Goal: Task Accomplishment & Management: Manage account settings

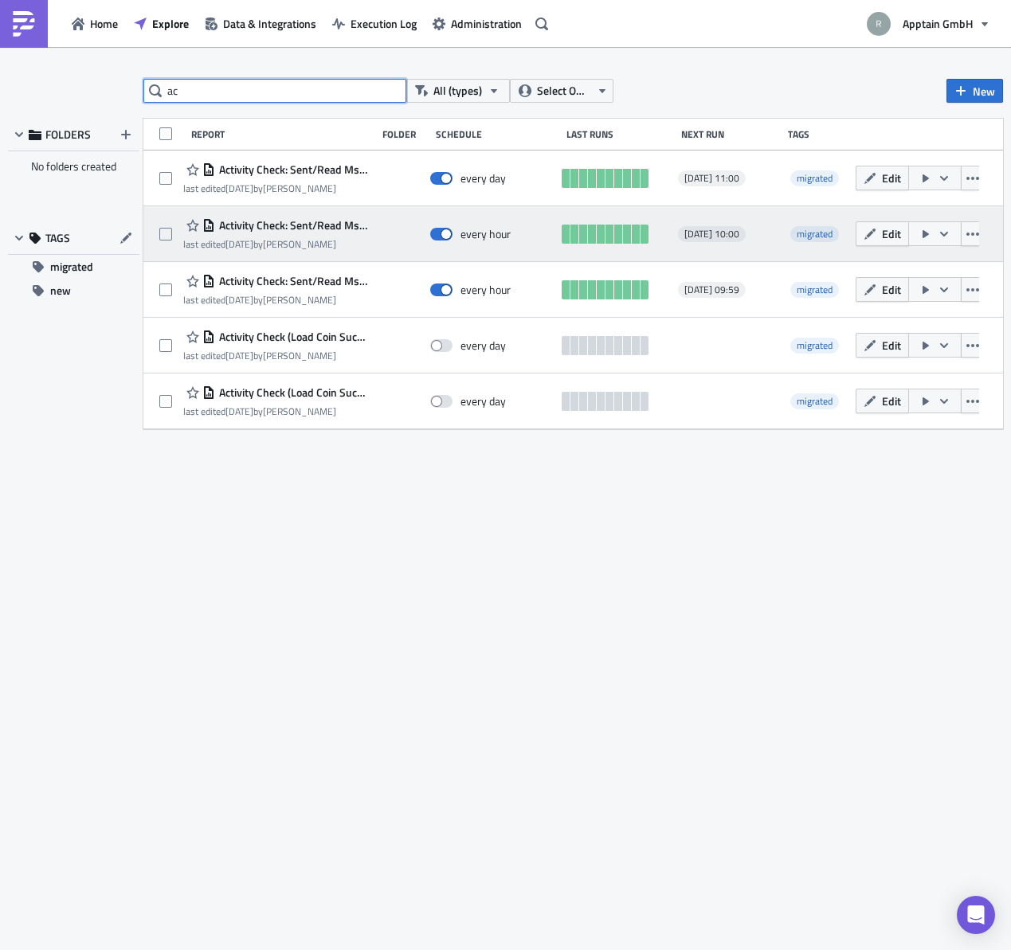
type input "a"
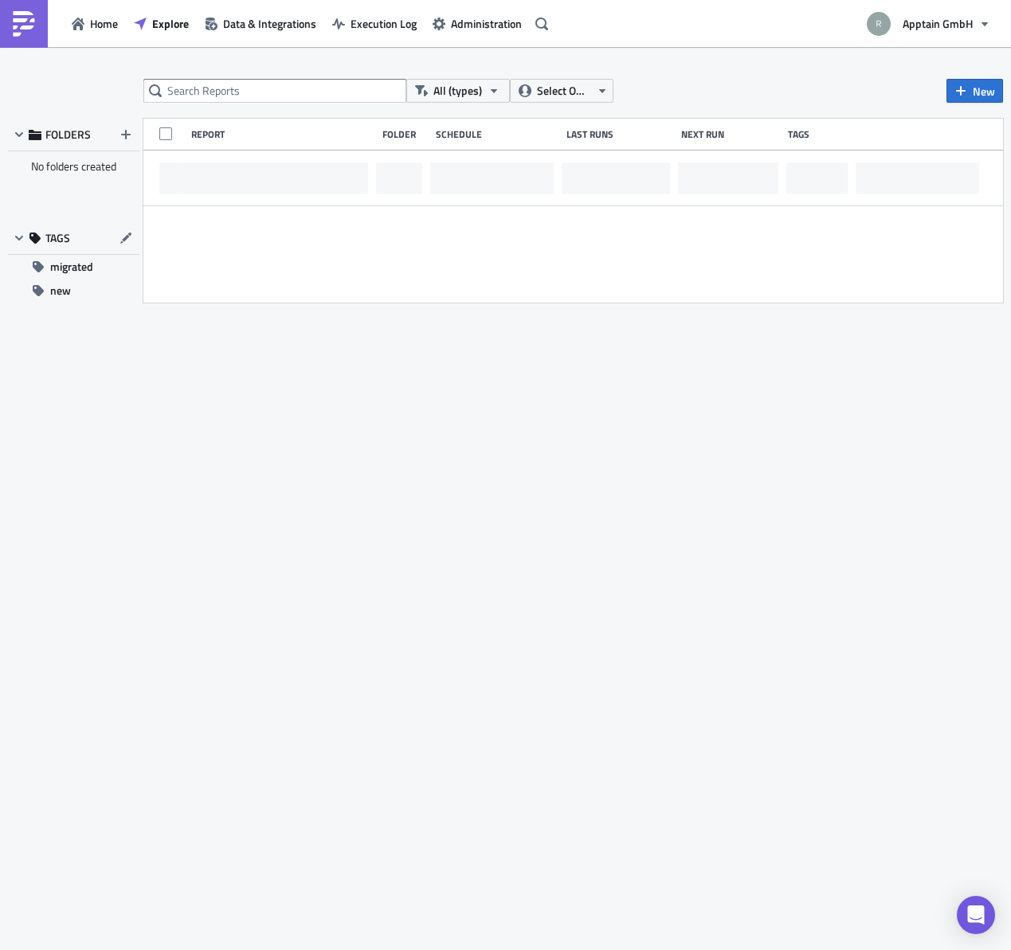
click at [366, 470] on div "All (types) Select Owner New FOLDERS No folders created TAGS migrated new Repor…" at bounding box center [505, 500] width 1011 height 842
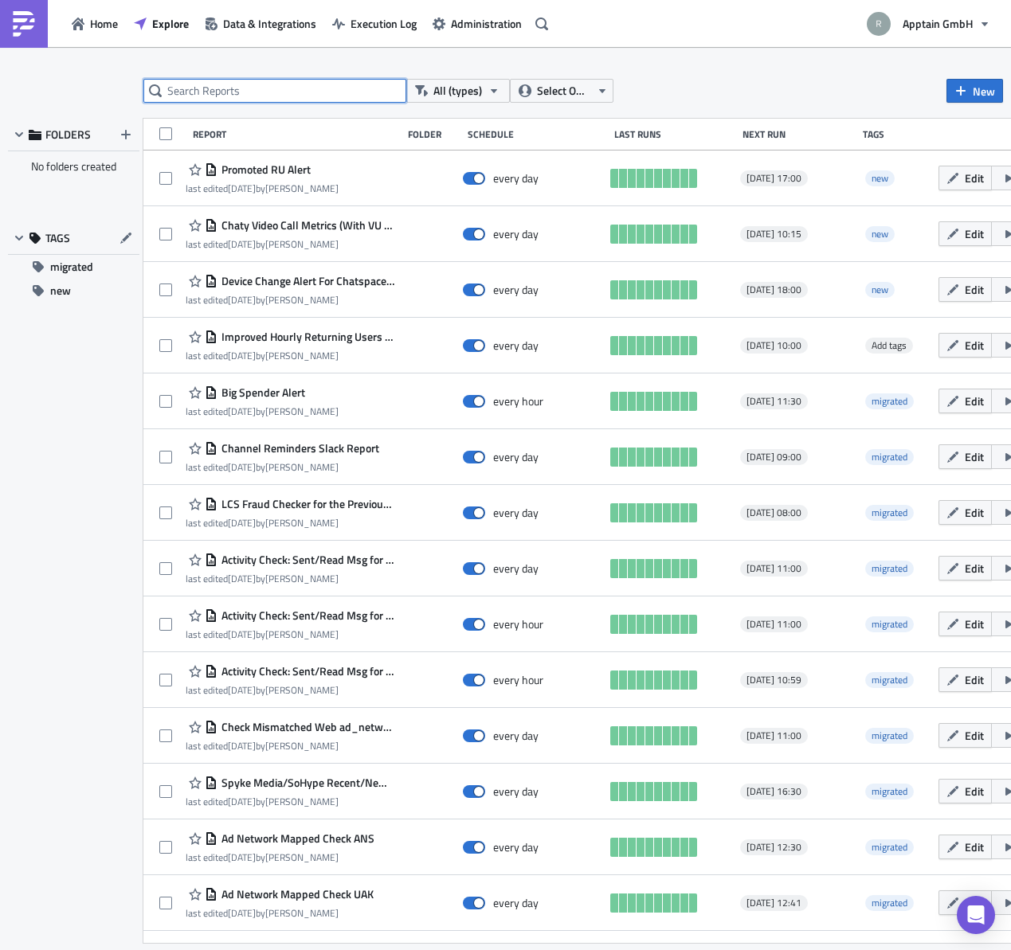
drag, startPoint x: 237, startPoint y: 92, endPoint x: 231, endPoint y: 76, distance: 16.9
click at [237, 87] on input "text" at bounding box center [274, 91] width 263 height 24
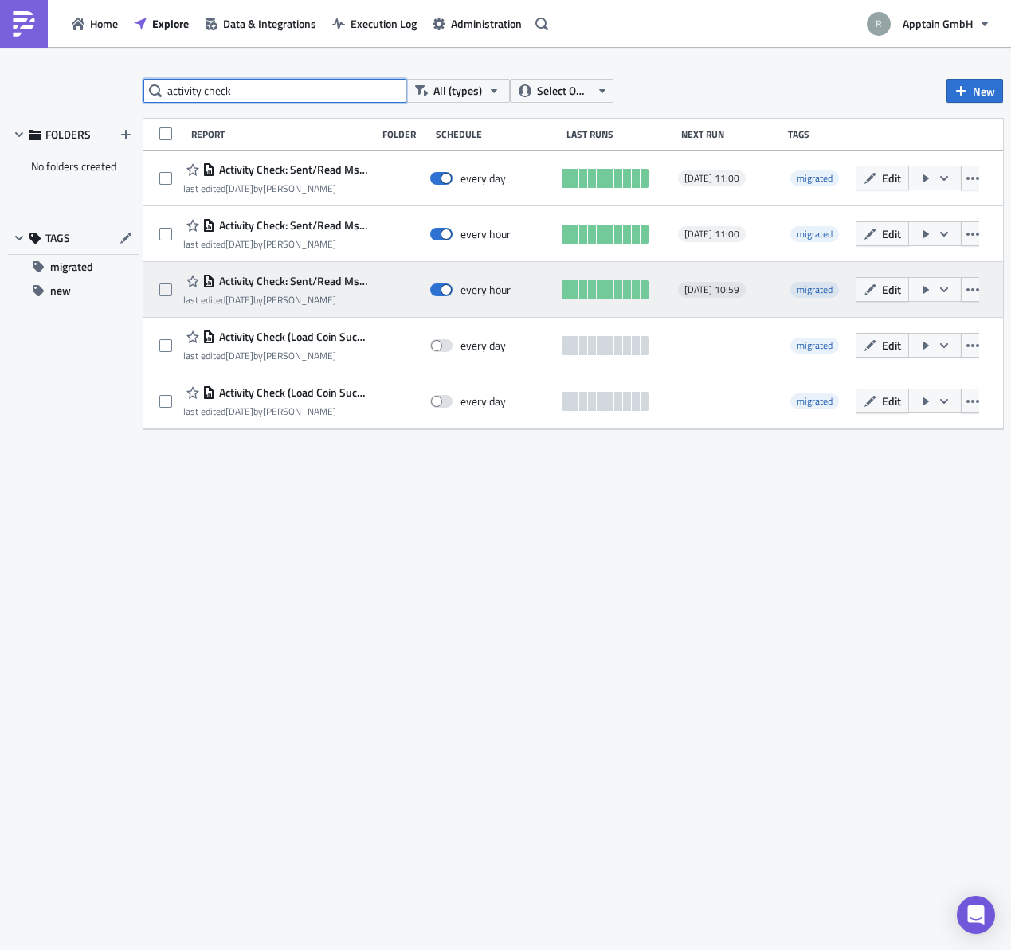
type input "activity check"
click at [271, 286] on span "Activity Check: Sent/Read Msg for Native Chaty" at bounding box center [291, 281] width 153 height 14
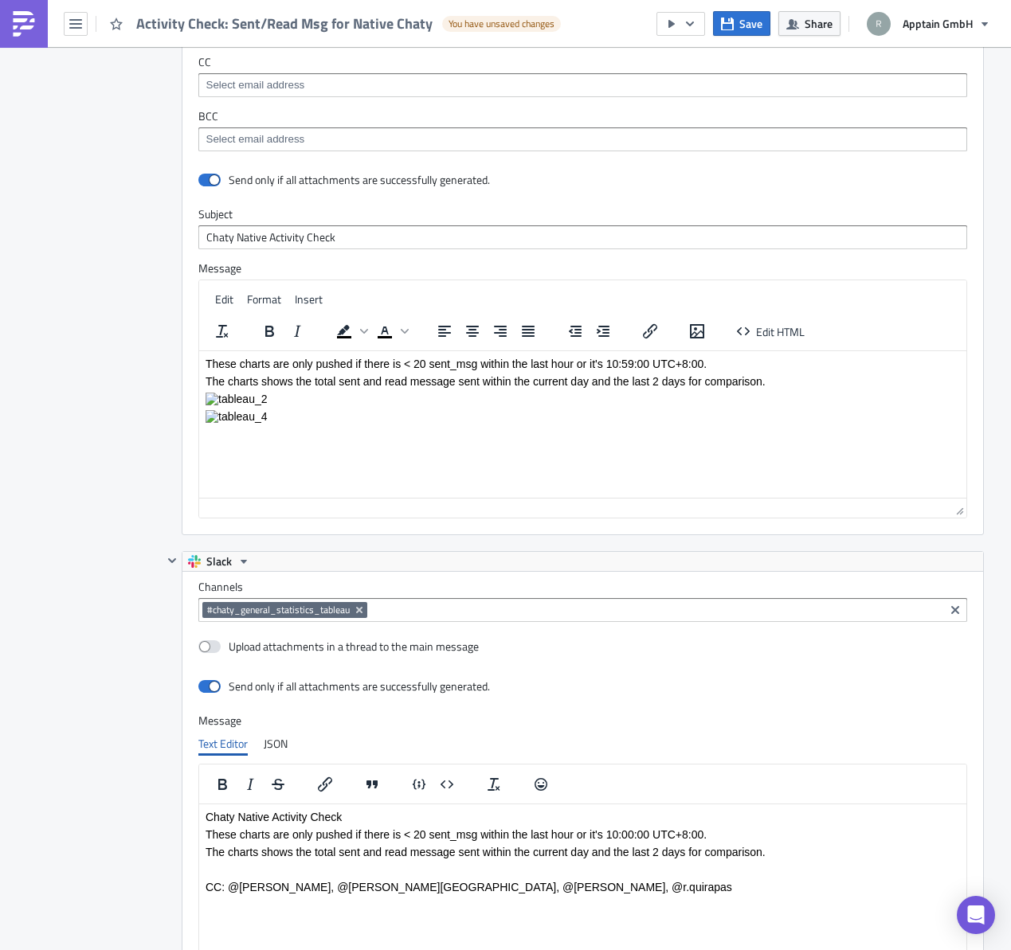
scroll to position [3236, 0]
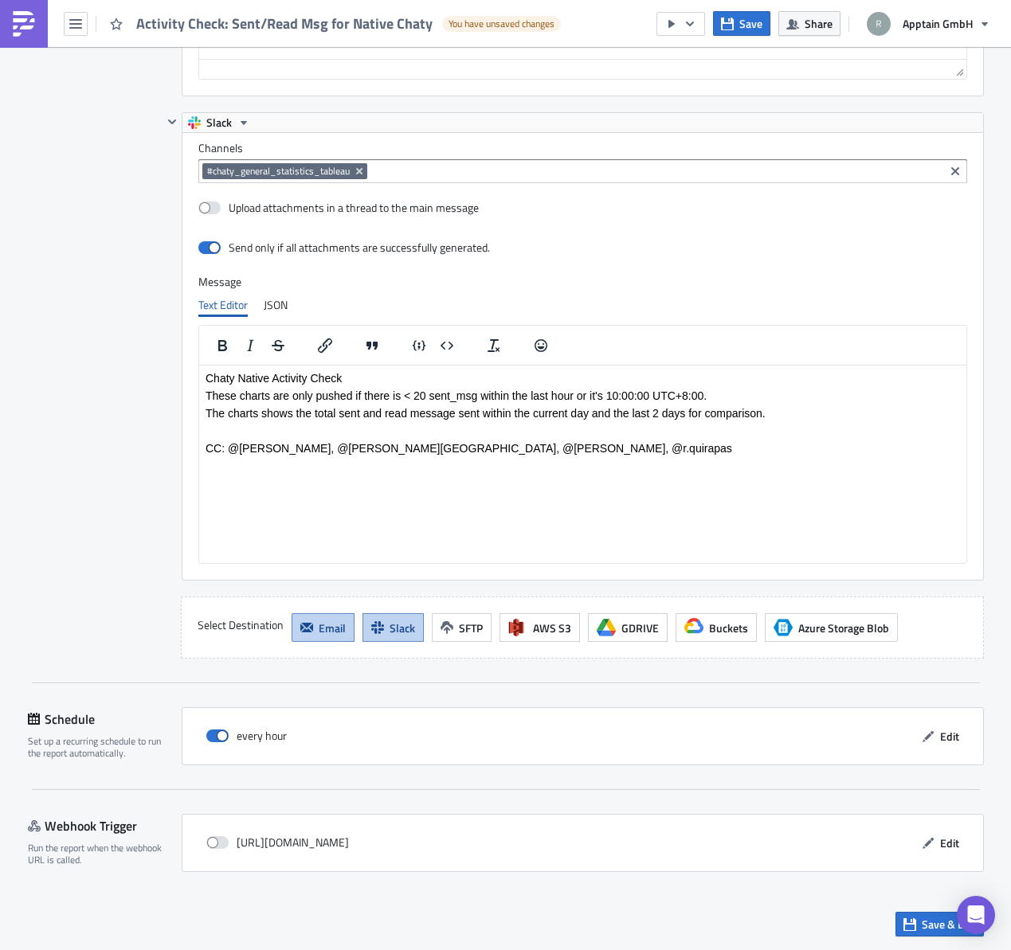
click at [895, 776] on div "Schedule Set up a recurring schedule to run the report automatically. every hou…" at bounding box center [506, 748] width 956 height 83
click at [940, 742] on span "Edit" at bounding box center [949, 736] width 19 height 17
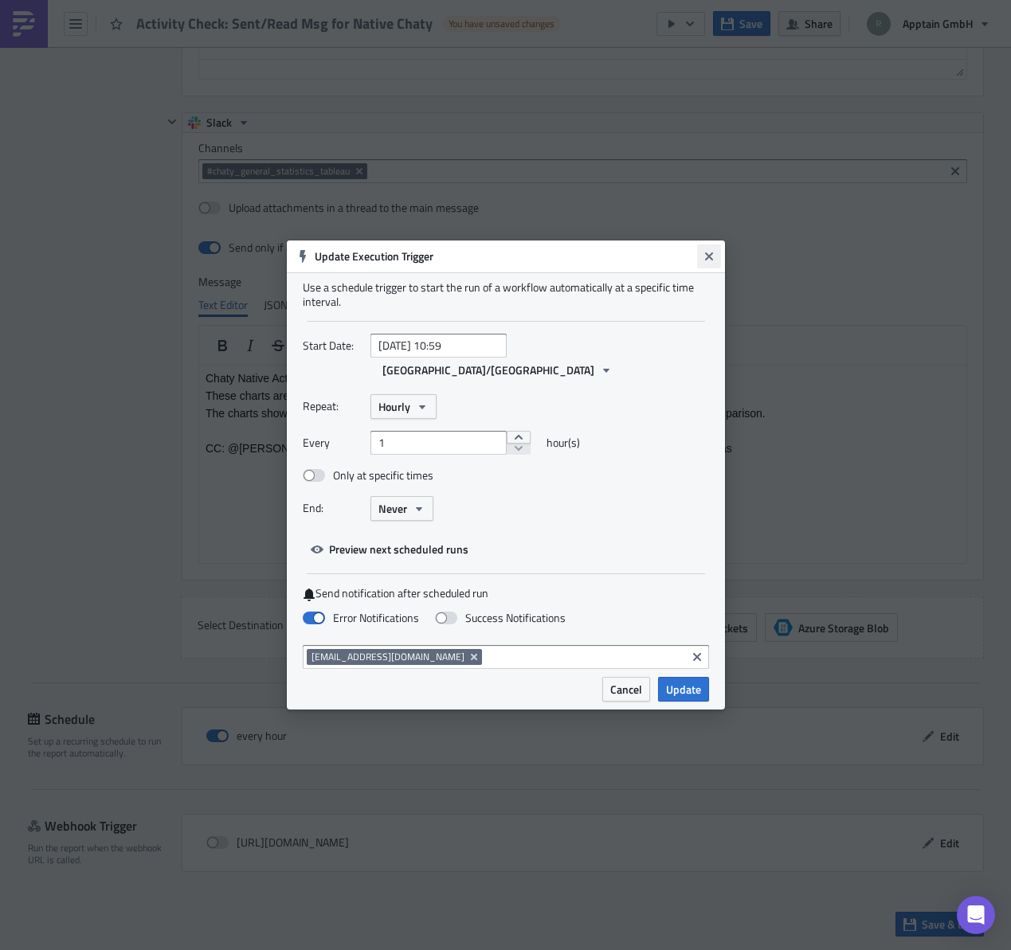
click at [708, 263] on icon "Close" at bounding box center [709, 256] width 13 height 13
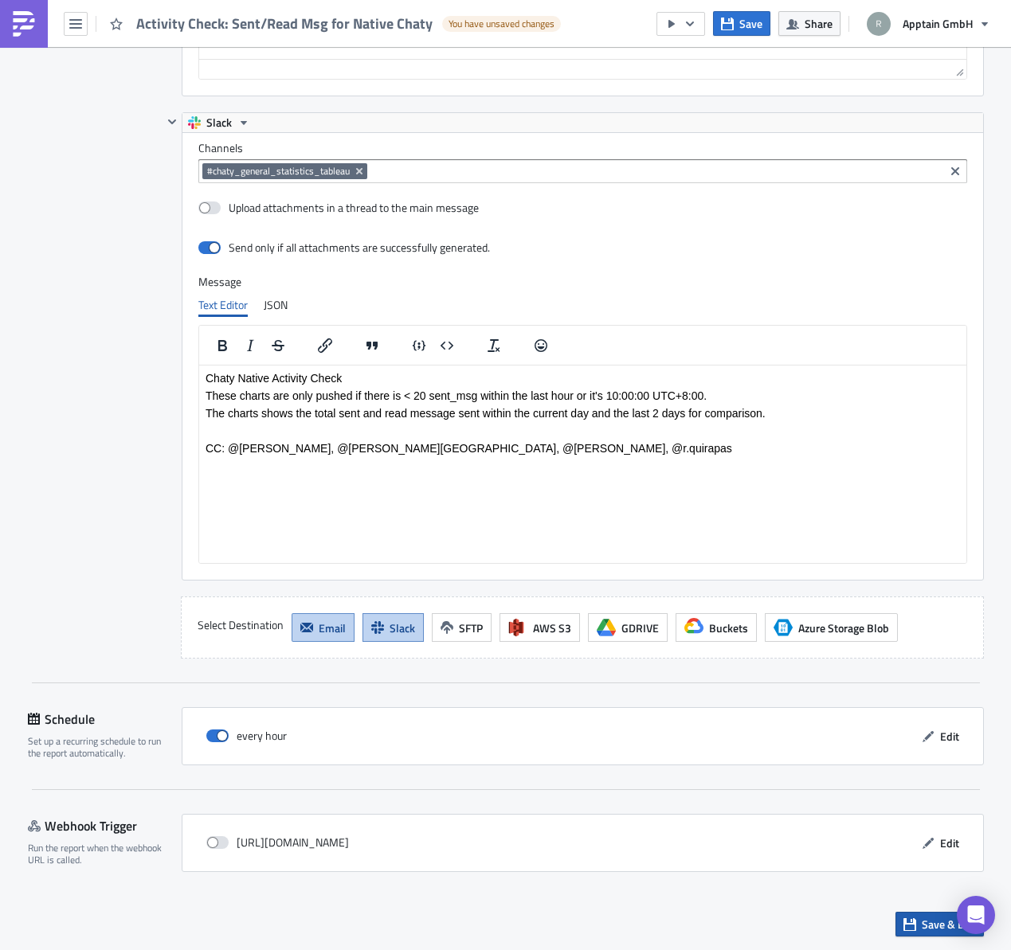
click at [913, 926] on button "Save & Exit" at bounding box center [939, 924] width 88 height 25
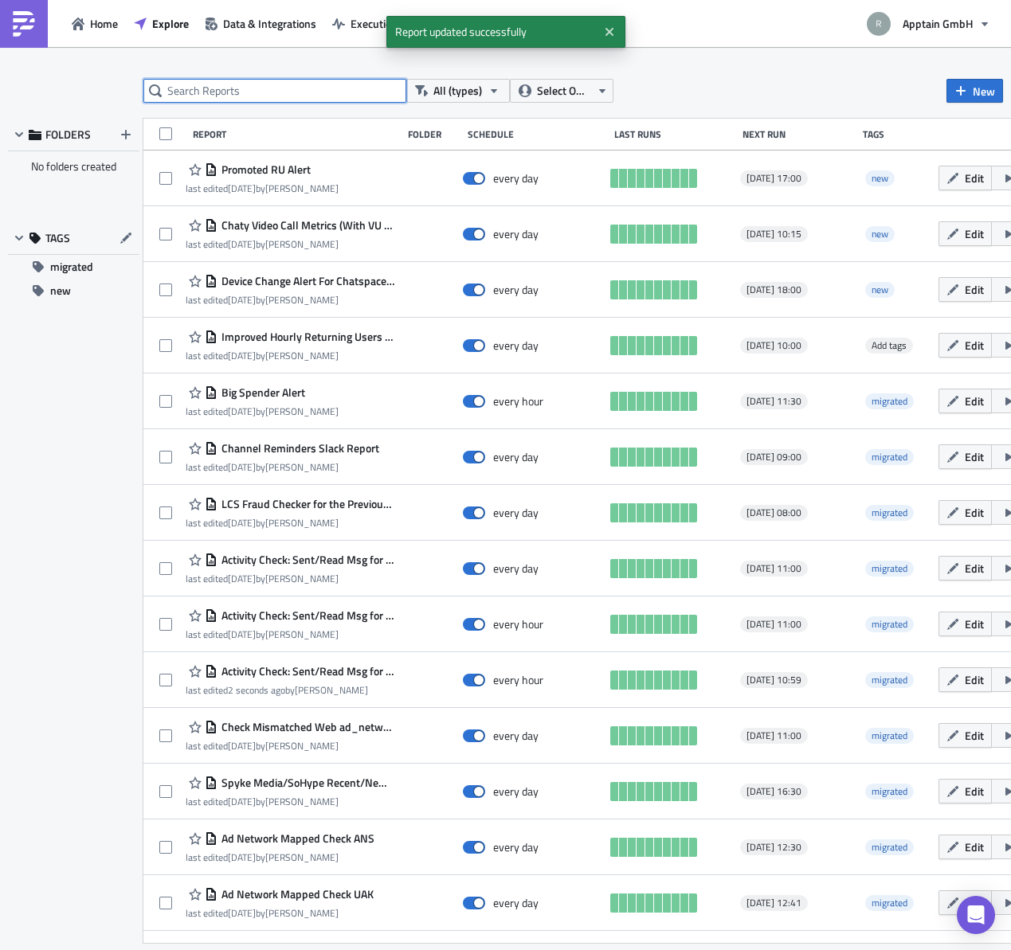
click at [275, 92] on input "text" at bounding box center [274, 91] width 263 height 24
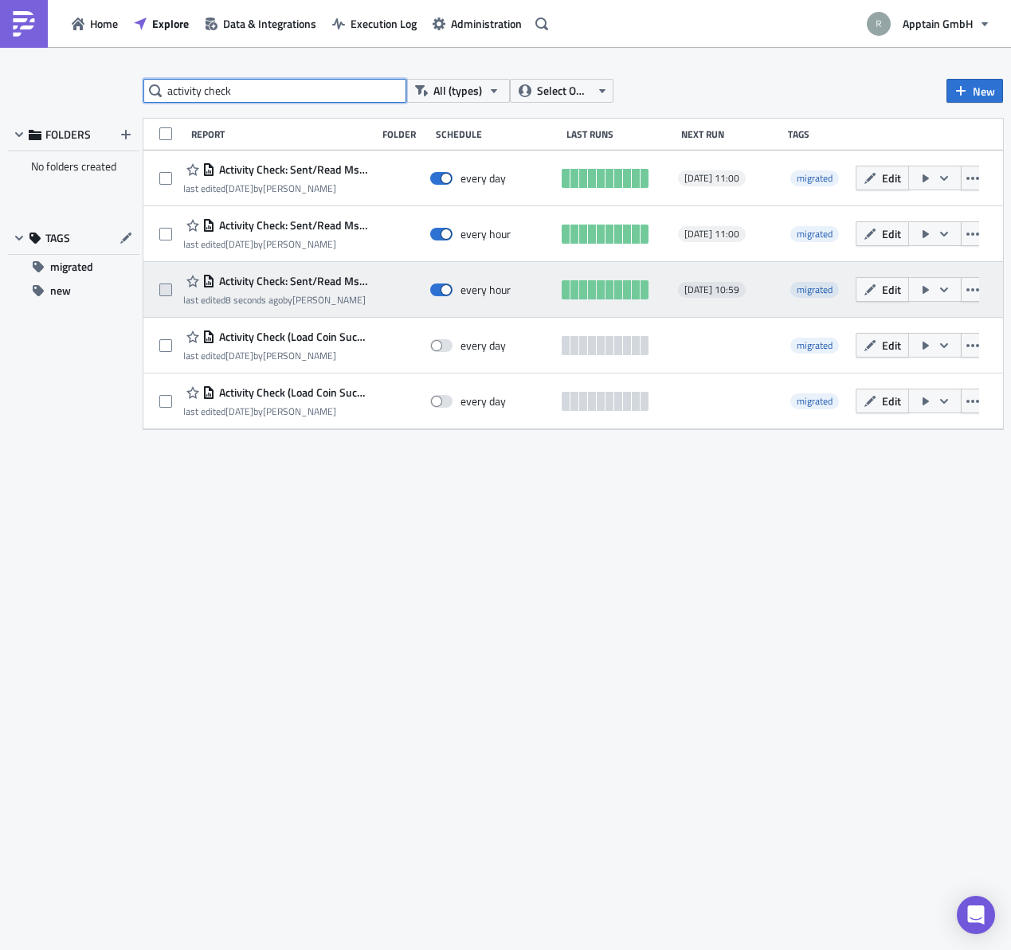
type input "activity check"
click at [165, 292] on span at bounding box center [165, 290] width 13 height 13
click at [165, 292] on input "checkbox" at bounding box center [167, 290] width 10 height 10
checkbox input "true"
click at [976, 296] on icon "button" at bounding box center [972, 290] width 13 height 13
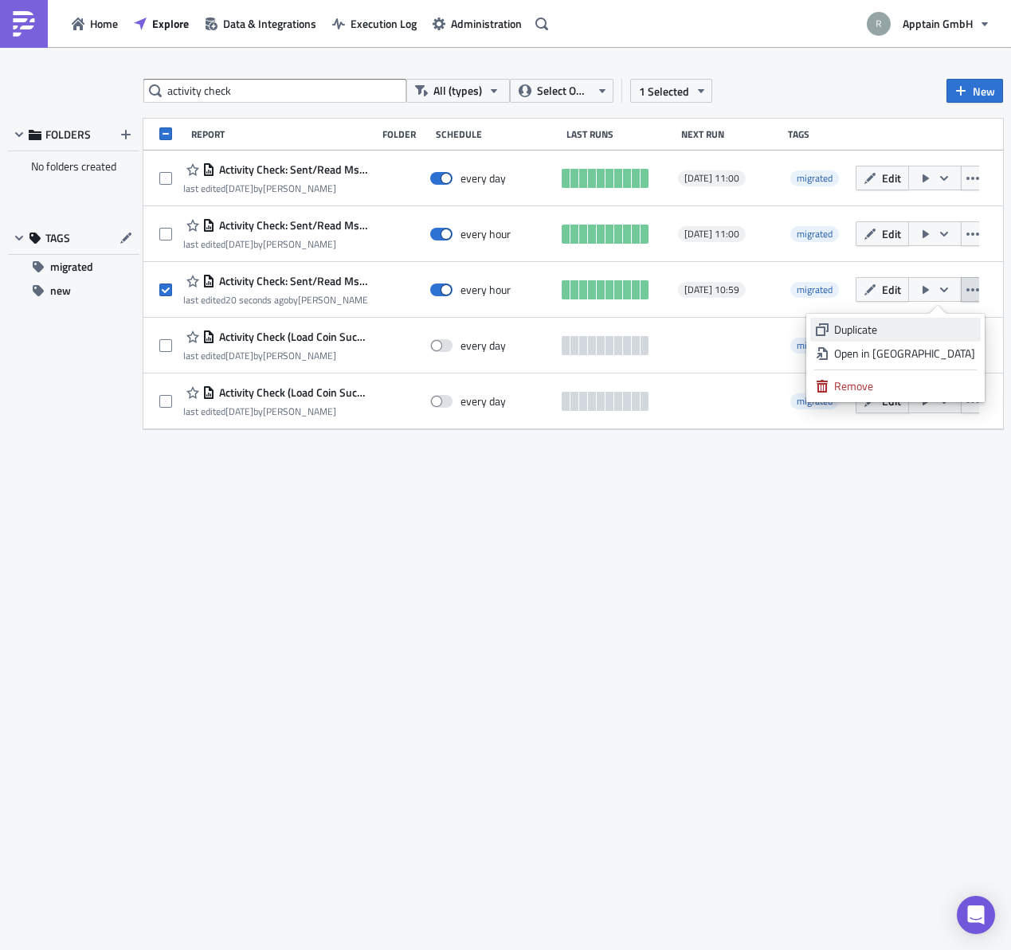
click at [907, 331] on div "Duplicate" at bounding box center [904, 330] width 141 height 16
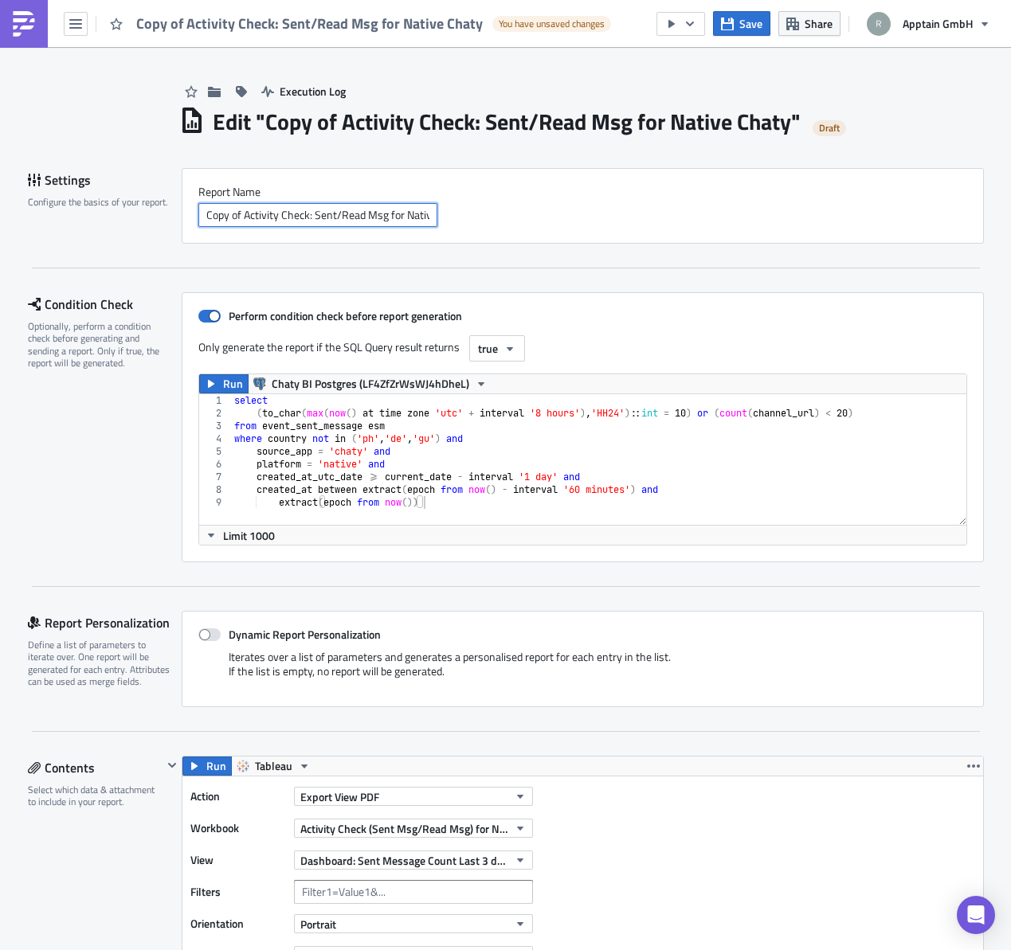
click at [239, 219] on input "Copy of Activity Check: Sent/Read Msg for Native Chaty" at bounding box center [317, 215] width 239 height 24
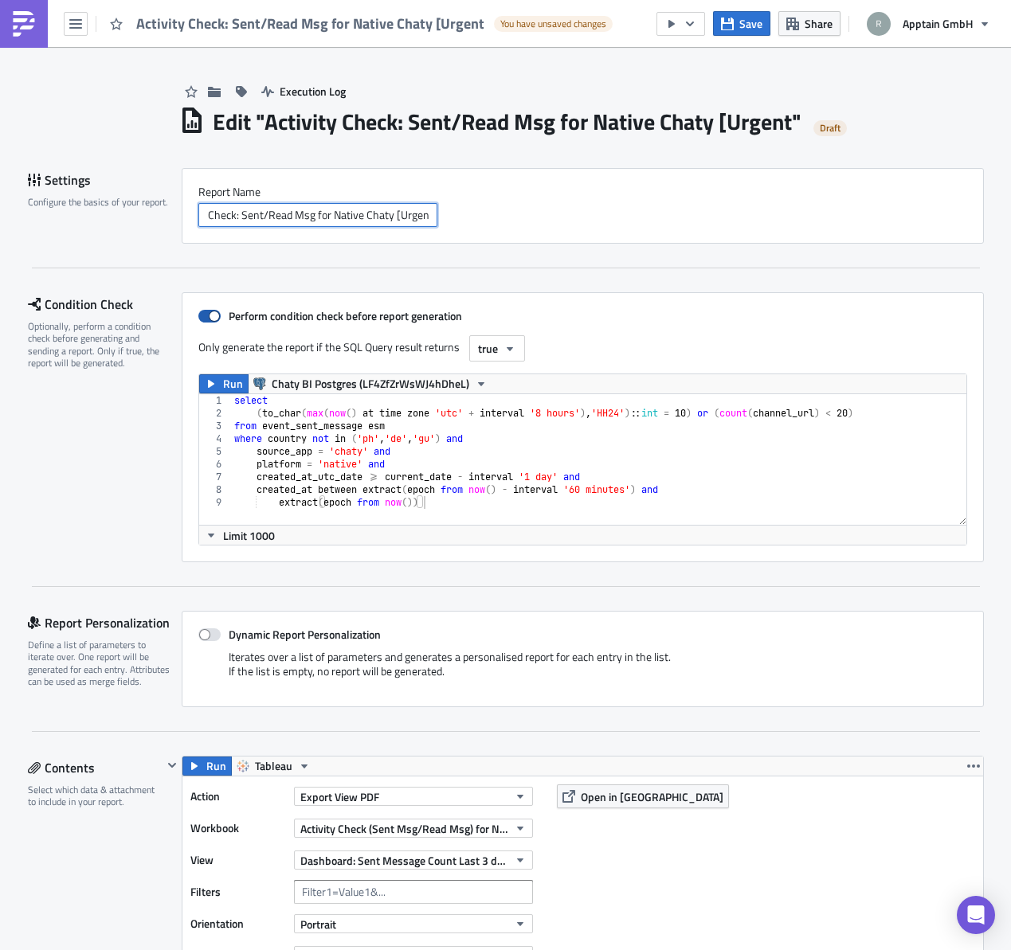
scroll to position [0, 39]
type input "Activity Check: Sent/Read Msg for Native Chaty [Urgent]"
click at [80, 466] on div "Condition Check Optionally, perform a condition check before generating and sen…" at bounding box center [105, 427] width 154 height 270
drag, startPoint x: 314, startPoint y: 209, endPoint x: 280, endPoint y: 243, distance: 47.9
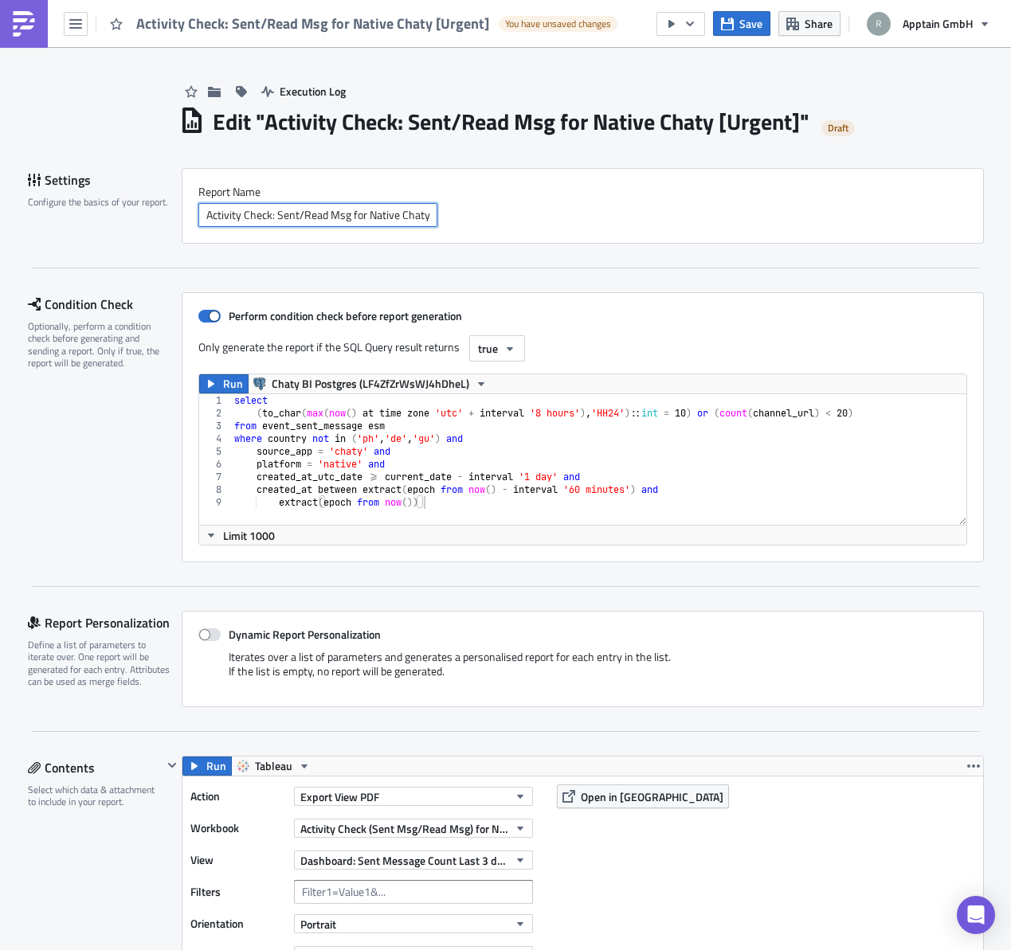
click at [314, 211] on input "Activity Check: Sent/Read Msg for Native Chaty [Urgent]" at bounding box center [317, 215] width 239 height 24
click at [657, 342] on div "Only generate the report if the SQL Query result returns true" at bounding box center [582, 348] width 769 height 26
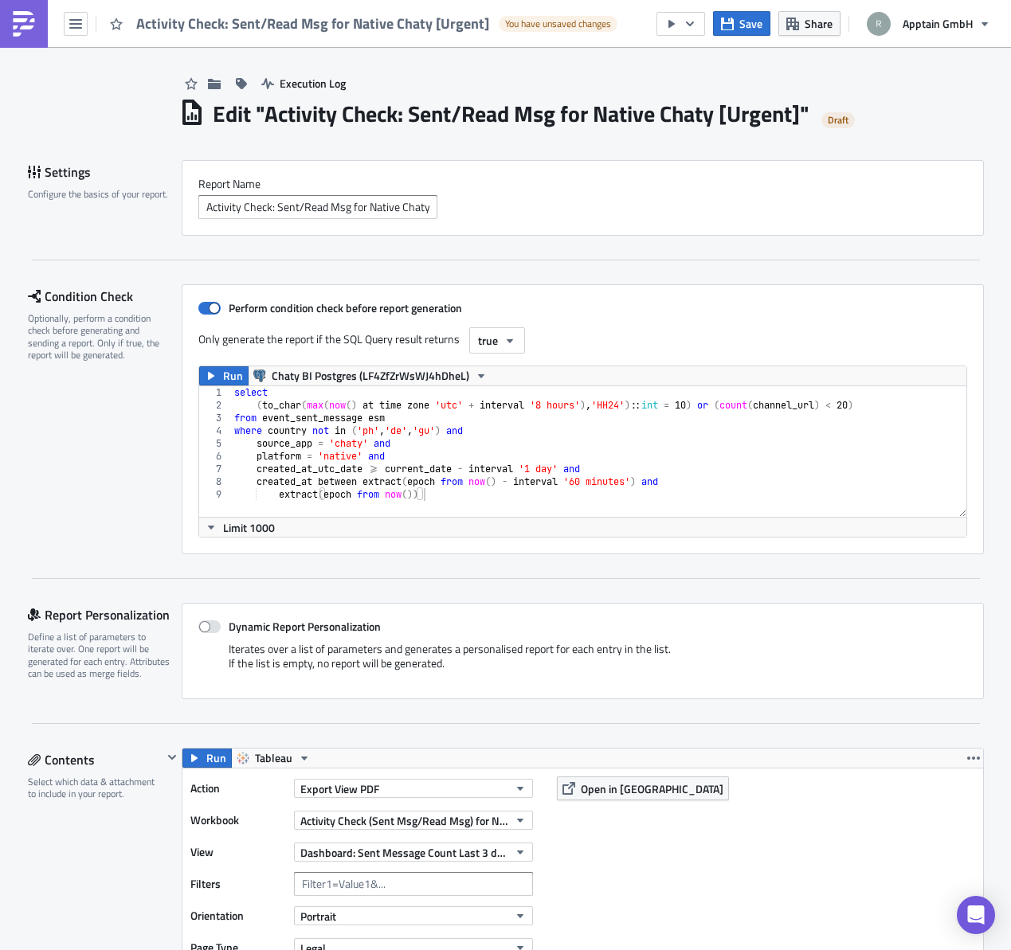
scroll to position [43, 0]
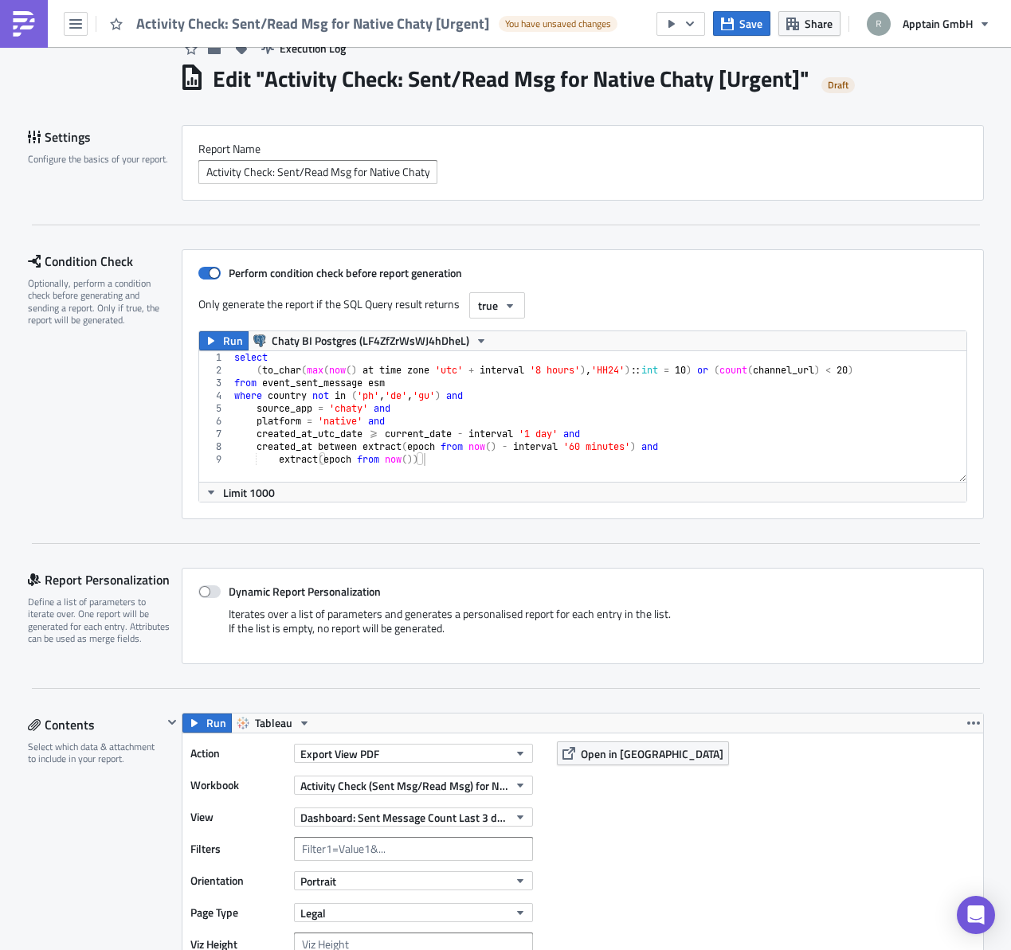
click at [502, 452] on div "select ( to_char ( max ( now ( ) at time zone 'utc' + interval '8 hours' ) , 'H…" at bounding box center [598, 429] width 735 height 156
click at [444, 397] on div "select ( to_char ( max ( now ( ) at time zone 'utc' + interval '8 hours' ) , 'H…" at bounding box center [598, 429] width 735 height 156
click at [459, 399] on div "select ( to_char ( max ( now ( ) at time zone 'utc' + interval '8 hours' ) , 'H…" at bounding box center [598, 429] width 735 height 156
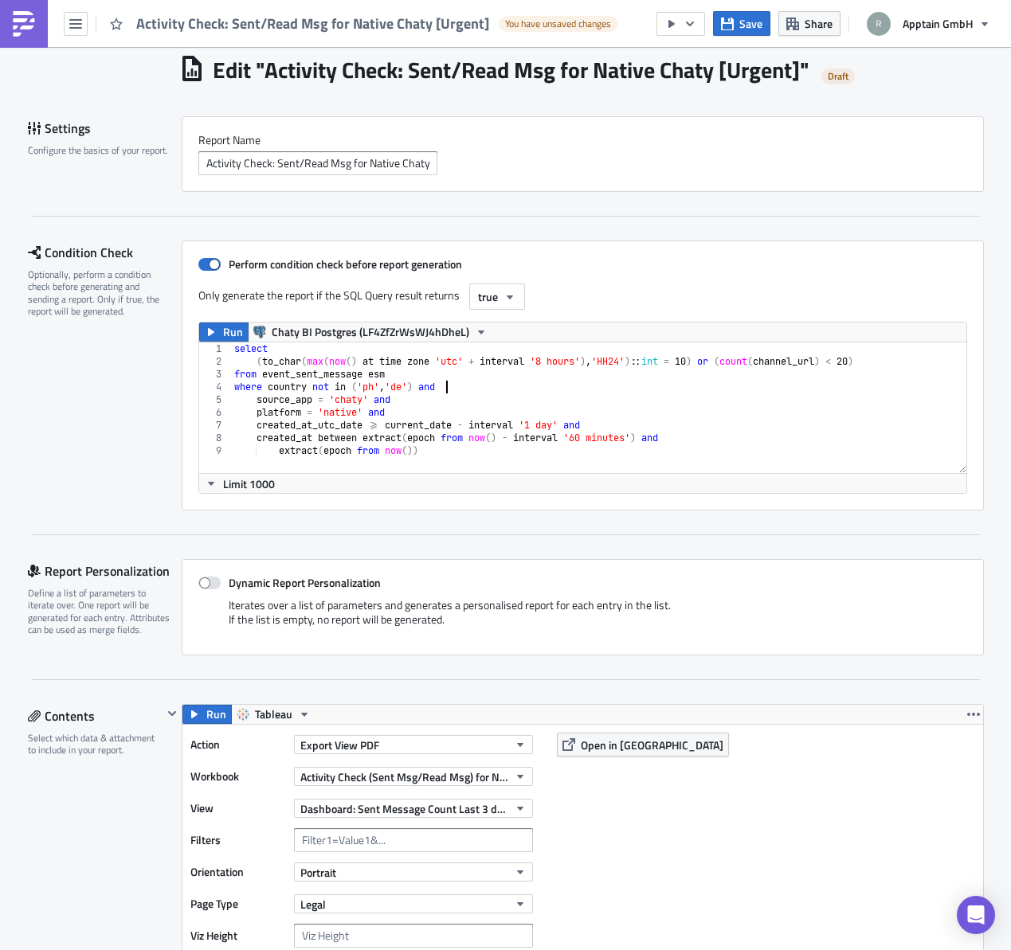
scroll to position [53, 0]
drag, startPoint x: 727, startPoint y: 362, endPoint x: 707, endPoint y: 370, distance: 21.8
click at [724, 362] on div "select ( to_char ( max ( now ( ) at time zone 'utc' + interval '8 hours' ) , 'H…" at bounding box center [598, 420] width 735 height 156
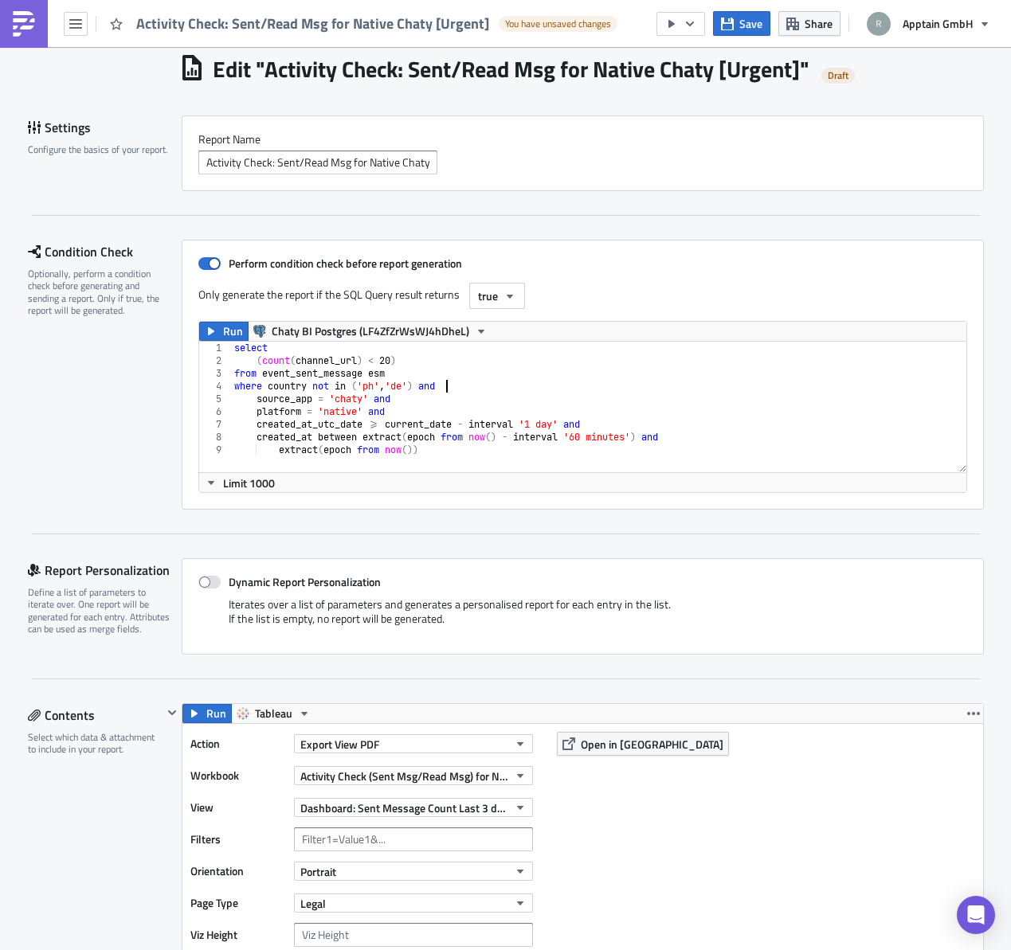
click at [464, 391] on div "select ( count ( channel_url ) < 20 ) from event_sent_message esm where country…" at bounding box center [598, 420] width 735 height 156
type textarea "where country not in ('ph', 'de') and"
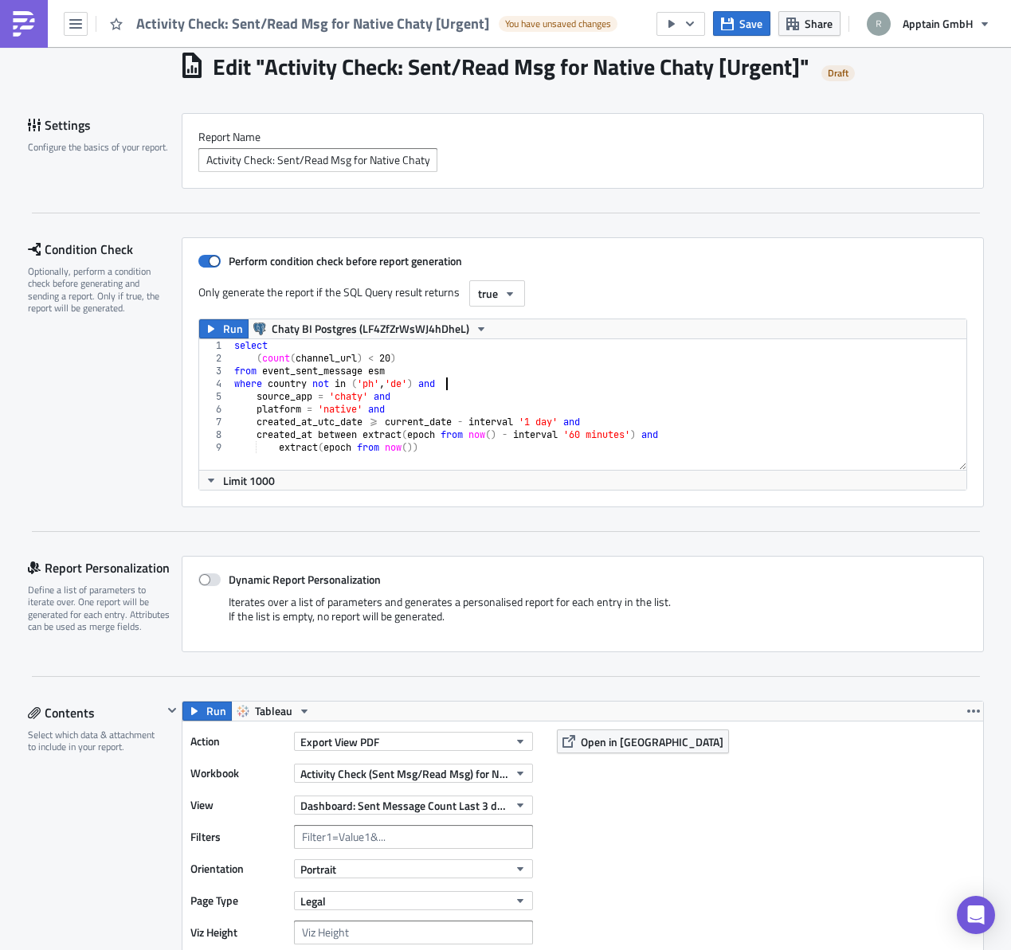
scroll to position [56, 0]
click at [214, 327] on button "Run" at bounding box center [223, 328] width 49 height 19
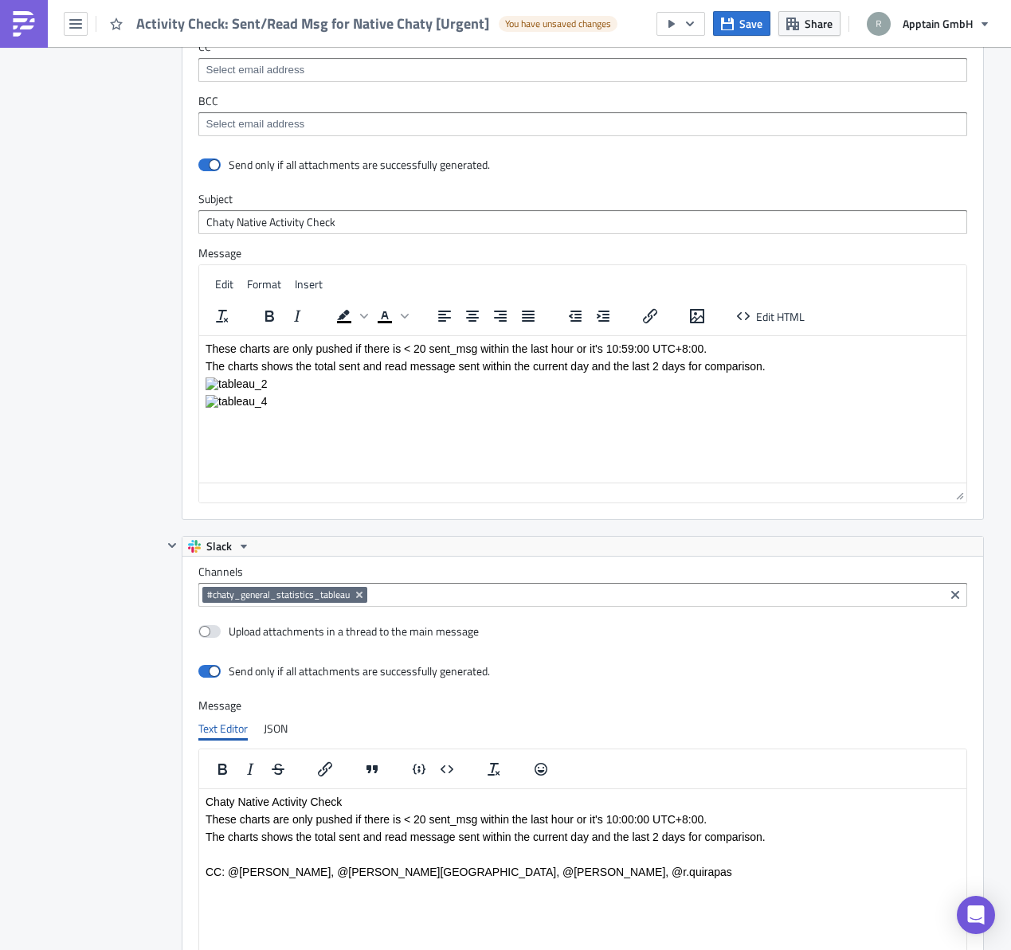
scroll to position [2860, 0]
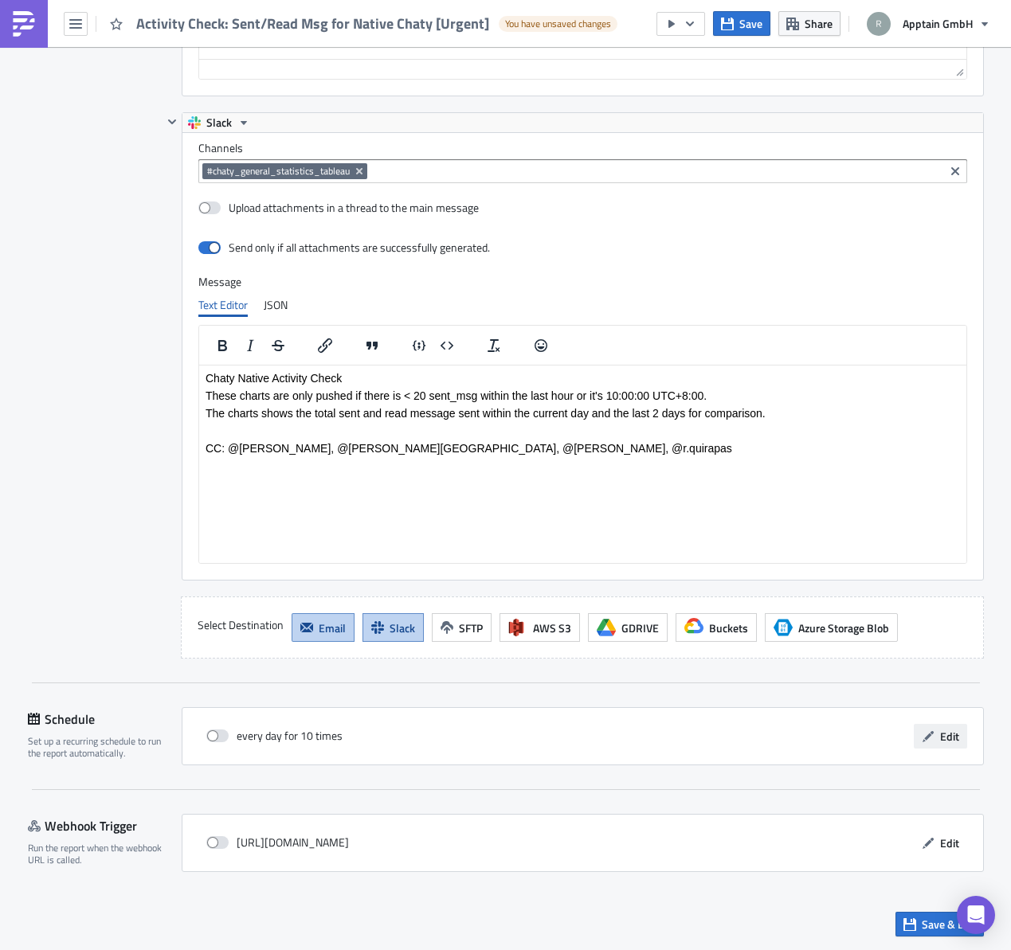
drag, startPoint x: 711, startPoint y: 735, endPoint x: 935, endPoint y: 743, distance: 224.0
click at [748, 738] on div "every day for 10 times Edit" at bounding box center [582, 736] width 769 height 25
click at [947, 738] on span "Edit" at bounding box center [949, 736] width 19 height 17
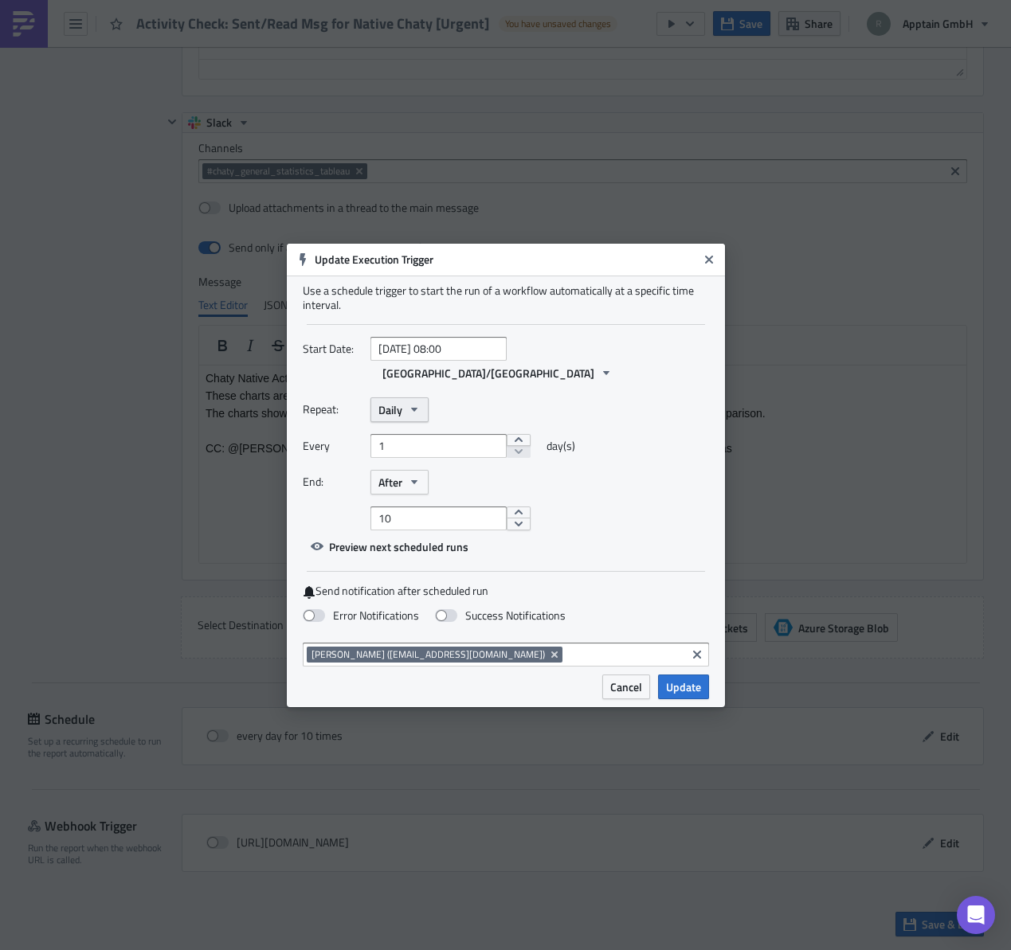
click at [411, 403] on icon "button" at bounding box center [414, 409] width 13 height 13
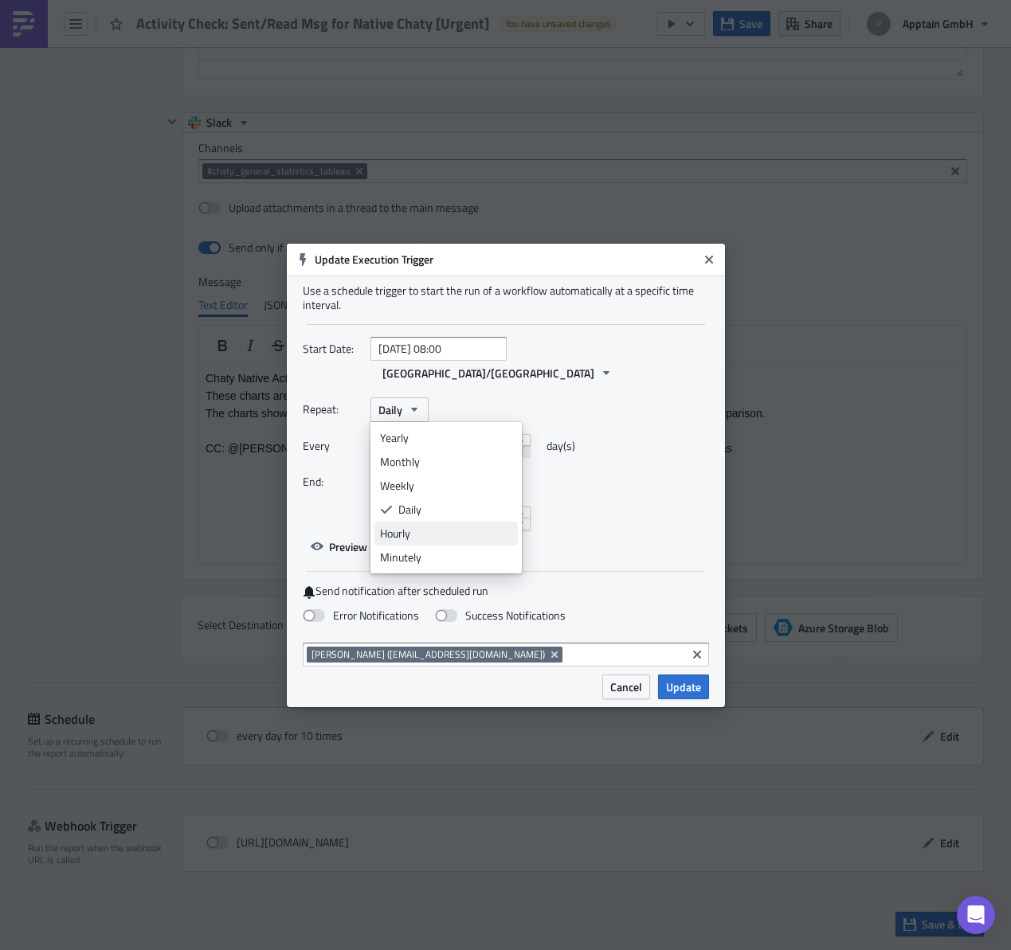
click at [445, 527] on div "Hourly" at bounding box center [446, 534] width 132 height 16
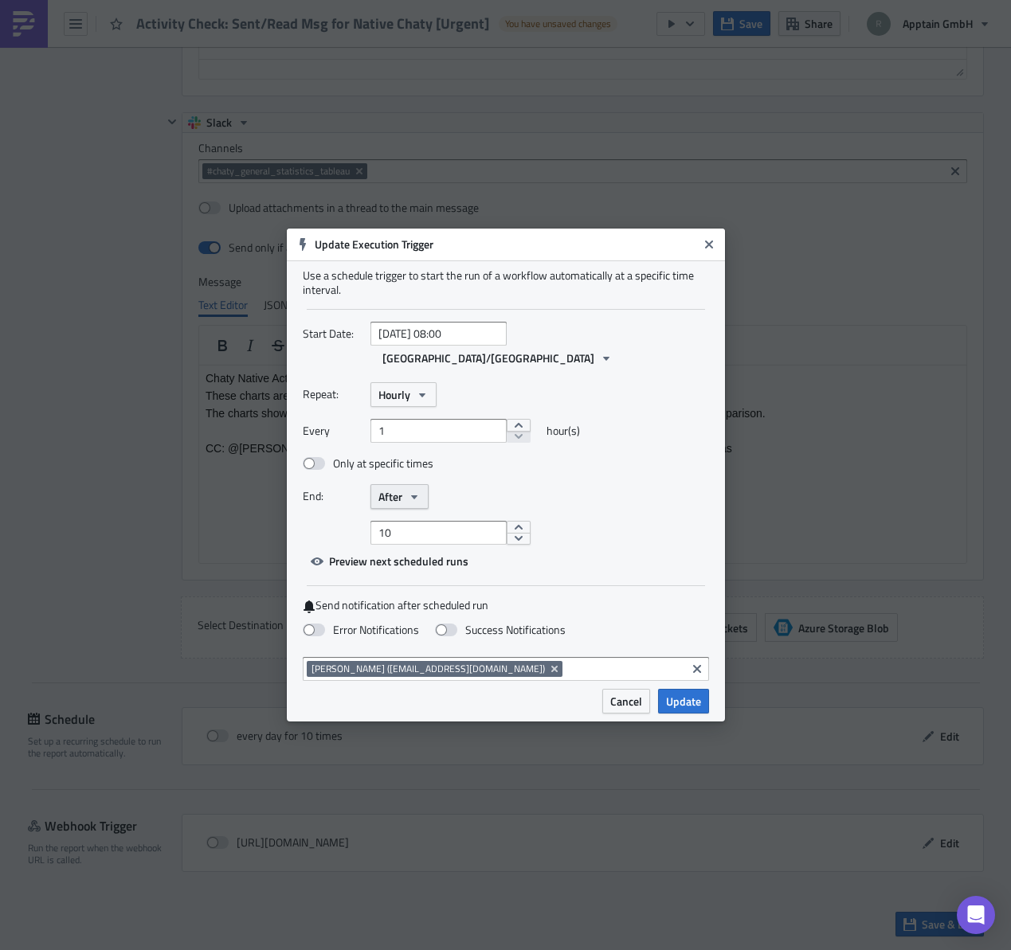
click at [410, 491] on icon "button" at bounding box center [414, 497] width 13 height 13
click at [405, 517] on div "Never" at bounding box center [446, 525] width 132 height 16
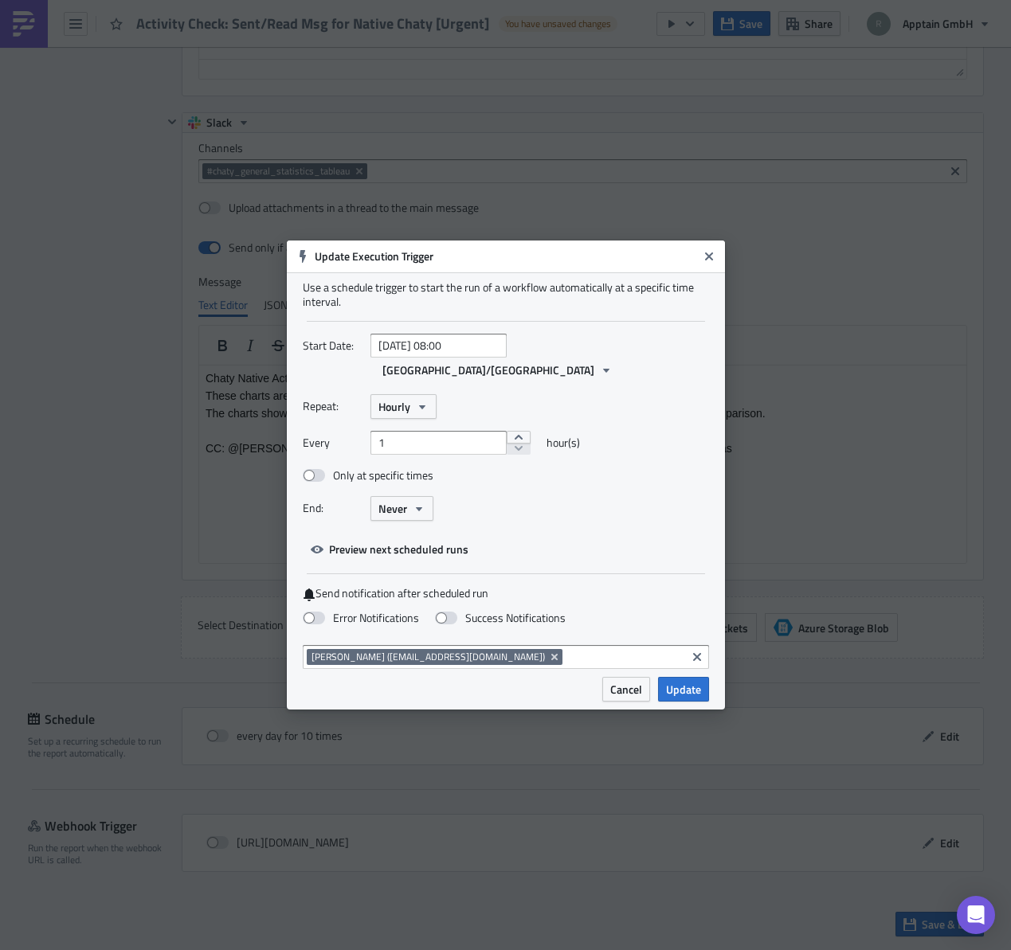
click at [580, 496] on div "End: Never Never After On date" at bounding box center [506, 508] width 406 height 25
click at [311, 612] on span at bounding box center [314, 618] width 22 height 13
click at [14, 13] on input "Error Notifications" at bounding box center [8, 7] width 10 height 10
checkbox input "true"
click at [550, 654] on icon "Remove Tag" at bounding box center [553, 657] width 6 height 6
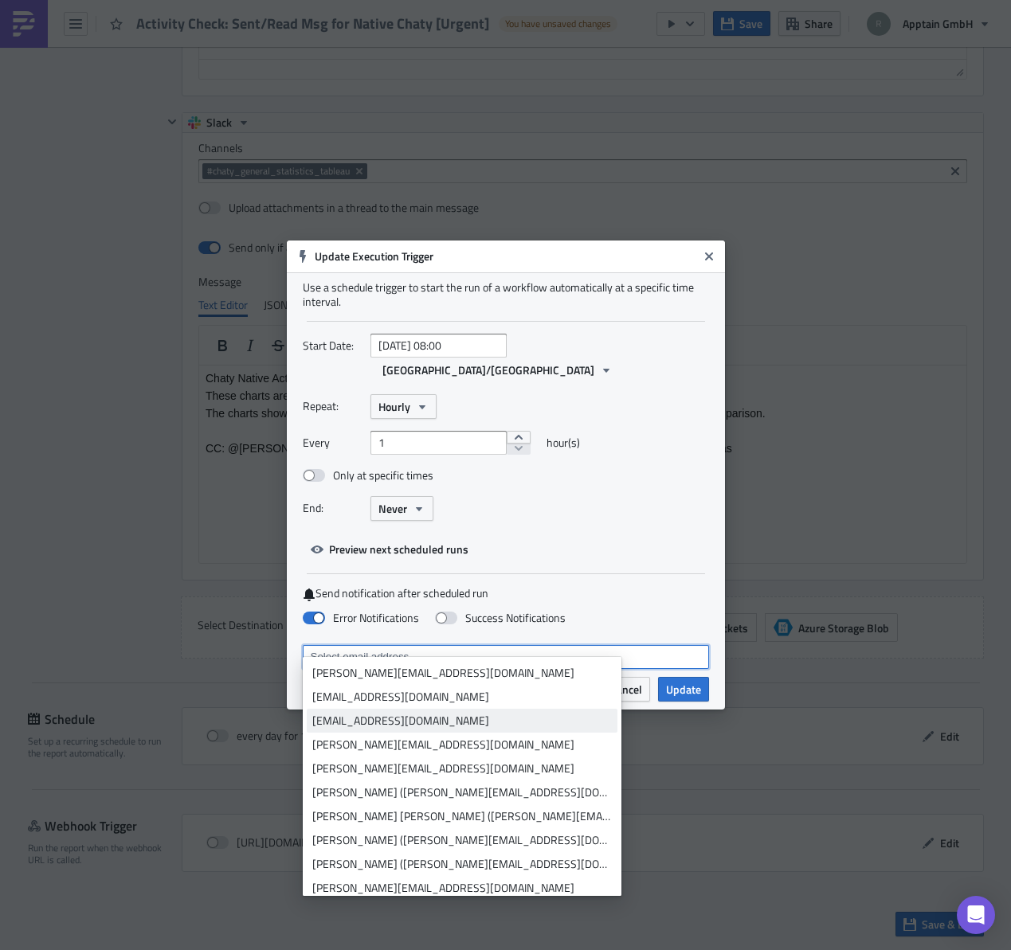
click at [490, 695] on div "[EMAIL_ADDRESS][DOMAIN_NAME]" at bounding box center [462, 697] width 300 height 16
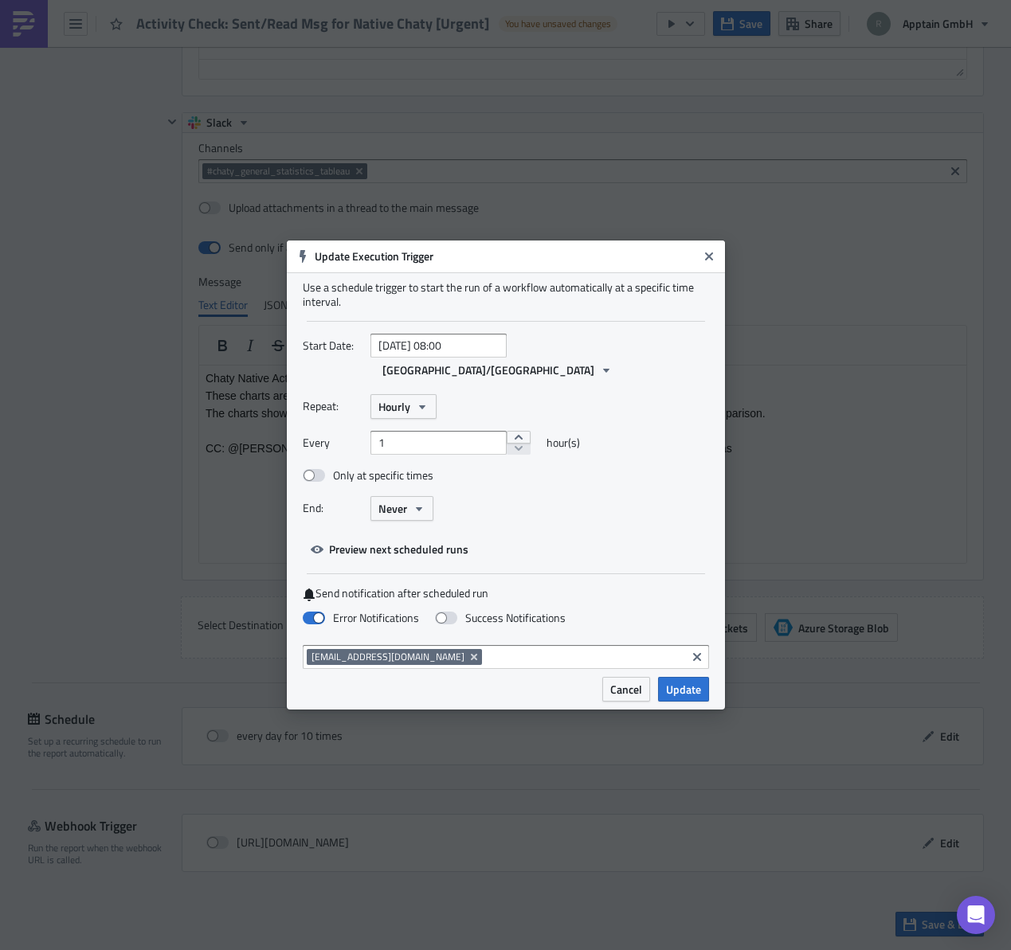
click at [608, 605] on div "Error Notifications Success Notifications" at bounding box center [506, 619] width 406 height 28
click at [677, 681] on span "Update" at bounding box center [683, 689] width 35 height 17
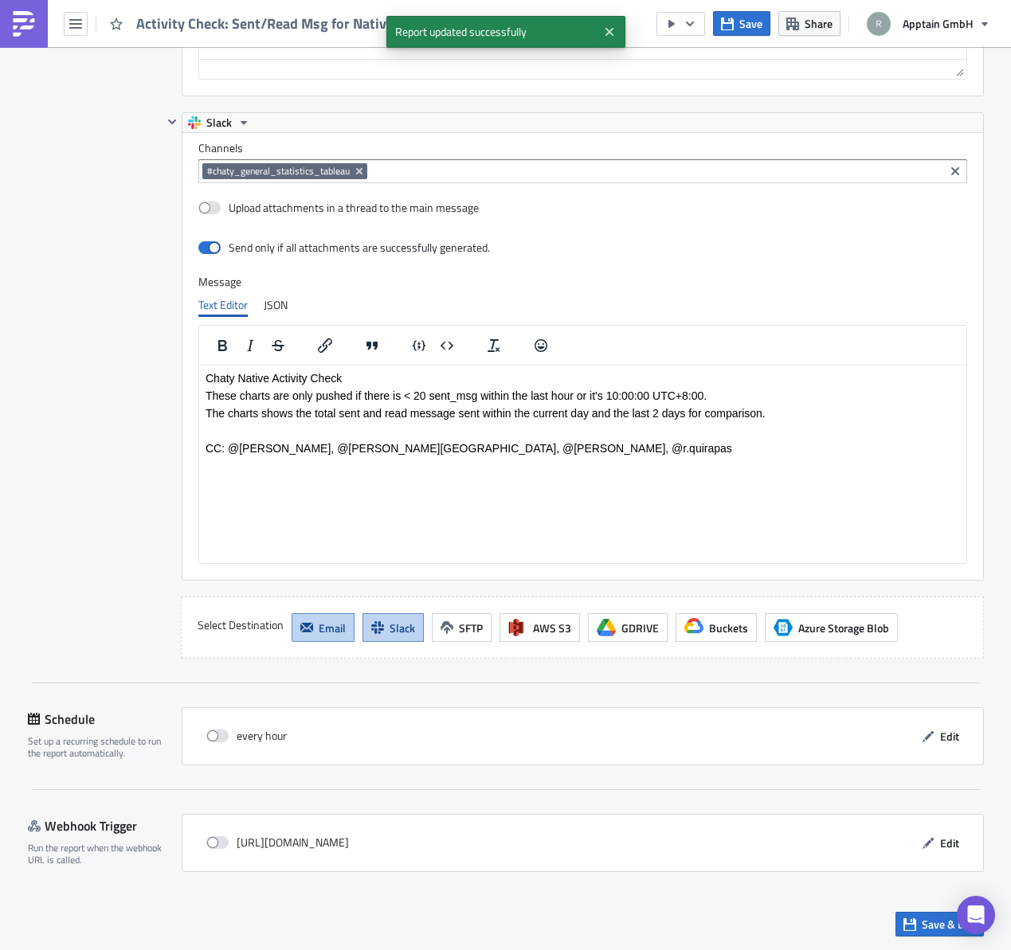
scroll to position [2856, 0]
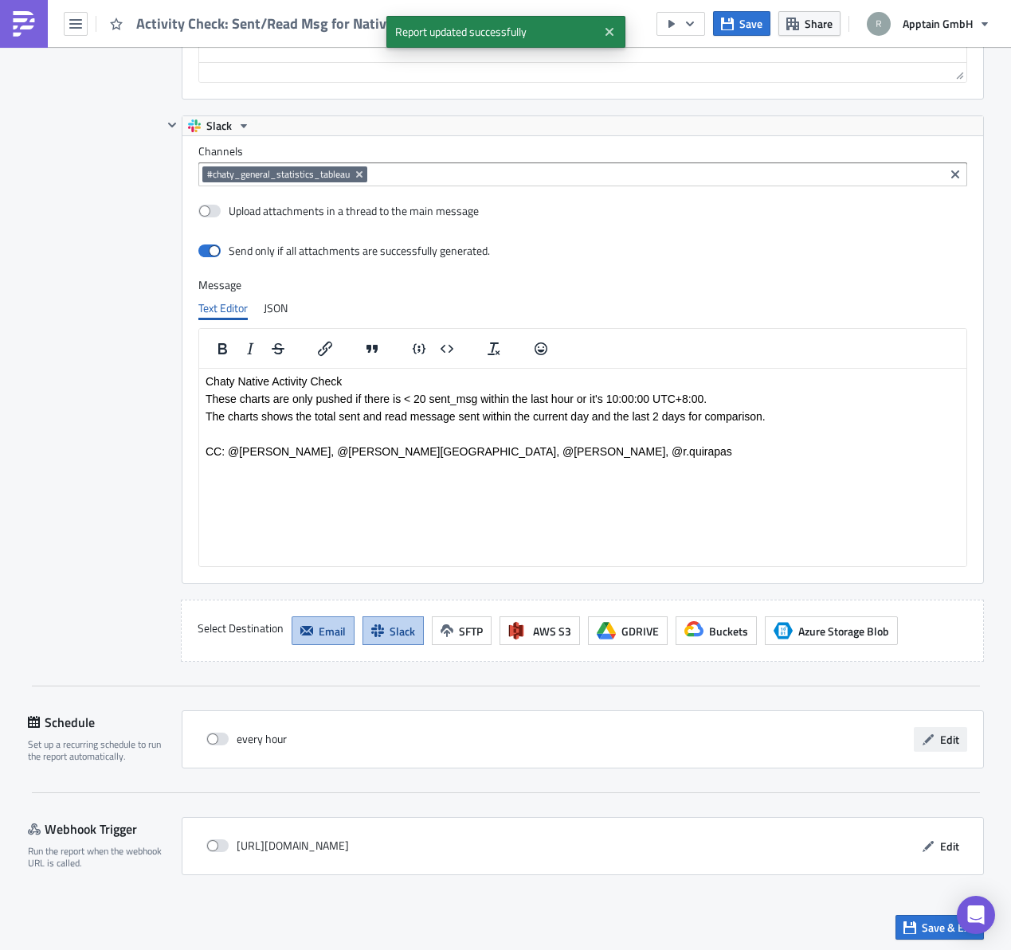
click at [924, 742] on icon "button" at bounding box center [928, 740] width 13 height 13
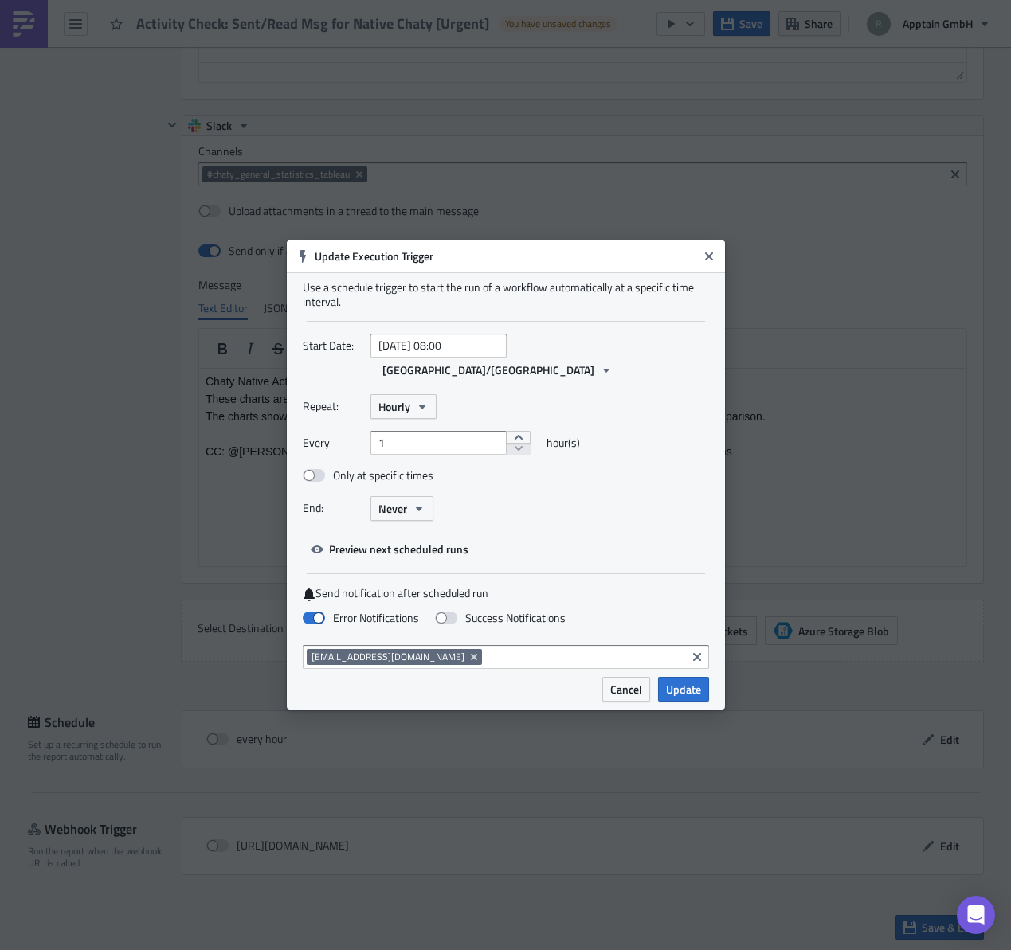
click at [546, 506] on div "End: Never" at bounding box center [506, 508] width 406 height 25
click at [679, 681] on span "Update" at bounding box center [683, 689] width 35 height 17
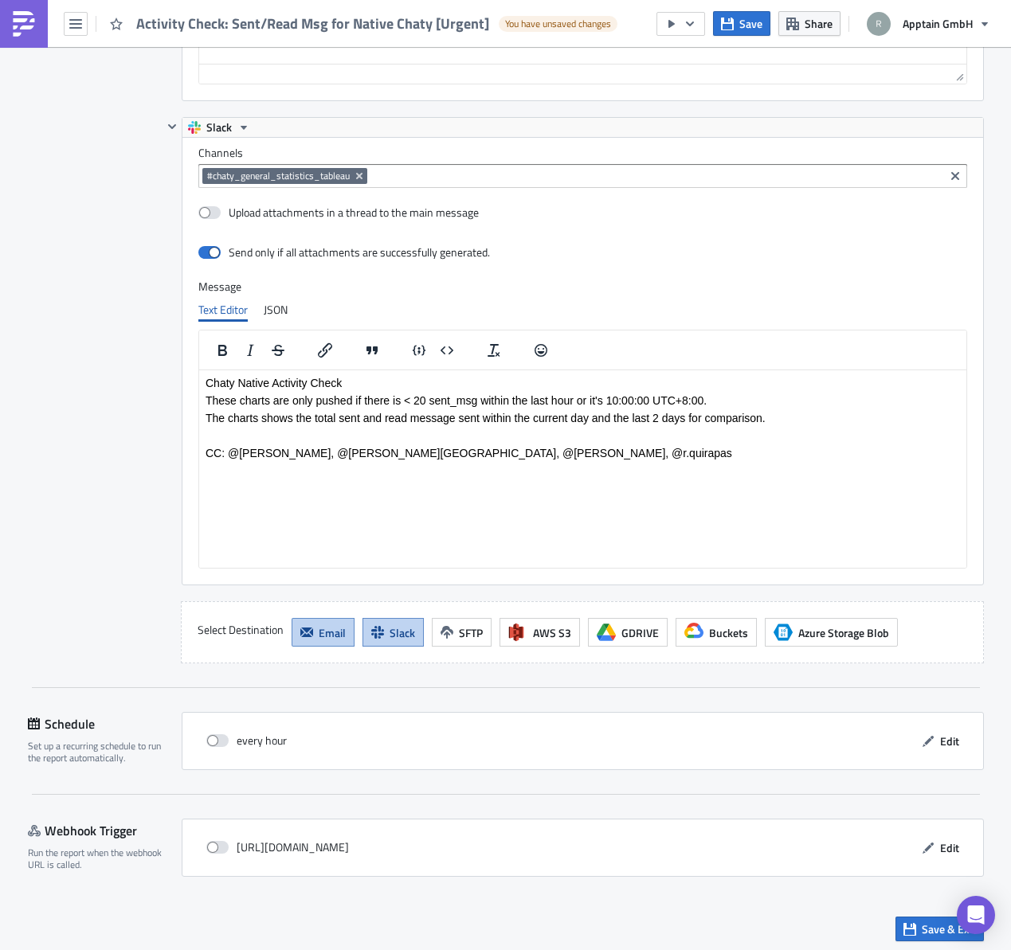
scroll to position [2860, 0]
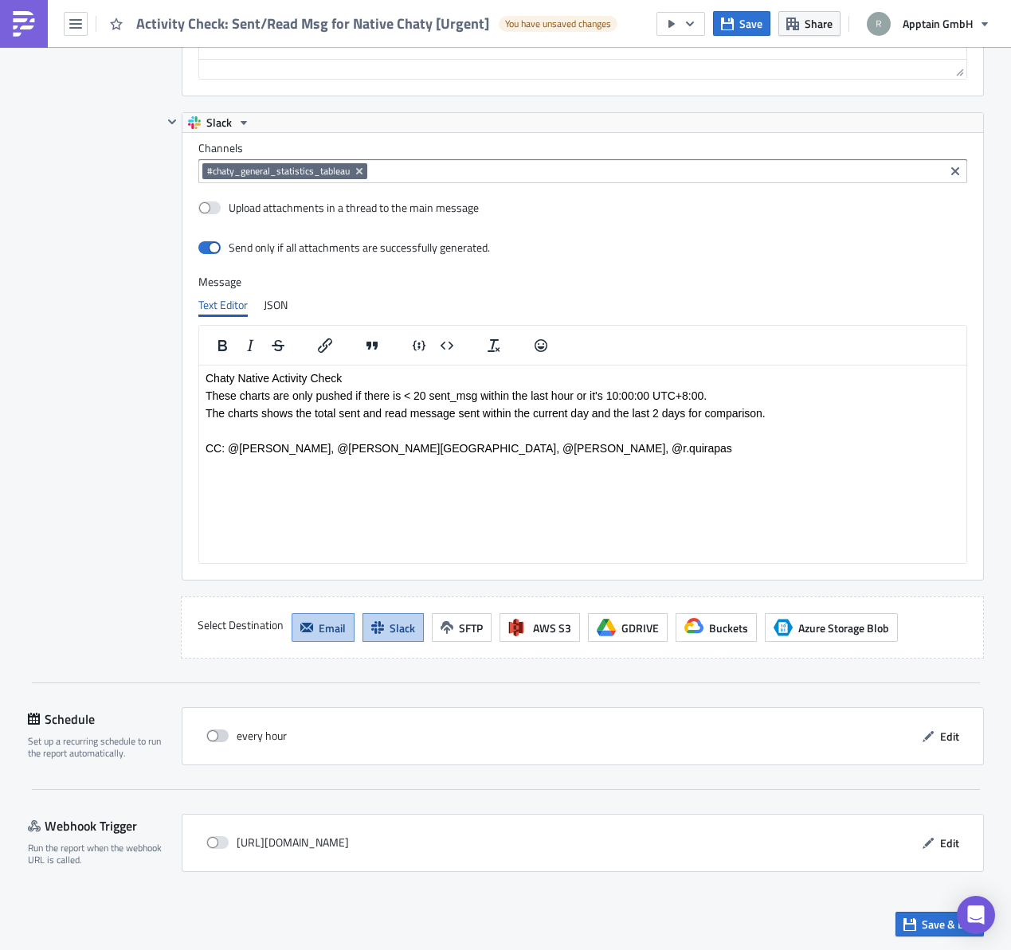
click at [220, 734] on span at bounding box center [217, 736] width 22 height 13
click at [220, 734] on input "checkbox" at bounding box center [214, 736] width 10 height 10
checkbox input "true"
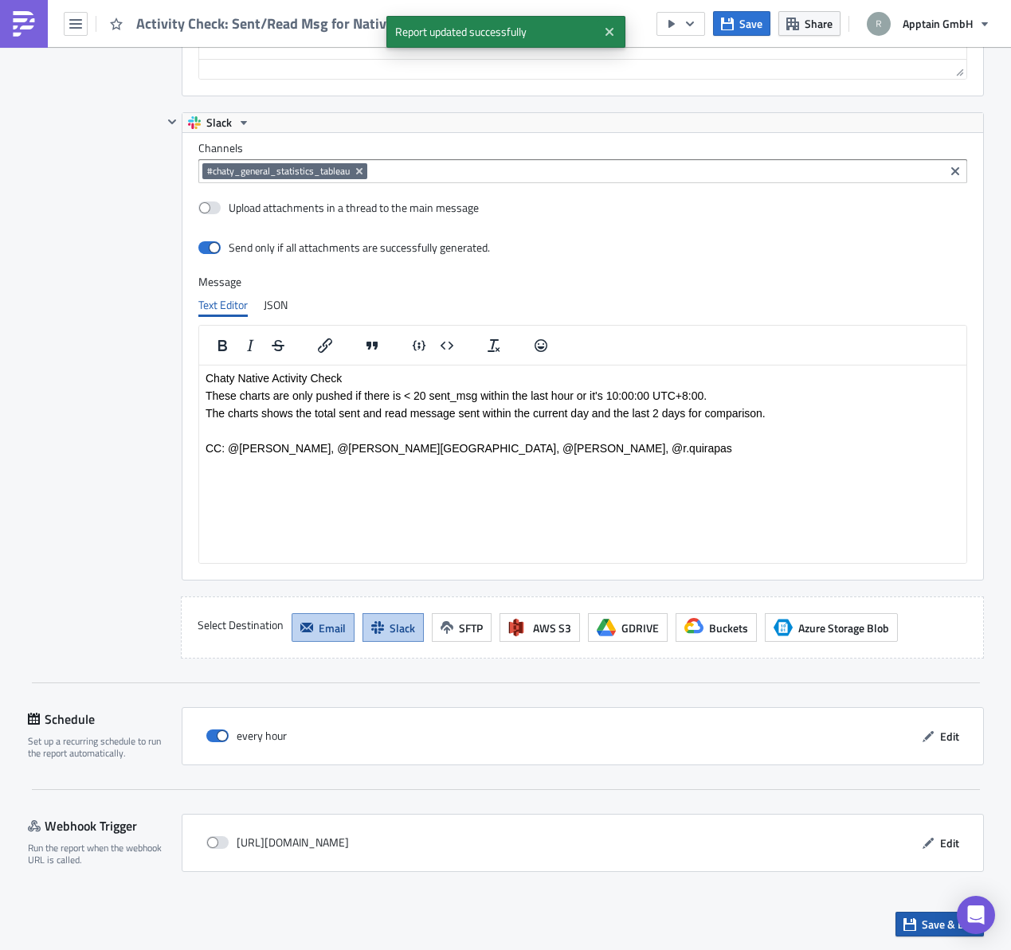
click at [906, 931] on button "Save & Exit" at bounding box center [939, 924] width 88 height 25
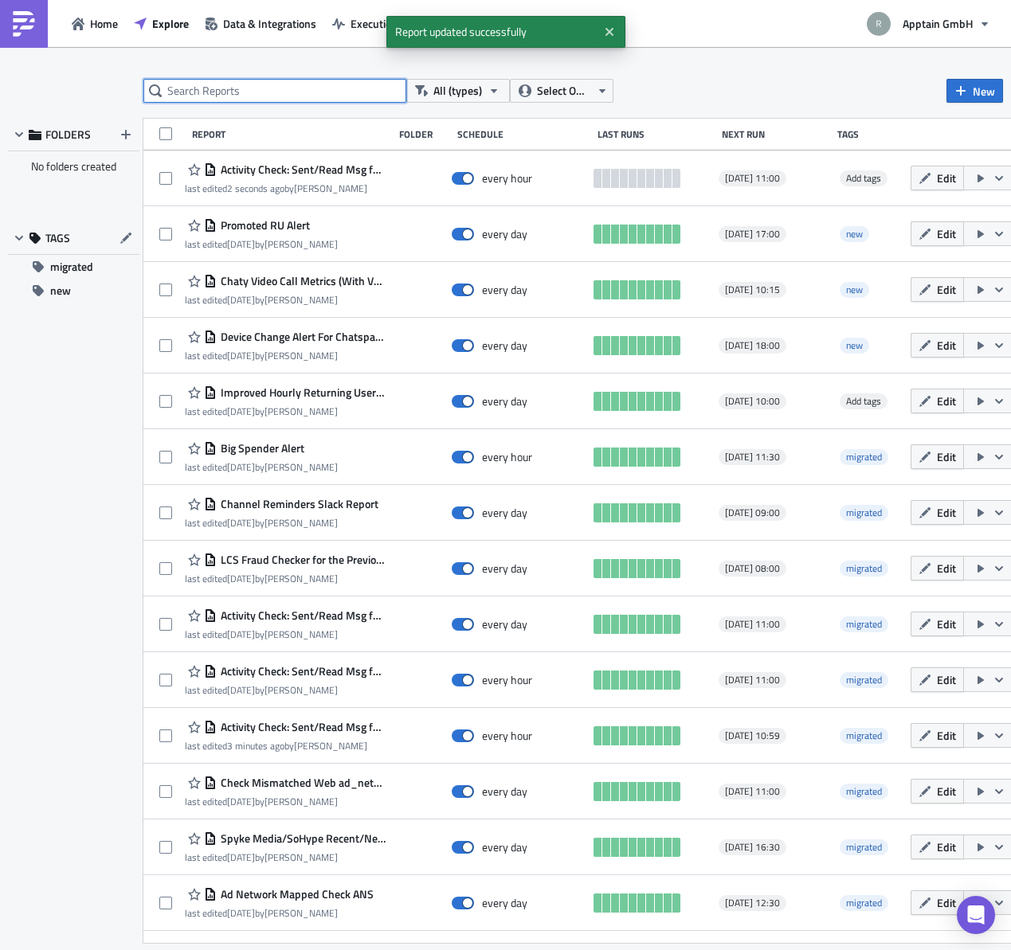
click at [250, 95] on input "text" at bounding box center [274, 91] width 263 height 24
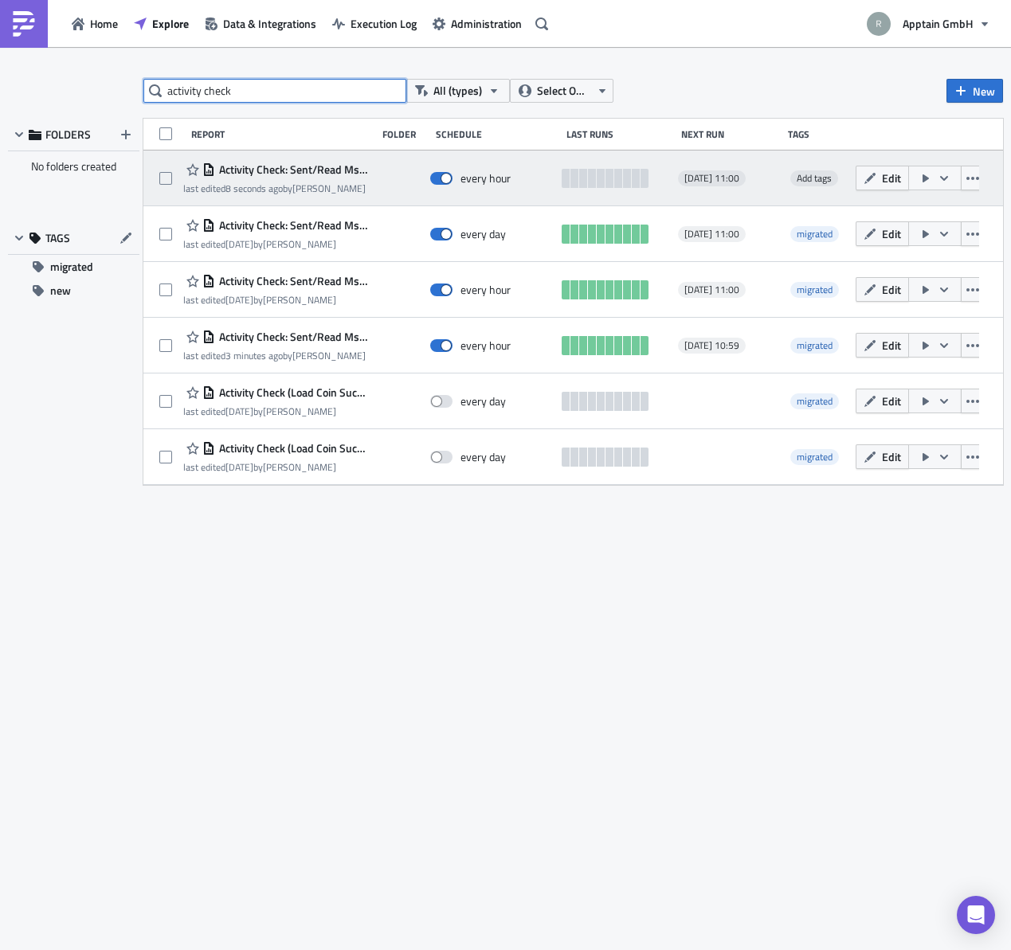
type input "activity check"
click at [300, 168] on span "Activity Check: Sent/Read Msg for Native Chaty [Urgent]" at bounding box center [291, 169] width 153 height 14
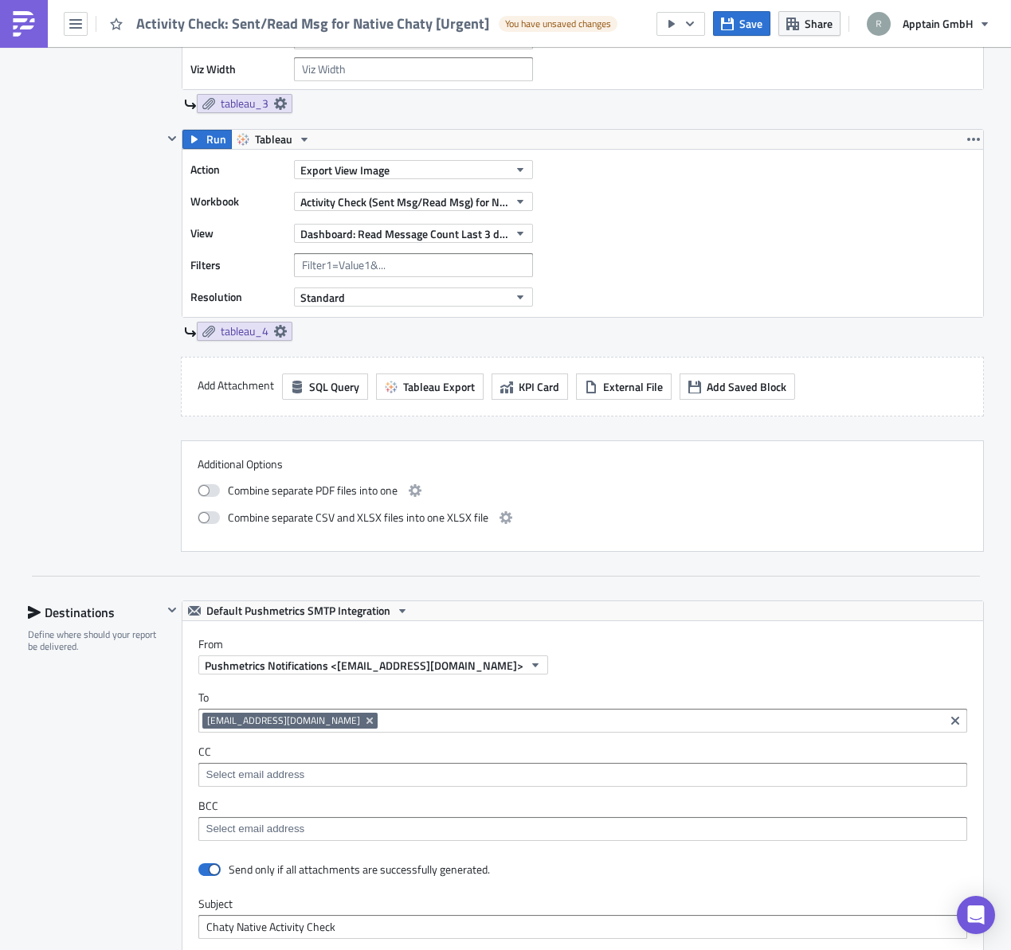
scroll to position [2499, 0]
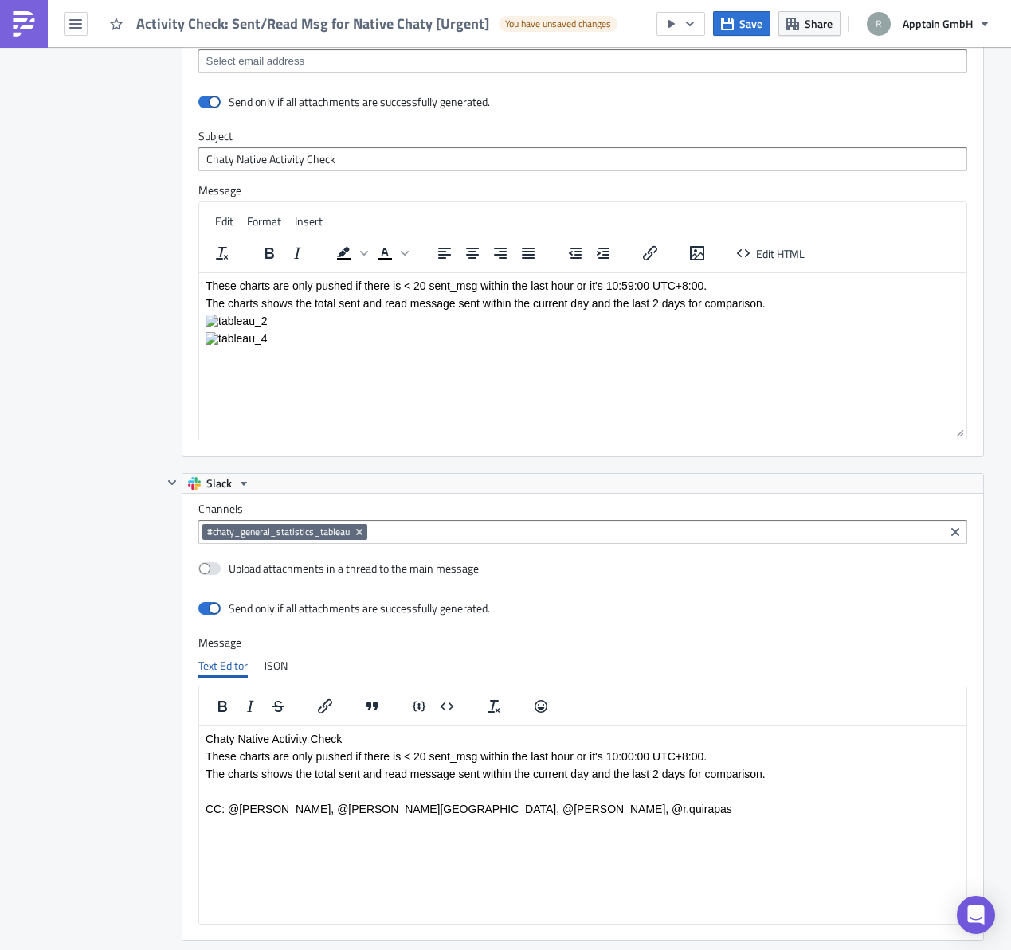
click at [702, 284] on p "These charts are only pushed if there is < 20 sent_msg within the last hour or …" at bounding box center [582, 286] width 754 height 13
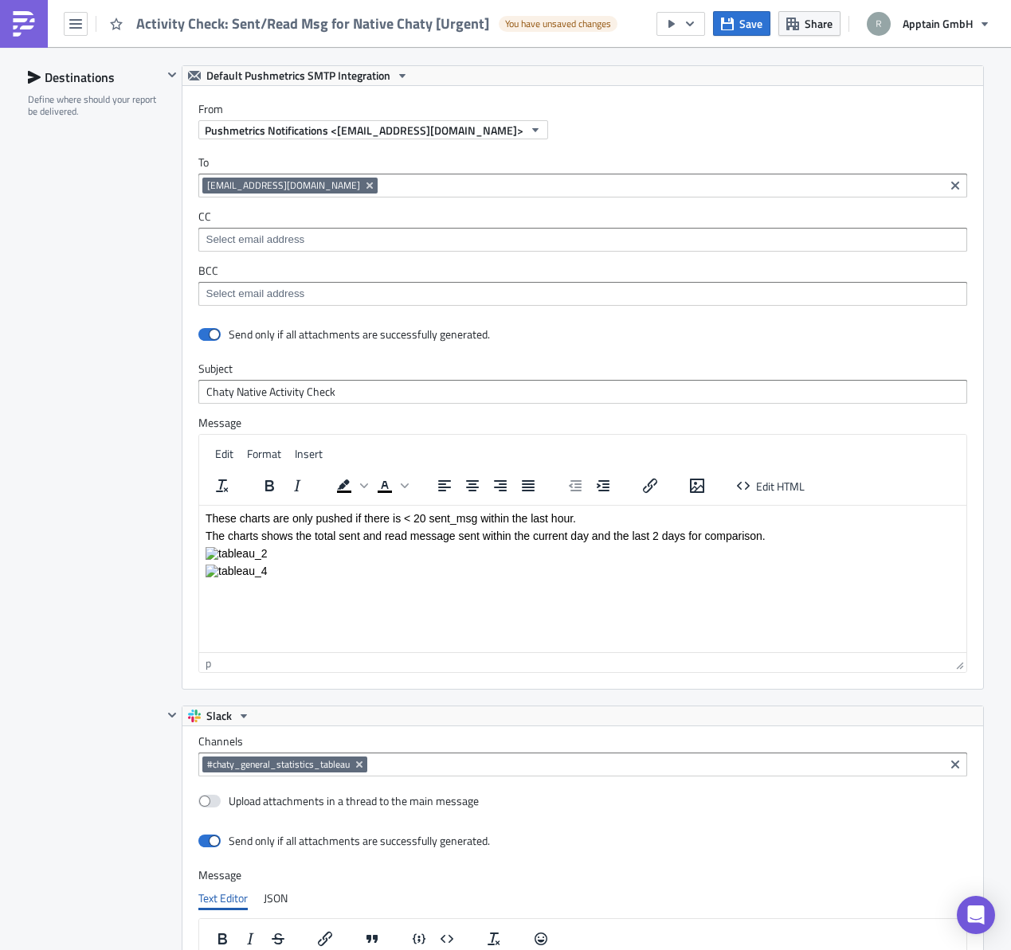
scroll to position [2216, 0]
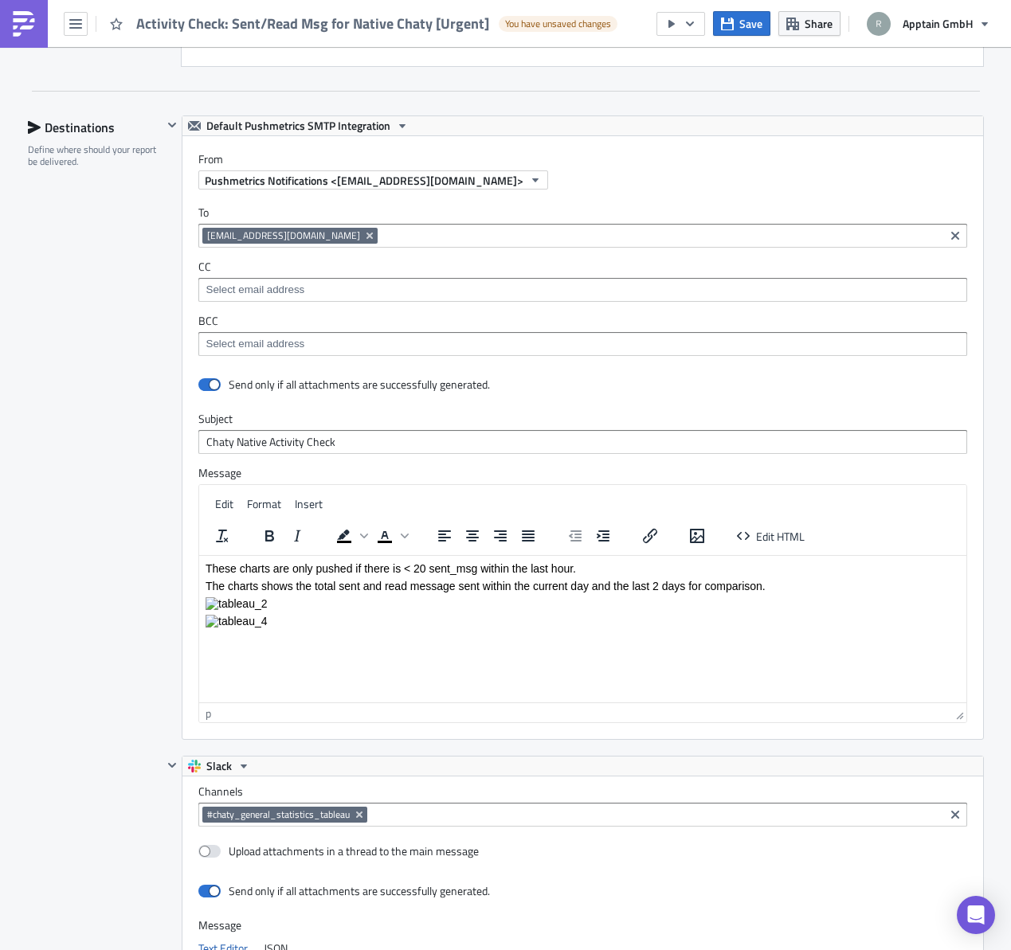
click at [498, 232] on input at bounding box center [661, 236] width 558 height 16
click at [566, 263] on label "CC" at bounding box center [582, 267] width 769 height 14
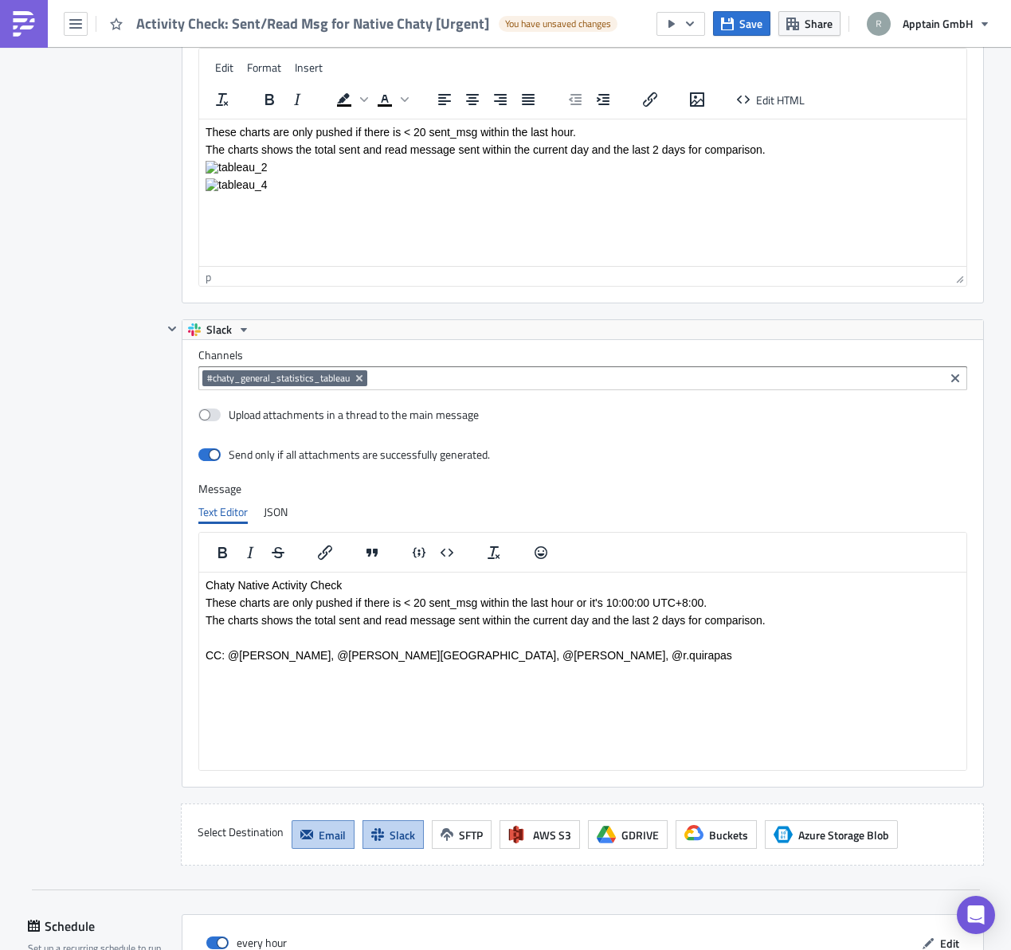
scroll to position [2860, 0]
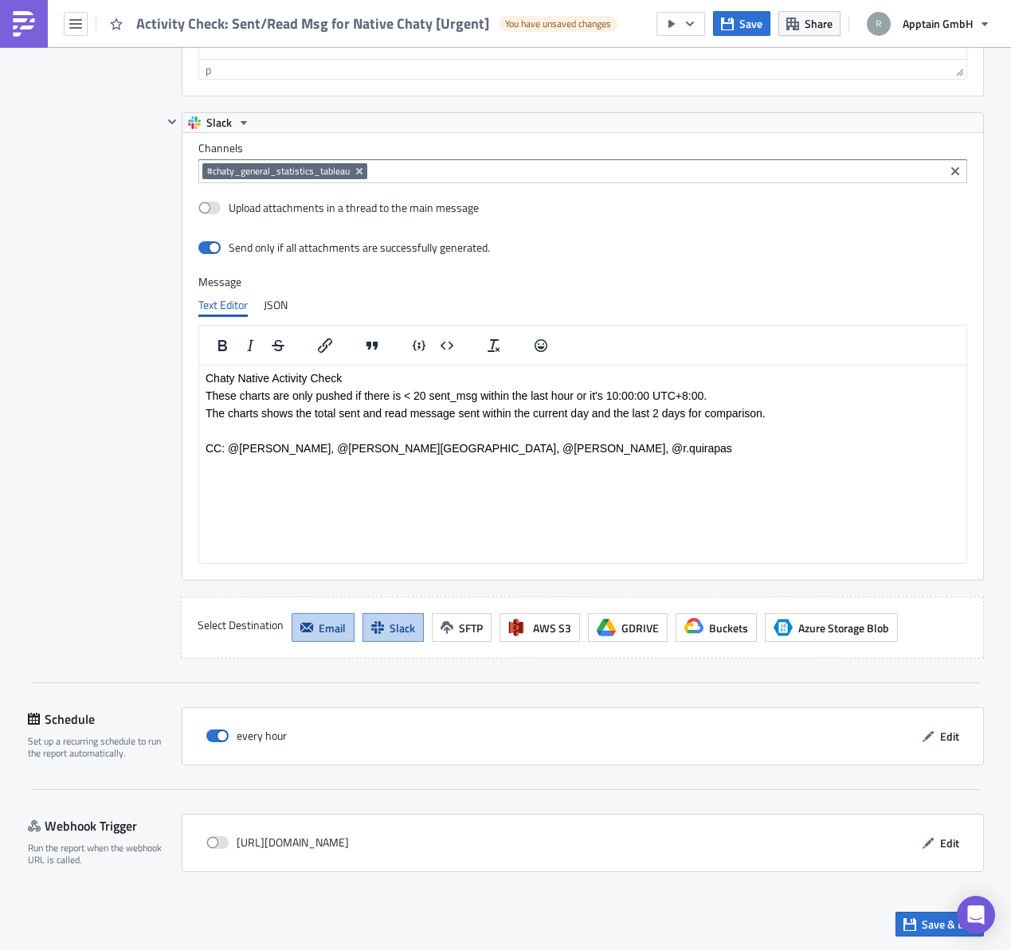
drag, startPoint x: 714, startPoint y: 401, endPoint x: 695, endPoint y: 428, distance: 32.5
click at [715, 402] on body "Chaty Native Activity Check These charts are only pushed if there is < 20 sent_…" at bounding box center [582, 413] width 754 height 83
click at [720, 390] on p "These charts are only pushed if there is < 20 sent_msg within the last hour or …" at bounding box center [582, 396] width 754 height 13
click at [924, 928] on span "Save & Exit" at bounding box center [949, 924] width 54 height 17
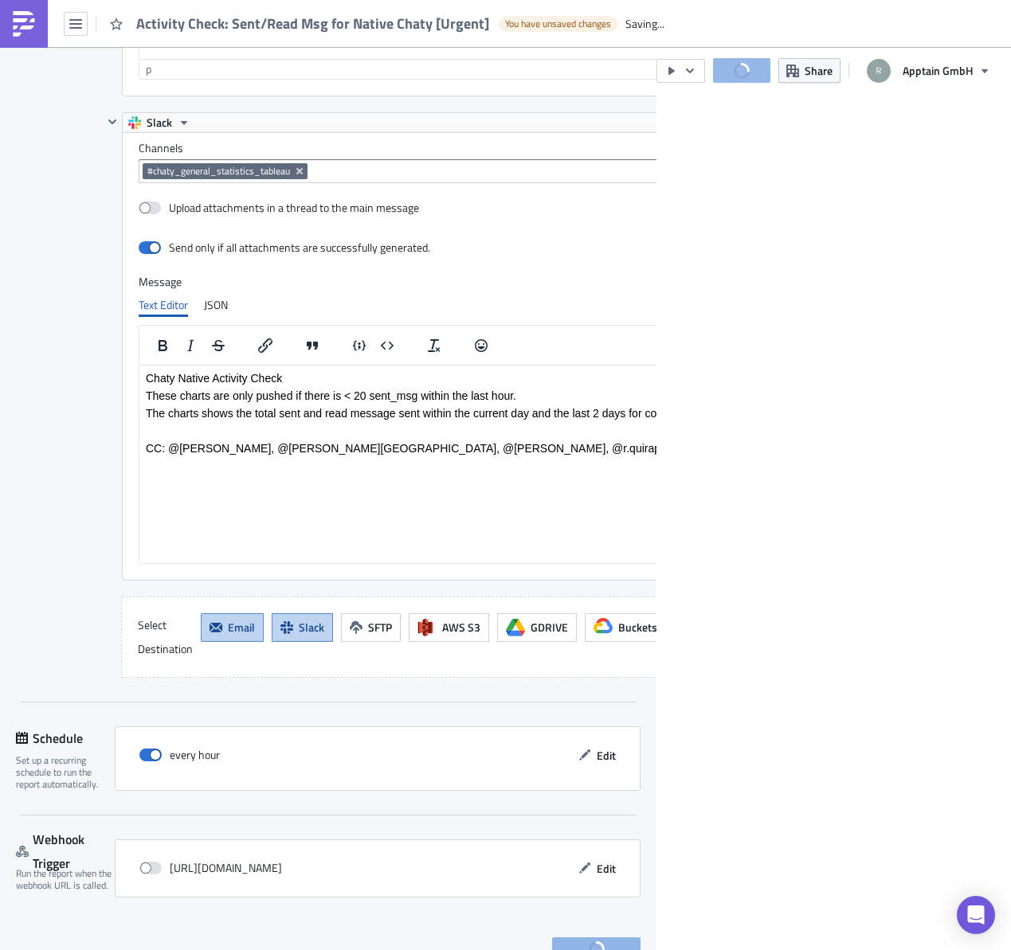
scroll to position [182, 767]
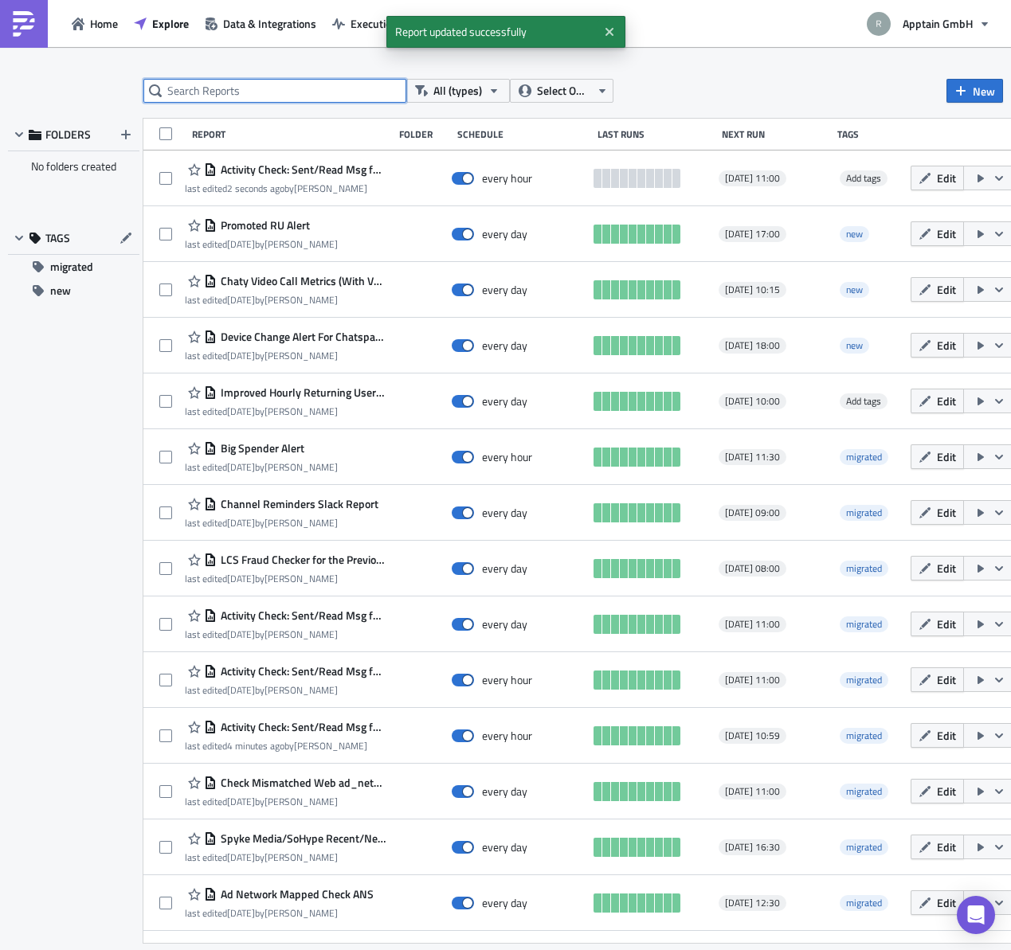
click at [326, 91] on input "text" at bounding box center [274, 91] width 263 height 24
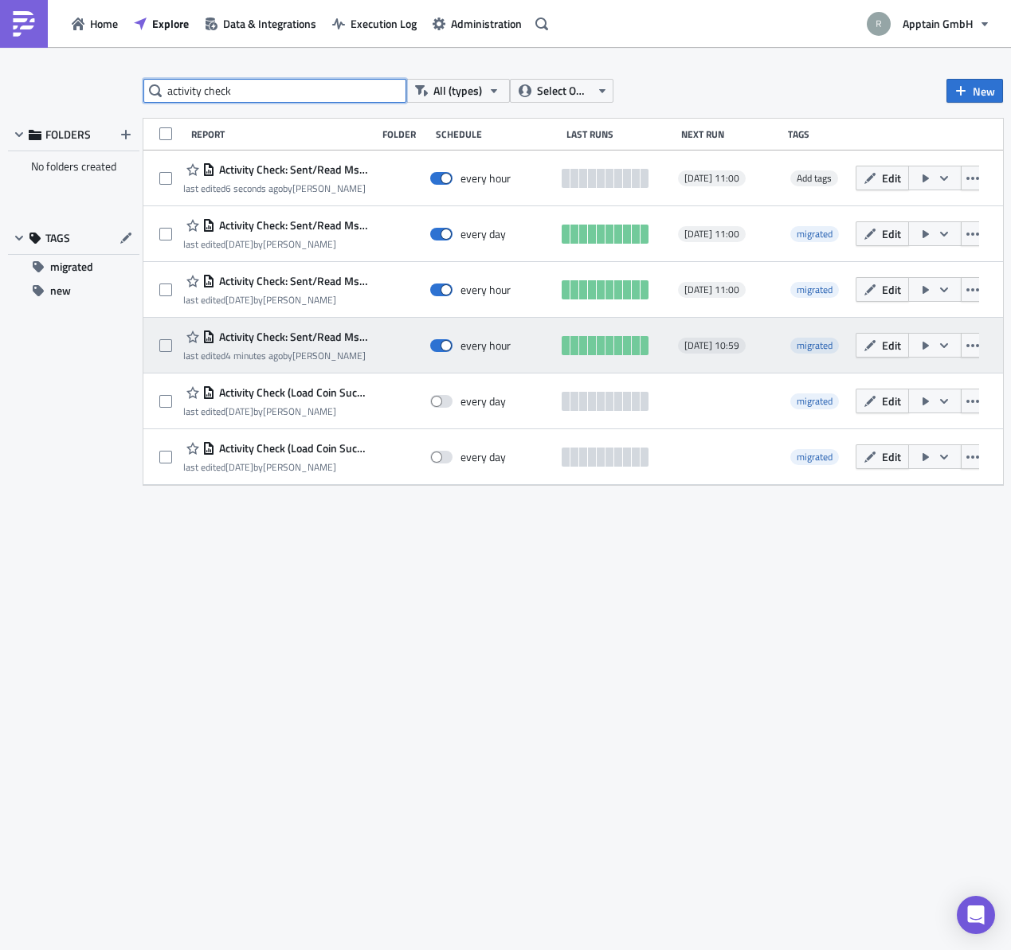
type input "activity check"
click at [286, 342] on span "Activity Check: Sent/Read Msg for Native Chaty" at bounding box center [291, 337] width 153 height 14
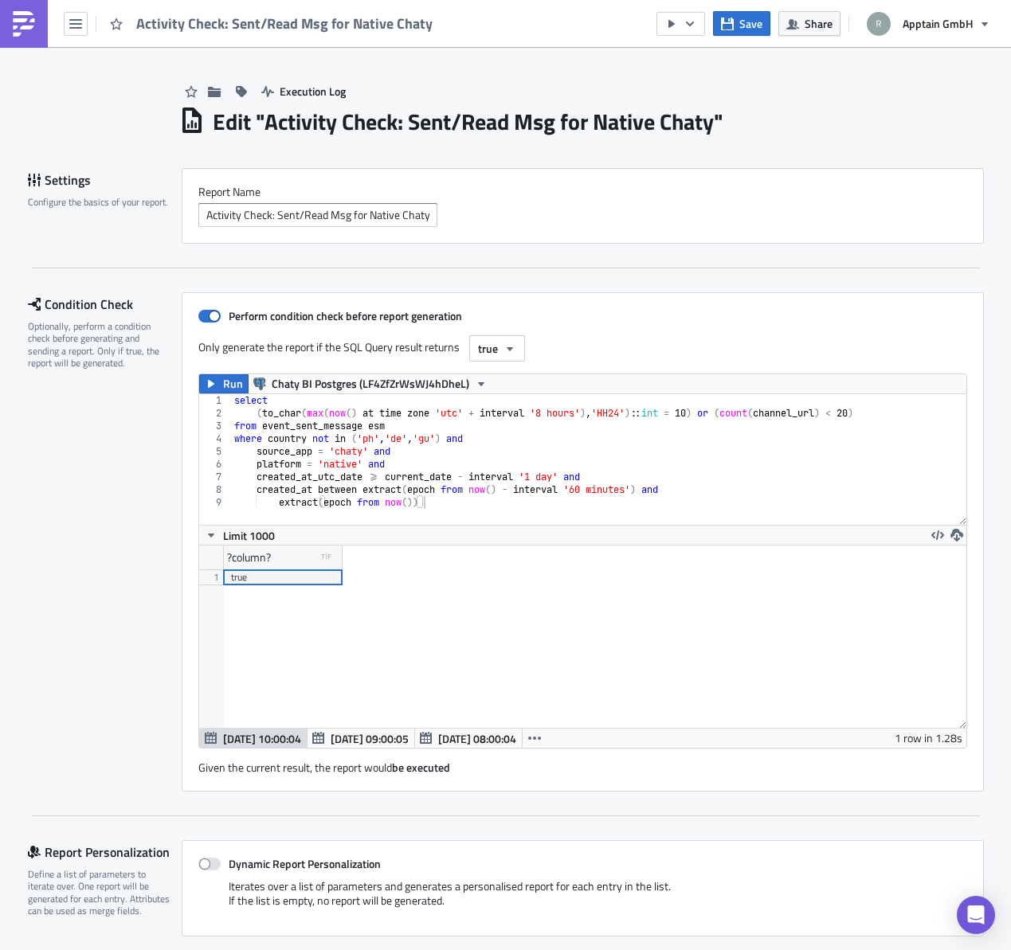
scroll to position [182, 767]
drag, startPoint x: 880, startPoint y: 417, endPoint x: 859, endPoint y: 433, distance: 27.2
click at [877, 418] on div "select ( to_char ( max ( now ( ) at time zone 'utc' + interval '8 hours' ) , 'H…" at bounding box center [598, 472] width 735 height 156
click at [691, 491] on div "select ( to_char ( max ( now ( ) at time zone 'utc' + interval '8 hours' ) , 'H…" at bounding box center [598, 472] width 735 height 156
type textarea "created_at between extract(epoch from now() - interval '60 minutes') and"
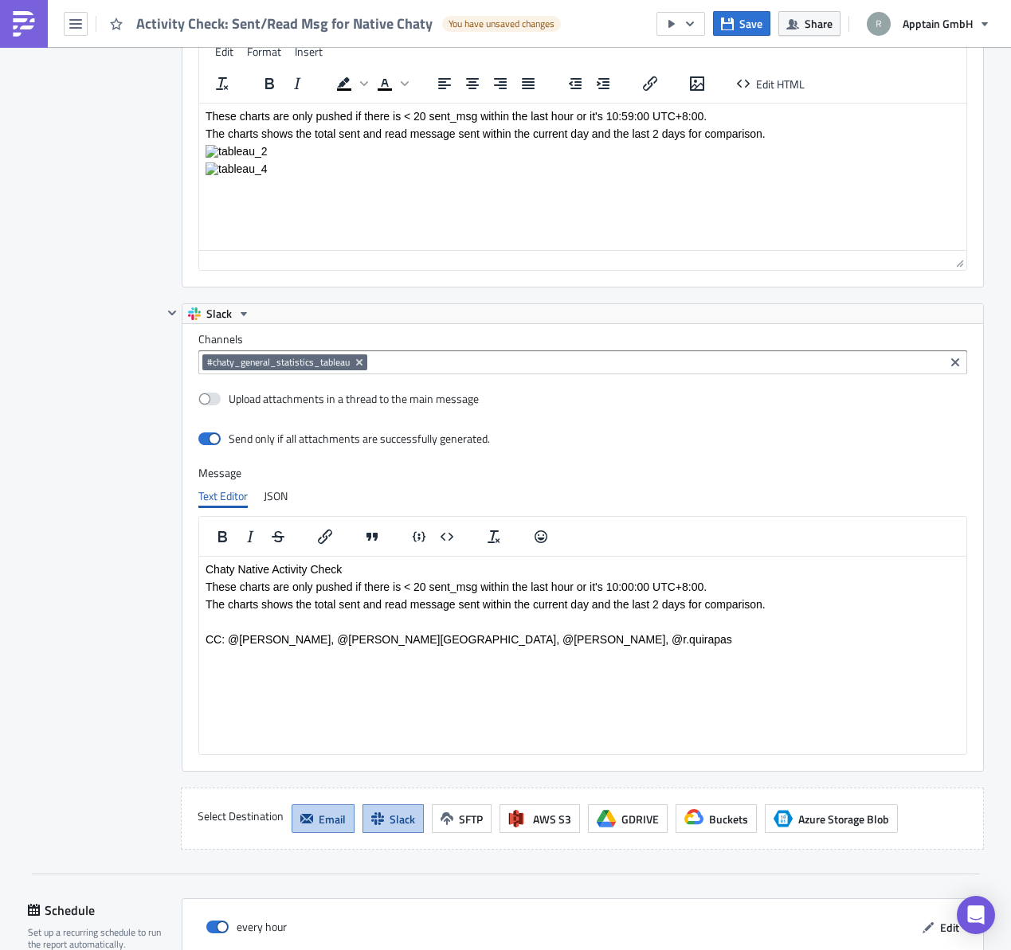
scroll to position [3052, 0]
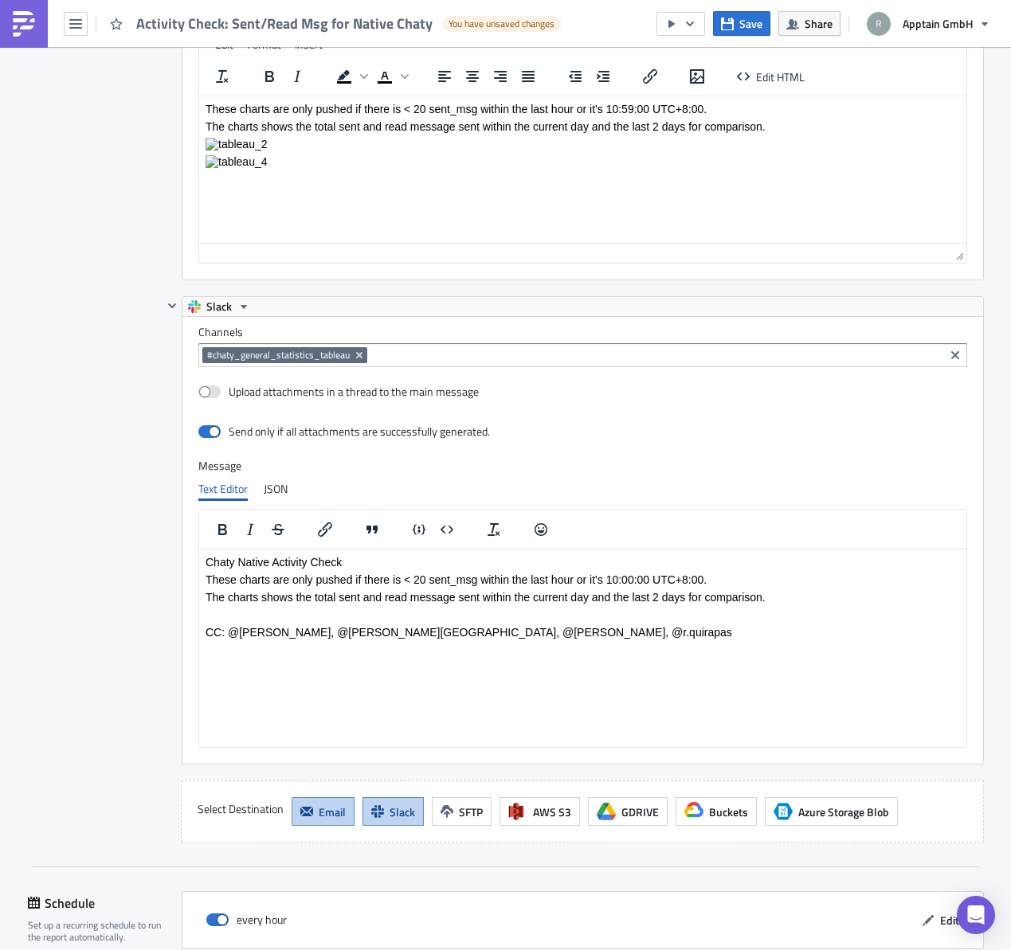
click at [582, 581] on p "These charts are only pushed if there is < 20 sent_msg within the last hour or …" at bounding box center [582, 580] width 754 height 13
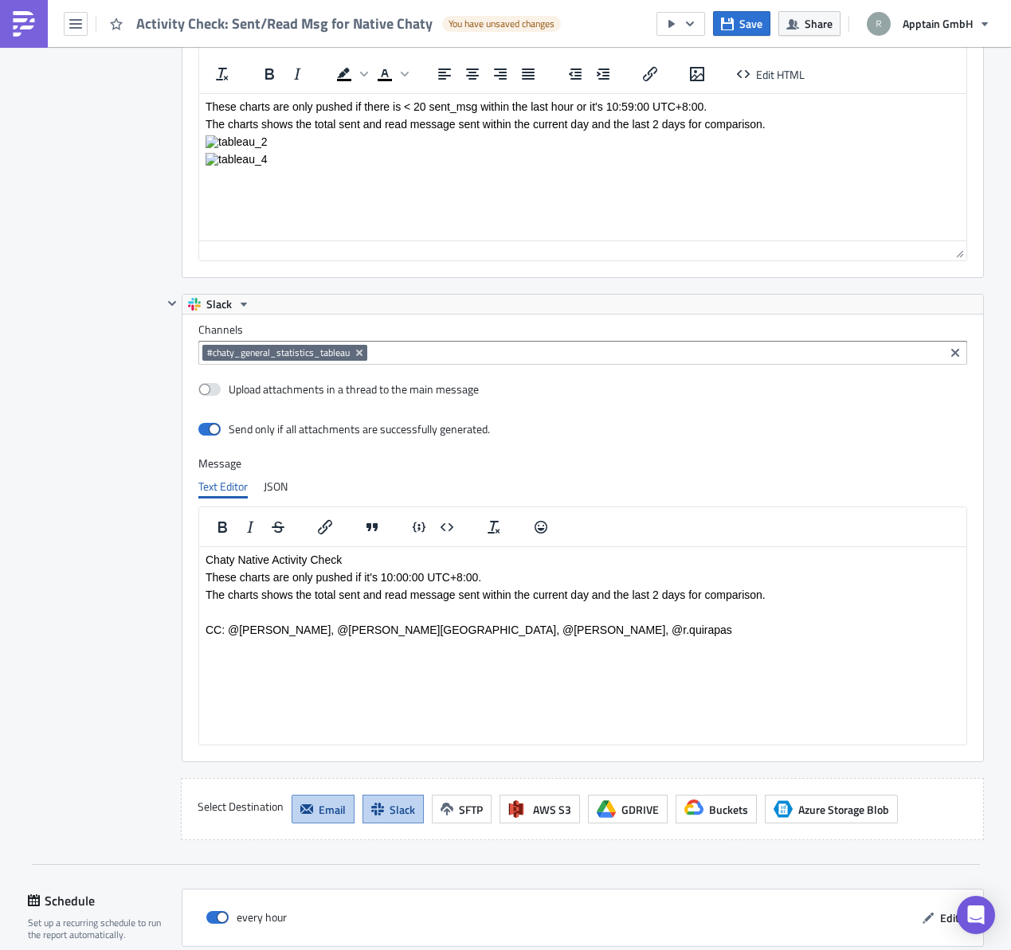
scroll to position [3055, 0]
drag, startPoint x: 509, startPoint y: 628, endPoint x: 496, endPoint y: 636, distance: 14.6
click at [509, 630] on p "CC: @[PERSON_NAME], @[PERSON_NAME][GEOGRAPHIC_DATA], @[PERSON_NAME], @r.quirapas" at bounding box center [582, 629] width 754 height 13
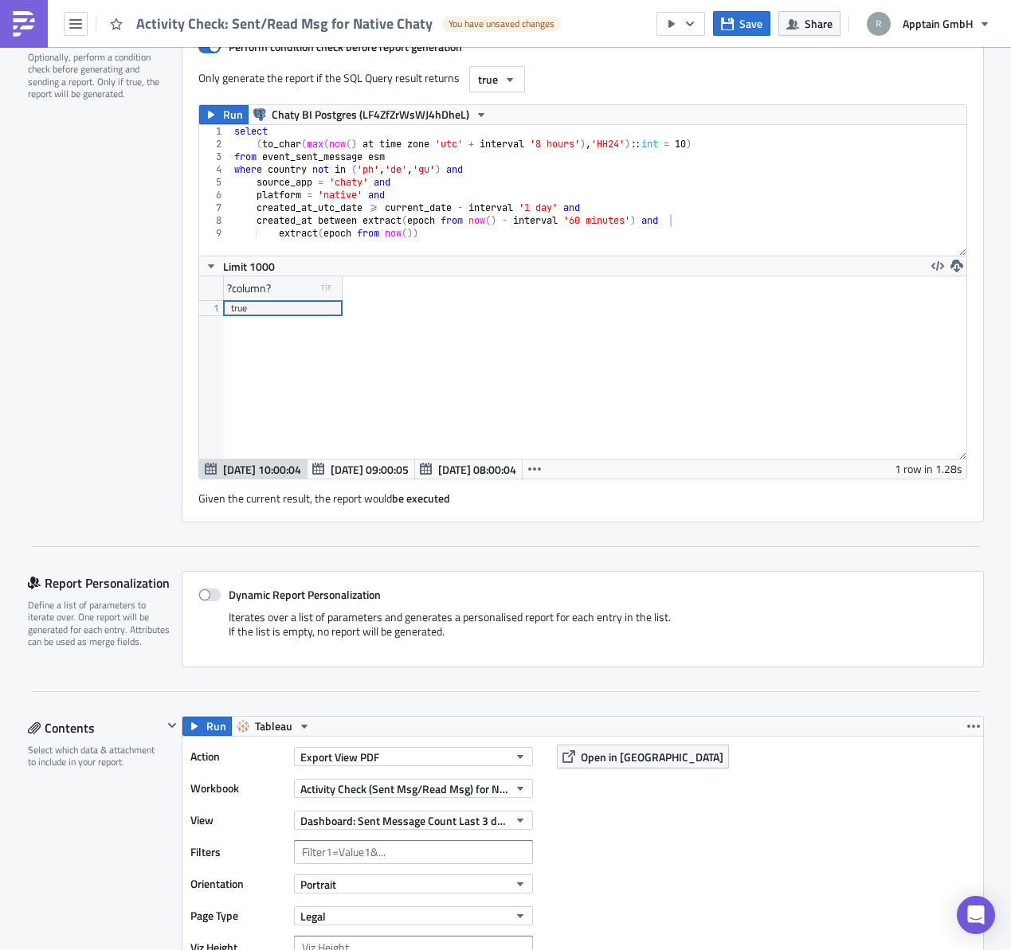
scroll to position [0, 0]
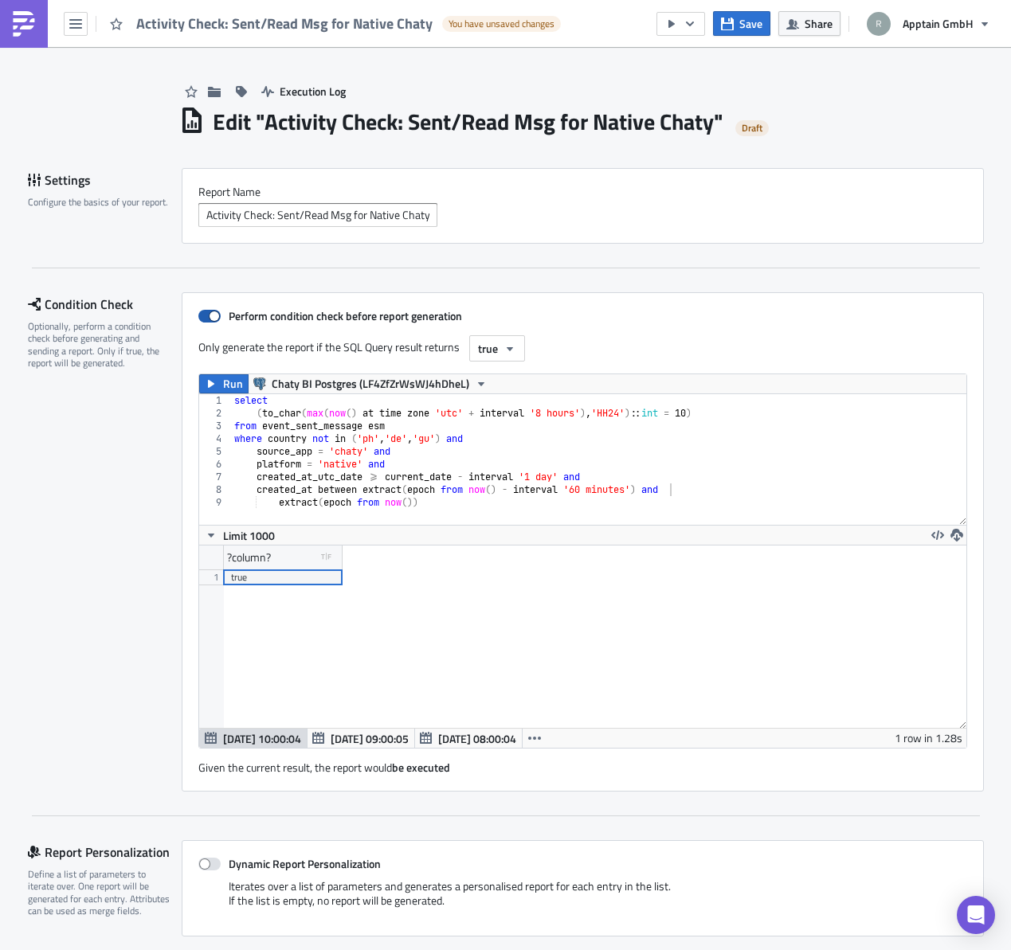
click at [204, 319] on span at bounding box center [209, 316] width 22 height 13
click at [204, 319] on input "Perform condition check before report generation" at bounding box center [207, 316] width 10 height 10
checkbox input "false"
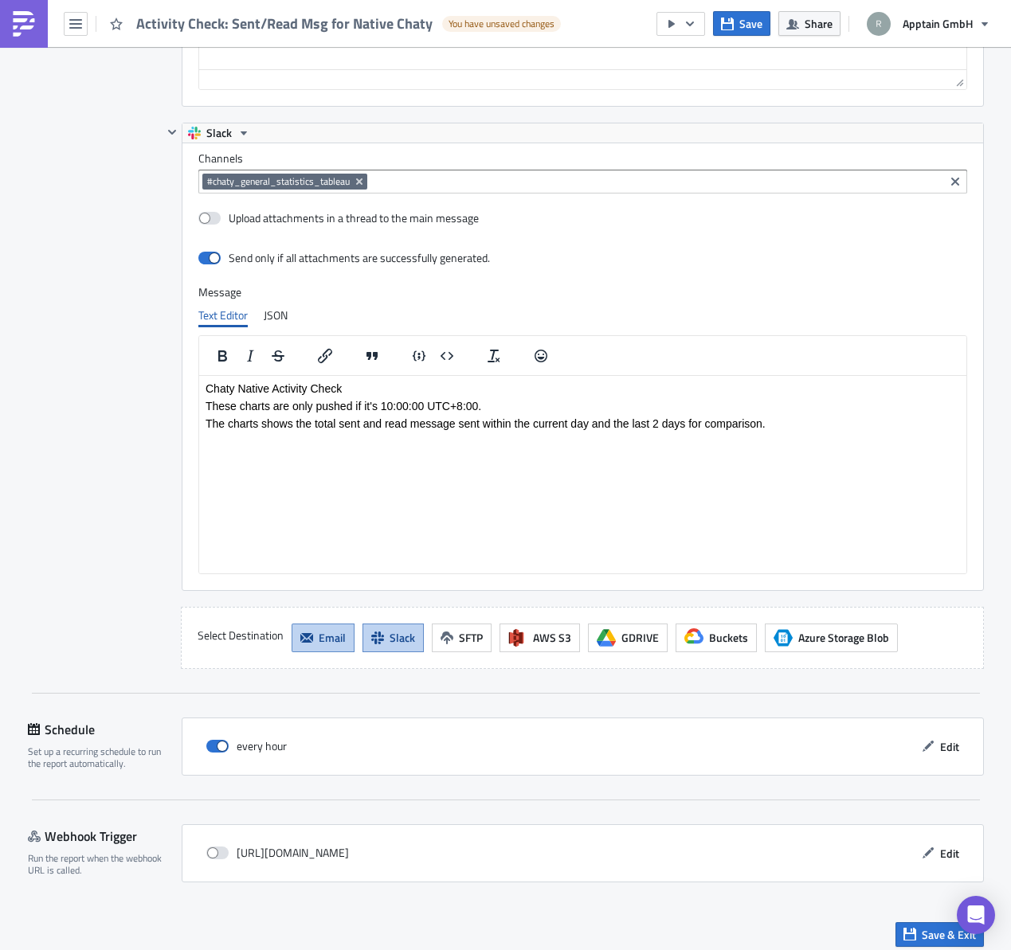
scroll to position [2813, 0]
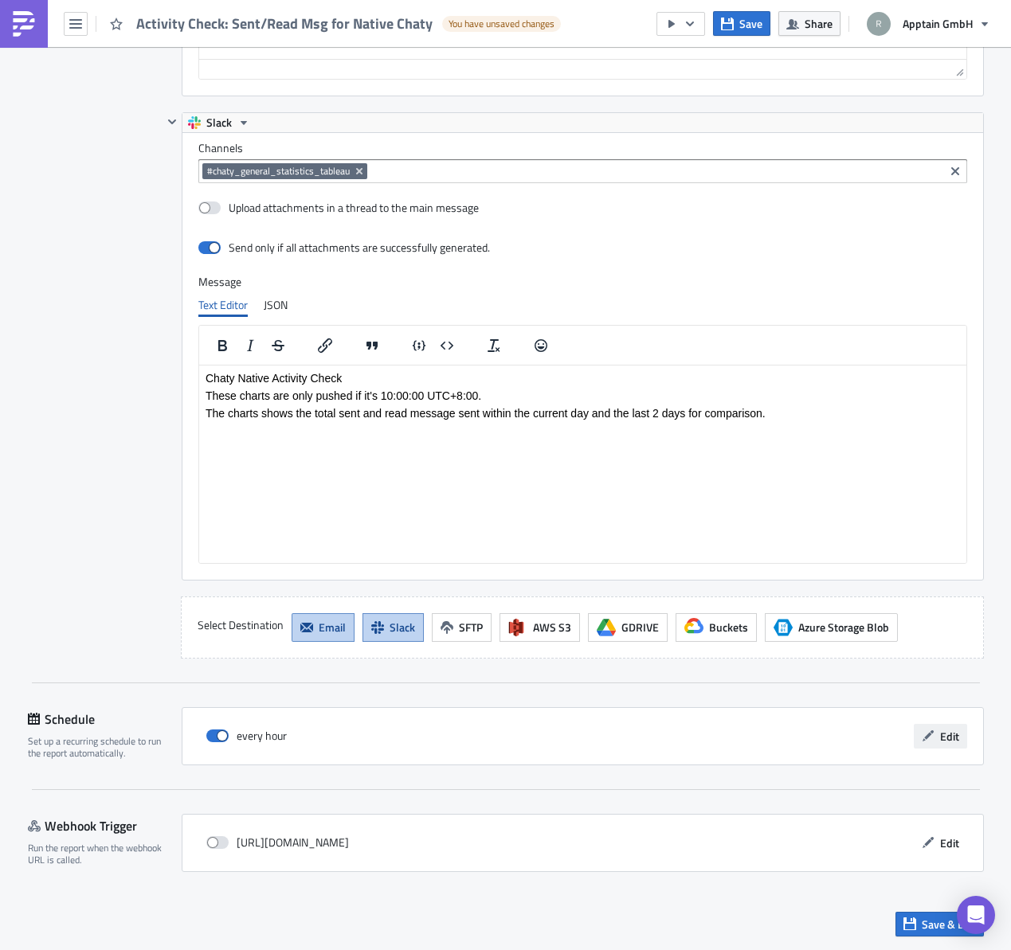
click at [940, 740] on span "Edit" at bounding box center [949, 736] width 19 height 17
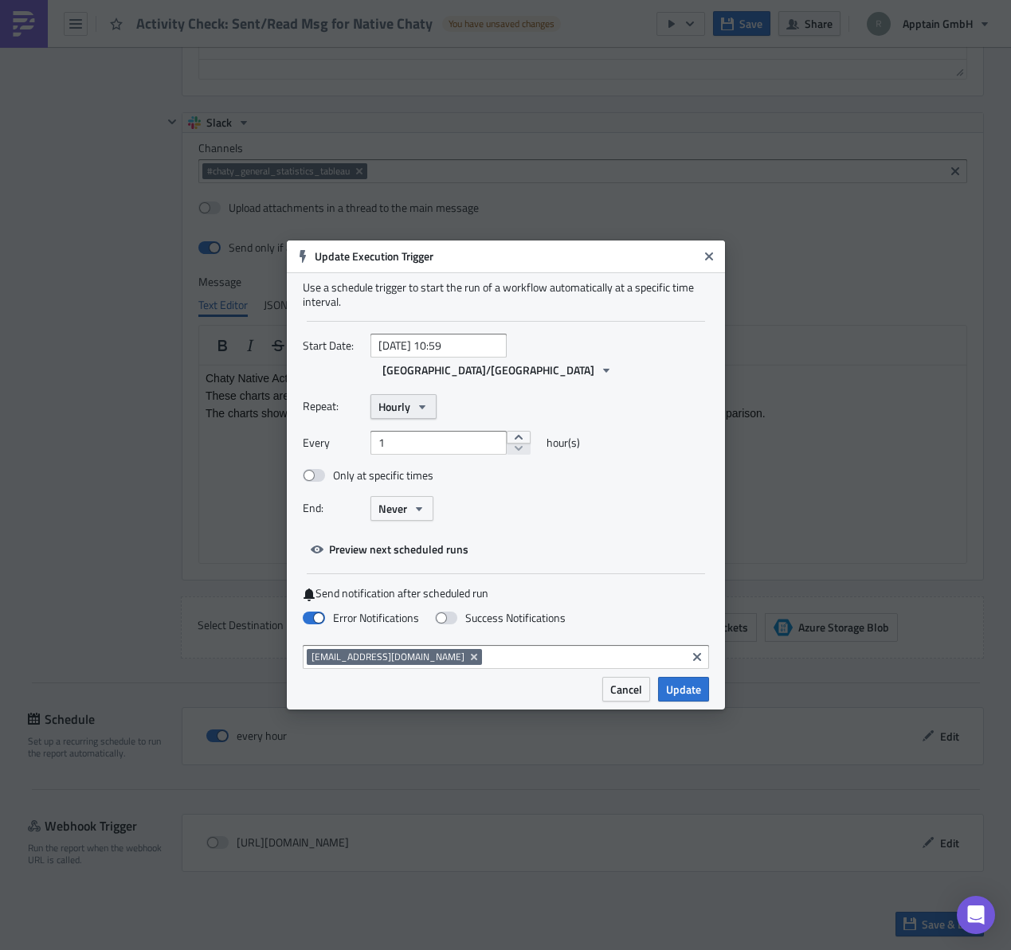
click at [416, 401] on icon "button" at bounding box center [422, 407] width 13 height 13
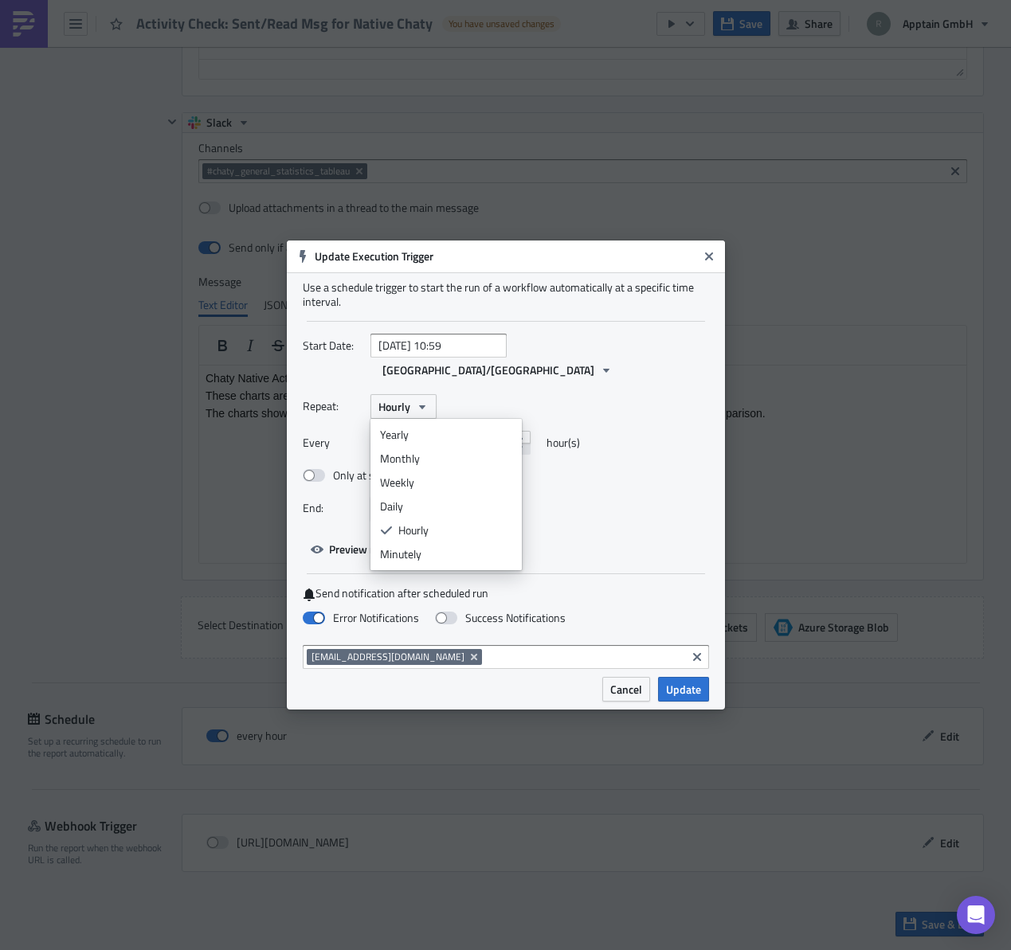
click at [397, 499] on div "Daily" at bounding box center [446, 507] width 132 height 16
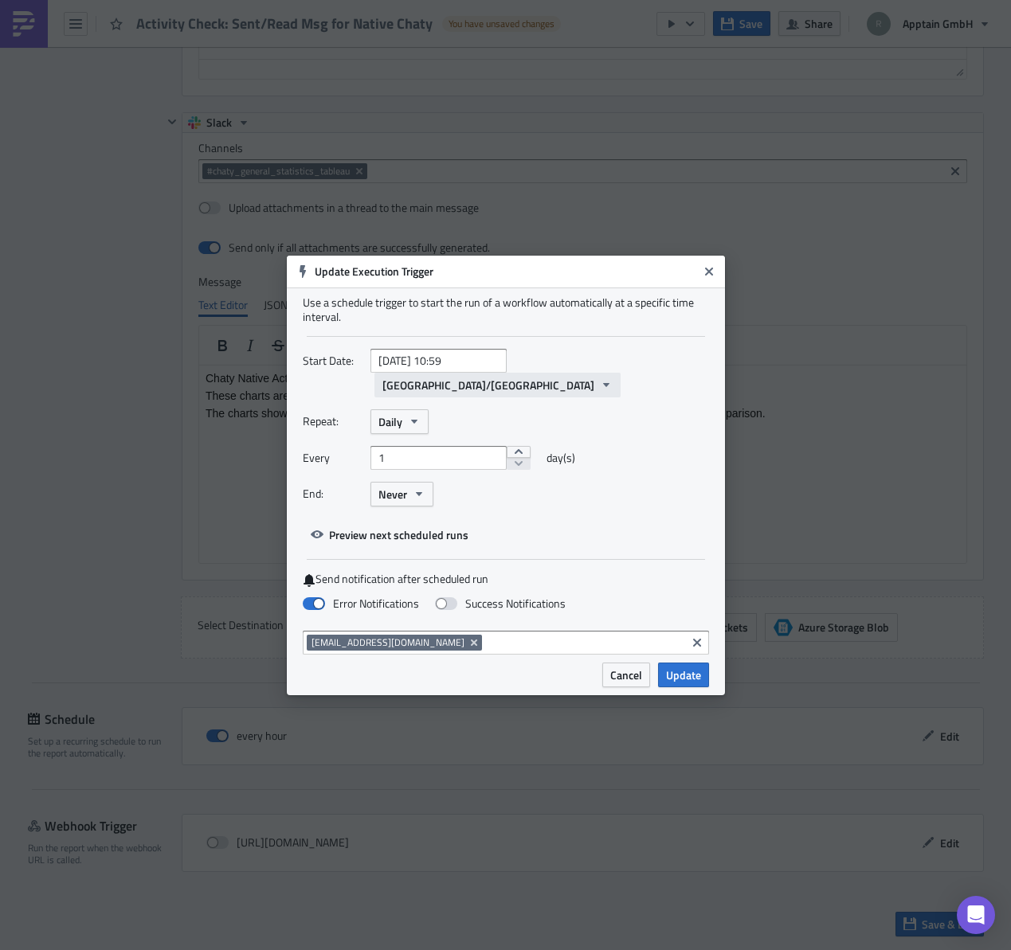
click at [535, 377] on span "[GEOGRAPHIC_DATA]/[GEOGRAPHIC_DATA]" at bounding box center [488, 385] width 212 height 17
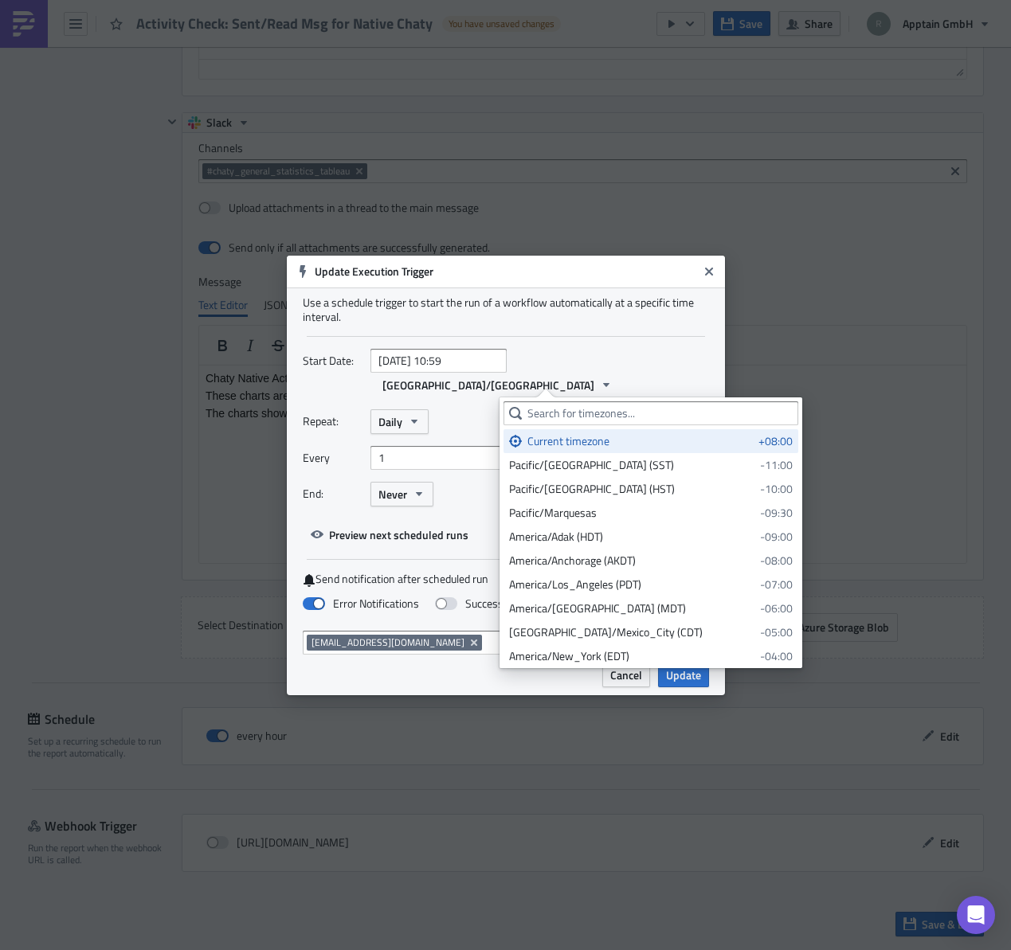
click at [578, 443] on div "Current timezone" at bounding box center [639, 441] width 225 height 16
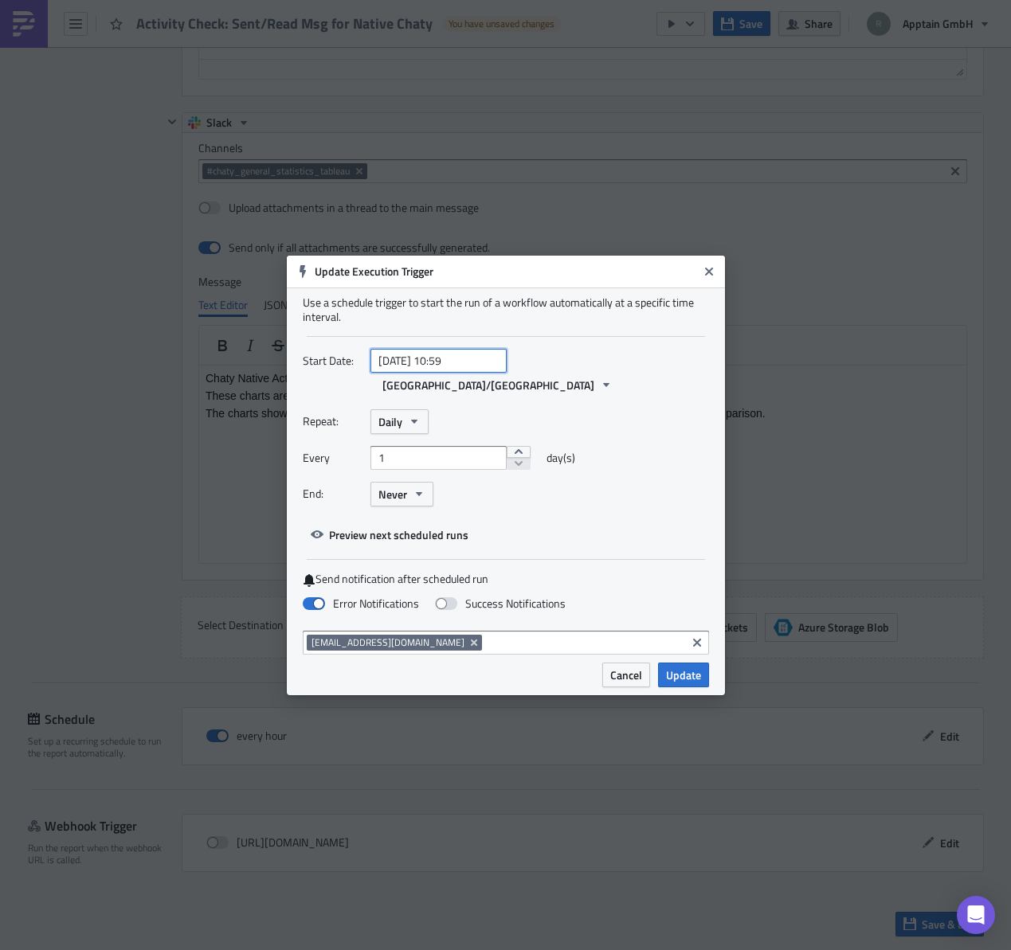
drag, startPoint x: 476, startPoint y: 373, endPoint x: 466, endPoint y: 394, distance: 23.5
click at [476, 373] on input "[DATE] 10:59" at bounding box center [438, 361] width 136 height 24
select select "2024"
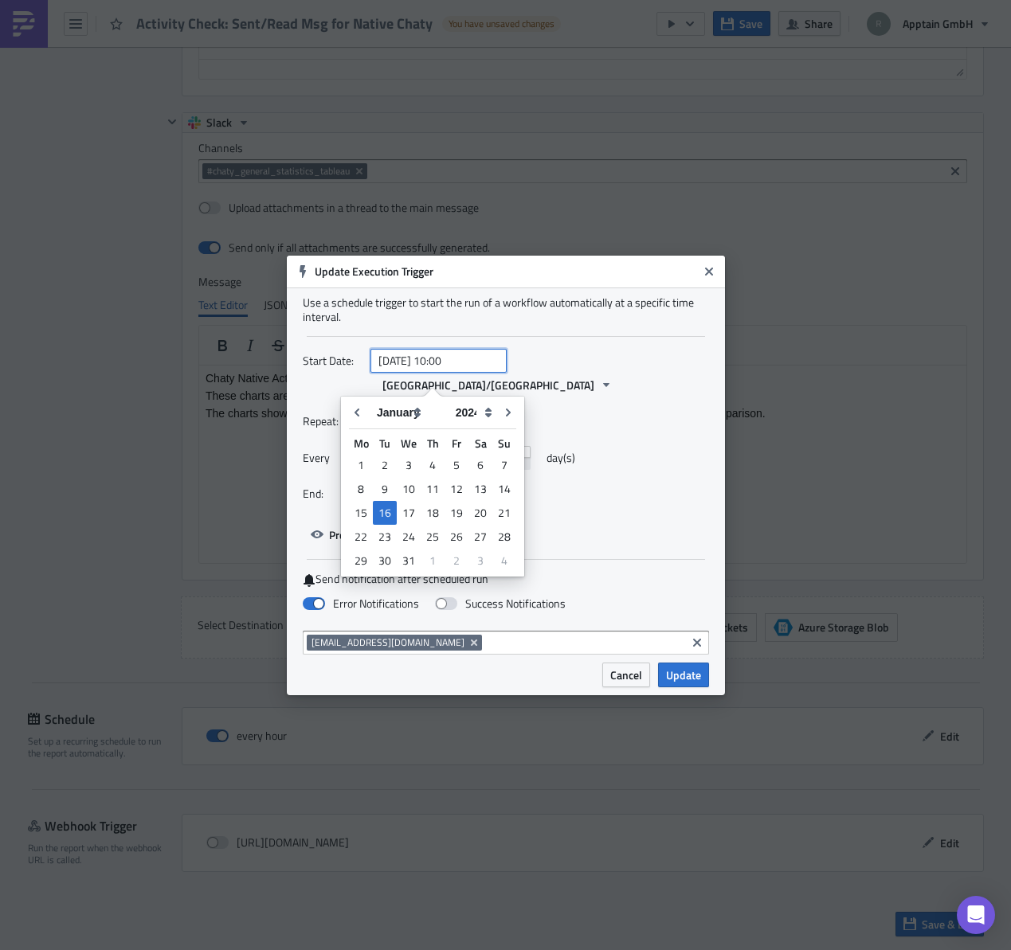
type input "[DATE] 10:00"
click at [645, 418] on div "Repeat: Daily Every 1 day(s) End: Never" at bounding box center [506, 463] width 406 height 109
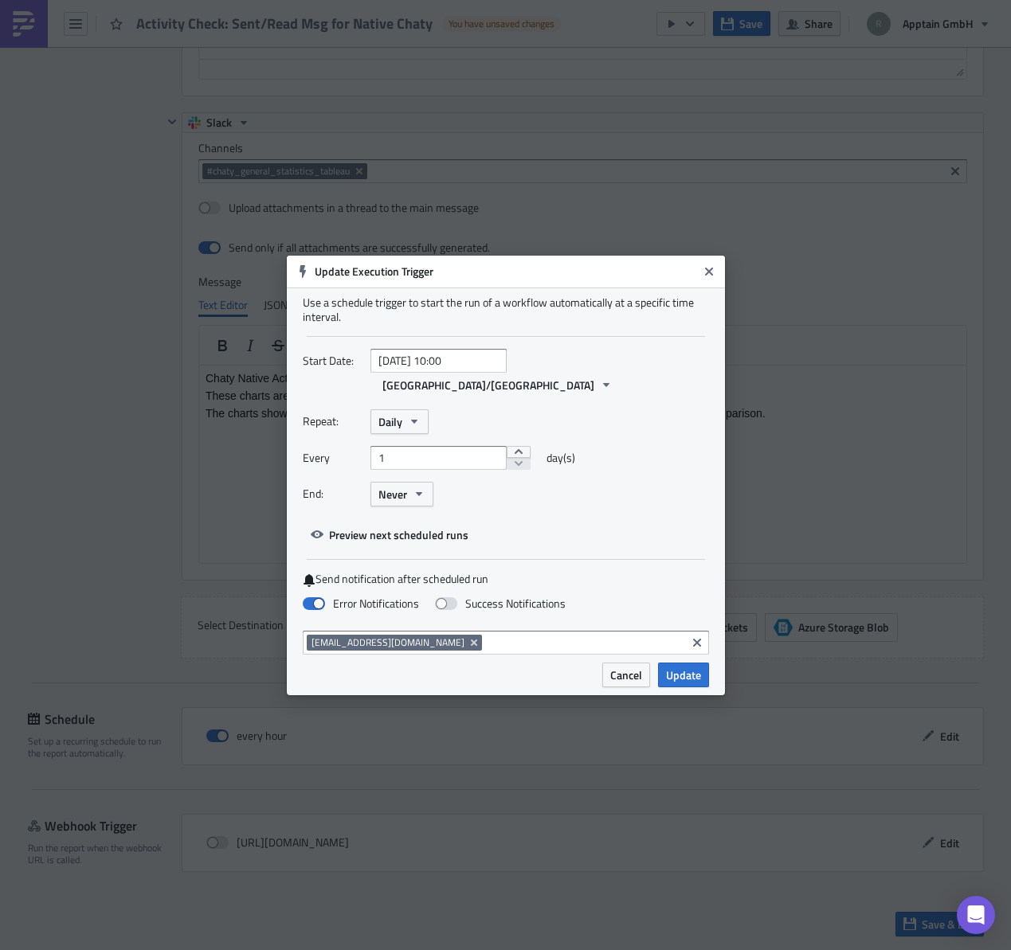
click at [638, 482] on div "End: Never" at bounding box center [506, 494] width 406 height 25
click at [681, 667] on span "Update" at bounding box center [683, 675] width 35 height 17
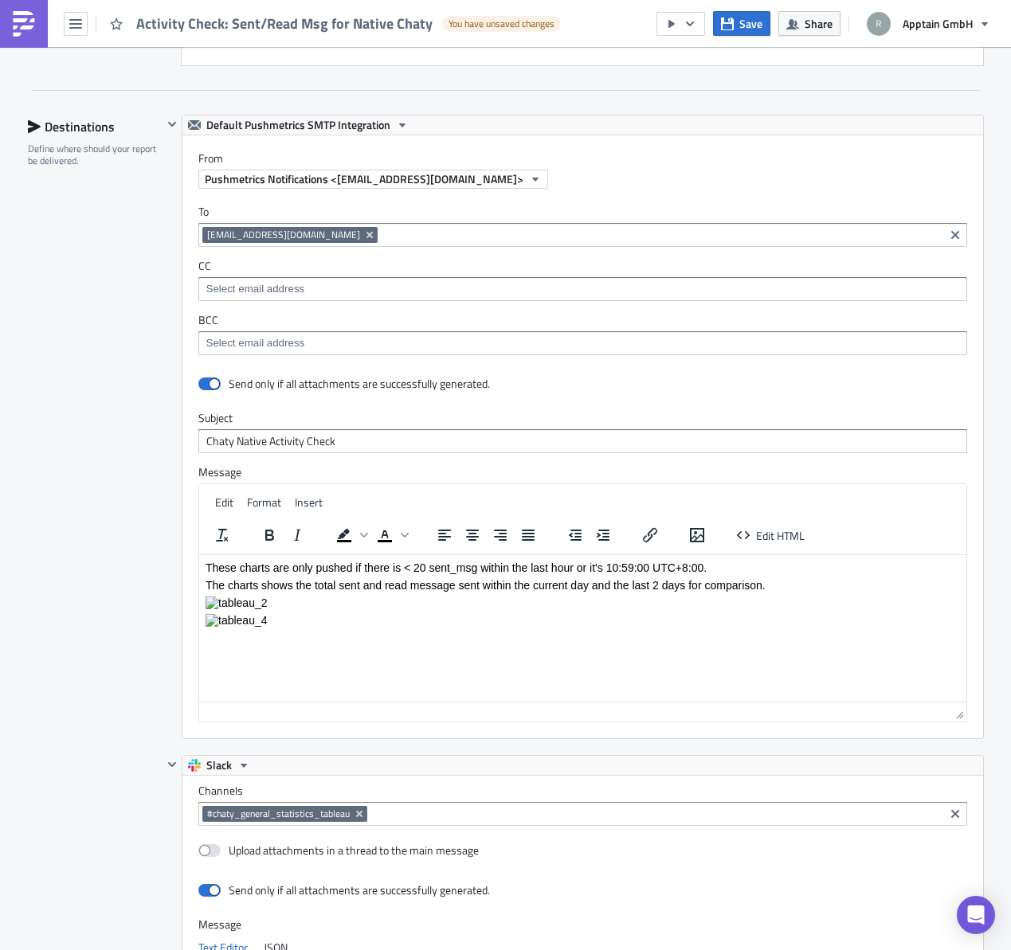
scroll to position [2153, 0]
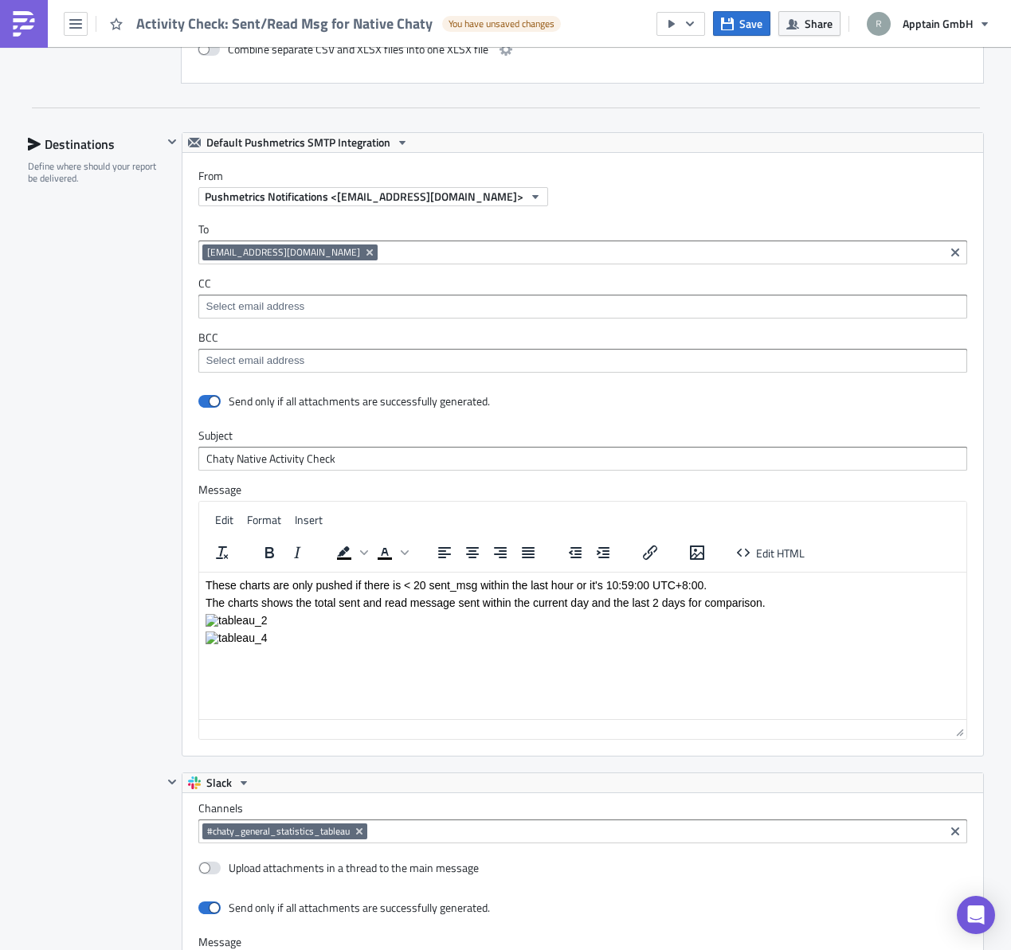
click at [384, 142] on button "Default Pushmetrics SMTP Integration" at bounding box center [298, 142] width 232 height 19
click at [566, 155] on div "From Pushmetrics Notifications <[EMAIL_ADDRESS][DOMAIN_NAME]>" at bounding box center [582, 179] width 801 height 53
click at [288, 147] on span "Default Pushmetrics SMTP Integration" at bounding box center [298, 142] width 184 height 19
click at [460, 153] on div "From Pushmetrics Notifications <[EMAIL_ADDRESS][DOMAIN_NAME]>" at bounding box center [582, 179] width 801 height 53
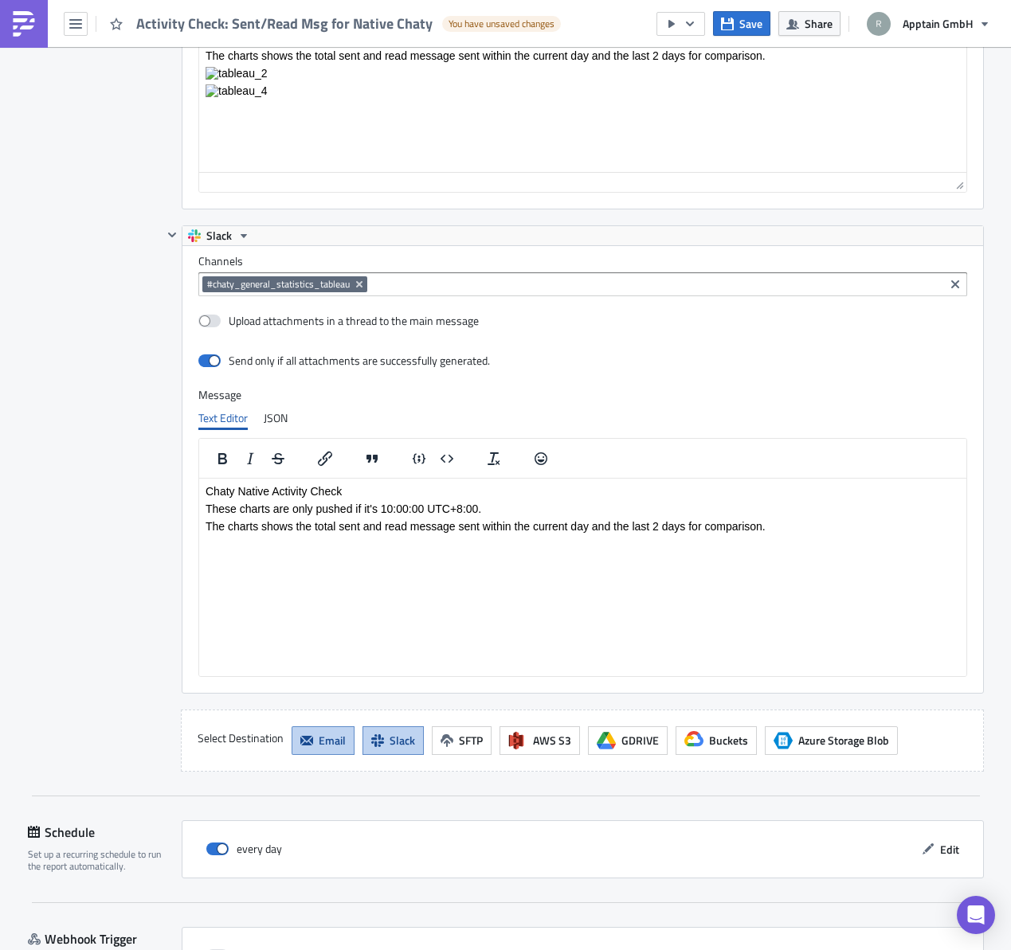
scroll to position [2412, 0]
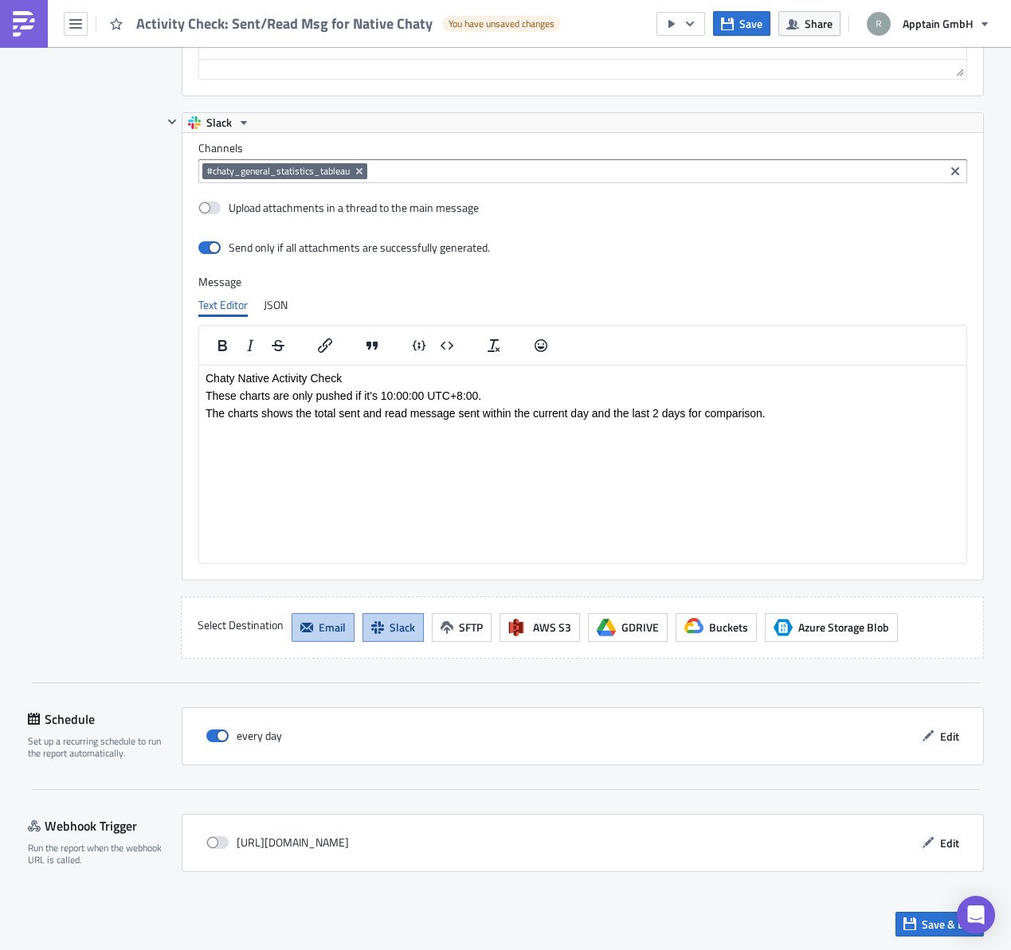
click at [309, 630] on button "Email" at bounding box center [323, 627] width 63 height 29
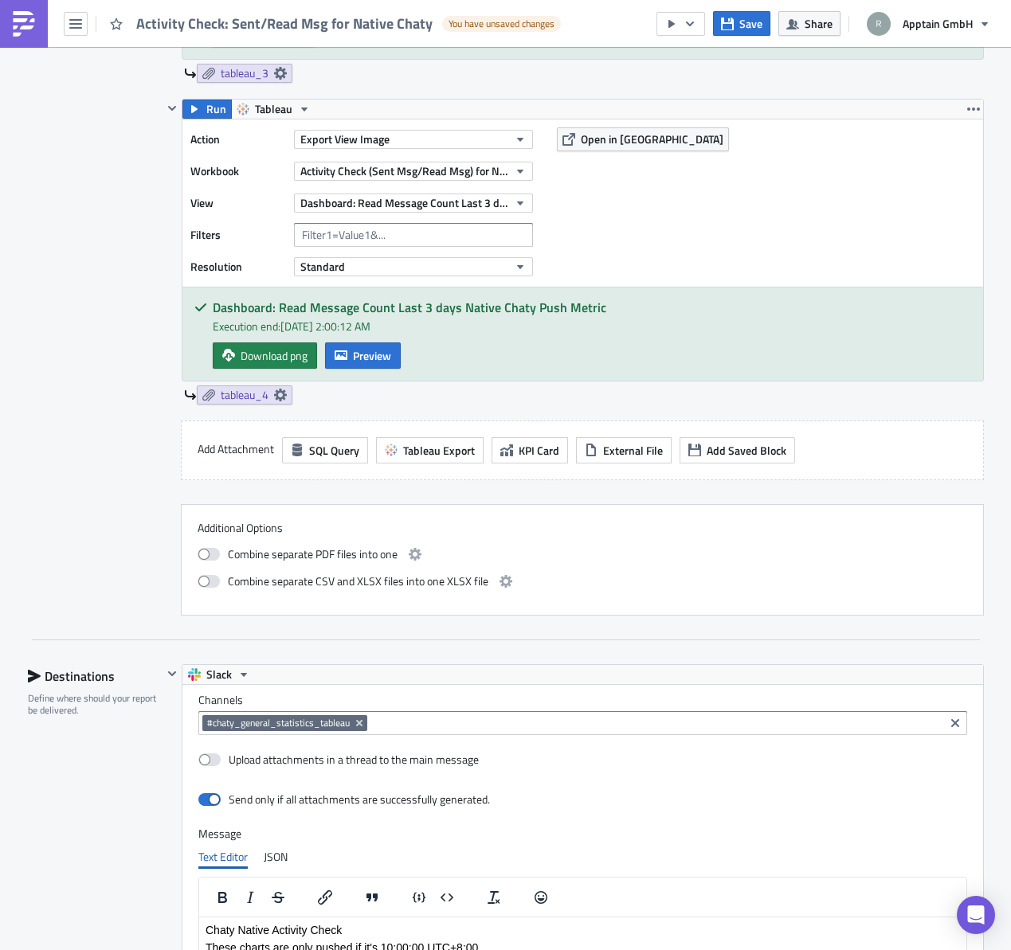
scroll to position [2173, 0]
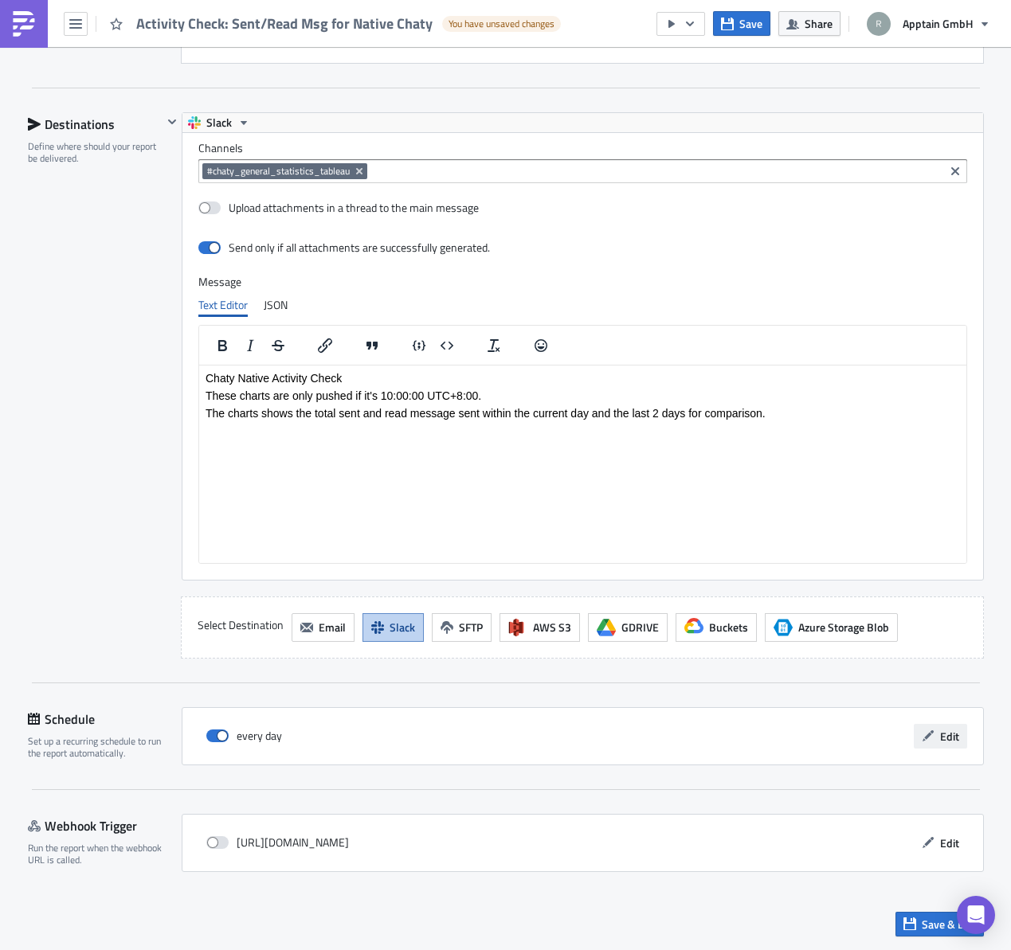
click at [928, 742] on icon "button" at bounding box center [928, 736] width 13 height 13
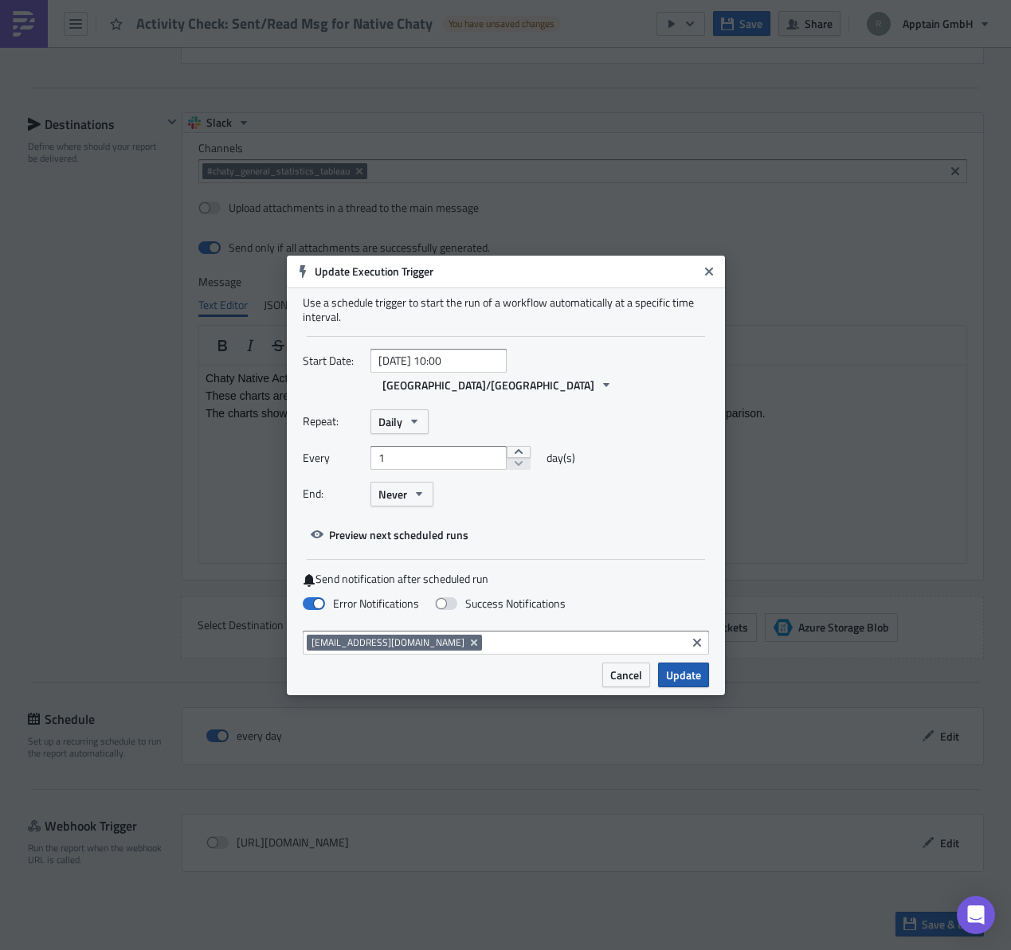
click at [682, 667] on span "Update" at bounding box center [683, 675] width 35 height 17
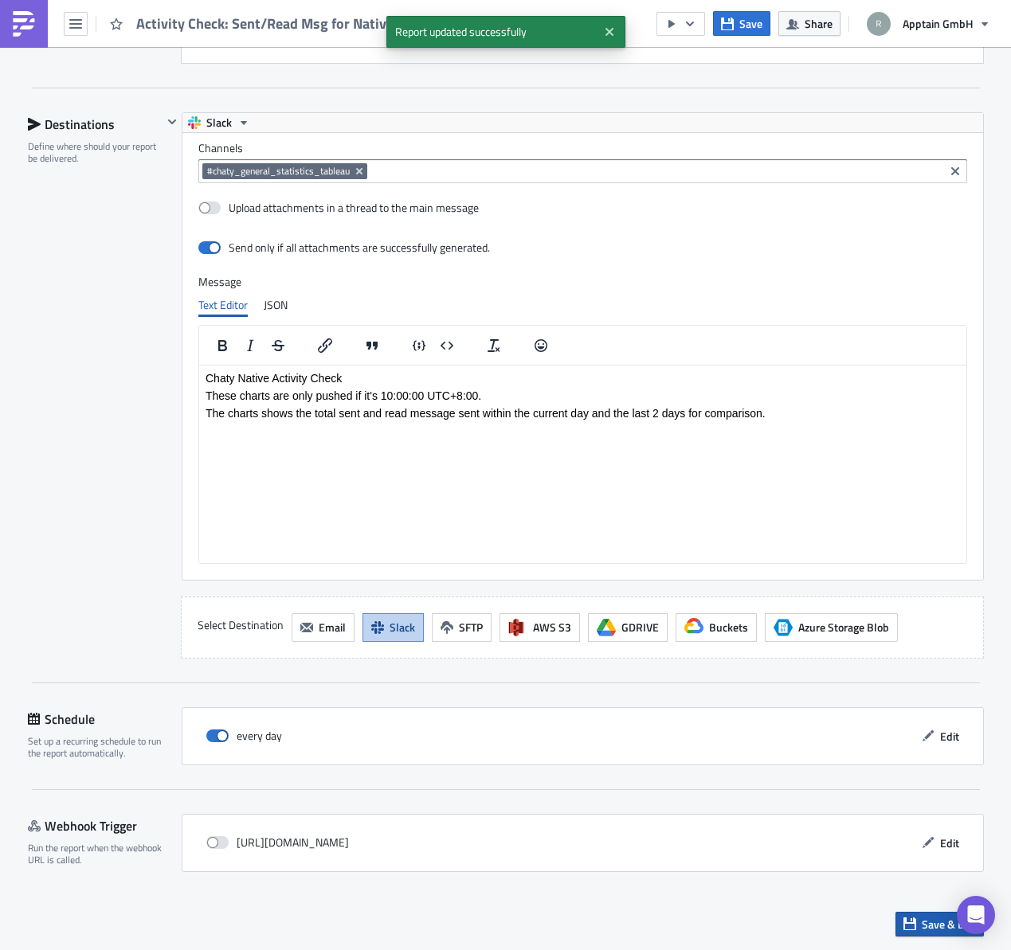
click at [922, 927] on span "Save & Exit" at bounding box center [949, 924] width 54 height 17
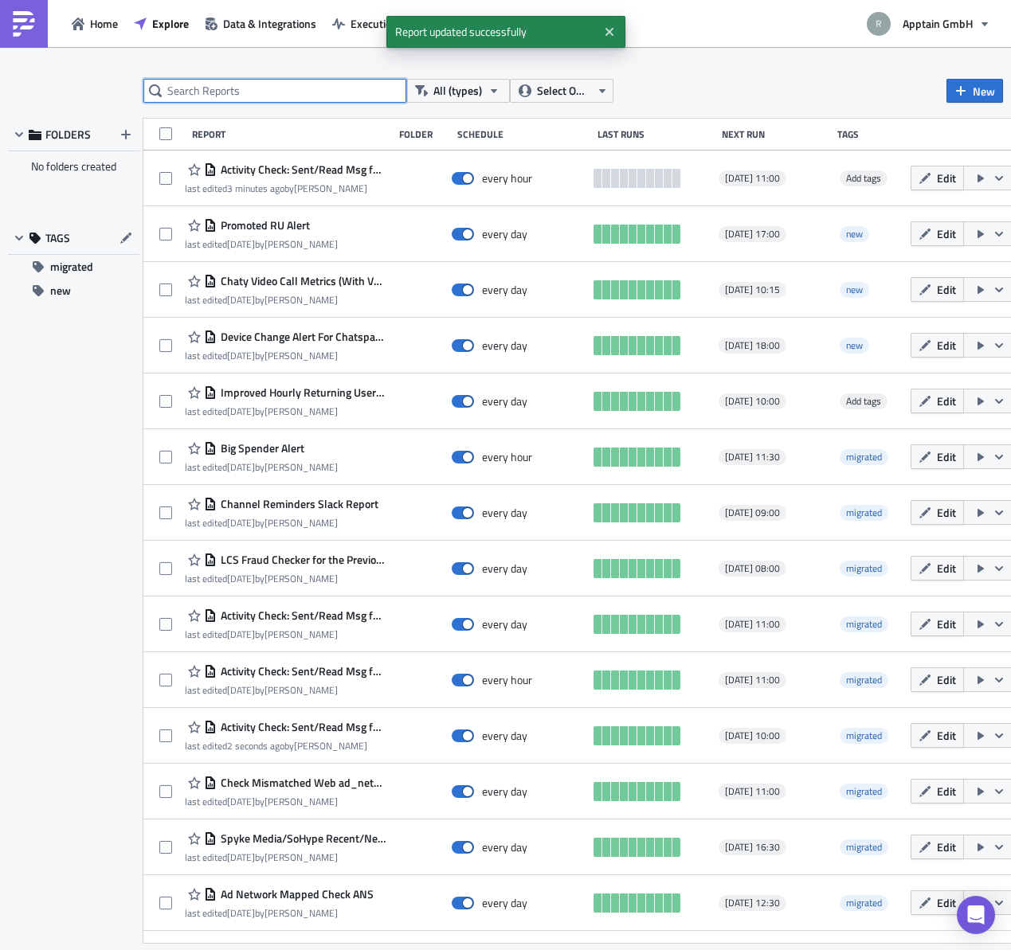
click at [284, 87] on input "text" at bounding box center [274, 91] width 263 height 24
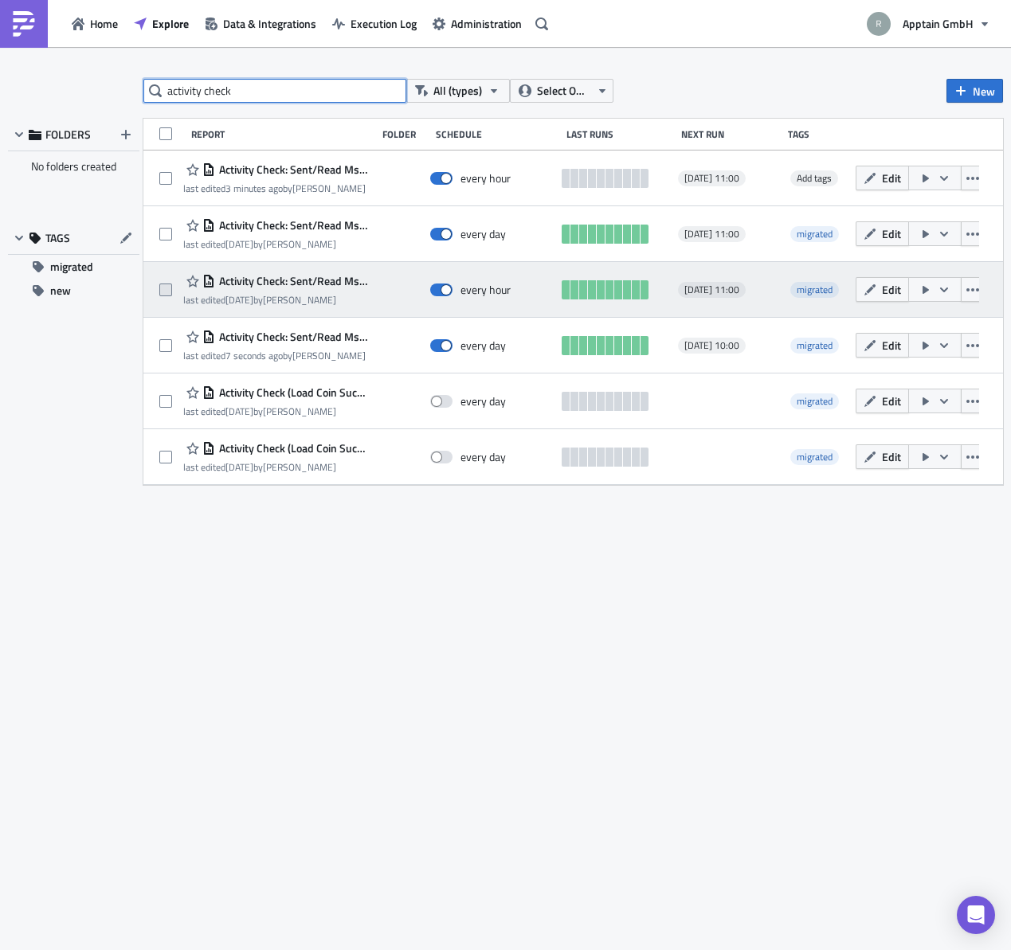
type input "activity check"
click at [166, 291] on span at bounding box center [165, 290] width 13 height 13
click at [166, 291] on input "checkbox" at bounding box center [167, 290] width 10 height 10
checkbox input "true"
click at [972, 292] on icon "button" at bounding box center [972, 290] width 13 height 13
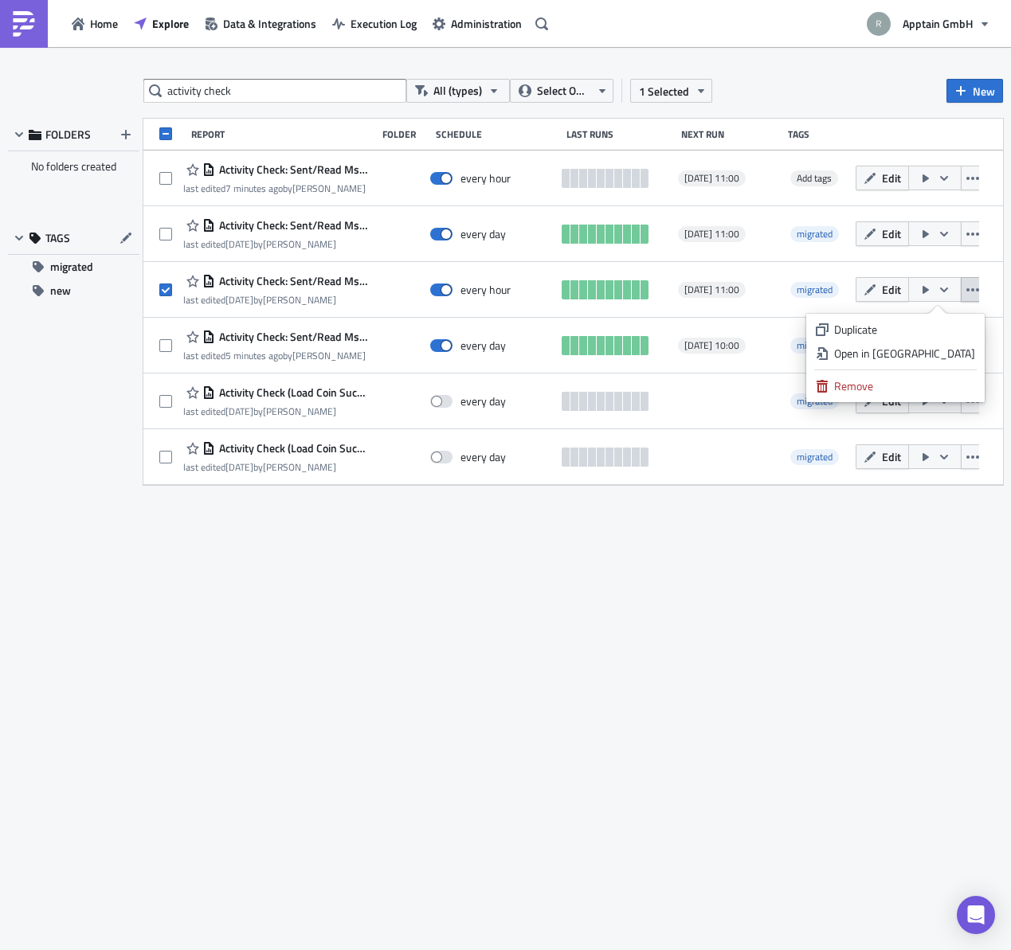
click at [914, 339] on link "Duplicate" at bounding box center [895, 330] width 170 height 24
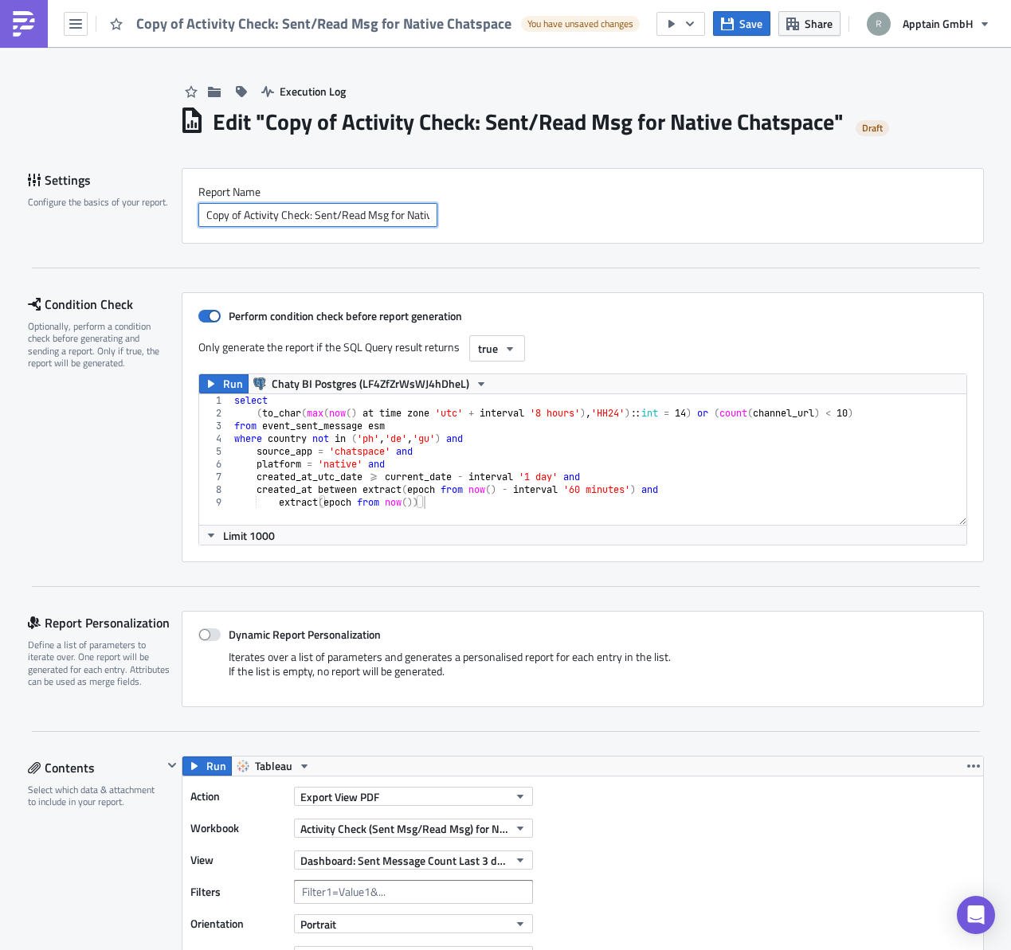
click at [241, 218] on input "Copy of Activity Check: Sent/Read Msg for Native Chatspace" at bounding box center [317, 215] width 239 height 24
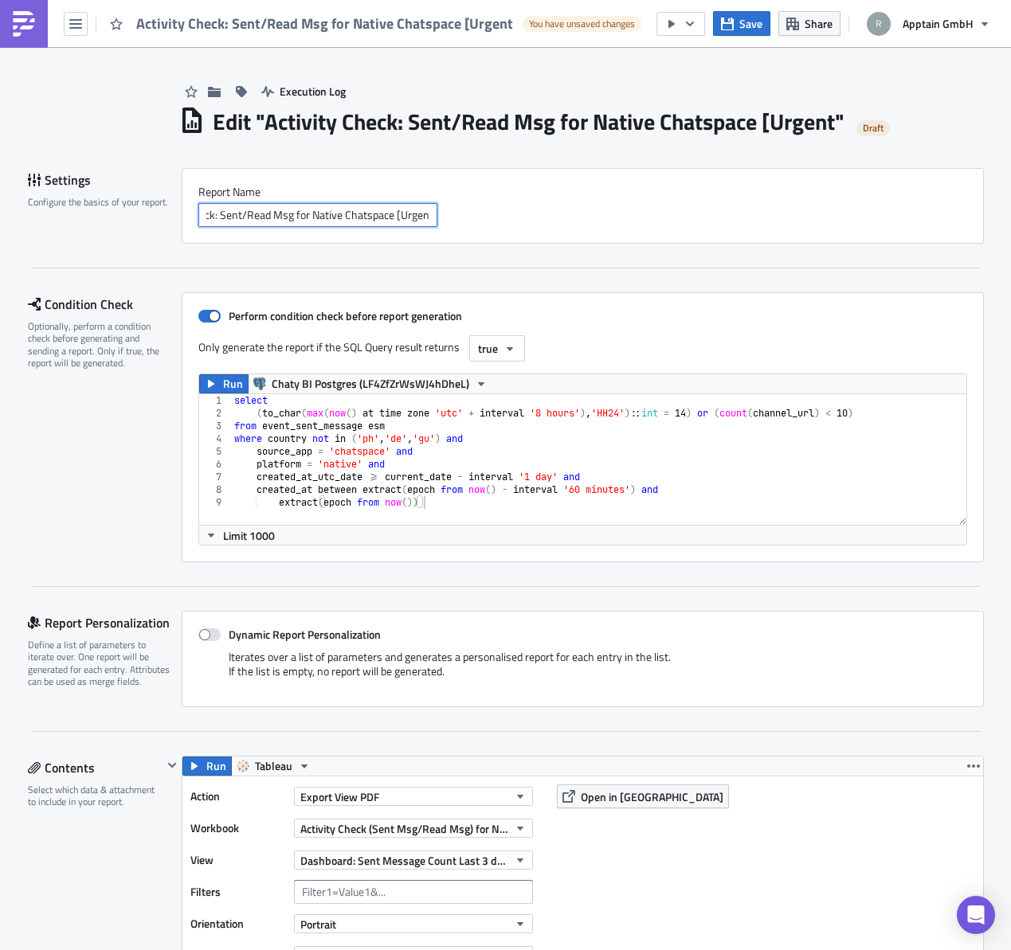
scroll to position [0, 61]
type input "Activity Check: Sent/Read Msg for Native Chatspace [Urgent]"
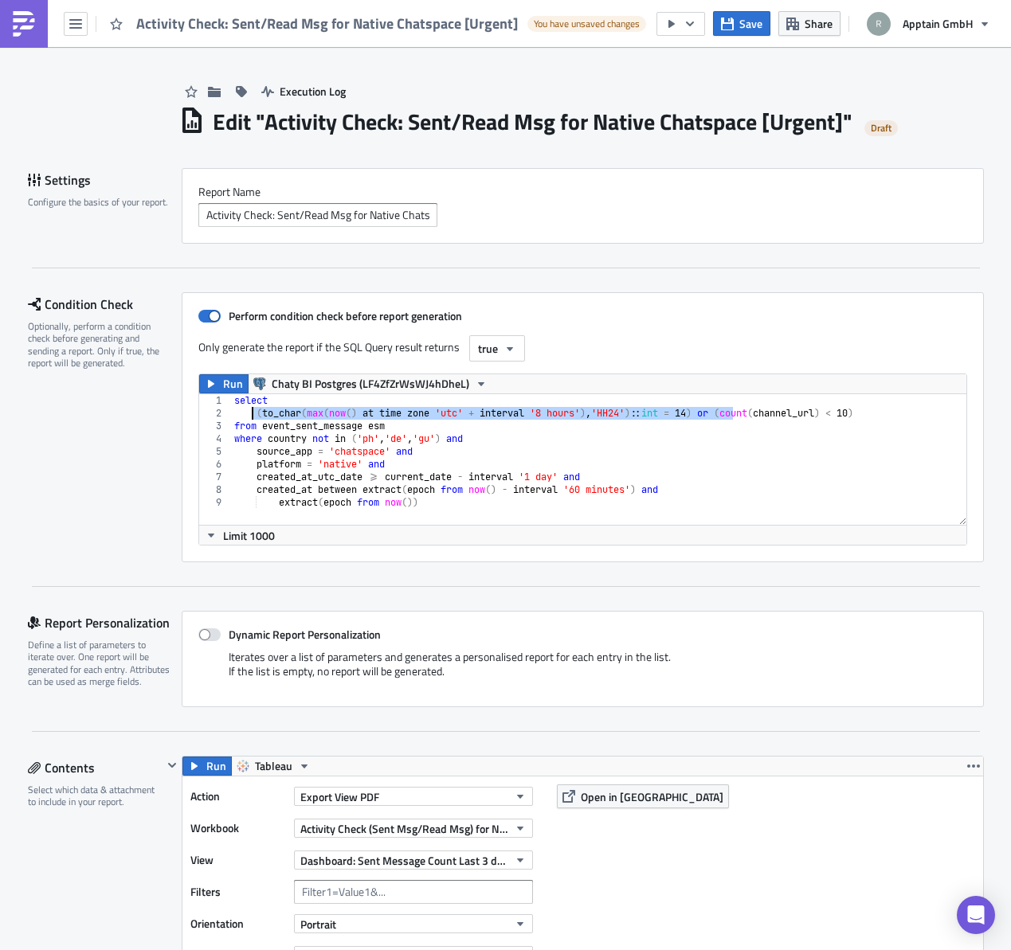
drag, startPoint x: 727, startPoint y: 413, endPoint x: 246, endPoint y: 409, distance: 481.1
click at [246, 409] on div "select ( to_char ( max ( now ( ) at time zone 'utc' + interval '8 hours' ) , 'H…" at bounding box center [598, 472] width 735 height 156
click at [516, 452] on div "select ( count ( channel_url ) < 10 ) from event_sent_message esm where country…" at bounding box center [598, 472] width 735 height 156
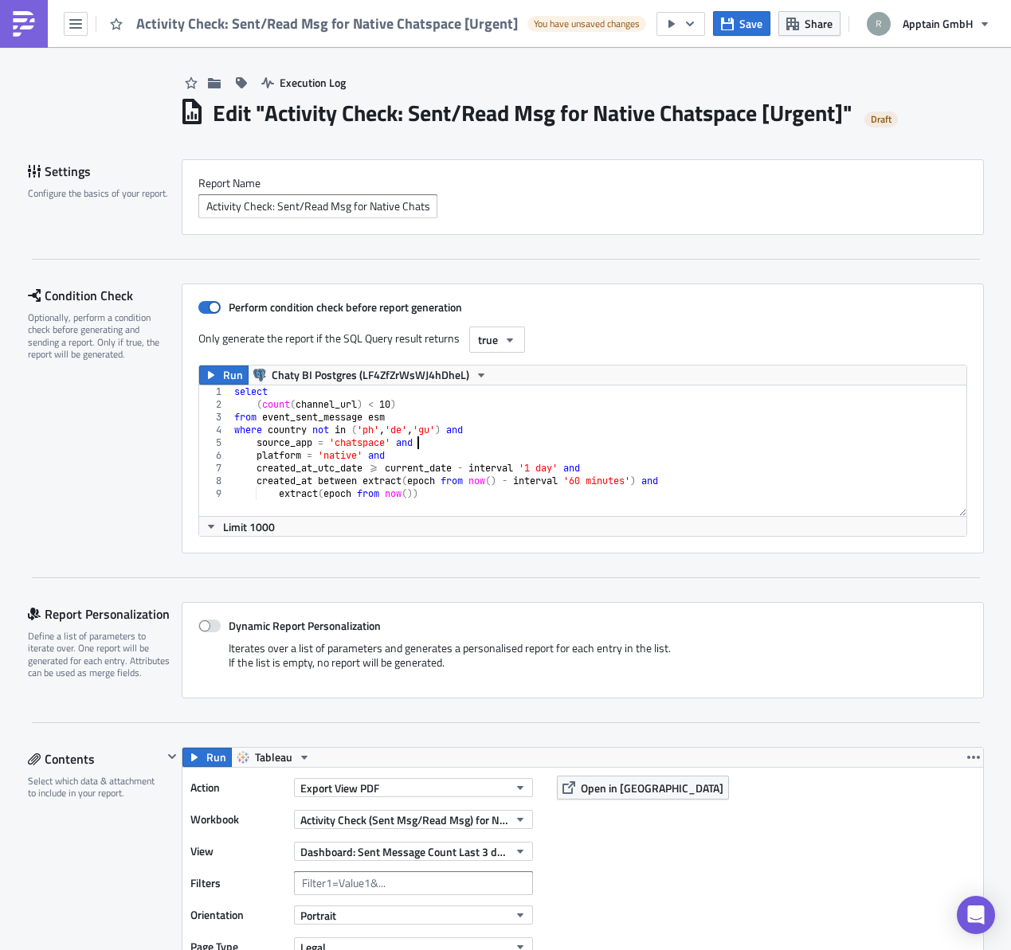
scroll to position [13, 0]
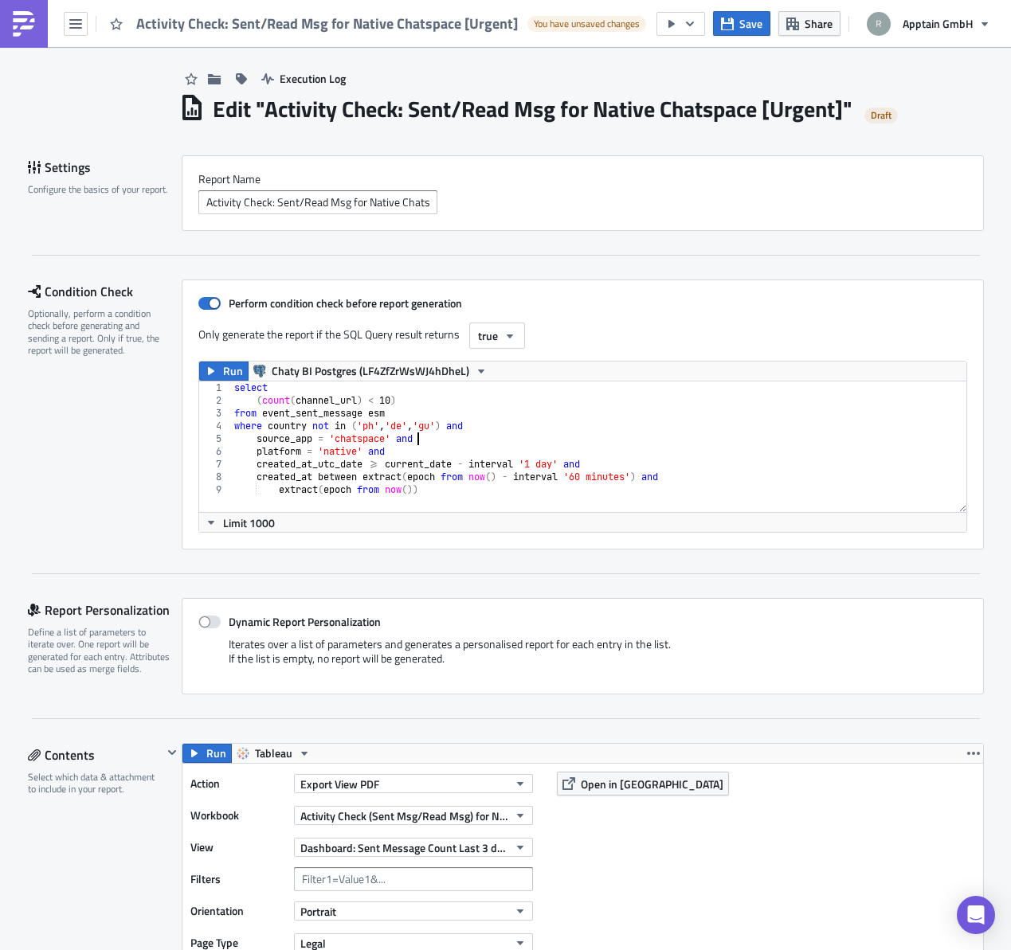
click at [445, 429] on div "select ( count ( channel_url ) < 10 ) from event_sent_message esm where country…" at bounding box center [598, 460] width 735 height 156
type textarea "where country not in ('ph', 'de') and"
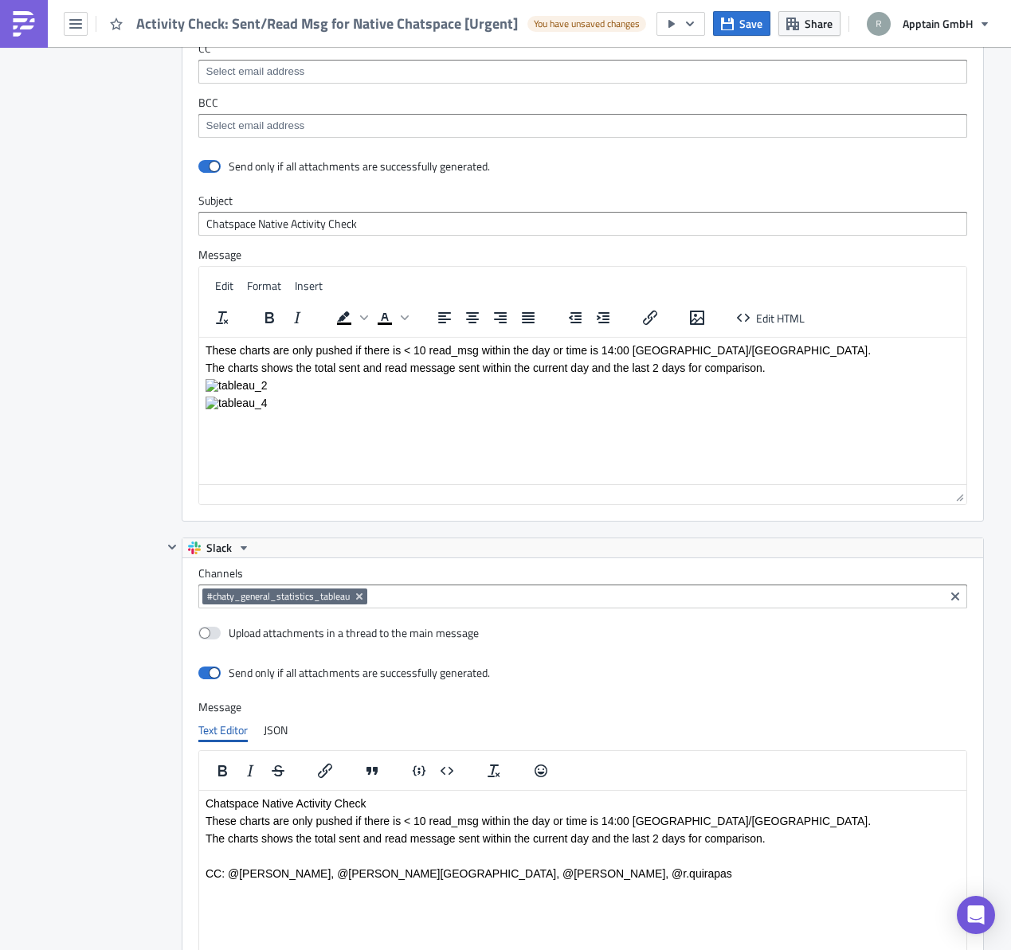
scroll to position [2214, 0]
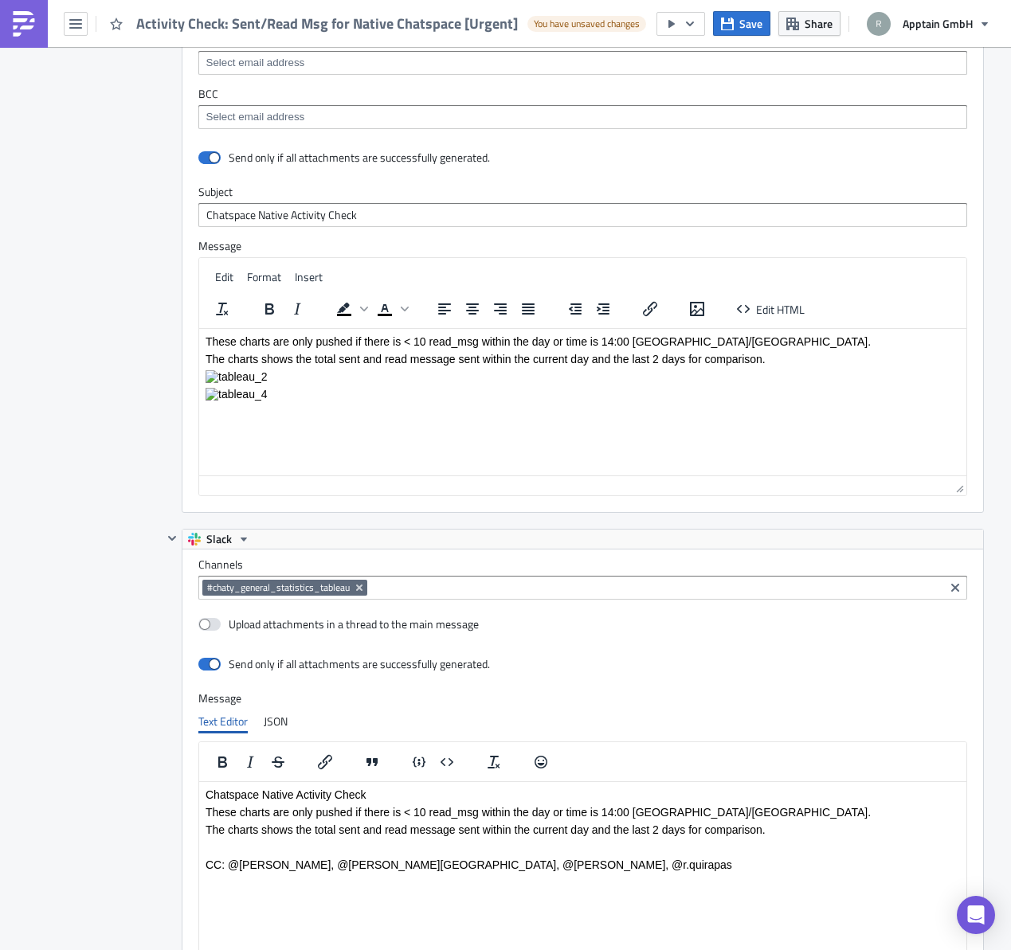
click at [703, 342] on p "These charts are only pushed if there is < 10 read_msg within the day or time i…" at bounding box center [582, 341] width 754 height 13
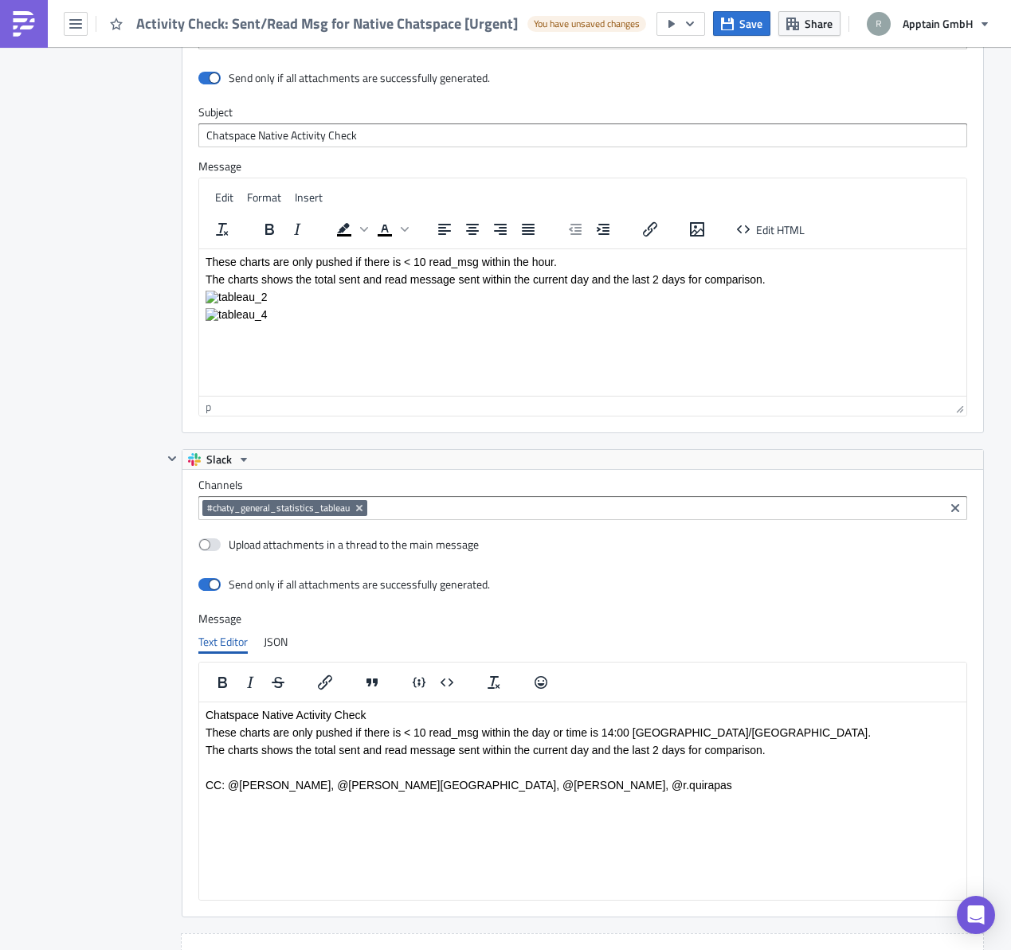
scroll to position [2294, 0]
click at [524, 788] on p "CC: @[PERSON_NAME], @[PERSON_NAME][GEOGRAPHIC_DATA], @[PERSON_NAME], @r.quirapas" at bounding box center [582, 784] width 754 height 13
drag, startPoint x: 689, startPoint y: 730, endPoint x: 650, endPoint y: 746, distance: 42.2
click at [682, 737] on p "These charts are only pushed if there is < 10 read_msg within the day or time i…" at bounding box center [582, 732] width 754 height 13
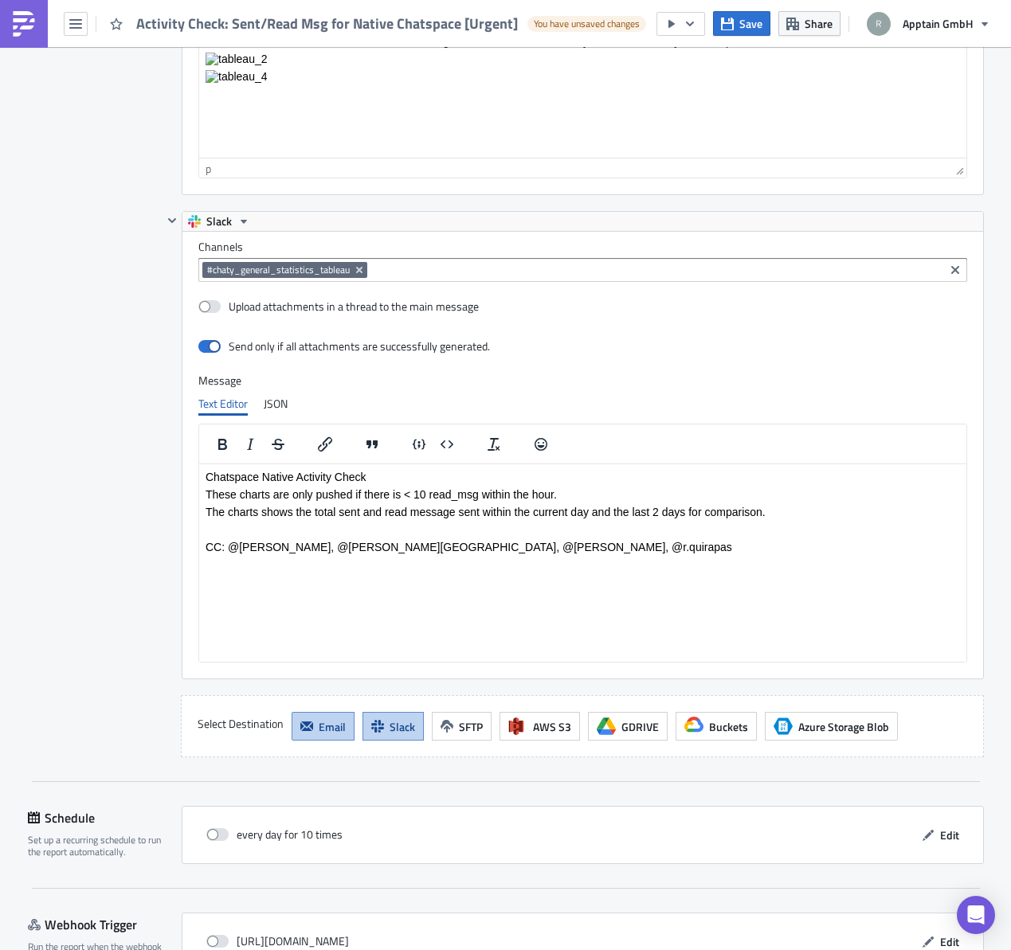
scroll to position [2533, 0]
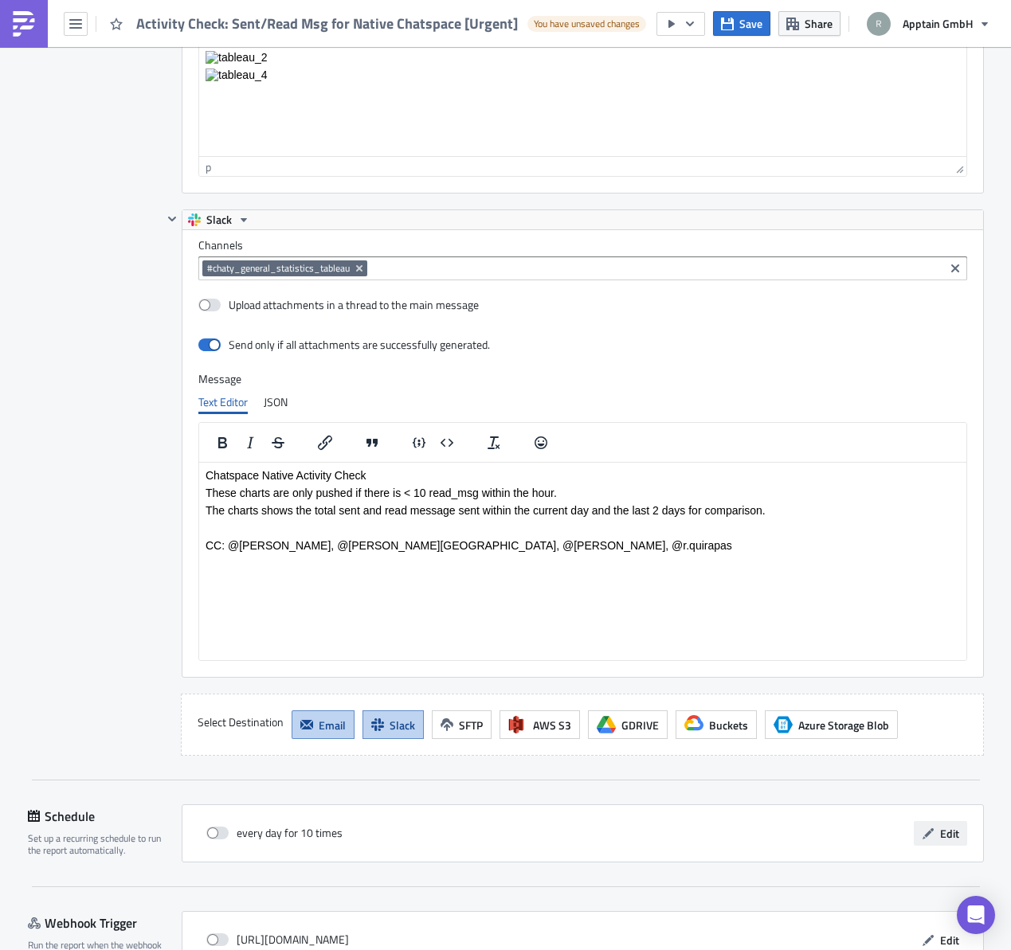
click at [944, 828] on span "Edit" at bounding box center [949, 833] width 19 height 17
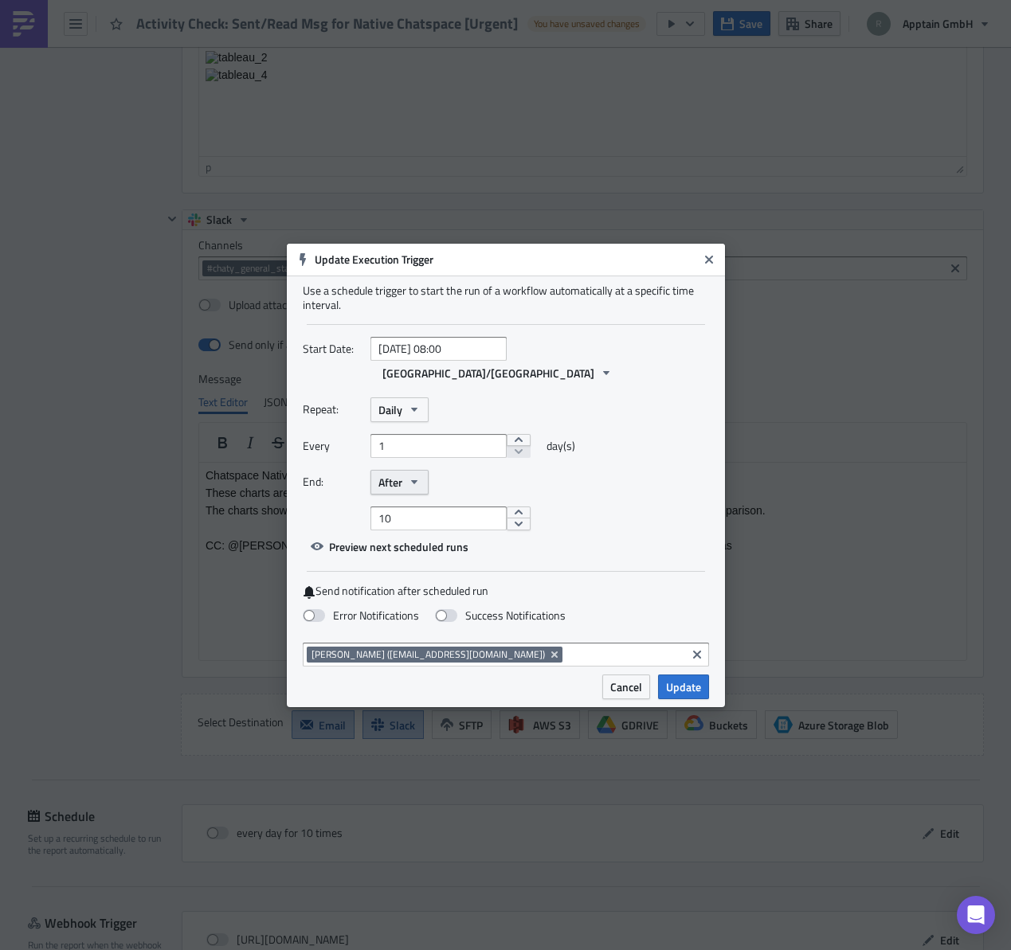
click at [408, 476] on icon "button" at bounding box center [414, 482] width 13 height 13
click at [401, 503] on div "Never" at bounding box center [446, 511] width 132 height 16
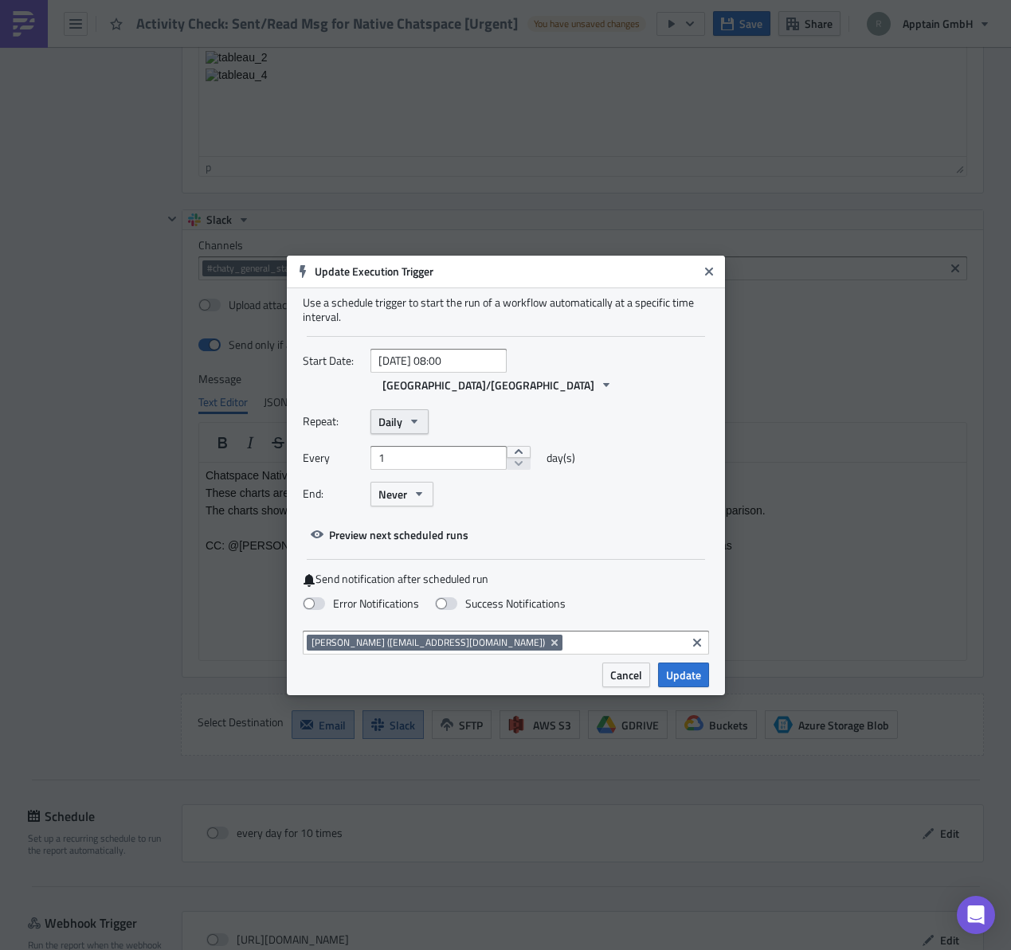
click at [404, 409] on button "Daily" at bounding box center [399, 421] width 58 height 25
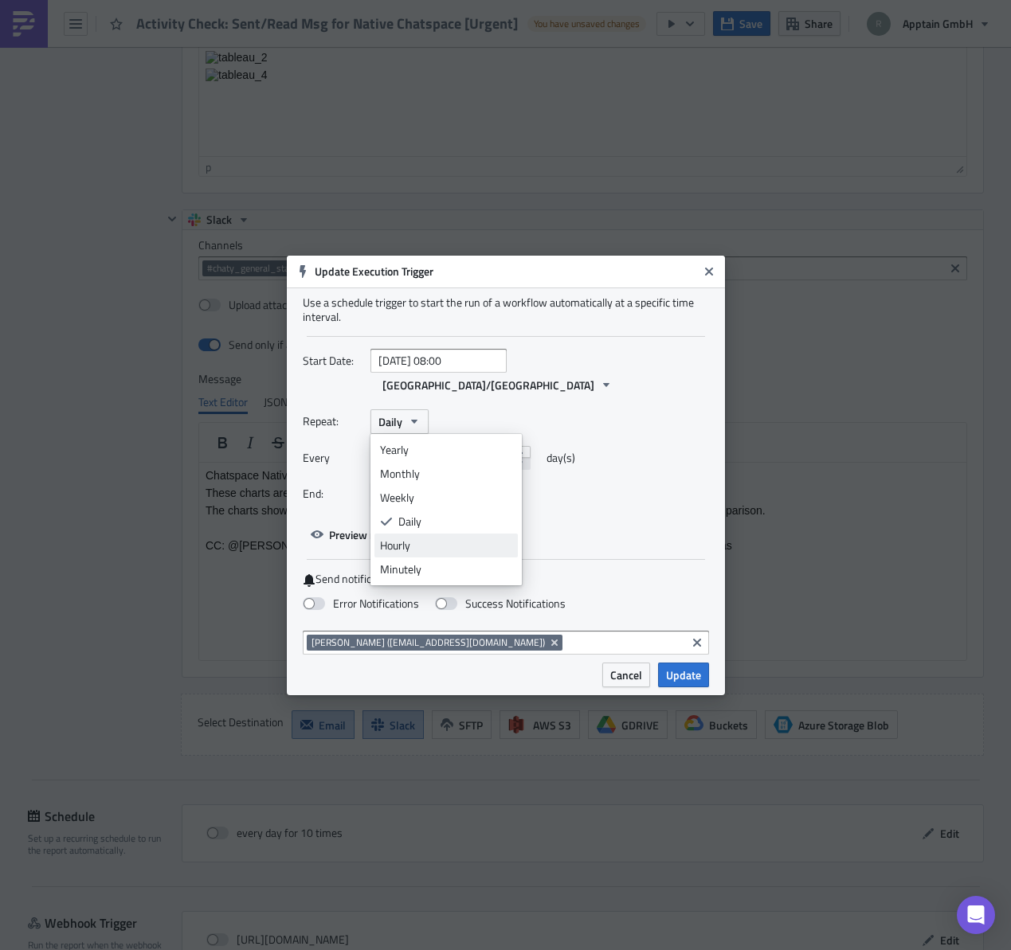
click at [401, 538] on div "Hourly" at bounding box center [446, 546] width 132 height 16
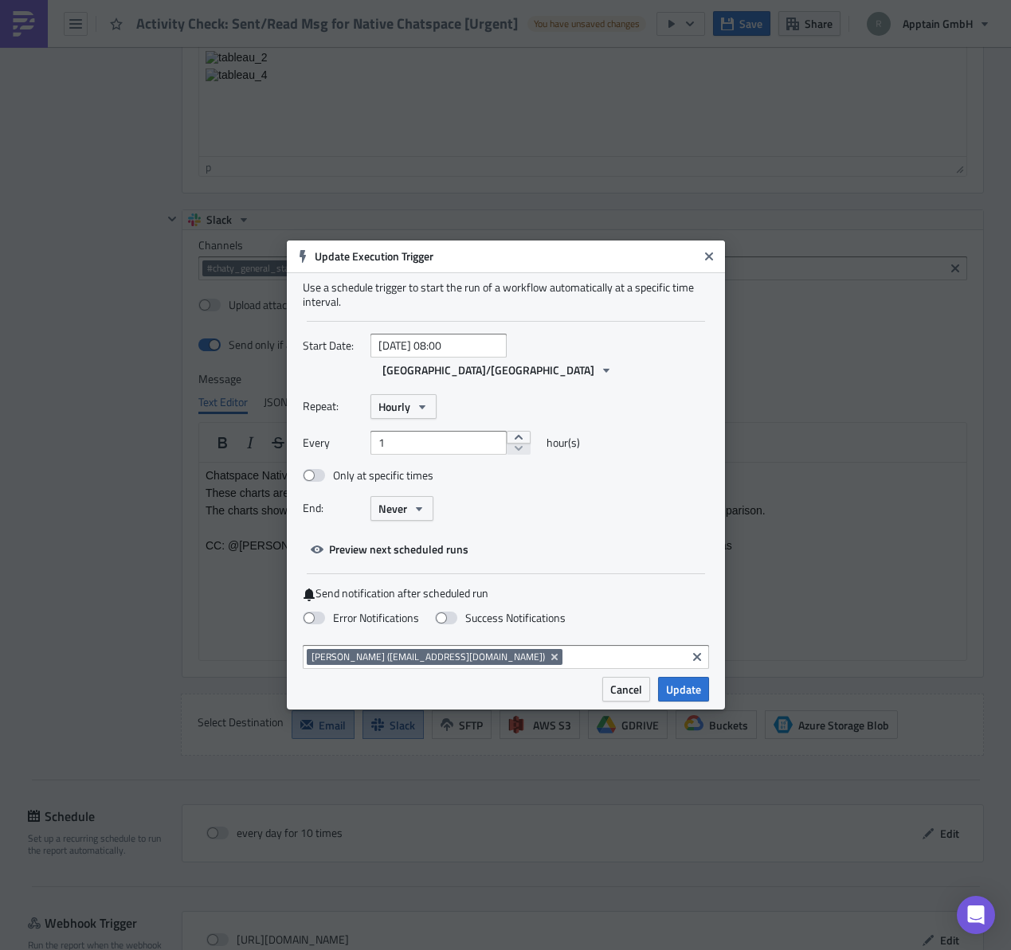
click at [591, 483] on div "Only at specific times" at bounding box center [478, 481] width 350 height 29
click at [493, 496] on div "End: Never" at bounding box center [506, 508] width 406 height 25
click at [310, 612] on span at bounding box center [314, 618] width 22 height 13
click at [14, 13] on input "Error Notifications" at bounding box center [8, 7] width 10 height 10
checkbox input "true"
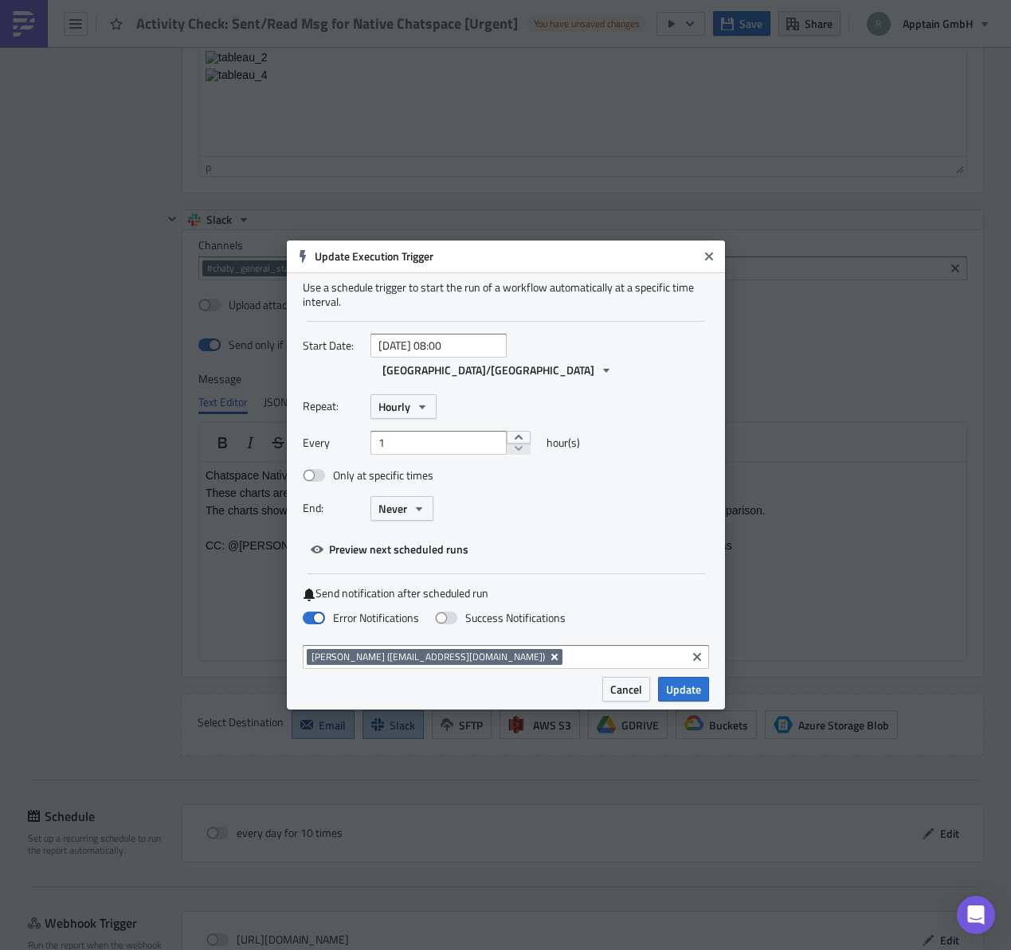
click at [548, 652] on button "Remove Tag" at bounding box center [555, 657] width 14 height 16
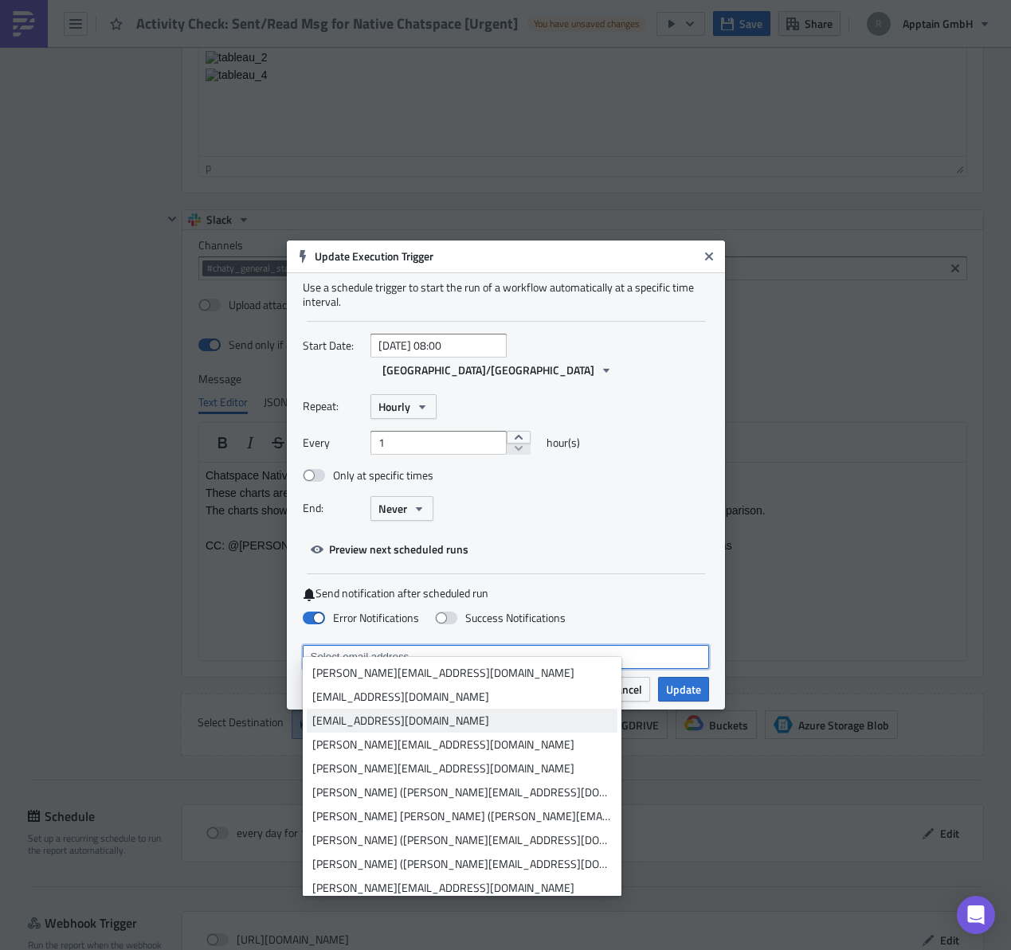
click at [435, 691] on div "[EMAIL_ADDRESS][DOMAIN_NAME]" at bounding box center [462, 697] width 300 height 16
click at [633, 605] on div "Error Notifications Success Notifications" at bounding box center [506, 619] width 406 height 28
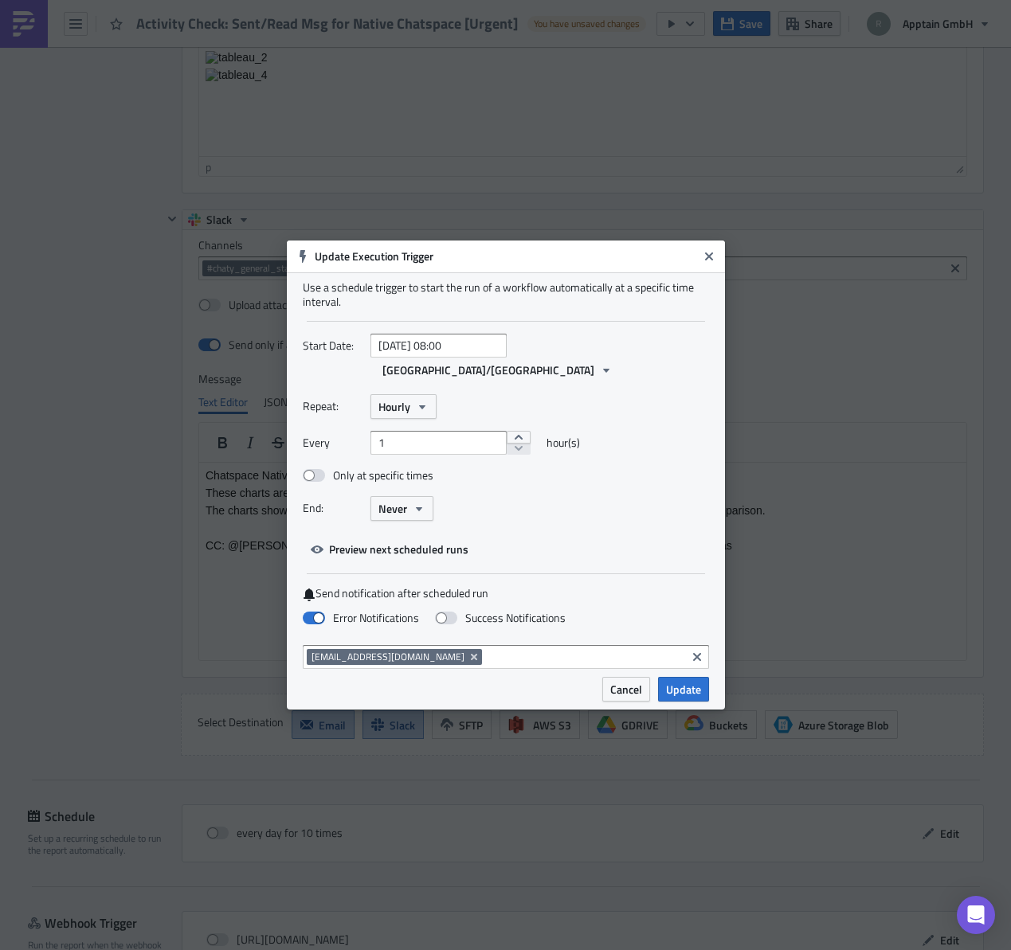
click at [682, 681] on span "Update" at bounding box center [683, 689] width 35 height 17
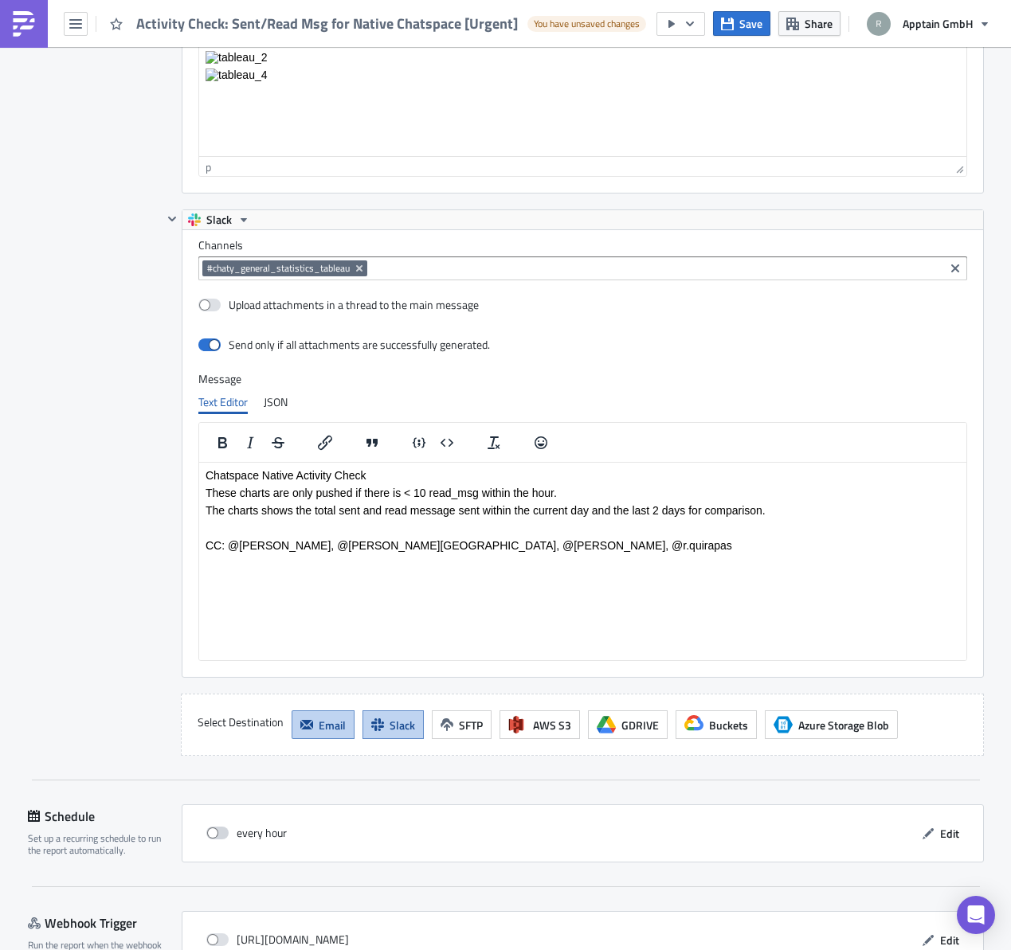
click at [209, 835] on span at bounding box center [217, 833] width 22 height 13
click at [209, 835] on input "checkbox" at bounding box center [214, 833] width 10 height 10
checkbox input "true"
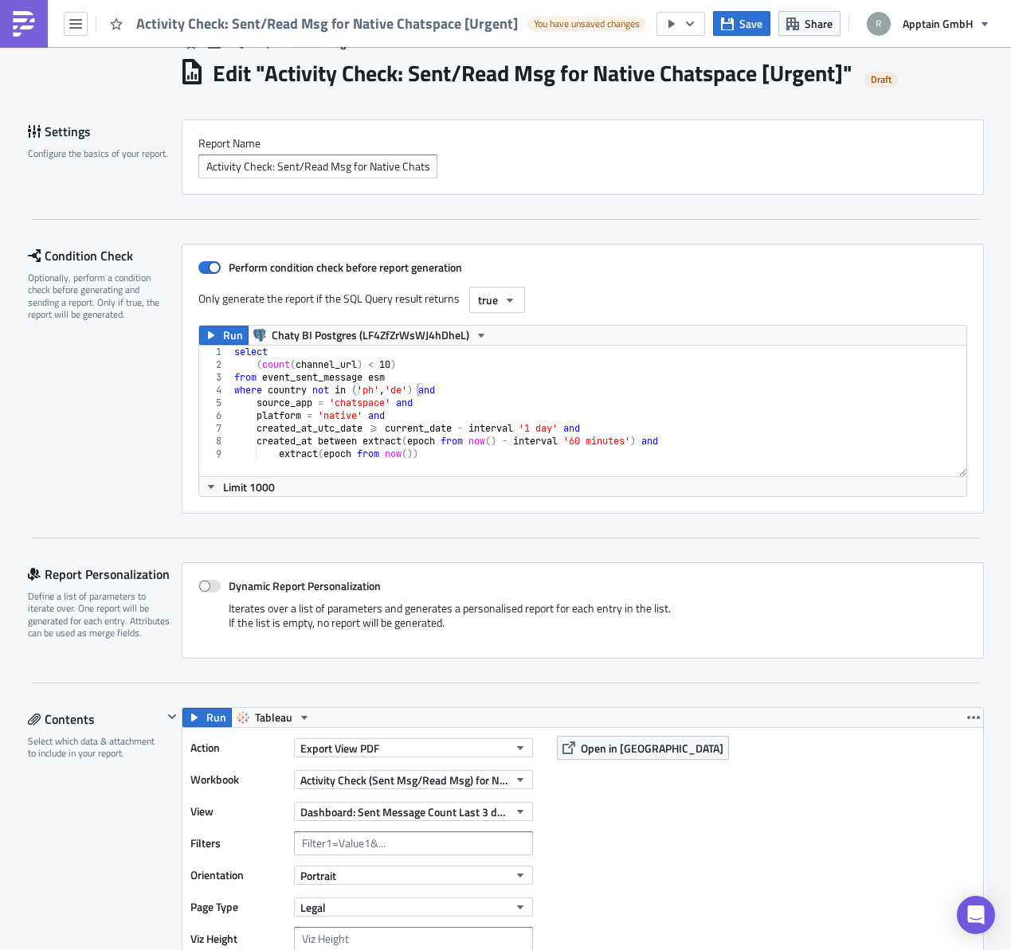
scroll to position [48, 0]
click at [224, 338] on span "Run" at bounding box center [233, 336] width 20 height 19
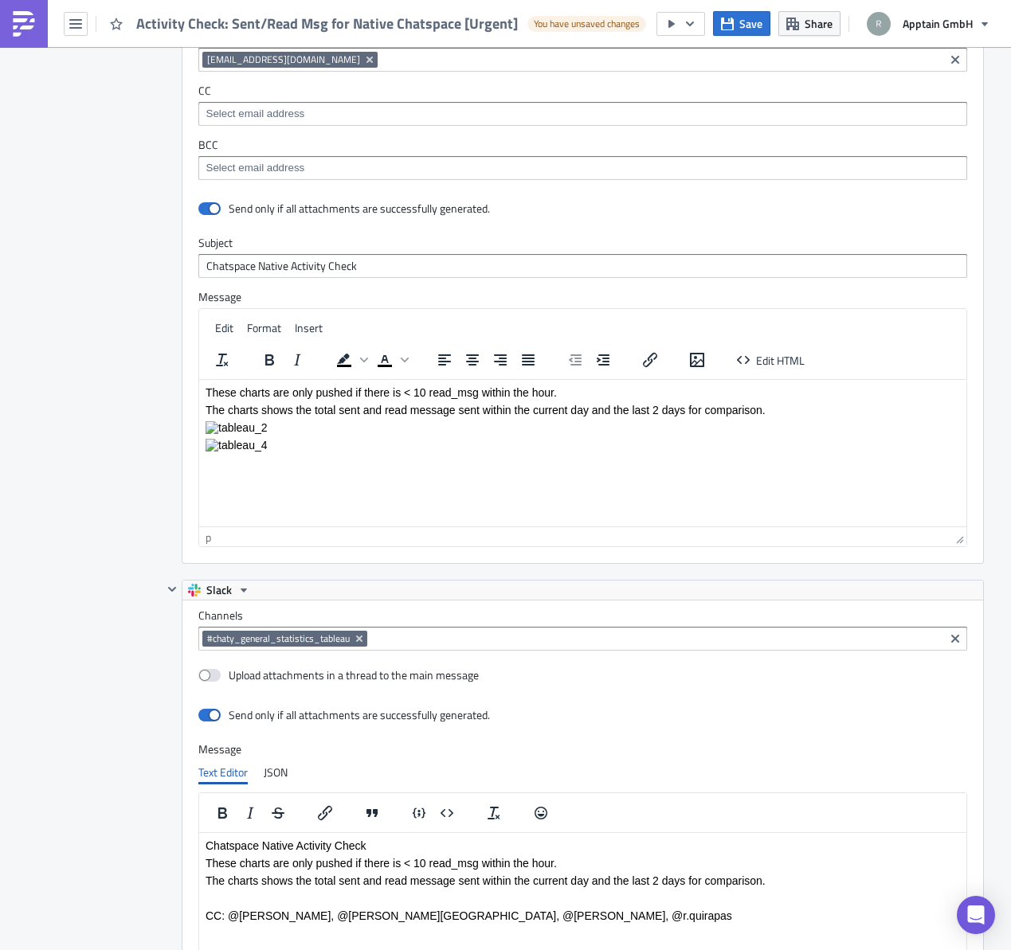
scroll to position [2860, 0]
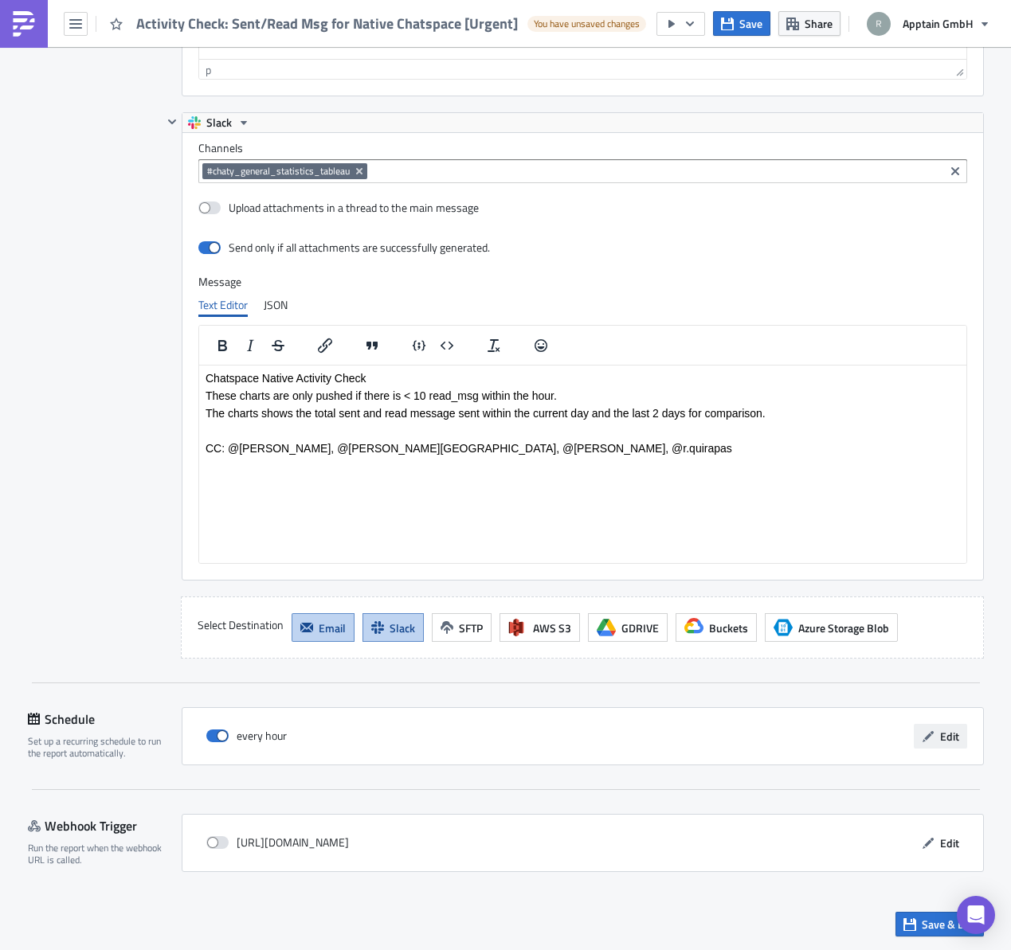
click at [940, 740] on span "Edit" at bounding box center [949, 736] width 19 height 17
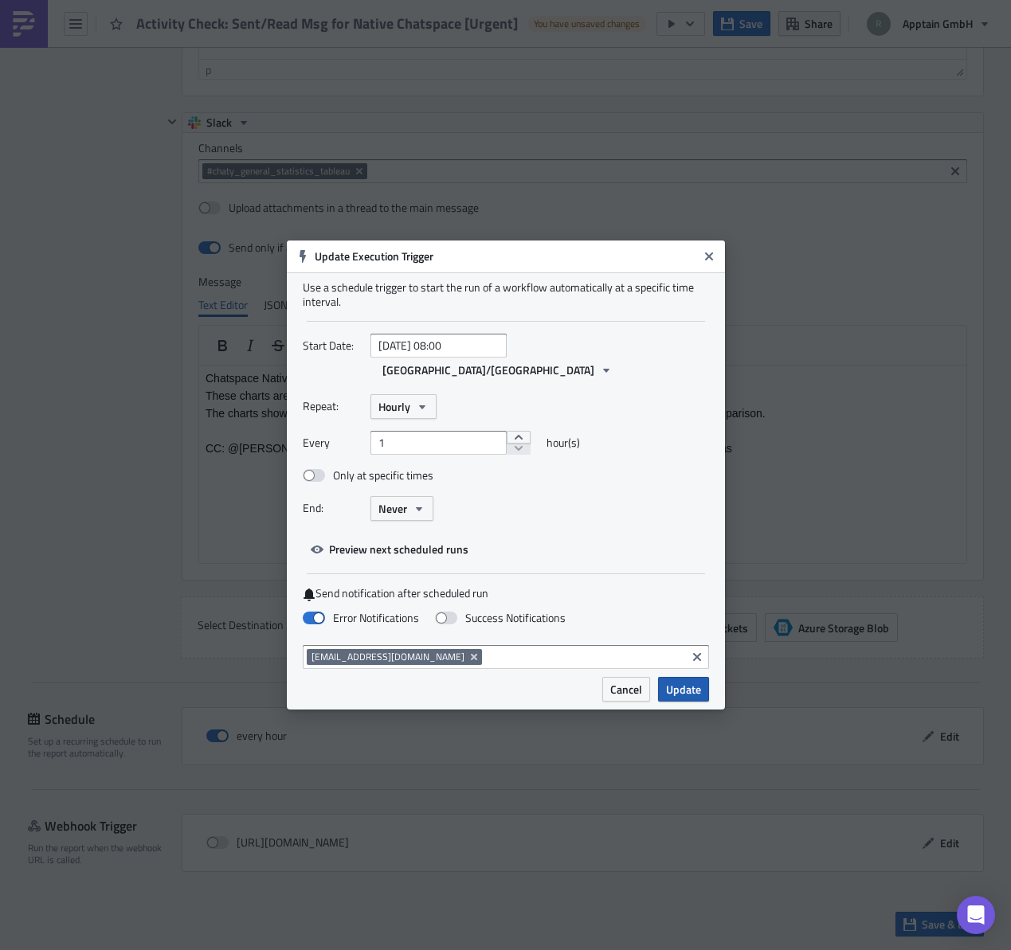
click at [668, 681] on span "Update" at bounding box center [683, 689] width 35 height 17
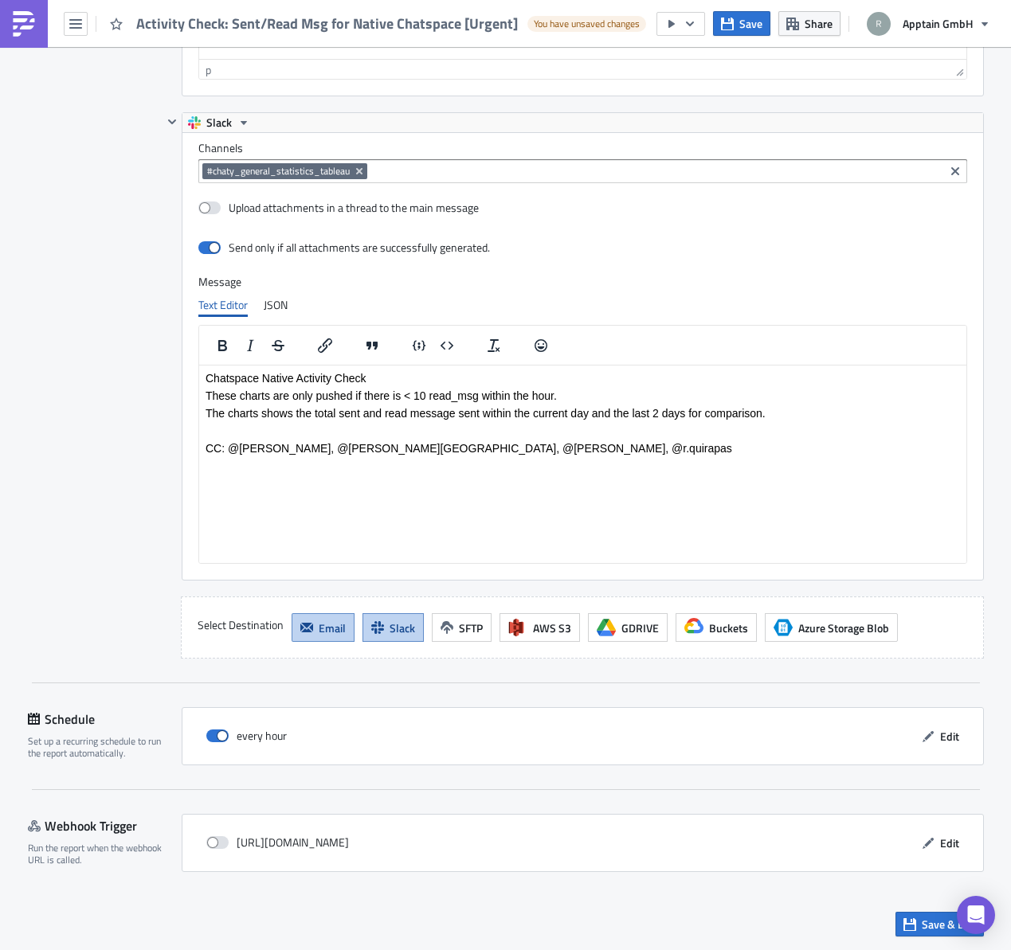
click at [903, 930] on icon "button" at bounding box center [909, 924] width 13 height 13
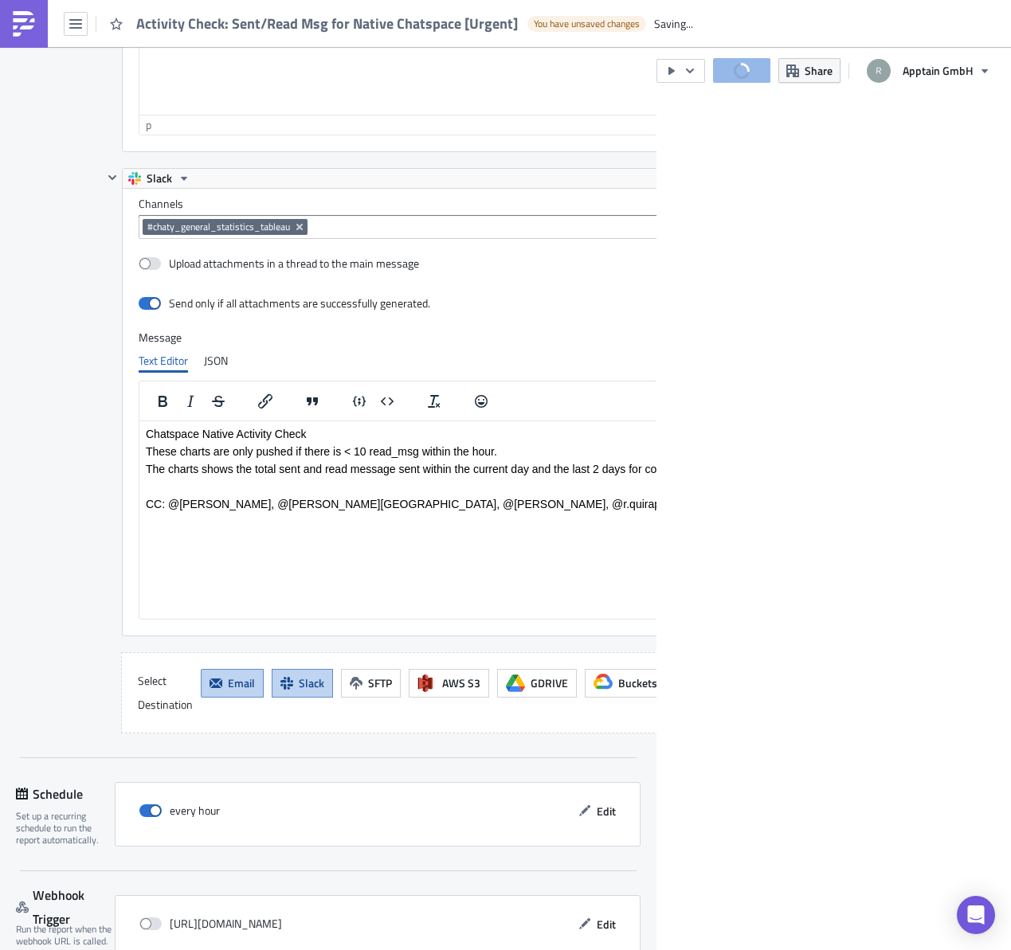
scroll to position [79474, 79173]
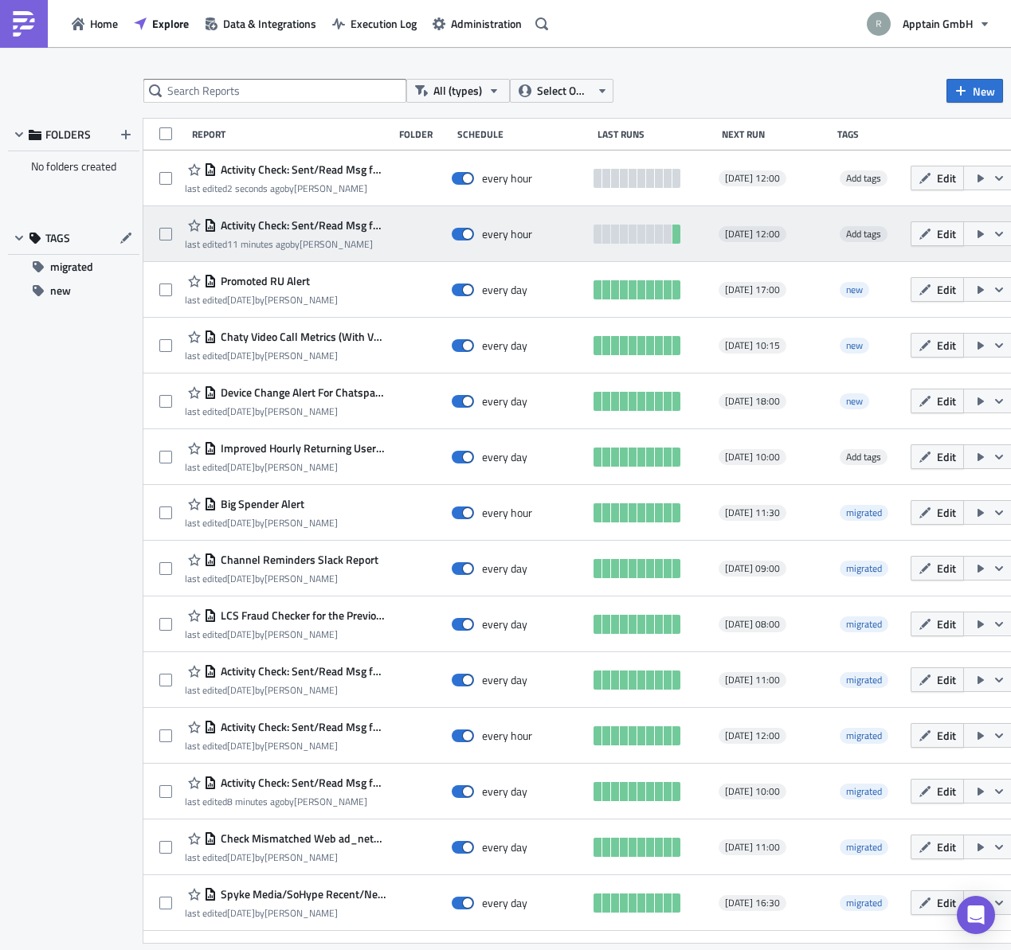
click at [353, 225] on span "Activity Check: Sent/Read Msg for Native Chaty [Urgent]" at bounding box center [301, 225] width 169 height 14
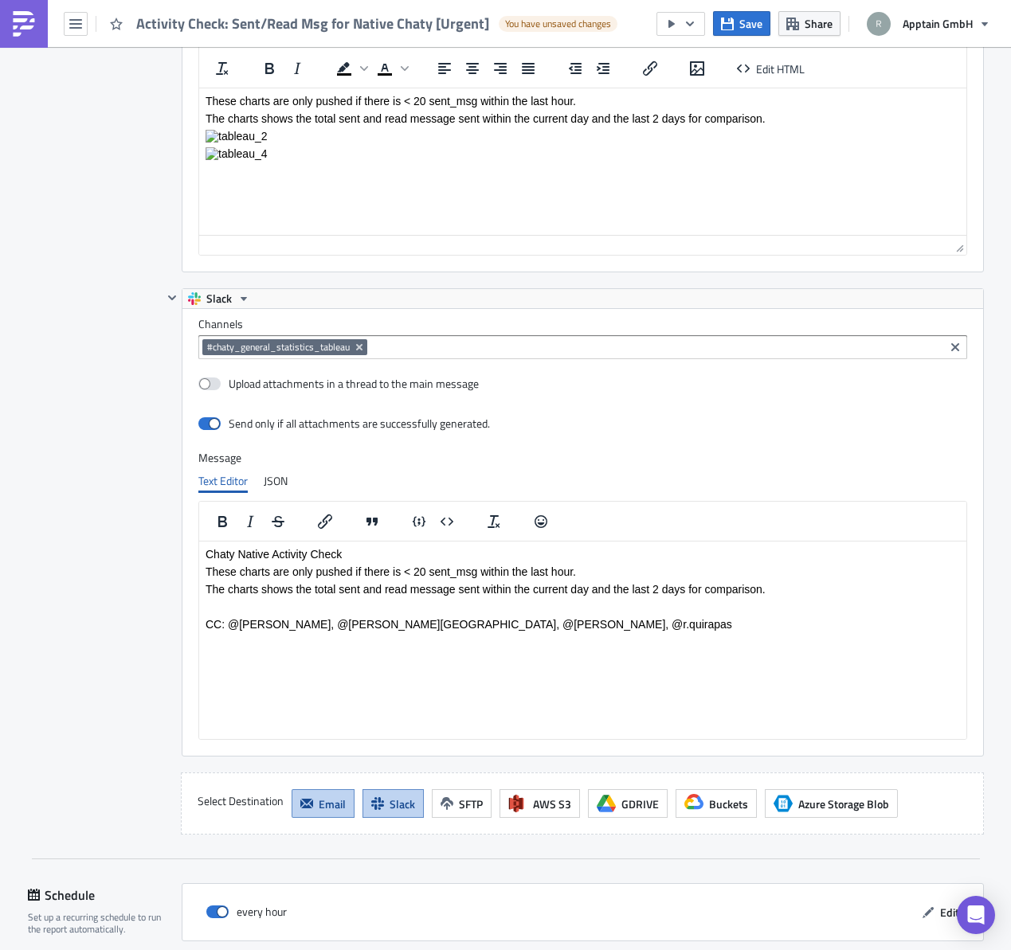
scroll to position [2860, 0]
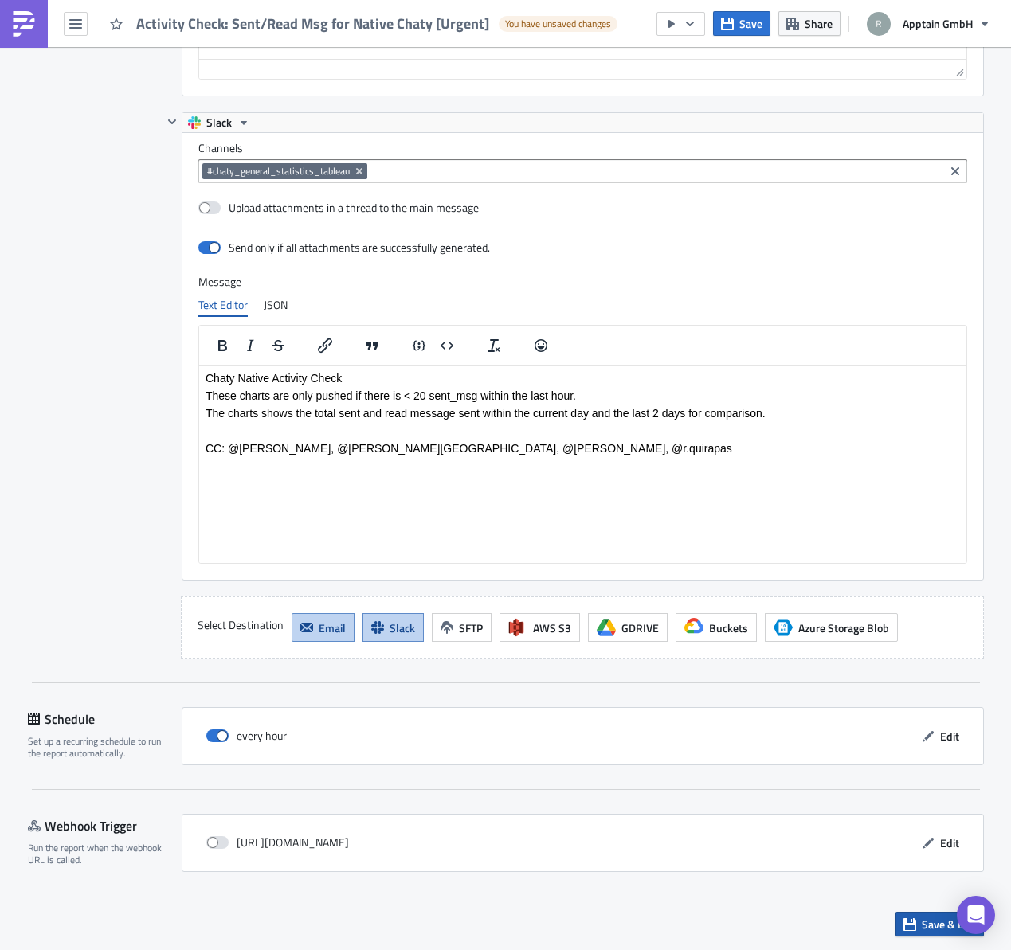
click at [922, 920] on span "Save & Exit" at bounding box center [949, 924] width 54 height 17
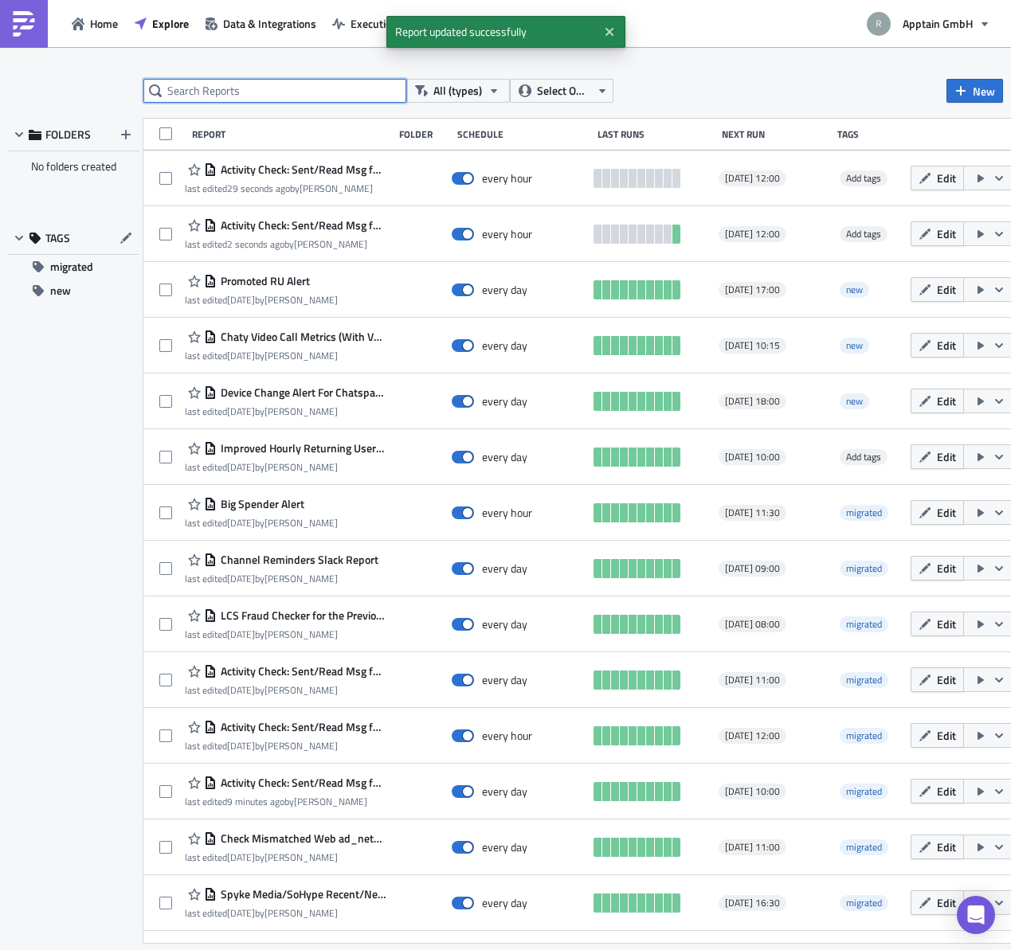
click at [281, 93] on input "text" at bounding box center [274, 91] width 263 height 24
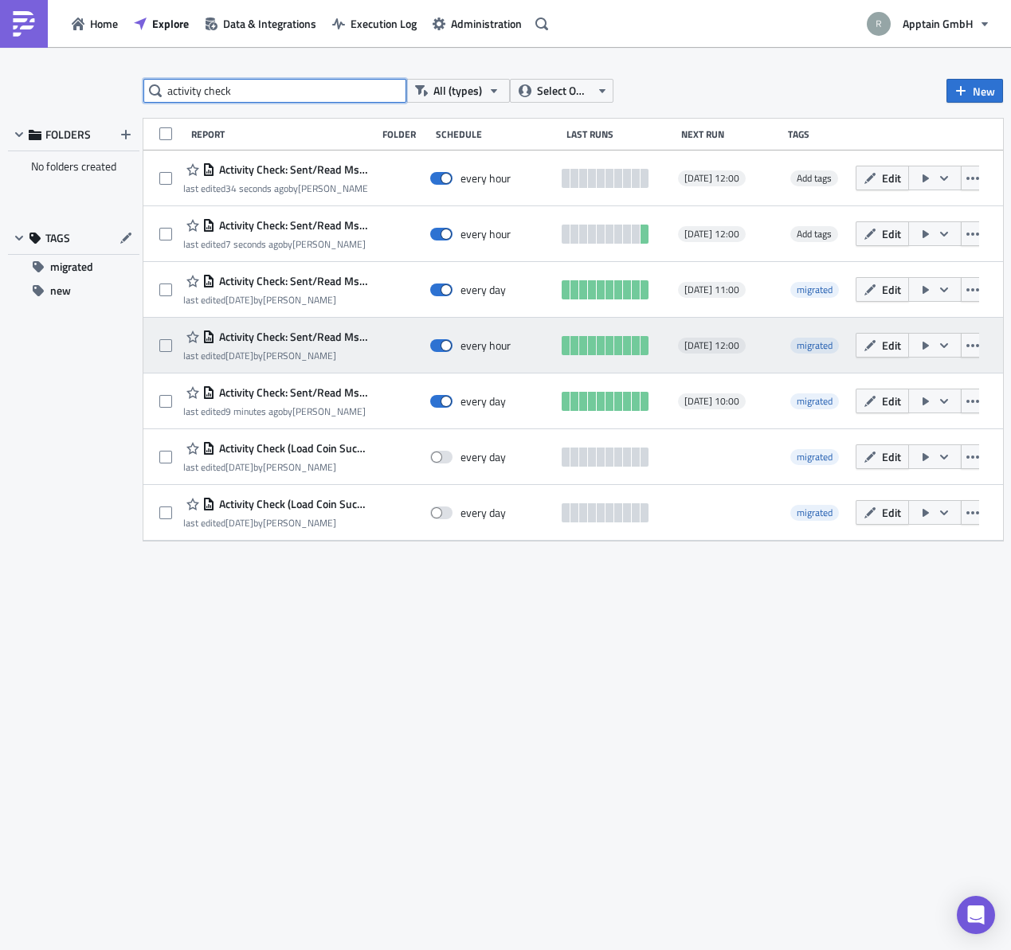
type input "activity check"
click at [280, 334] on span "Activity Check: Sent/Read Msg for Native Chatspace" at bounding box center [291, 337] width 153 height 14
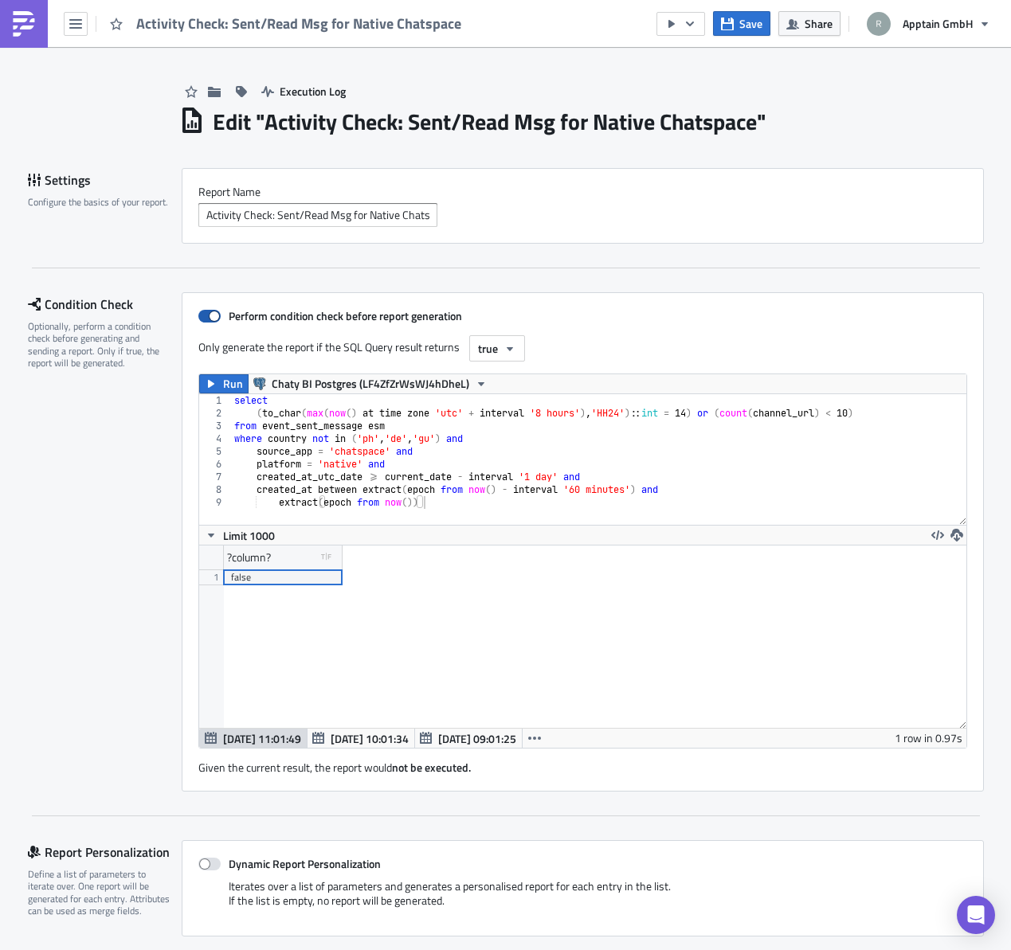
scroll to position [182, 767]
drag, startPoint x: 875, startPoint y: 415, endPoint x: 850, endPoint y: 444, distance: 38.5
click at [872, 418] on div "select ( to_char ( max ( now ( ) at time zone 'utc' + interval '8 hours' ) , 'H…" at bounding box center [598, 472] width 735 height 156
type textarea "(to_char(max(now() at time zone 'utc' + interval '8 hours'), 'HH24')::int = 14)"
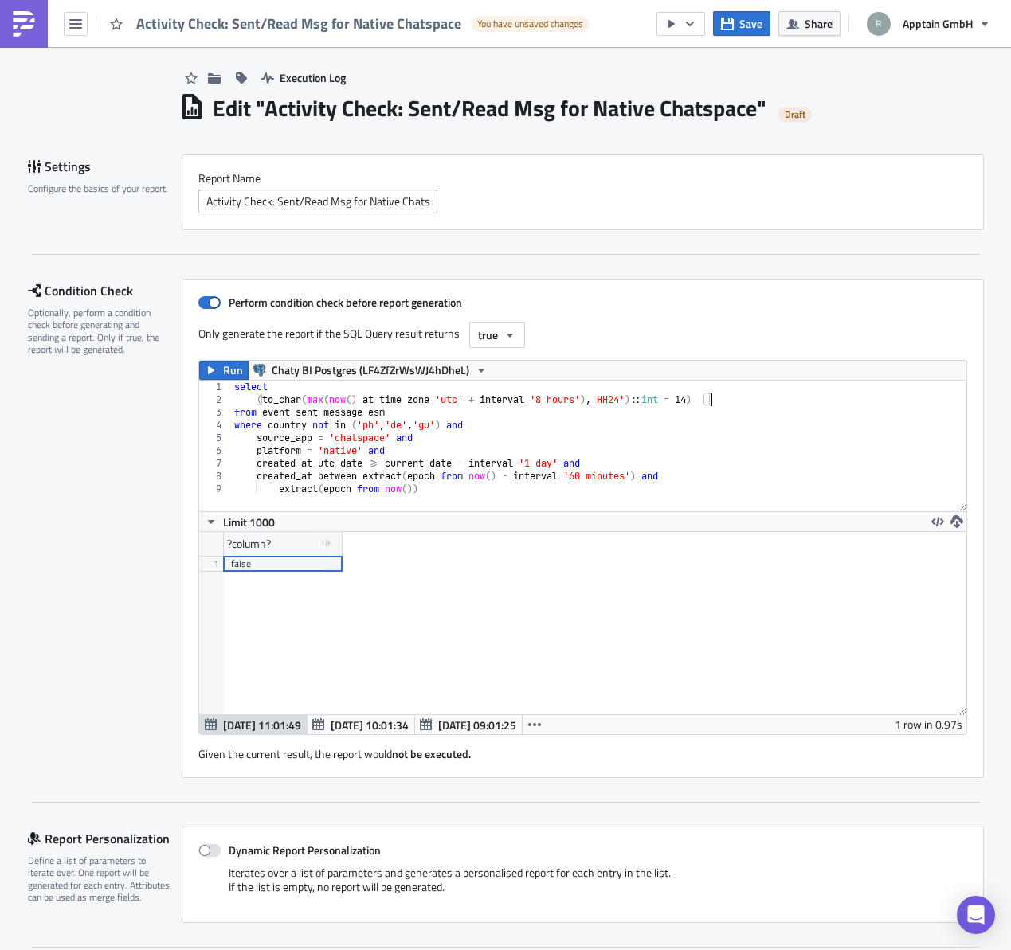
scroll to position [18, 0]
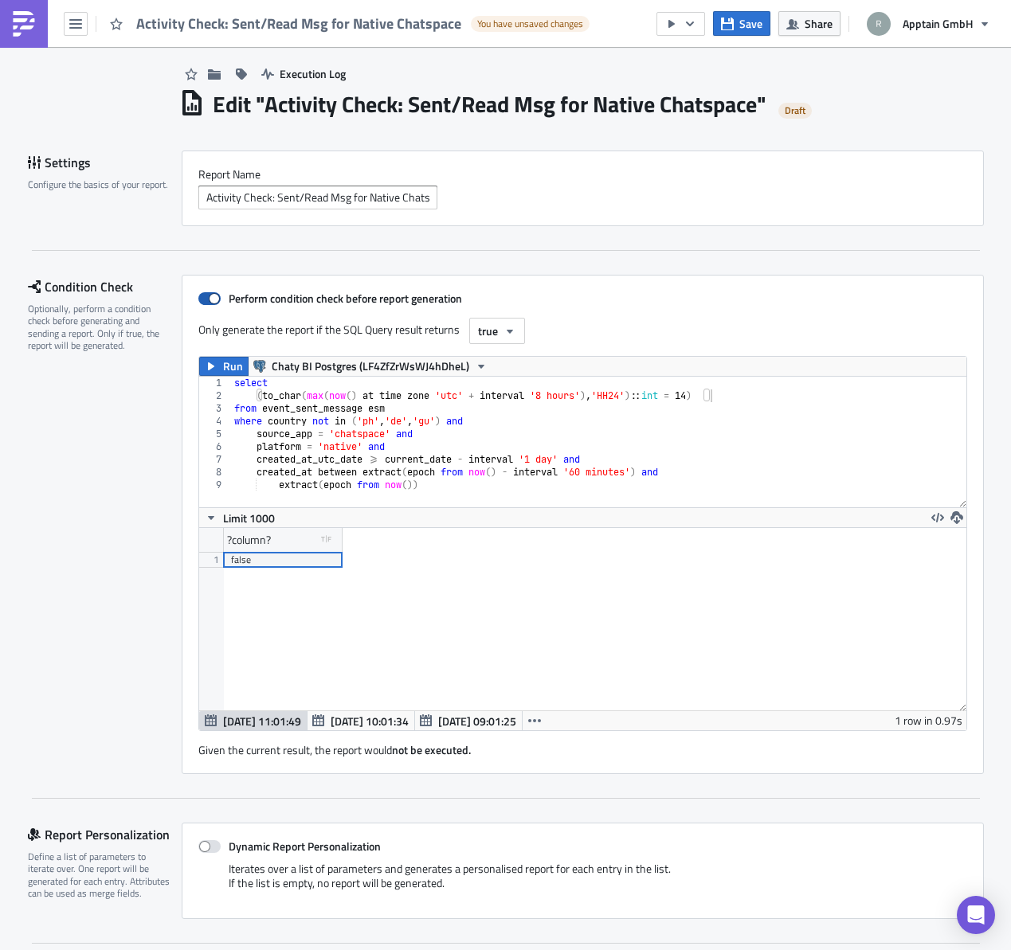
click at [211, 297] on span at bounding box center [209, 298] width 22 height 13
click at [211, 297] on input "Perform condition check before report generation" at bounding box center [207, 299] width 10 height 10
checkbox input "false"
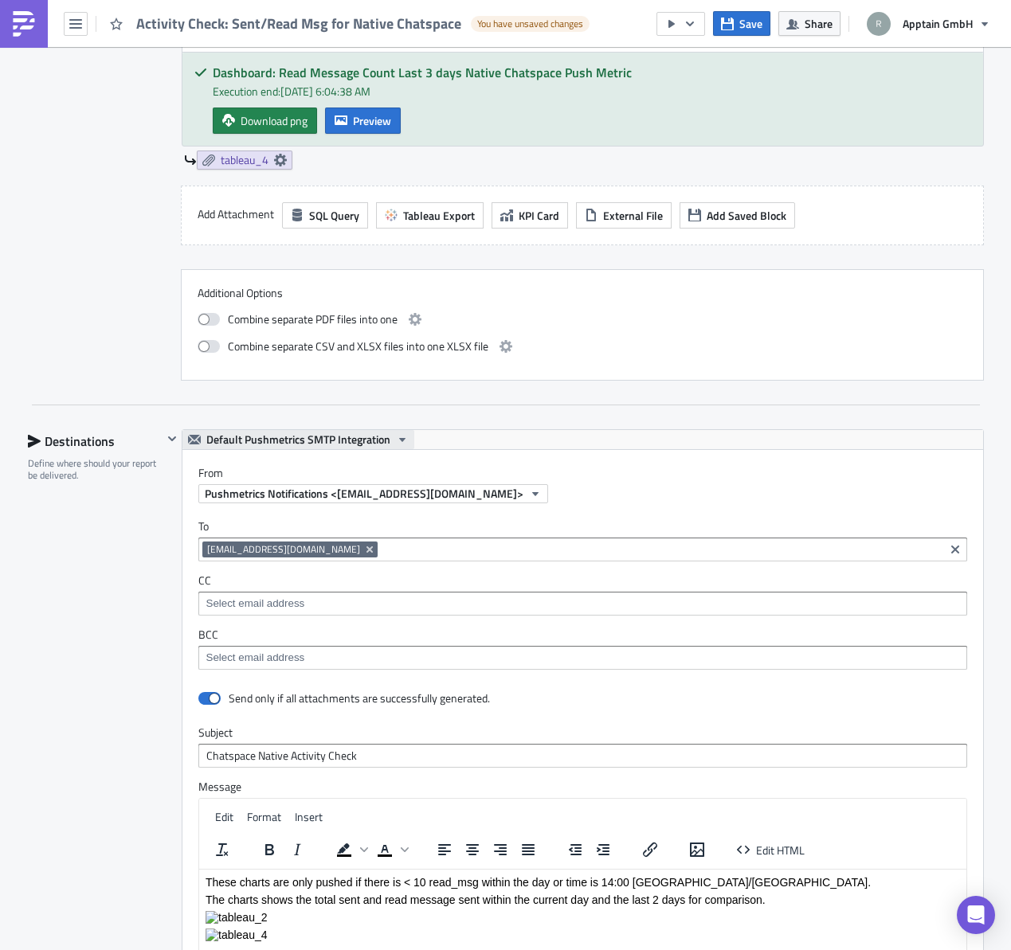
scroll to position [1880, 0]
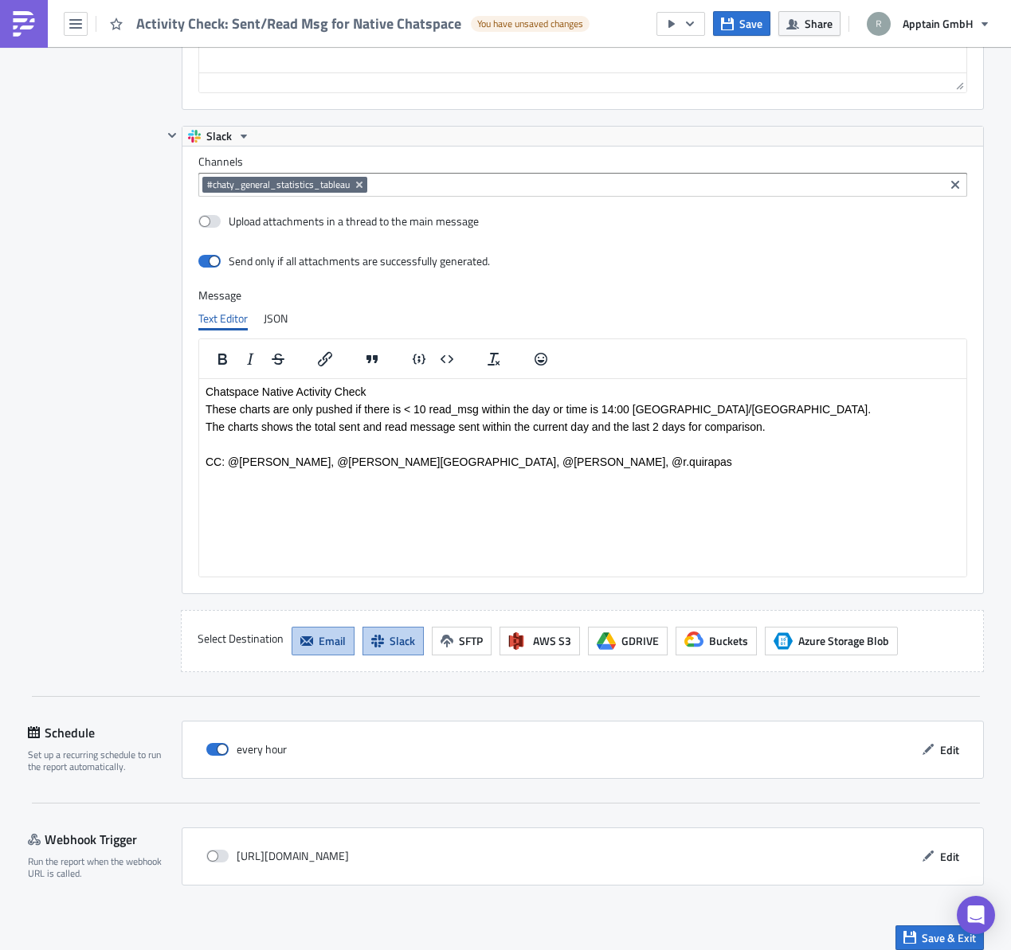
click at [302, 645] on icon "button" at bounding box center [306, 641] width 13 height 10
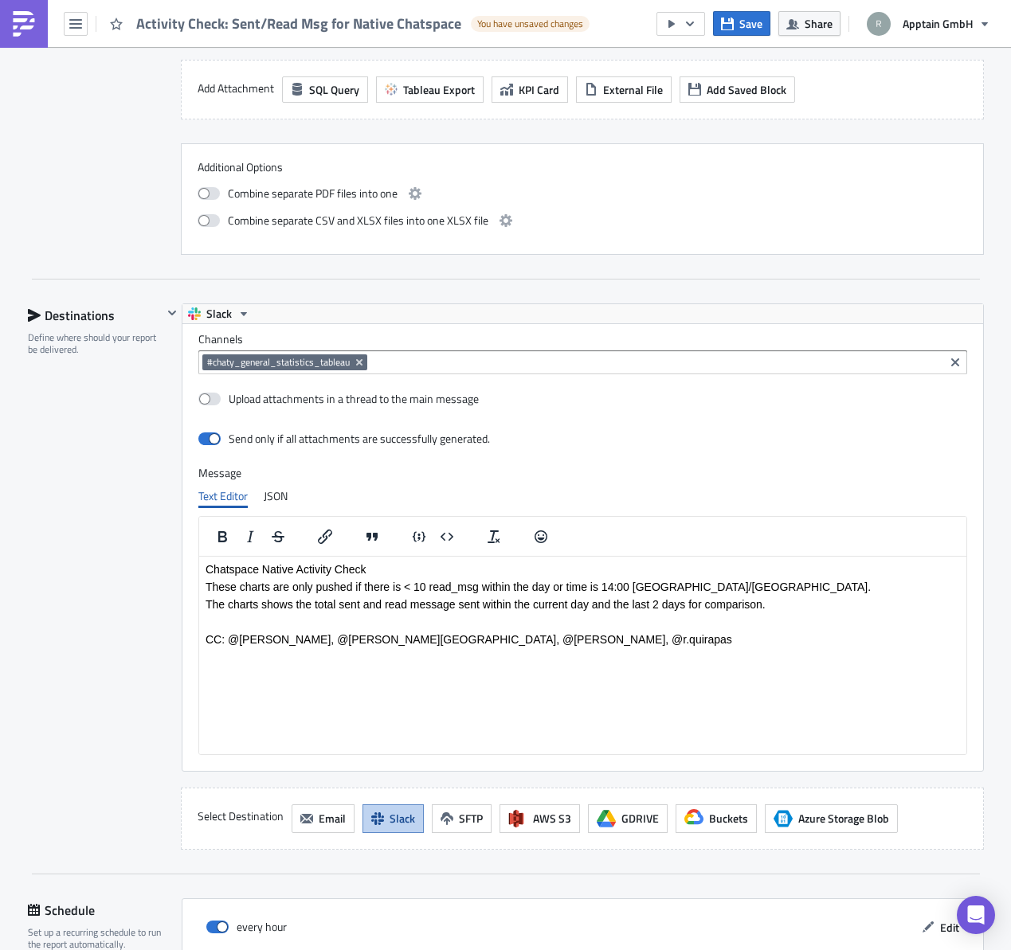
scroll to position [1975, 0]
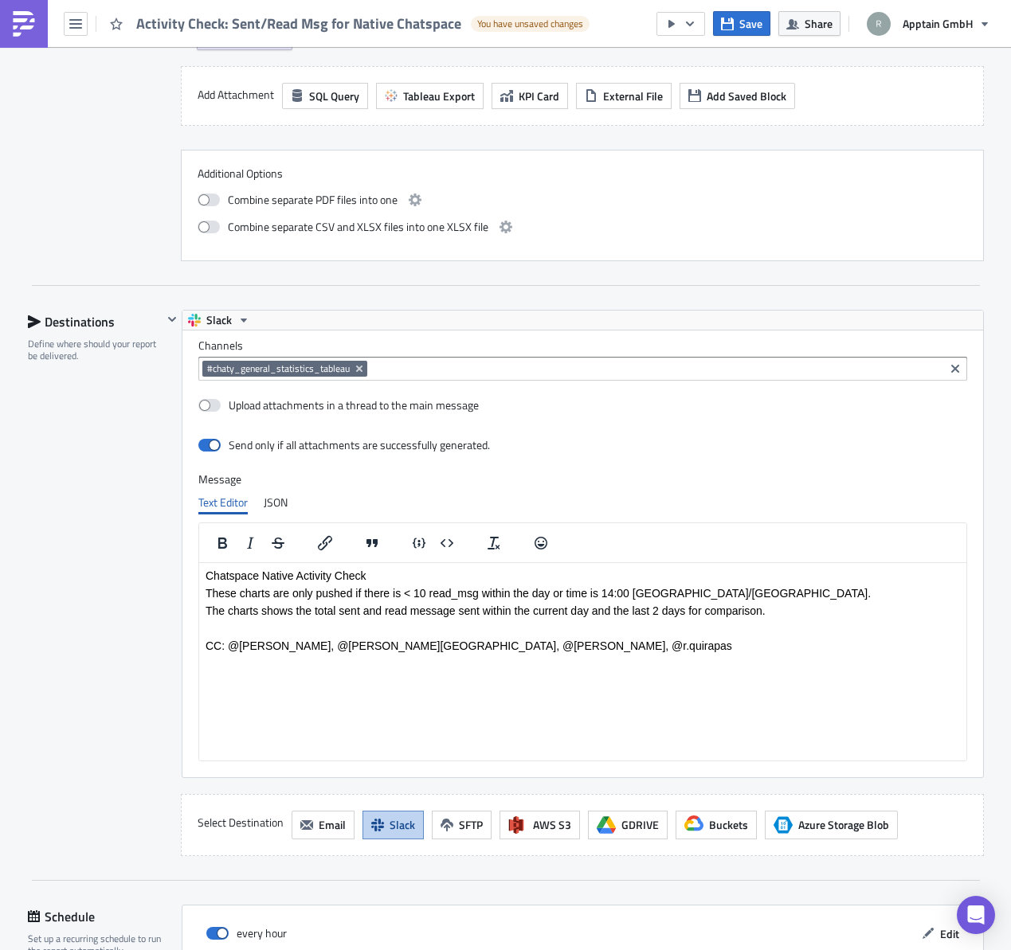
drag, startPoint x: 562, startPoint y: 594, endPoint x: 548, endPoint y: 618, distance: 27.5
click at [562, 595] on p "These charts are only pushed if there is < 10 read_msg within the day or time i…" at bounding box center [582, 592] width 754 height 13
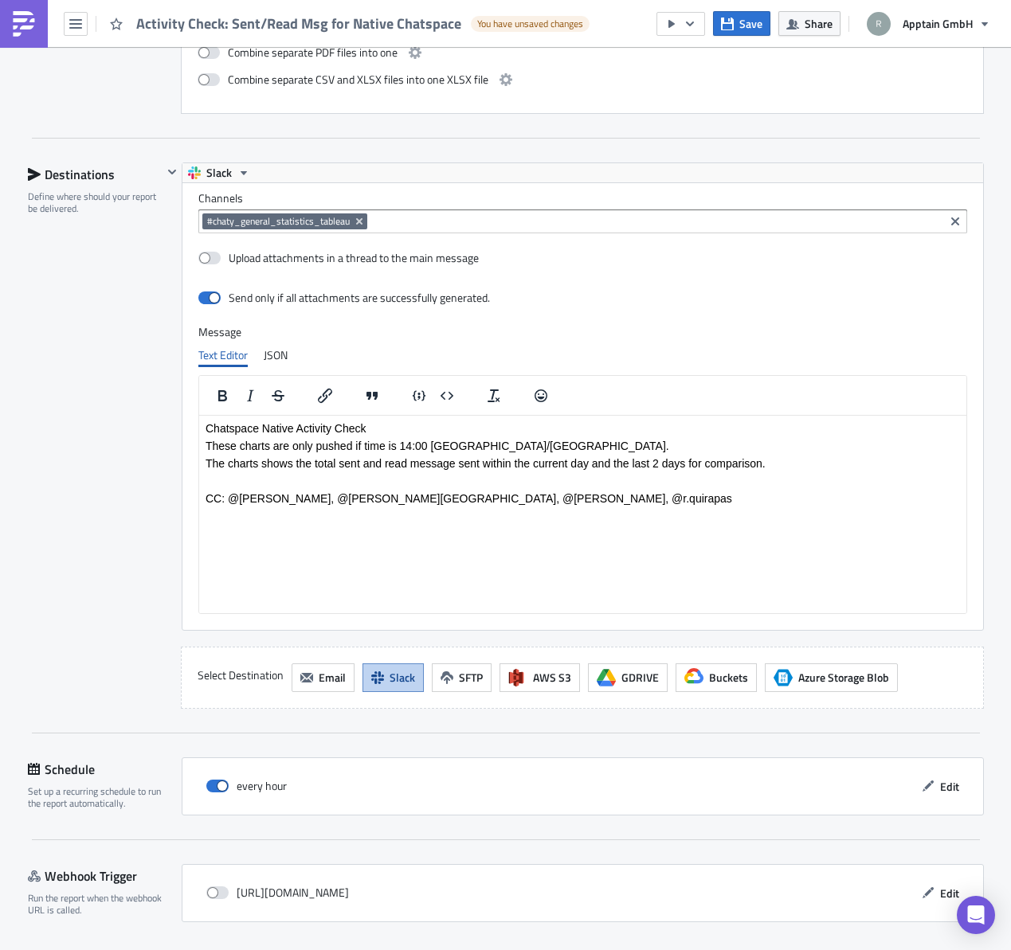
scroll to position [2173, 0]
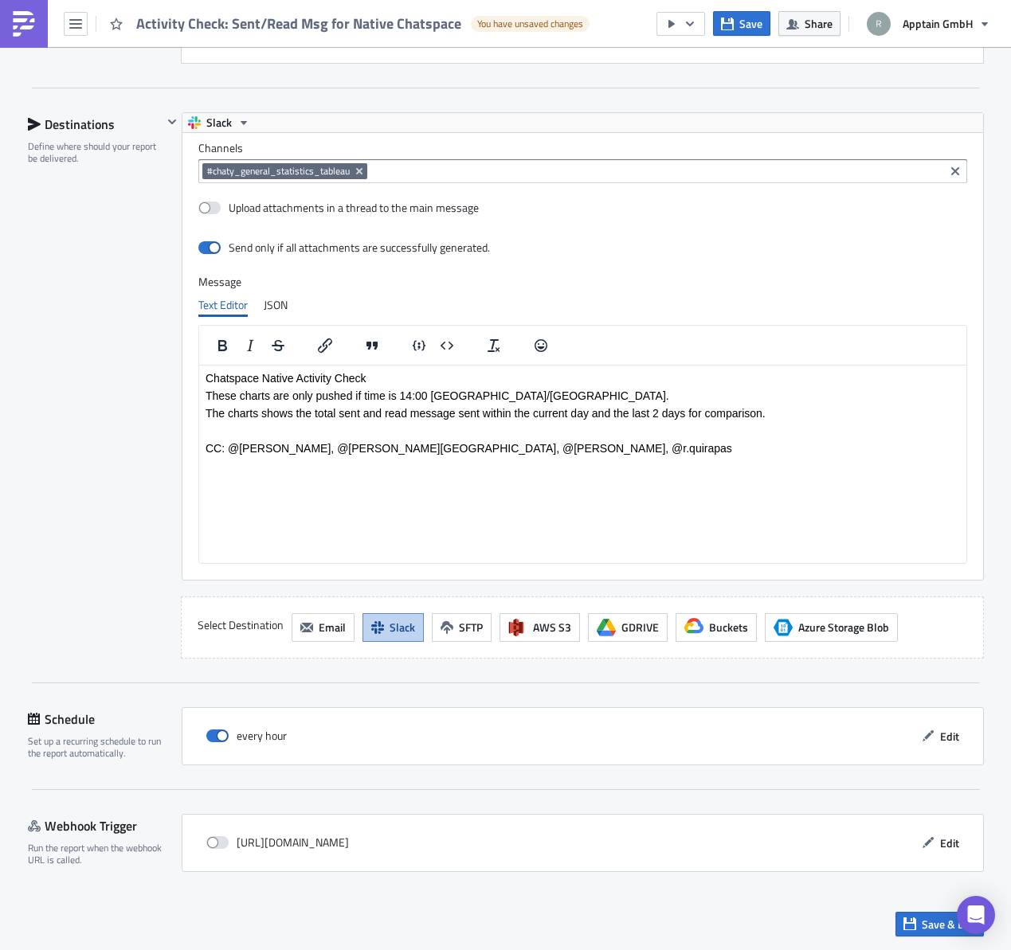
click at [499, 448] on p "CC: @[PERSON_NAME], @[PERSON_NAME][GEOGRAPHIC_DATA], @[PERSON_NAME], @r.quirapas" at bounding box center [582, 447] width 754 height 13
drag, startPoint x: 496, startPoint y: 448, endPoint x: 145, endPoint y: 440, distance: 351.4
click at [198, 440] on html "Chatspace Native Activity Check These charts are only pushed if time is 14:00 […" at bounding box center [581, 413] width 767 height 96
click at [940, 742] on span "Edit" at bounding box center [949, 736] width 19 height 17
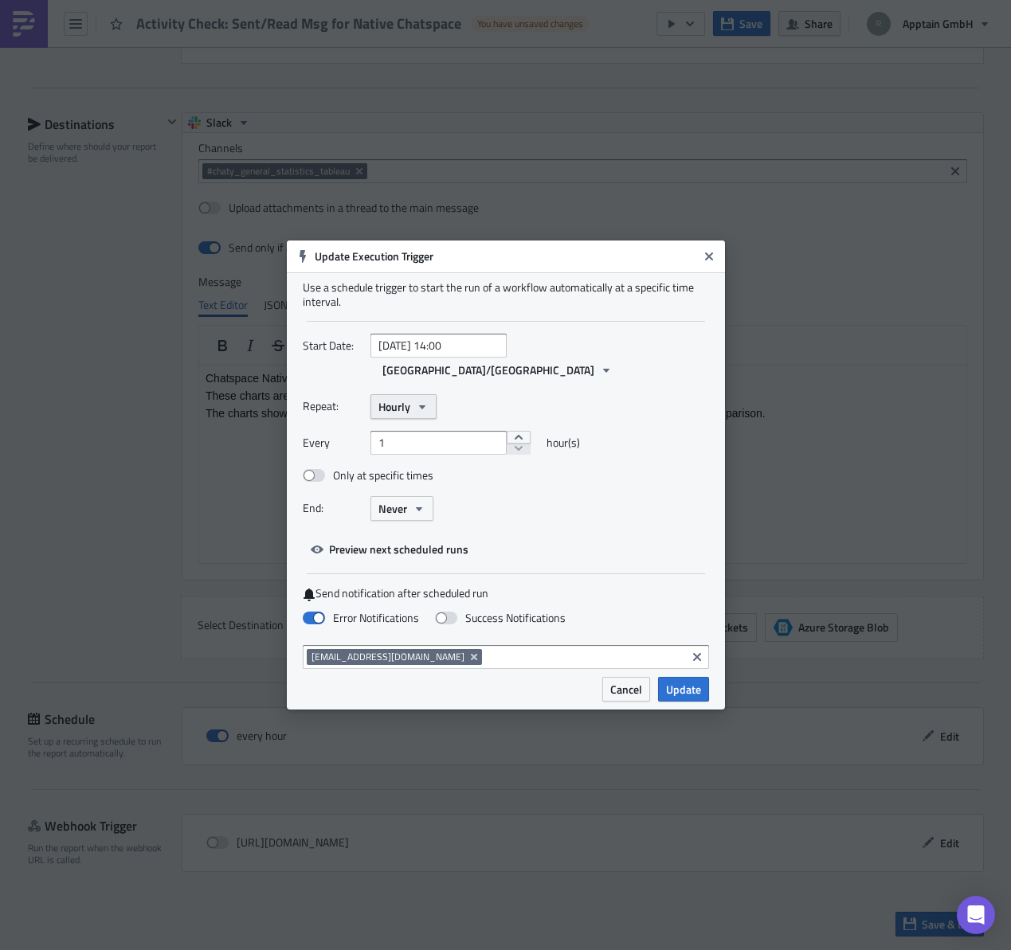
click at [404, 399] on span "Hourly" at bounding box center [394, 406] width 32 height 17
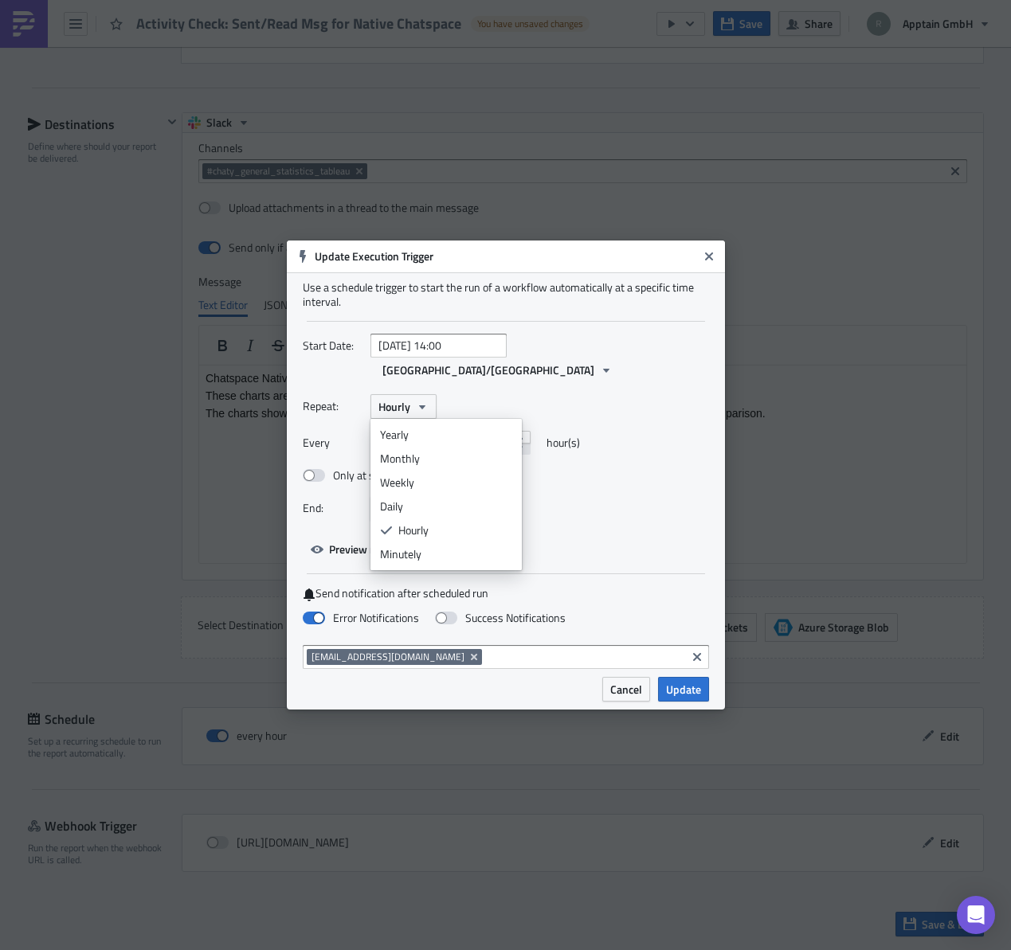
drag, startPoint x: 404, startPoint y: 490, endPoint x: 405, endPoint y: 481, distance: 8.8
click at [403, 499] on div "Daily" at bounding box center [446, 507] width 132 height 16
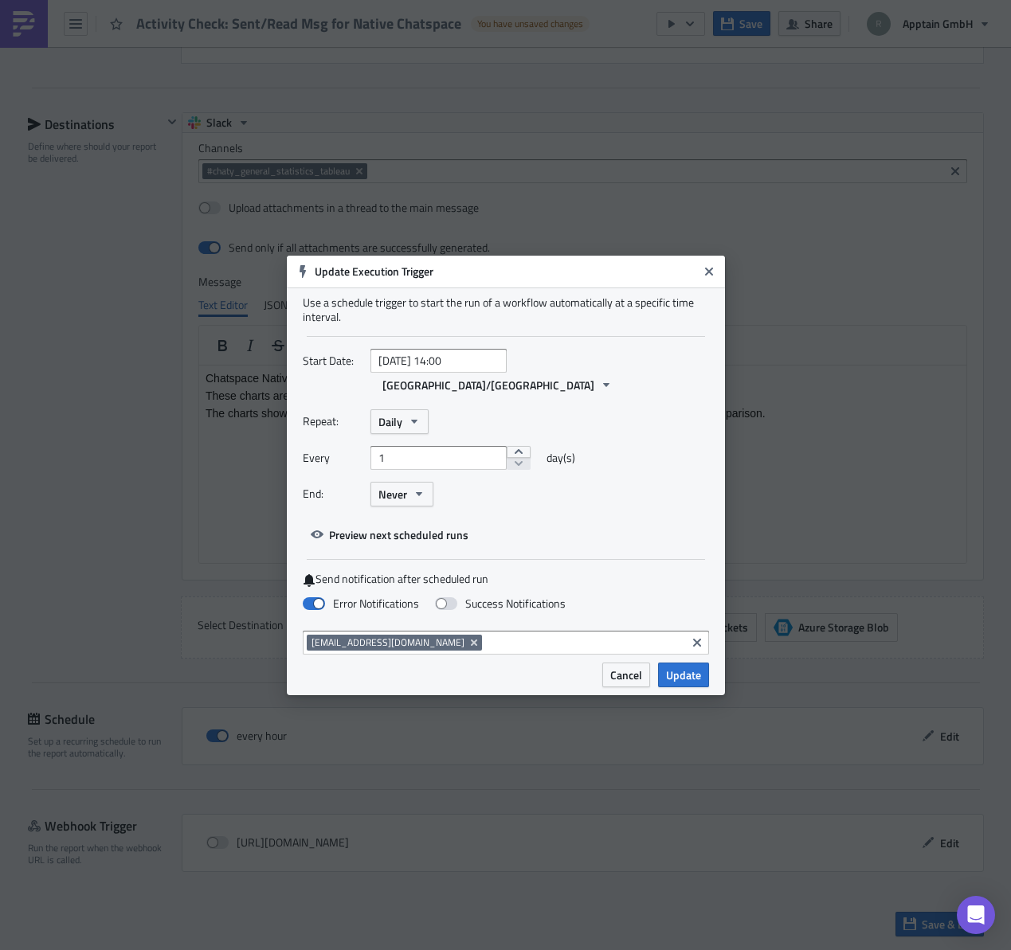
click at [687, 667] on span "Update" at bounding box center [683, 675] width 35 height 17
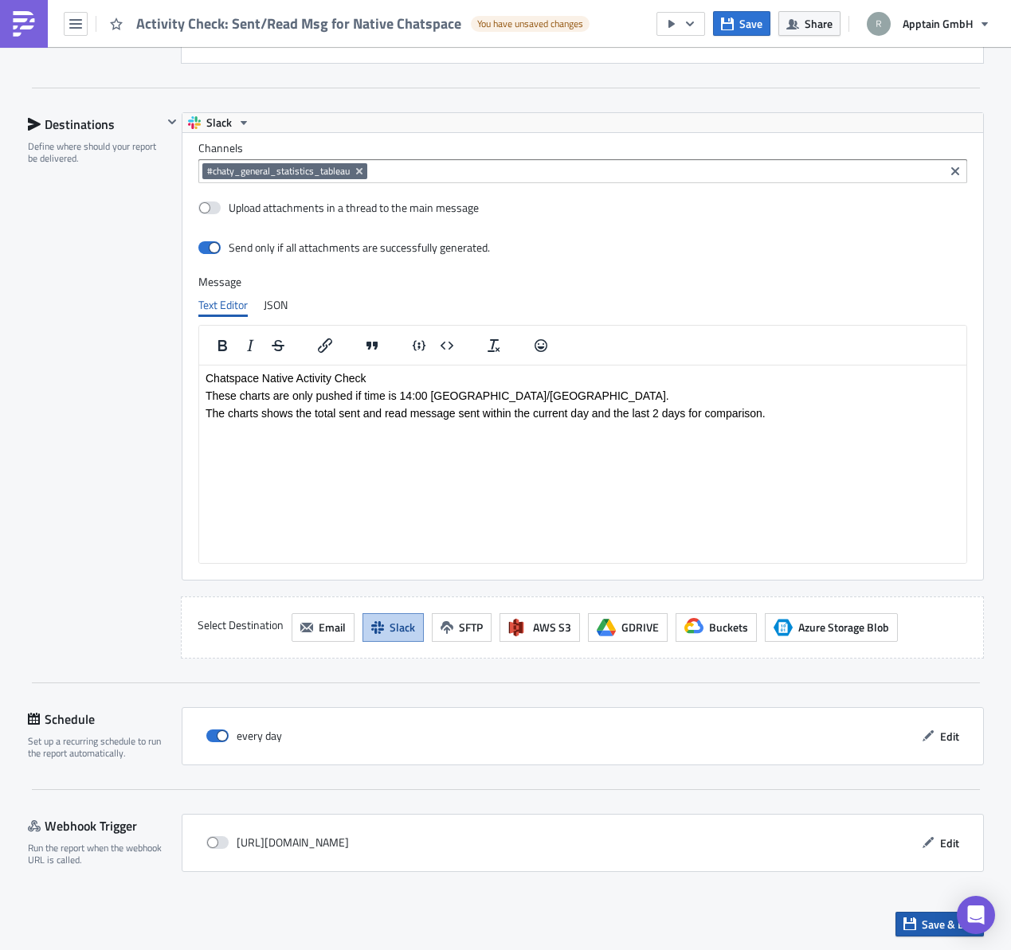
drag, startPoint x: 917, startPoint y: 923, endPoint x: 909, endPoint y: 922, distance: 8.0
click at [914, 923] on button "Save & Exit" at bounding box center [939, 924] width 88 height 25
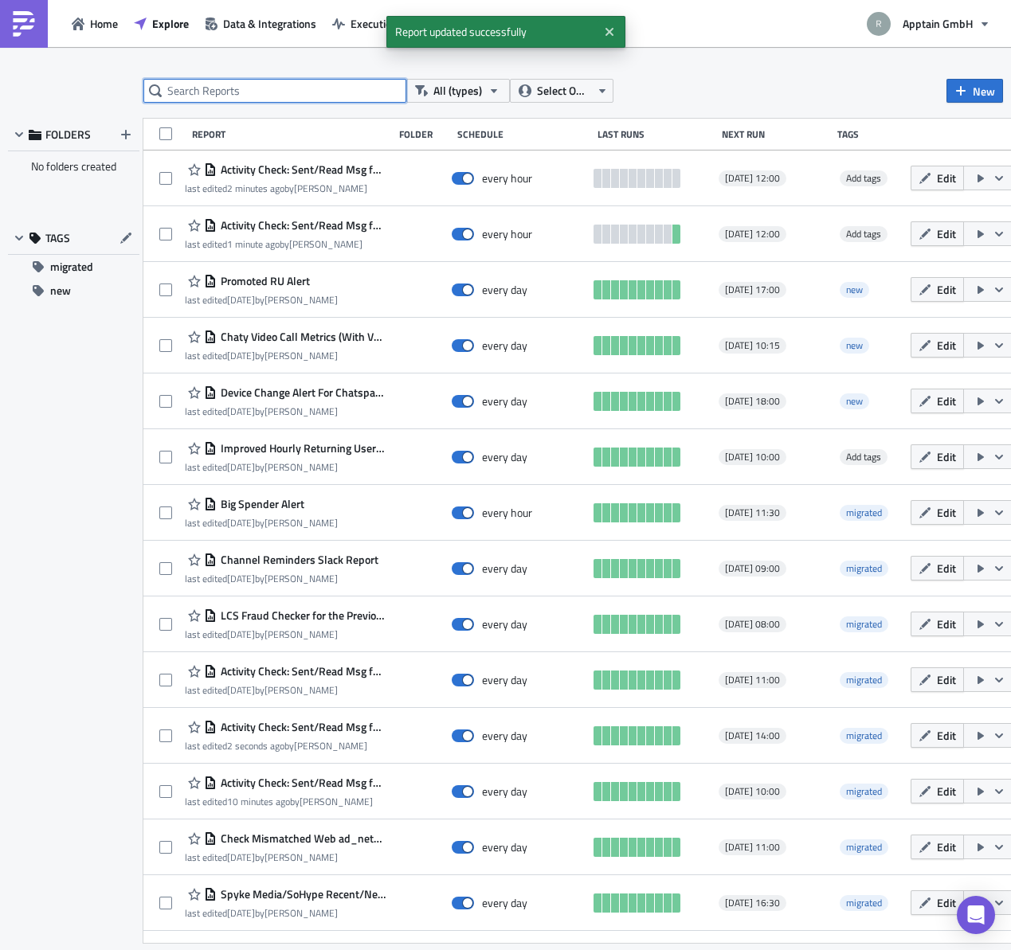
click at [246, 96] on input "text" at bounding box center [274, 91] width 263 height 24
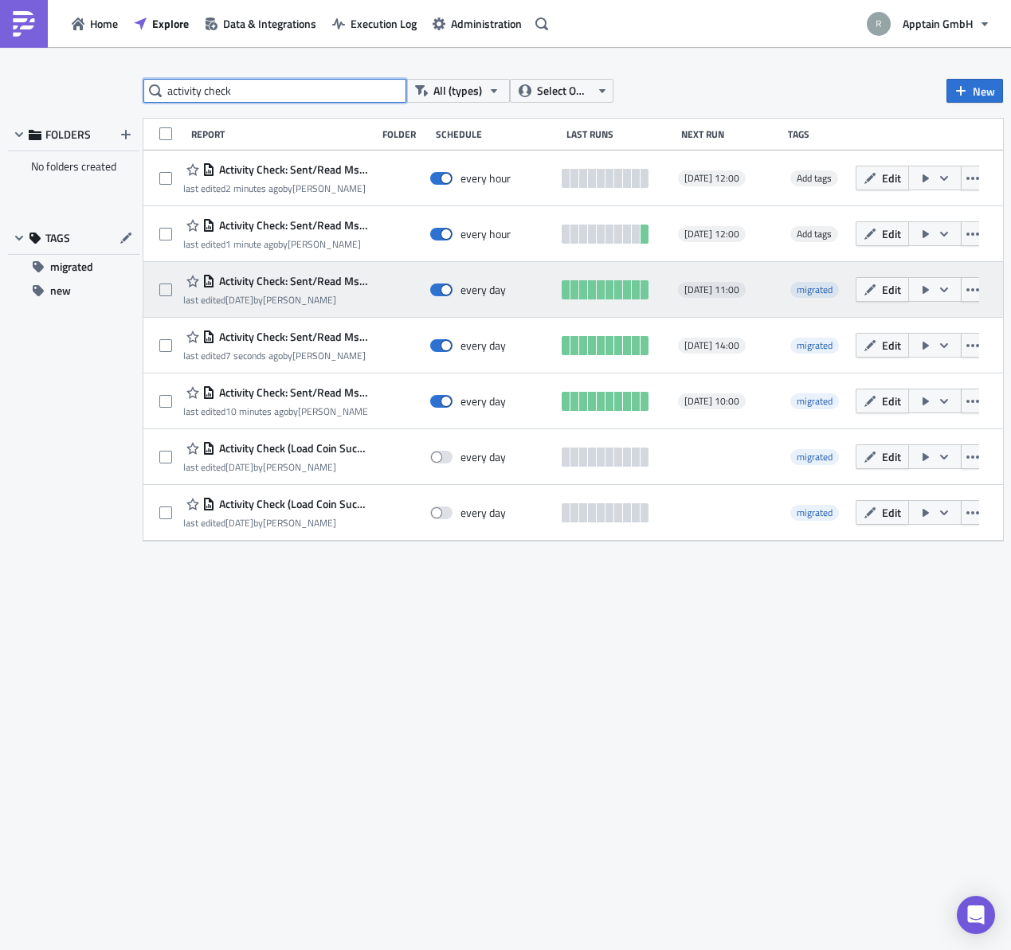
type input "activity check"
click at [300, 280] on span "Activity Check: Sent/Read Msg for Web Chaty" at bounding box center [291, 281] width 153 height 14
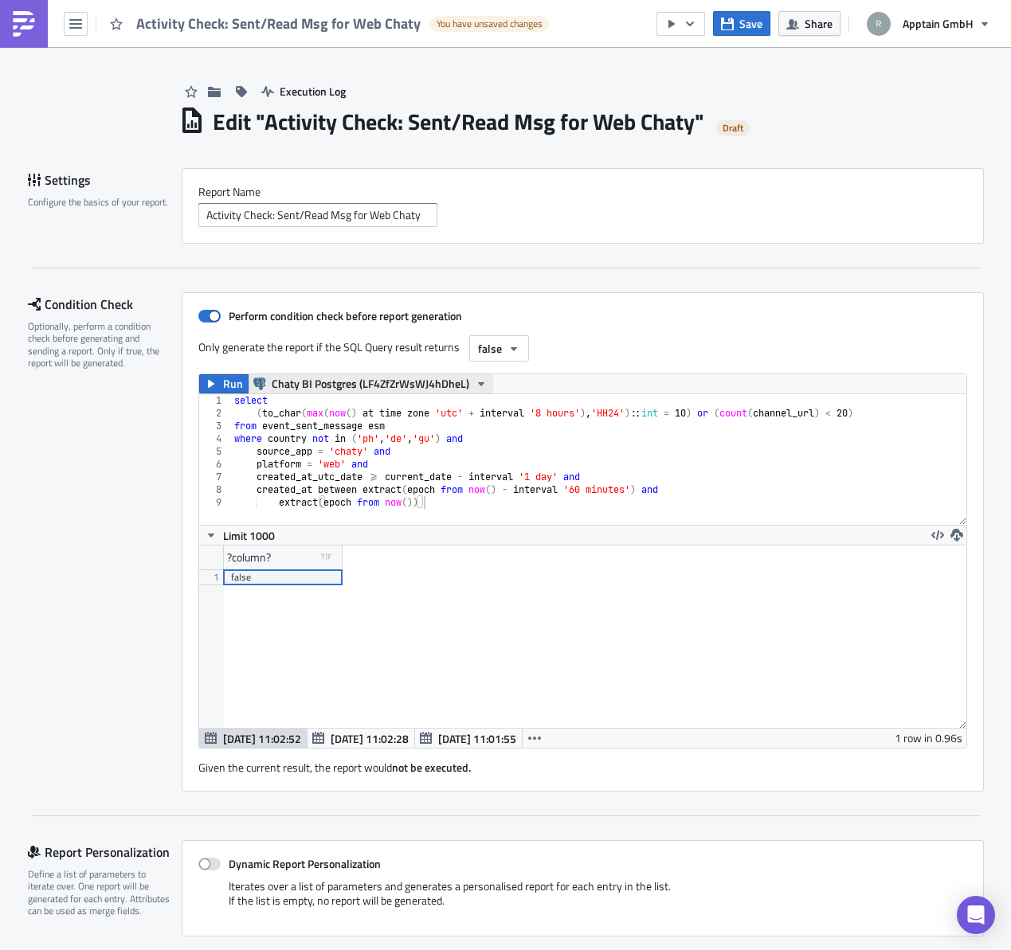
scroll to position [182, 767]
type textarea "(to_char(max(now() at time zone 'utc' + interval '8 hours'), 'HH24')::int = 10)…"
click at [727, 415] on div "select ( to_char ( max ( now ( ) at time zone 'utc' + interval '8 hours' ) , 'H…" at bounding box center [598, 472] width 735 height 156
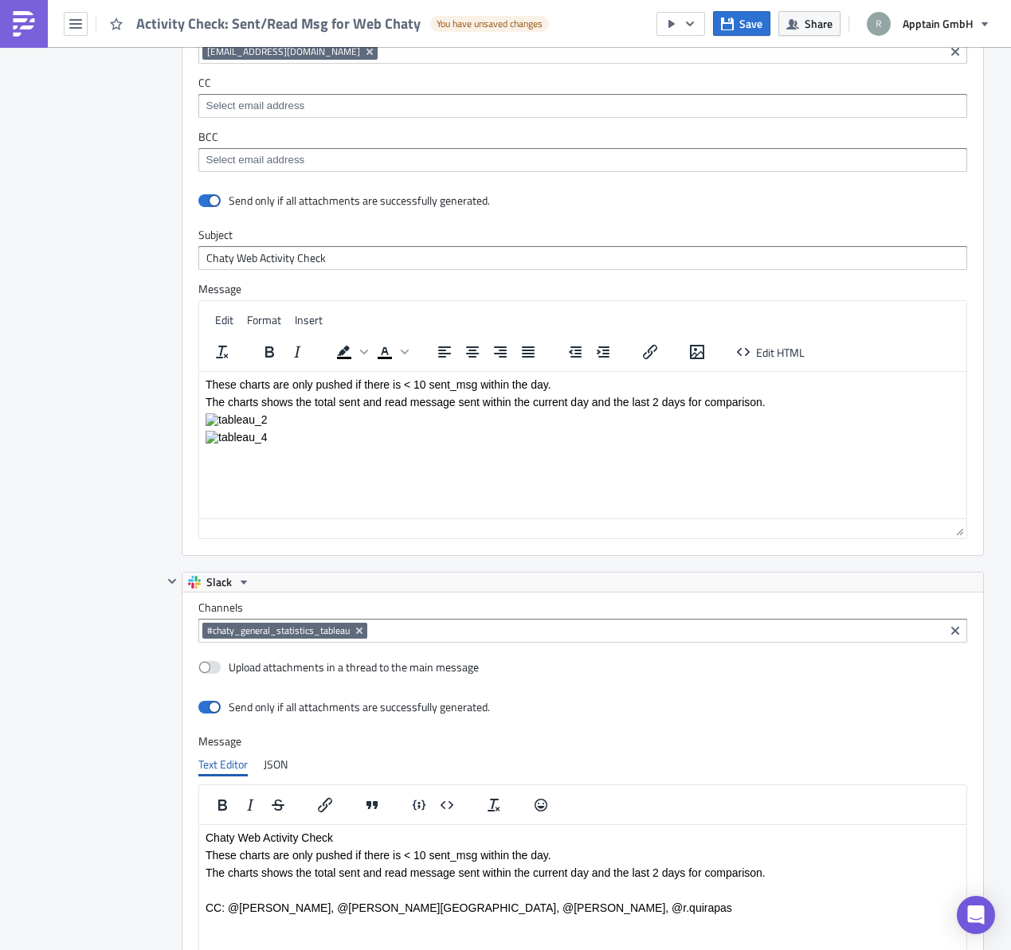
scroll to position [3236, 0]
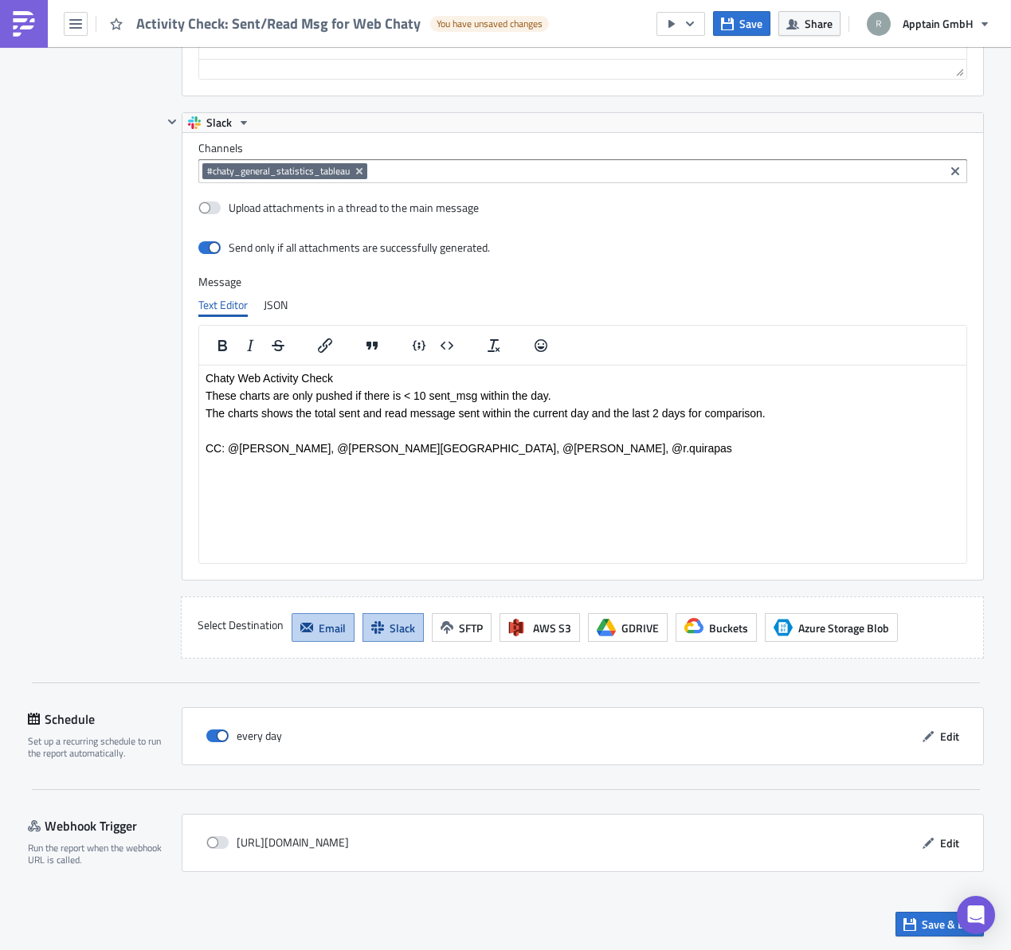
drag, startPoint x: 908, startPoint y: 924, endPoint x: 888, endPoint y: 921, distance: 20.2
click at [905, 924] on icon "button" at bounding box center [909, 924] width 13 height 13
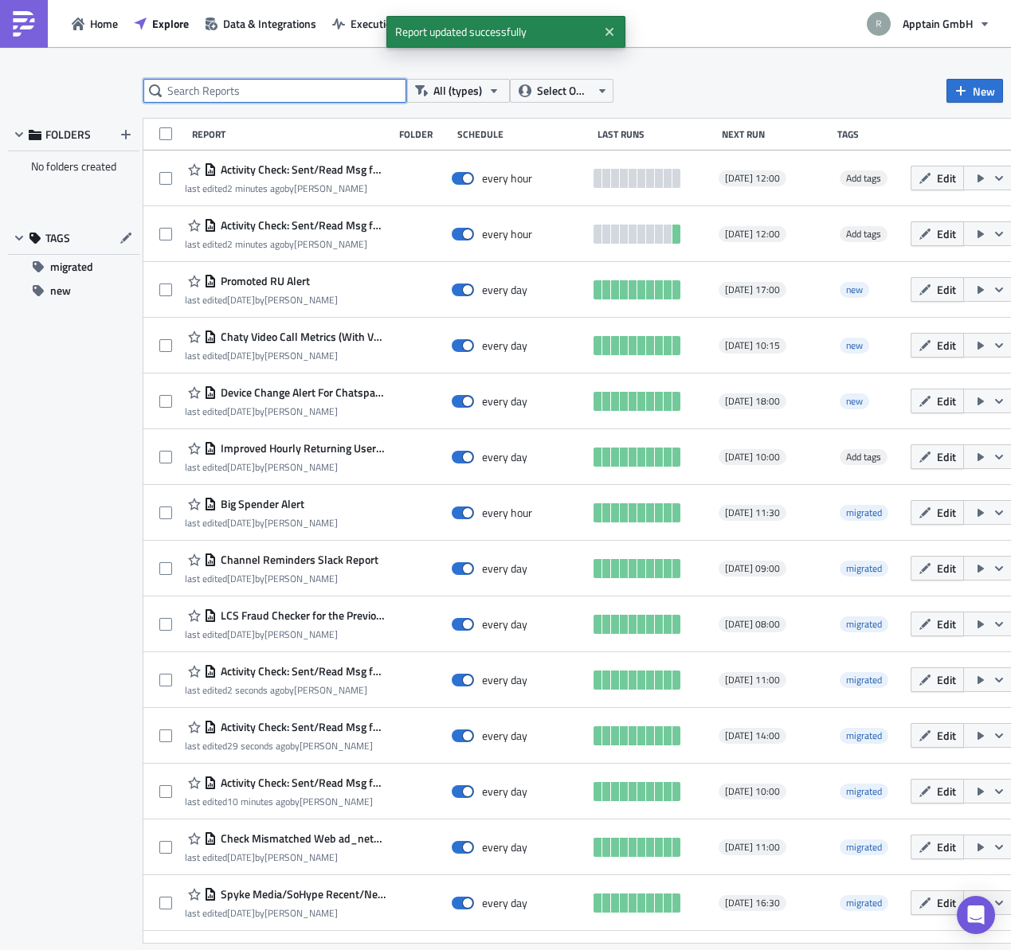
click at [283, 92] on input "text" at bounding box center [274, 91] width 263 height 24
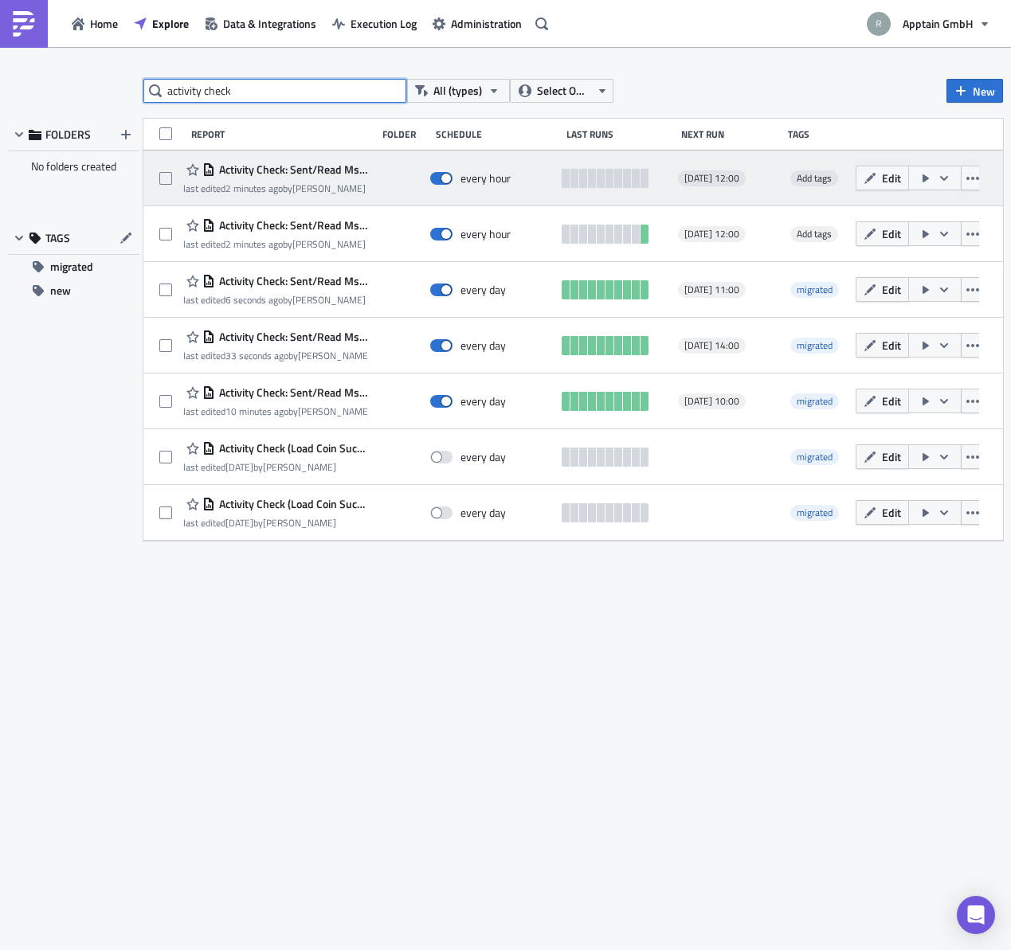
type input "activity check"
click at [299, 178] on div "Activity Check: Sent/Read Msg for Native Chatspace [Urgent]" at bounding box center [275, 169] width 185 height 19
click at [299, 172] on span "Activity Check: Sent/Read Msg for Native Chatspace [Urgent]" at bounding box center [291, 169] width 153 height 14
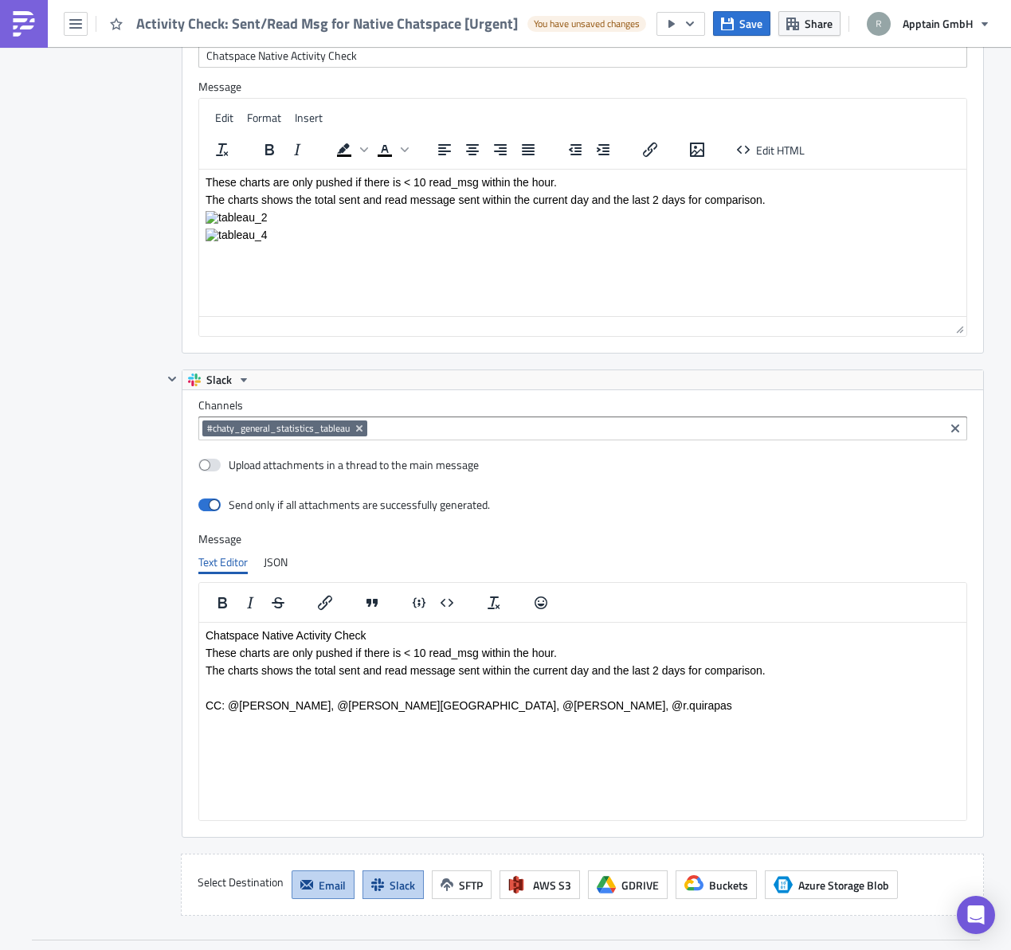
scroll to position [2860, 0]
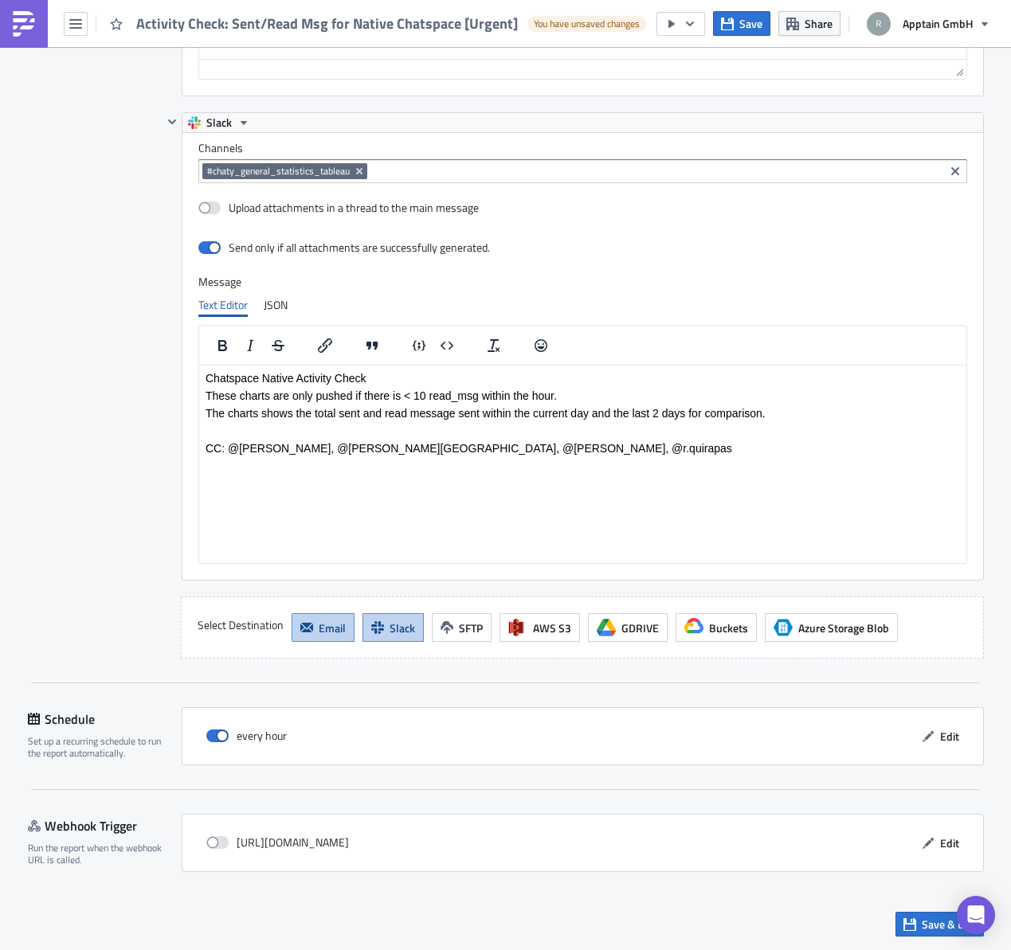
drag, startPoint x: 912, startPoint y: 927, endPoint x: 901, endPoint y: 926, distance: 11.3
click at [911, 926] on button "Save & Exit" at bounding box center [939, 924] width 88 height 25
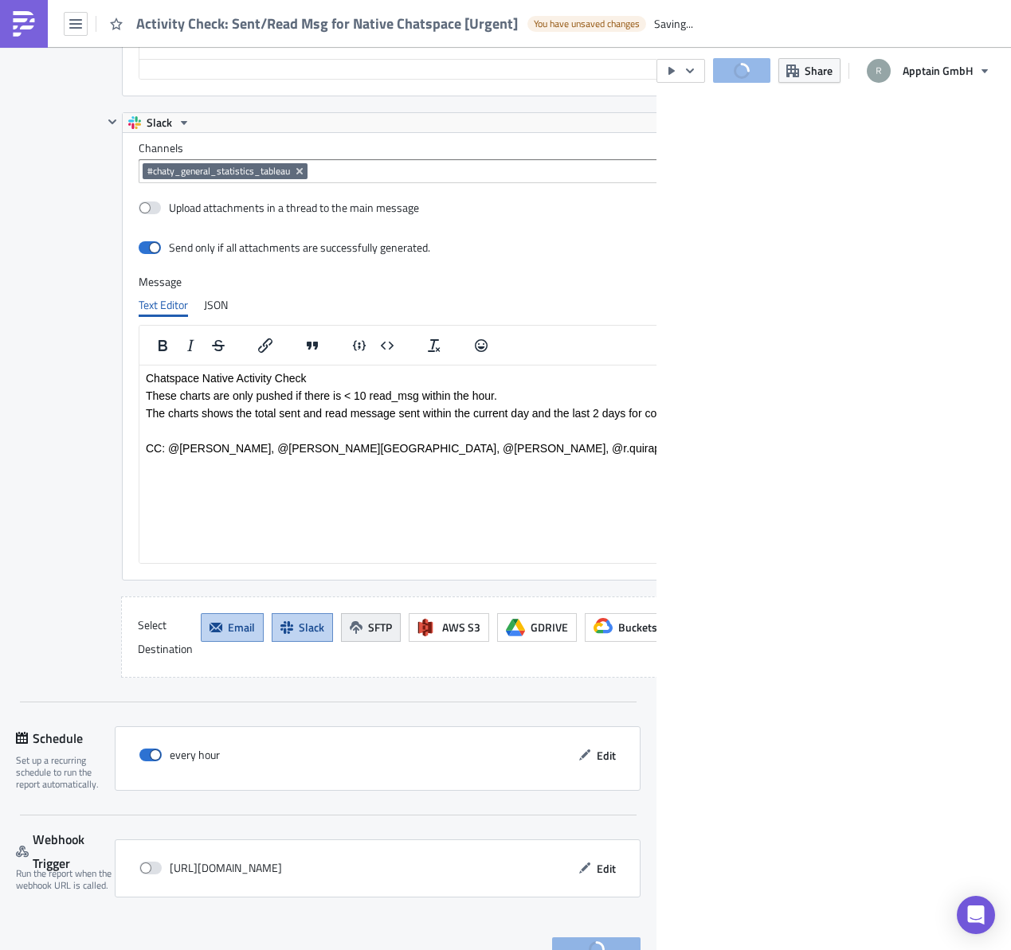
scroll to position [182, 767]
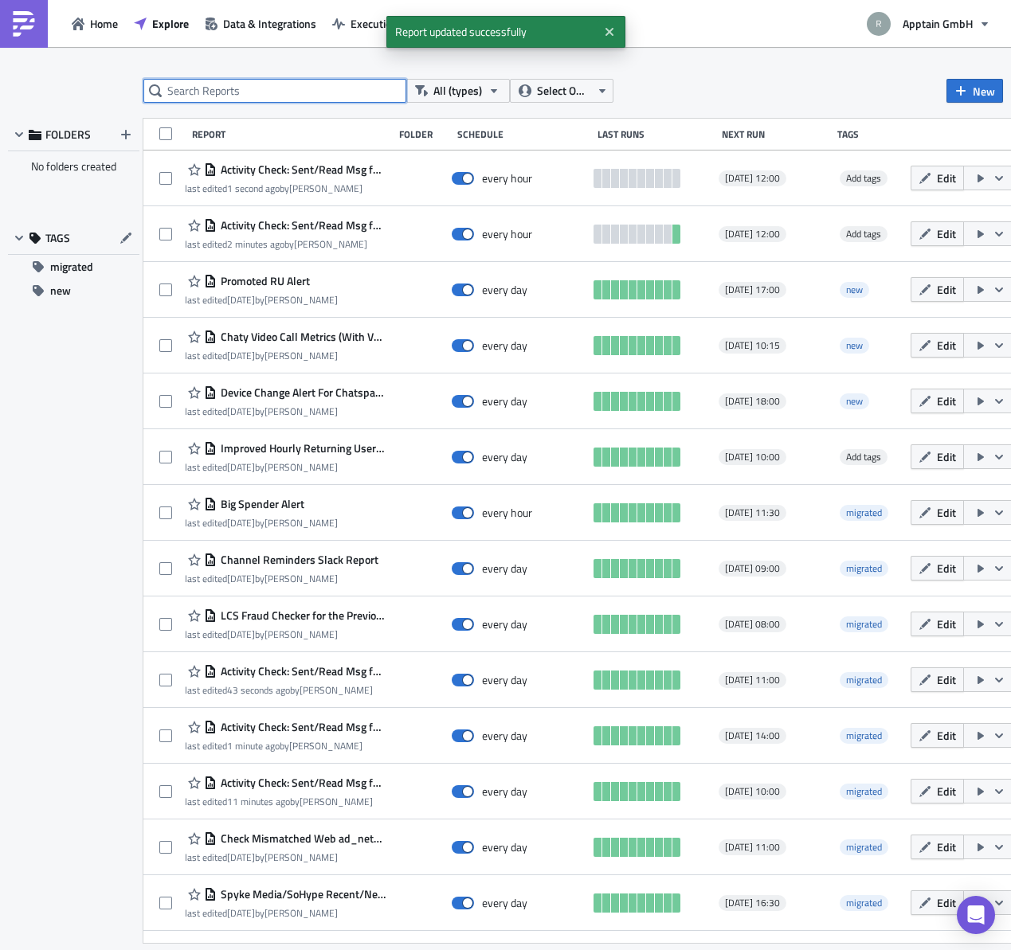
drag, startPoint x: 261, startPoint y: 96, endPoint x: 251, endPoint y: 89, distance: 12.2
click at [260, 92] on input "text" at bounding box center [274, 91] width 263 height 24
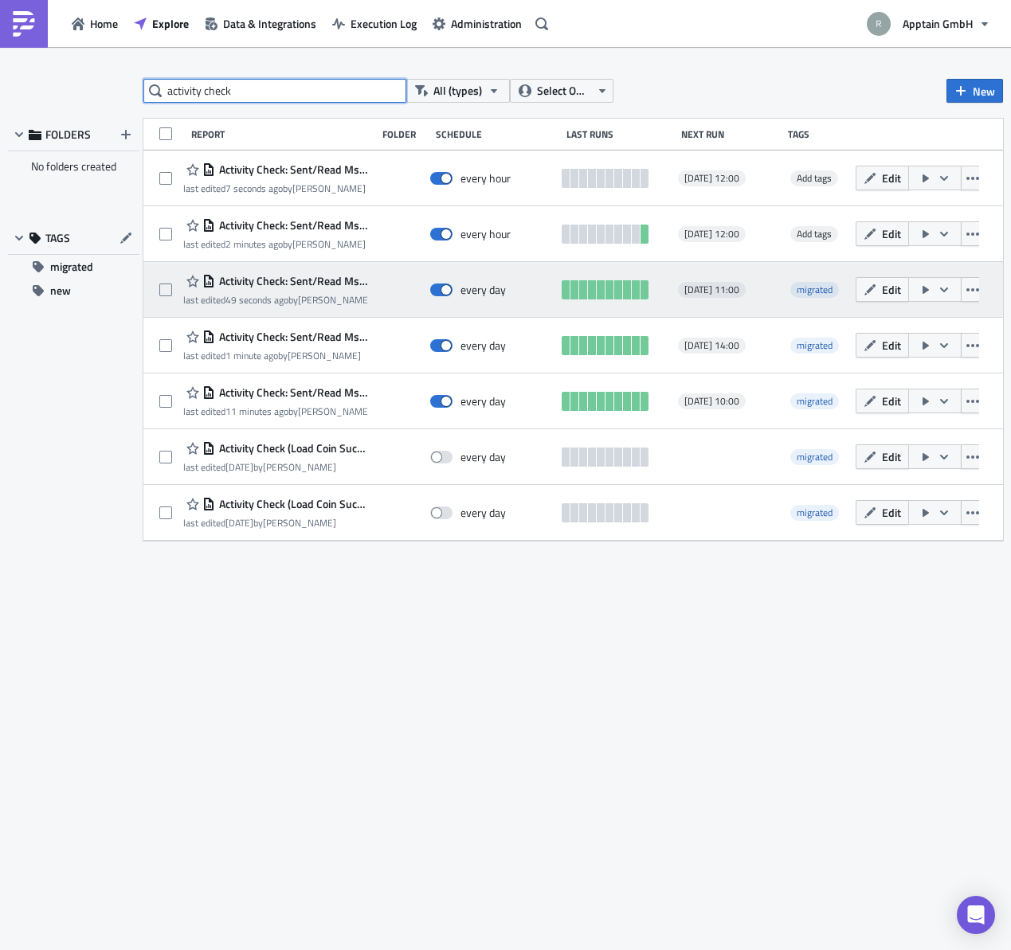
type input "activity check"
click at [296, 279] on span "Activity Check: Sent/Read Msg for Web Chaty" at bounding box center [291, 281] width 153 height 14
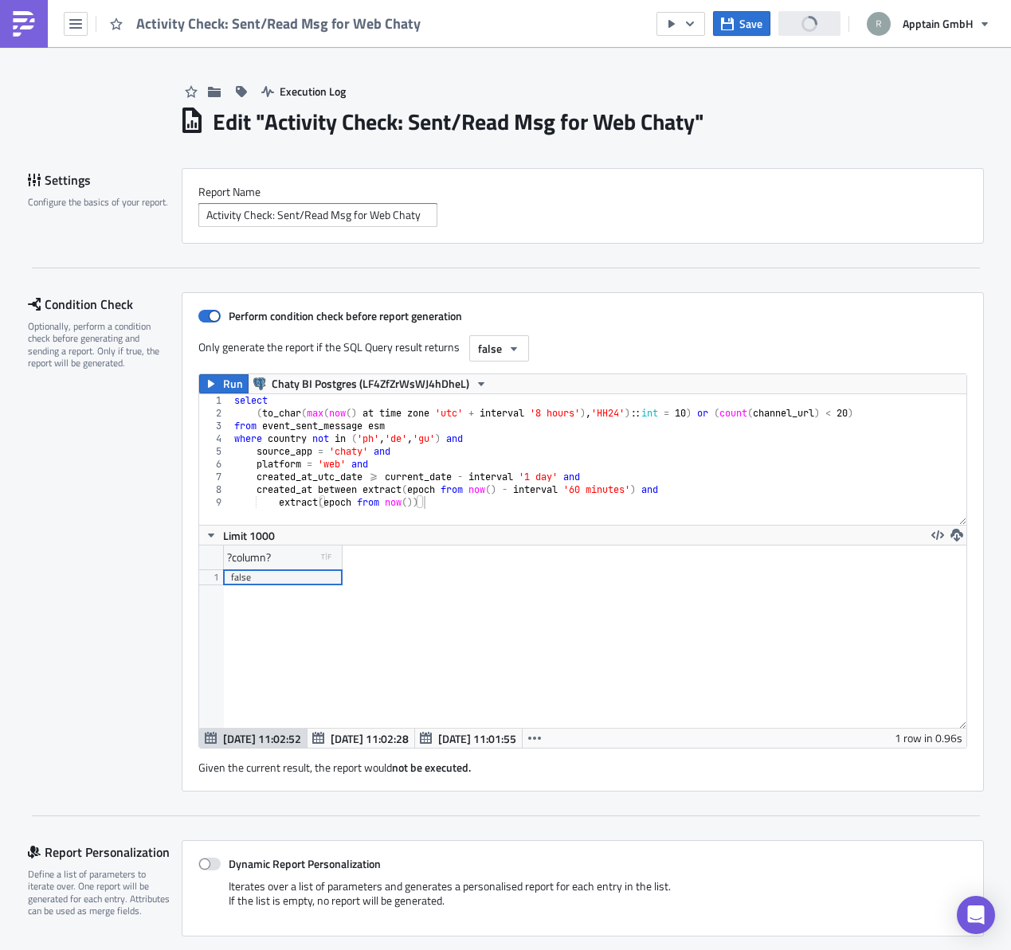
scroll to position [182, 767]
type textarea "(to_char(max(now() at time zone 'utc' + interval '8 hours'), 'HH24')::int = 10)…"
click at [728, 414] on div "select ( to_char ( max ( now ( ) at time zone 'utc' + interval '8 hours' ) , 'H…" at bounding box center [598, 472] width 735 height 156
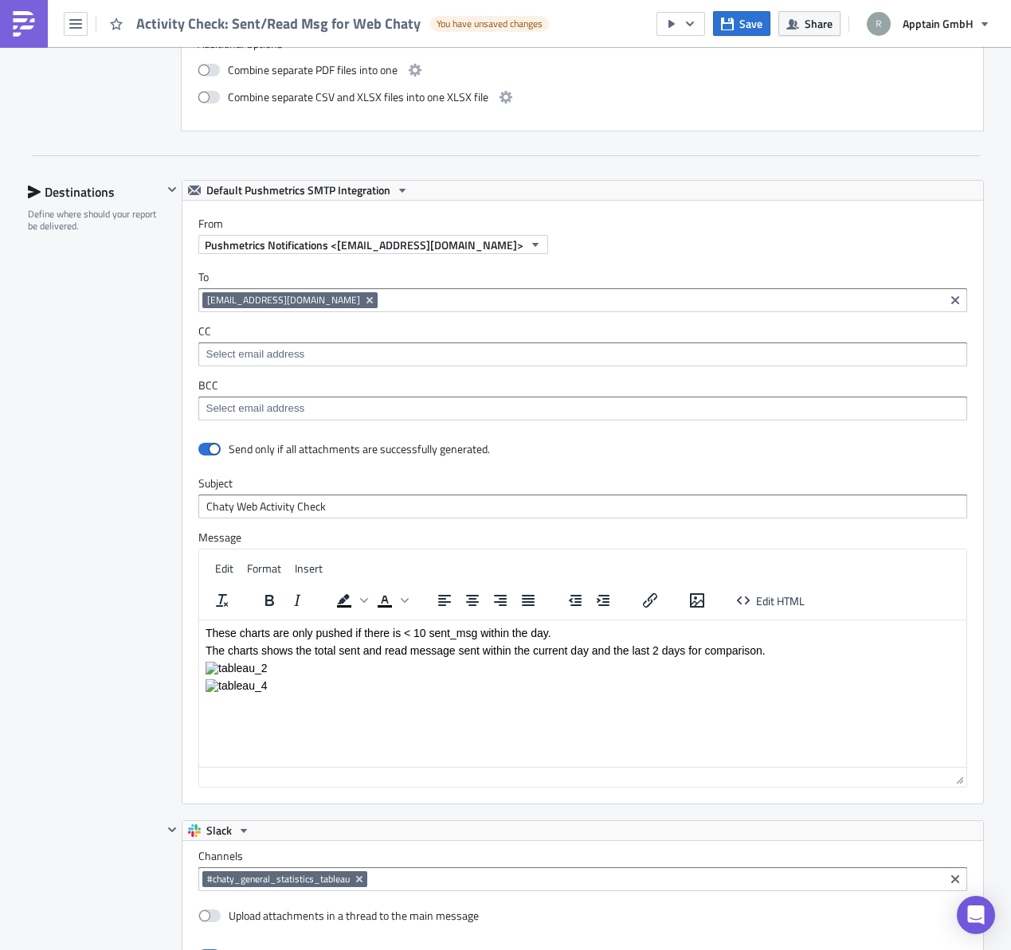
scroll to position [3236, 0]
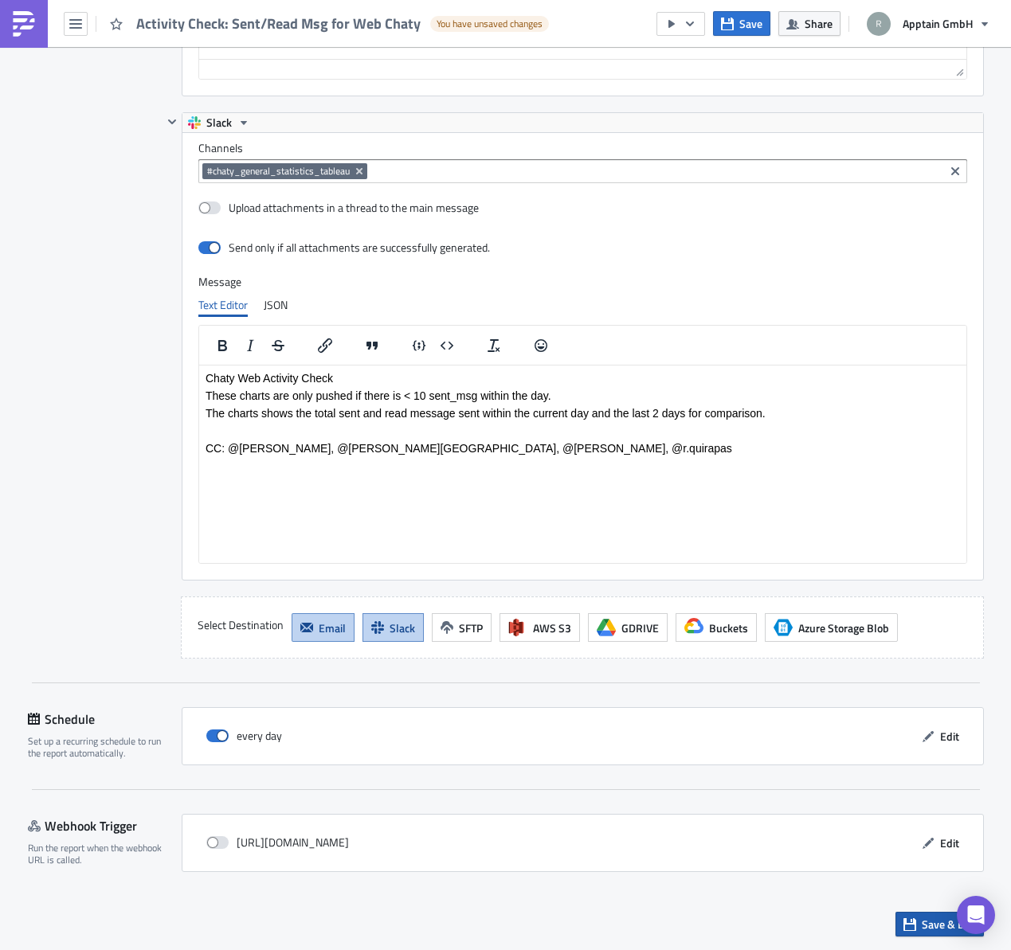
click at [930, 928] on span "Save & Exit" at bounding box center [949, 924] width 54 height 17
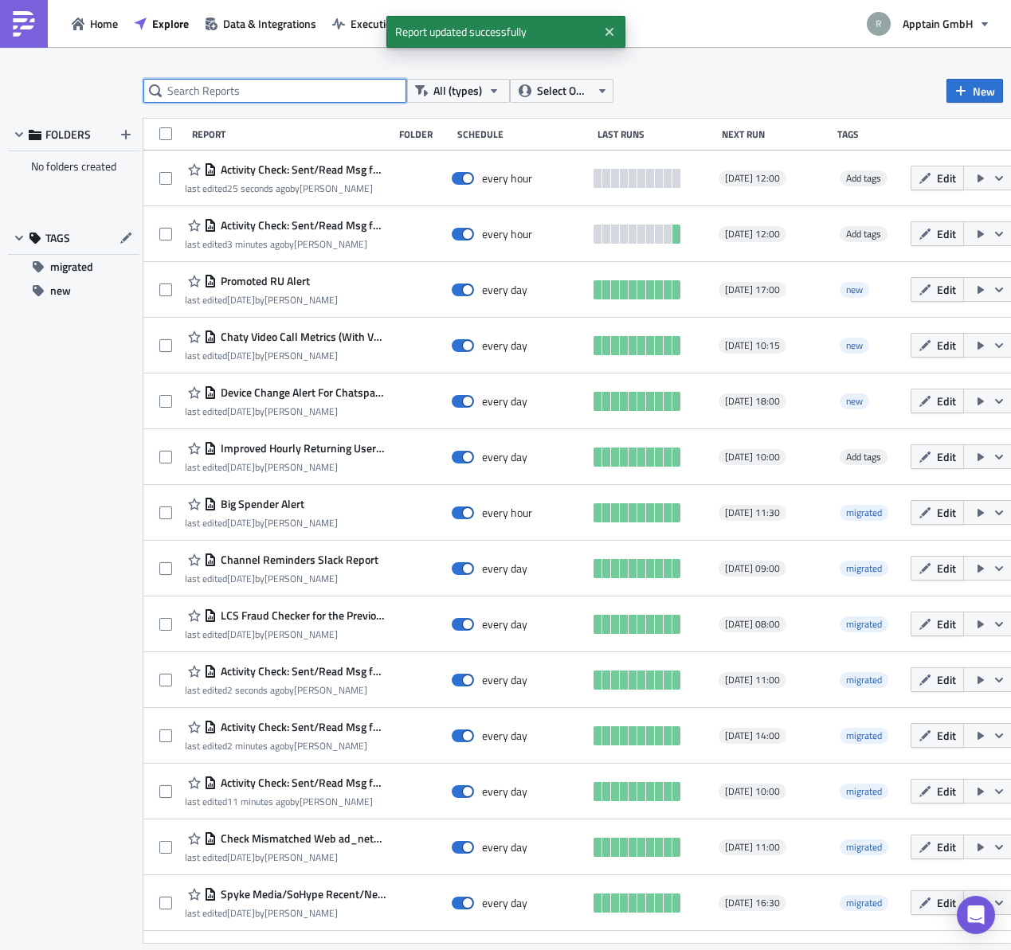
click at [311, 89] on input "text" at bounding box center [274, 91] width 263 height 24
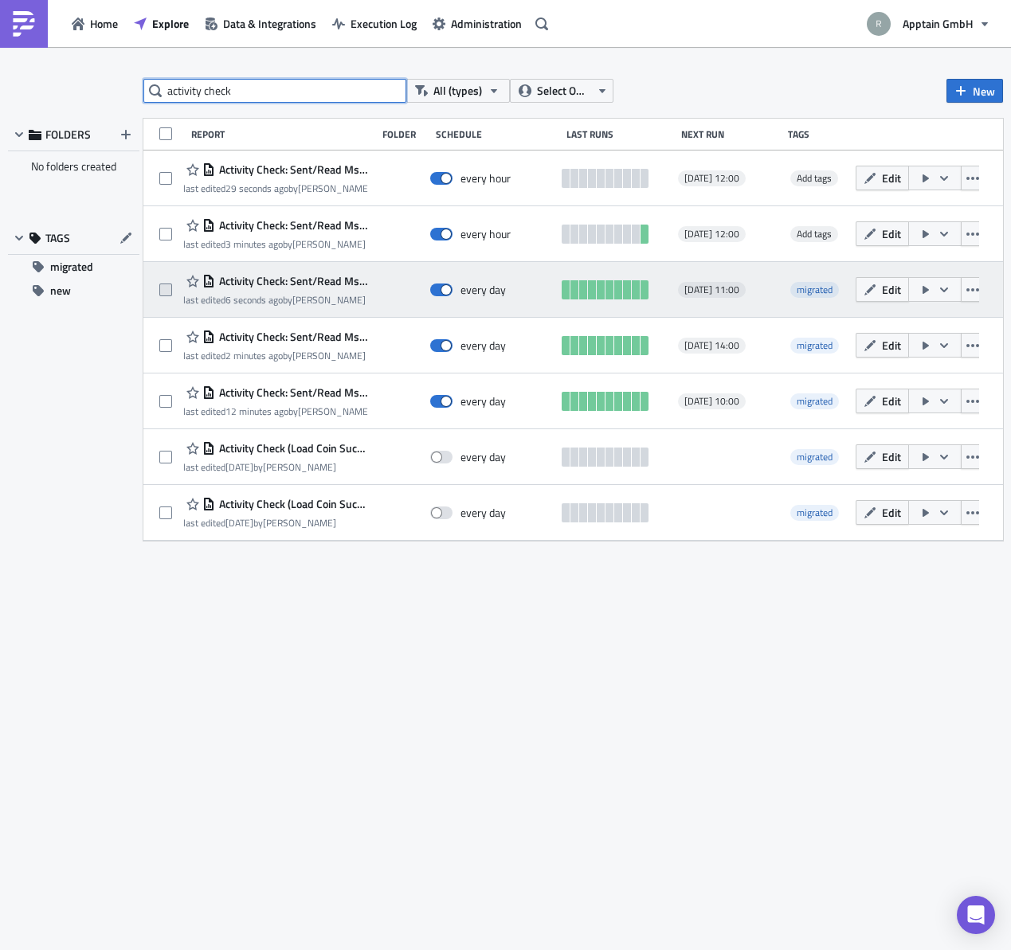
type input "activity check"
click at [167, 288] on span at bounding box center [165, 290] width 13 height 13
click at [167, 288] on input "checkbox" at bounding box center [167, 290] width 10 height 10
click at [166, 287] on span at bounding box center [165, 290] width 13 height 13
click at [166, 287] on input "checkbox" at bounding box center [167, 290] width 10 height 10
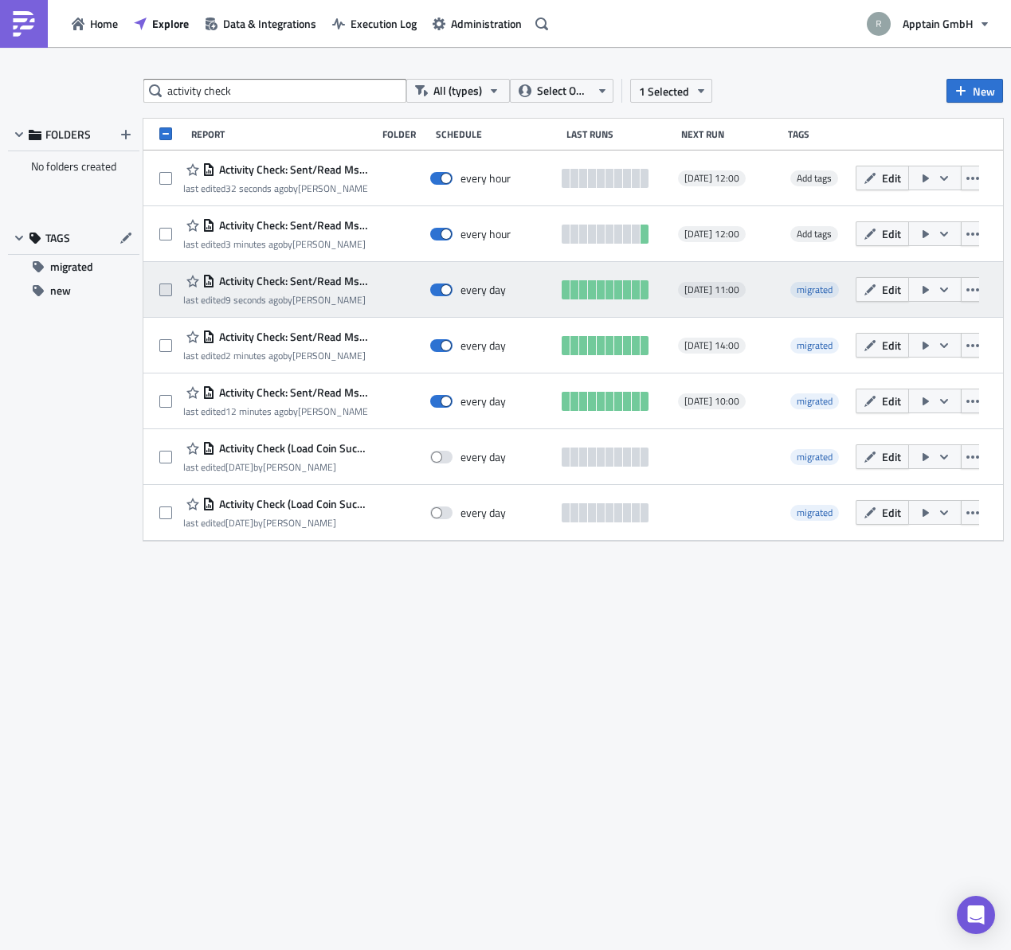
checkbox input "false"
click at [979, 290] on icon "button" at bounding box center [972, 290] width 13 height 13
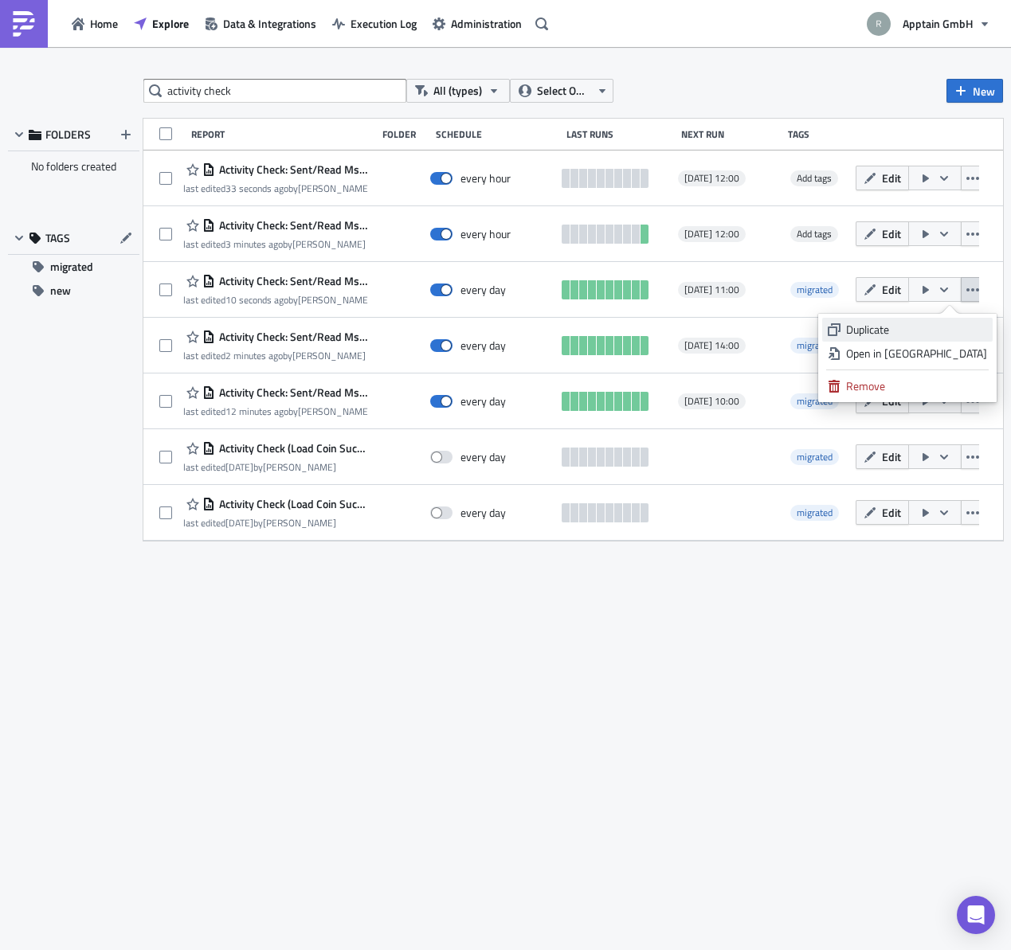
drag, startPoint x: 917, startPoint y: 325, endPoint x: 915, endPoint y: 333, distance: 8.1
click at [915, 333] on div "Duplicate" at bounding box center [916, 330] width 141 height 16
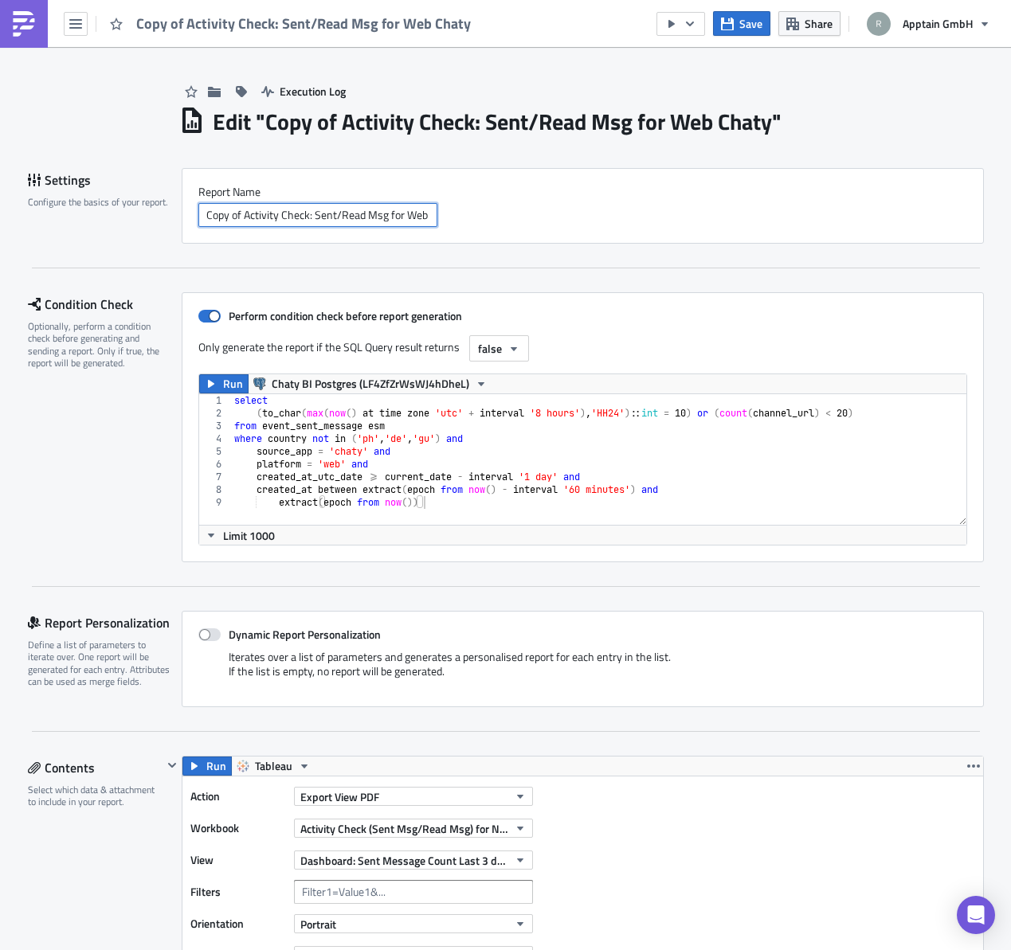
drag, startPoint x: 237, startPoint y: 212, endPoint x: 216, endPoint y: 229, distance: 27.7
click at [237, 213] on input "Copy of Activity Check: Sent/Read Msg for Web Chaty" at bounding box center [317, 215] width 239 height 24
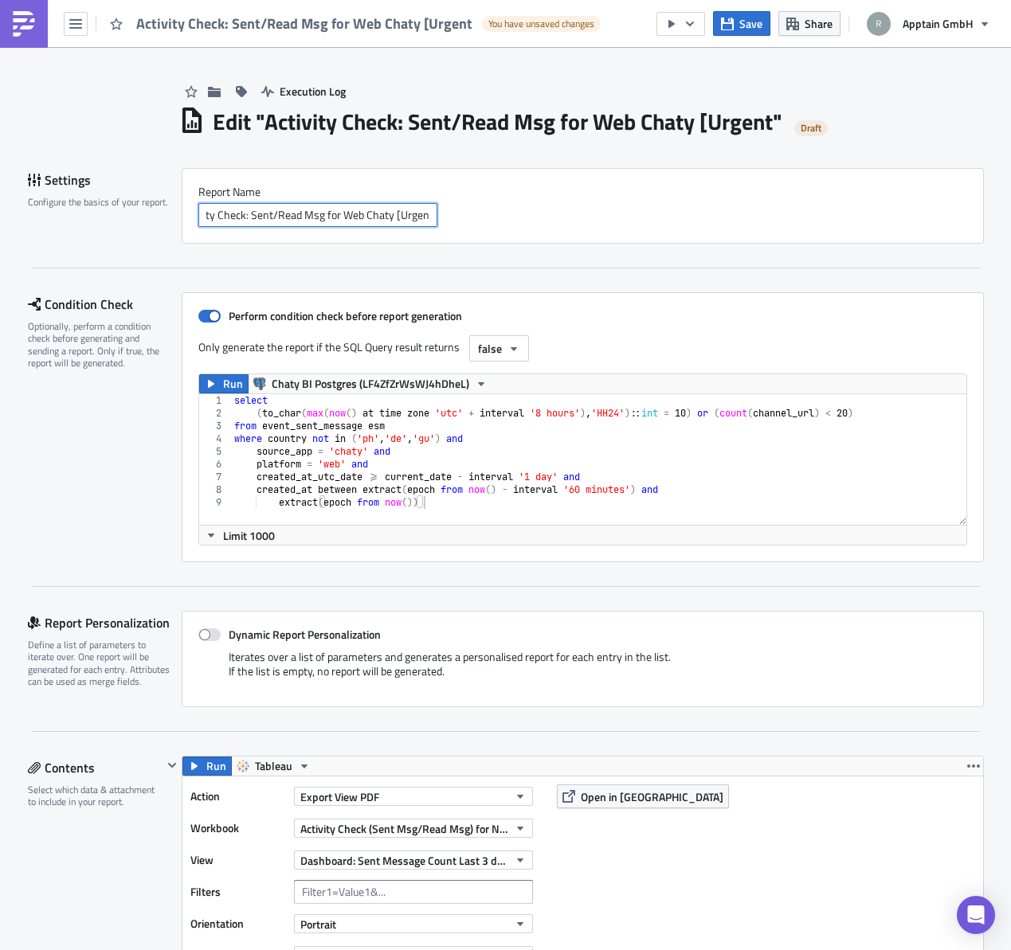
scroll to position [0, 30]
type input "Activity Check: Sent/Read Msg for Web Chaty [Urgent]"
click at [730, 414] on div "select ( to_char ( max ( now ( ) at time zone 'utc' + interval '8 hours' ) , 'H…" at bounding box center [598, 472] width 735 height 156
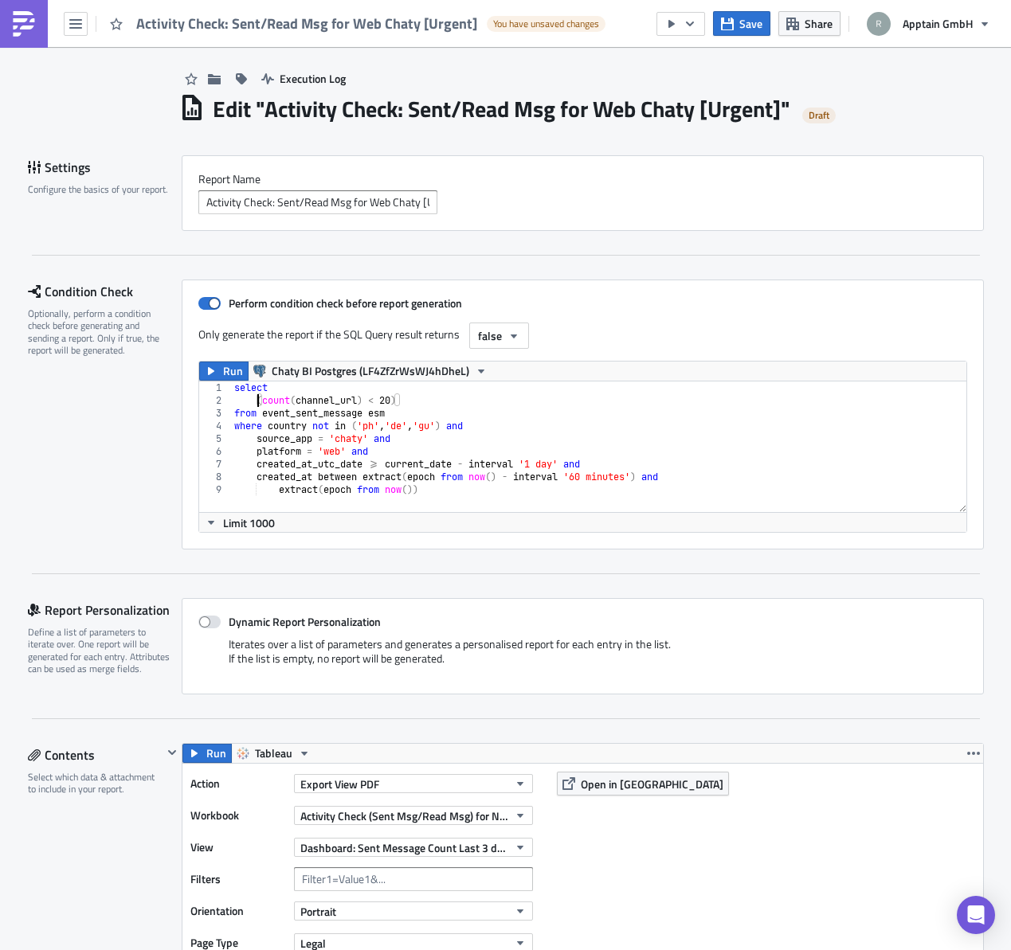
scroll to position [32, 0]
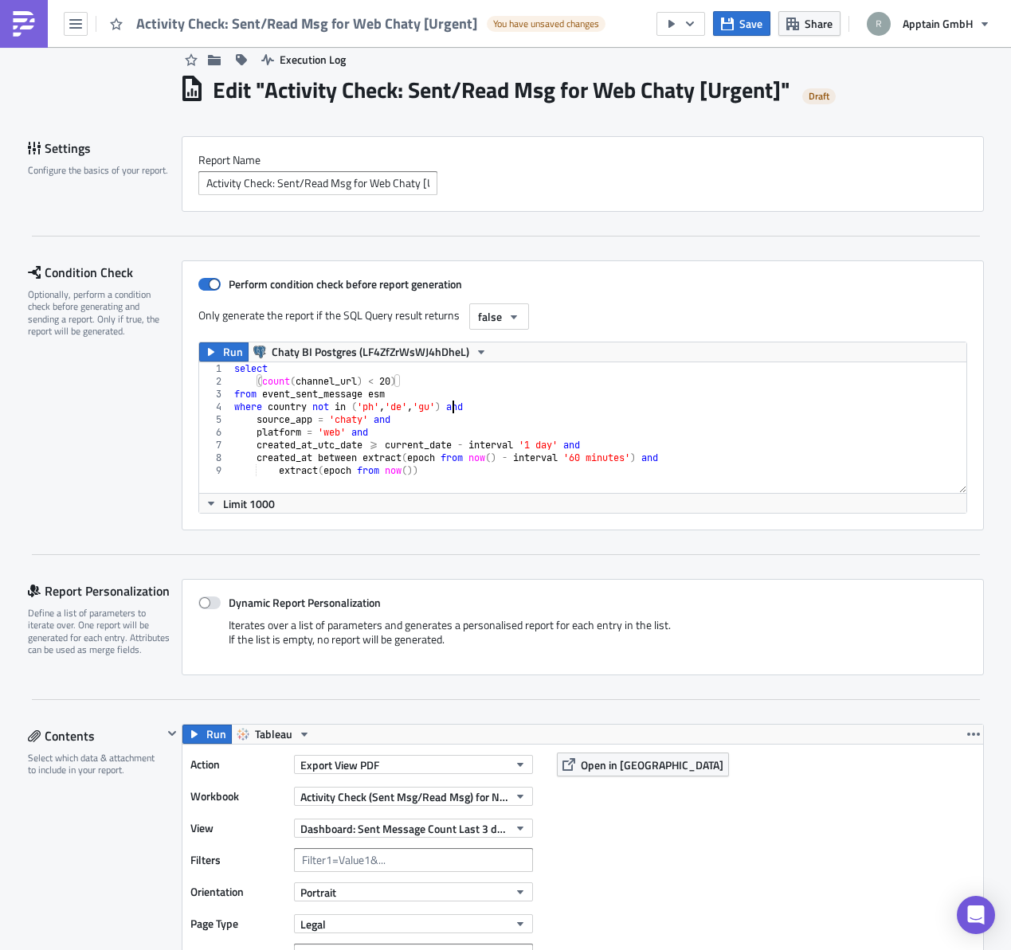
click at [446, 401] on div "select ( count ( channel_url ) < 20 ) from event_sent_message esm where country…" at bounding box center [598, 440] width 735 height 156
type textarea "where country not in ('ph', 'de') and"
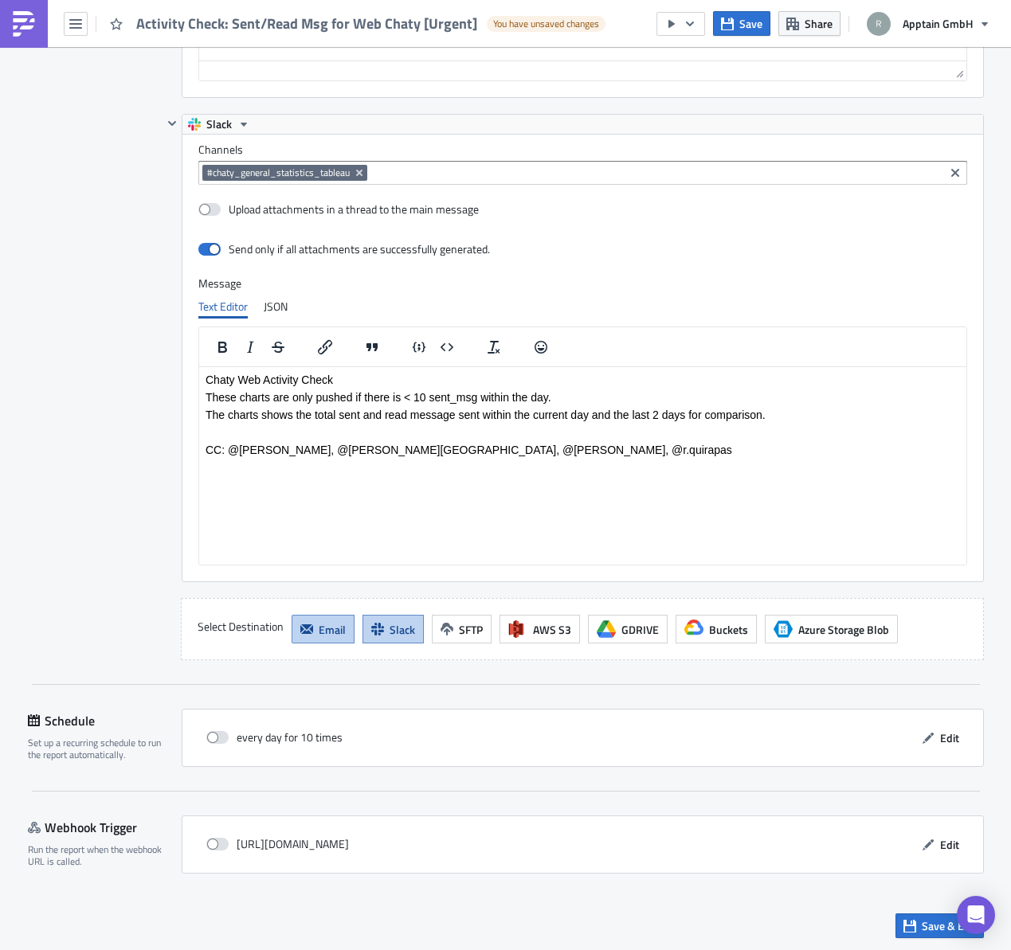
scroll to position [2630, 0]
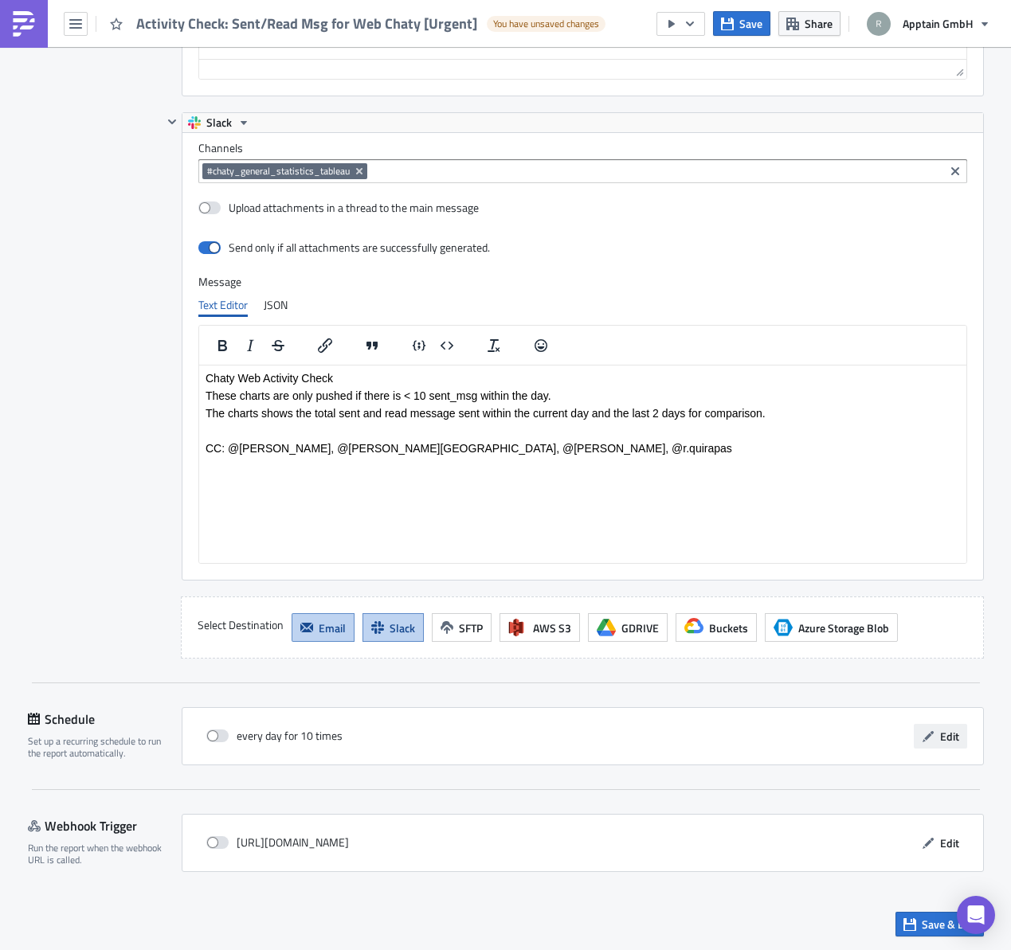
click at [951, 742] on span "Edit" at bounding box center [949, 736] width 19 height 17
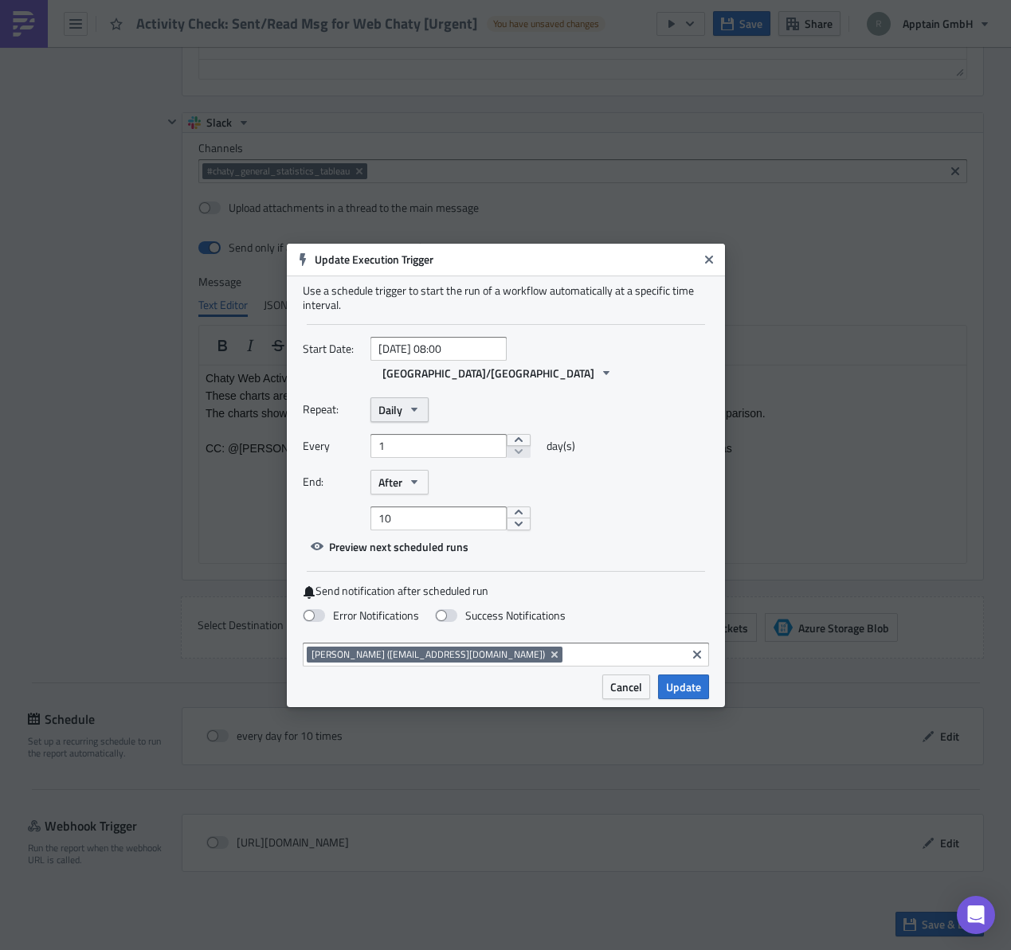
click at [409, 403] on icon "button" at bounding box center [414, 409] width 13 height 13
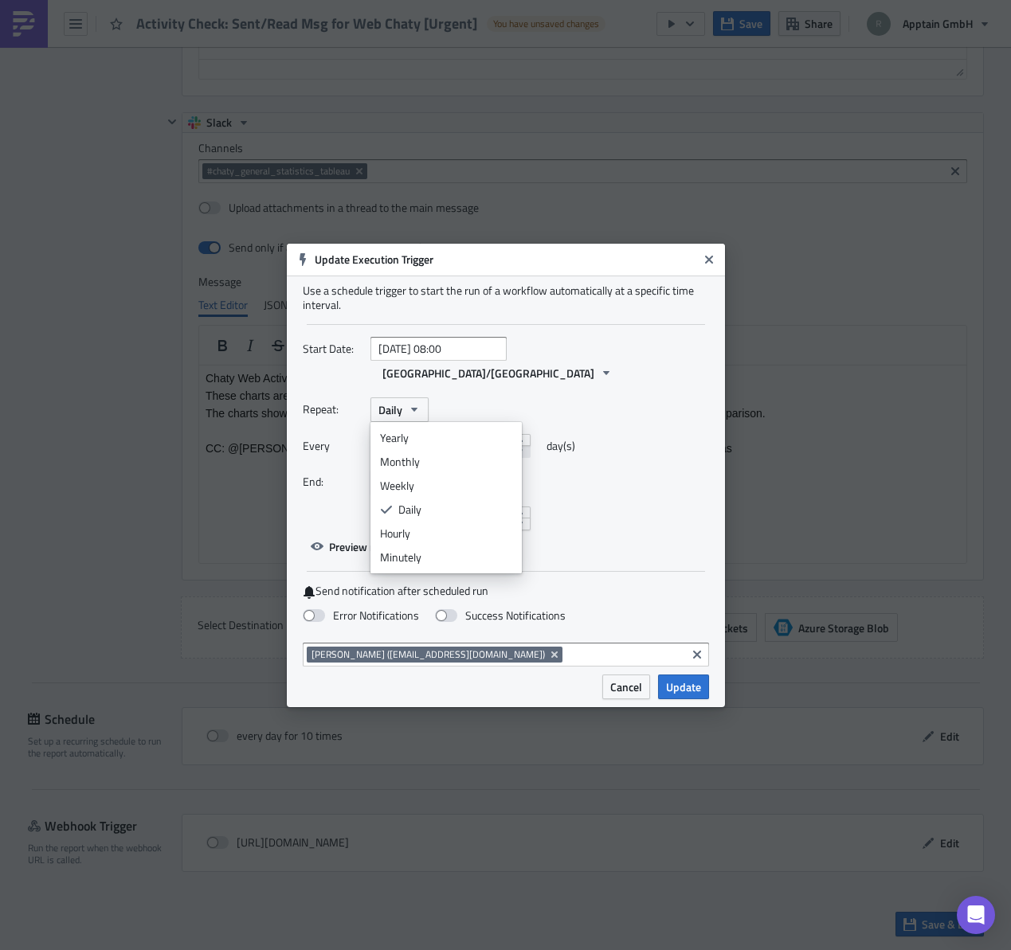
click at [420, 526] on div "Hourly" at bounding box center [446, 534] width 132 height 16
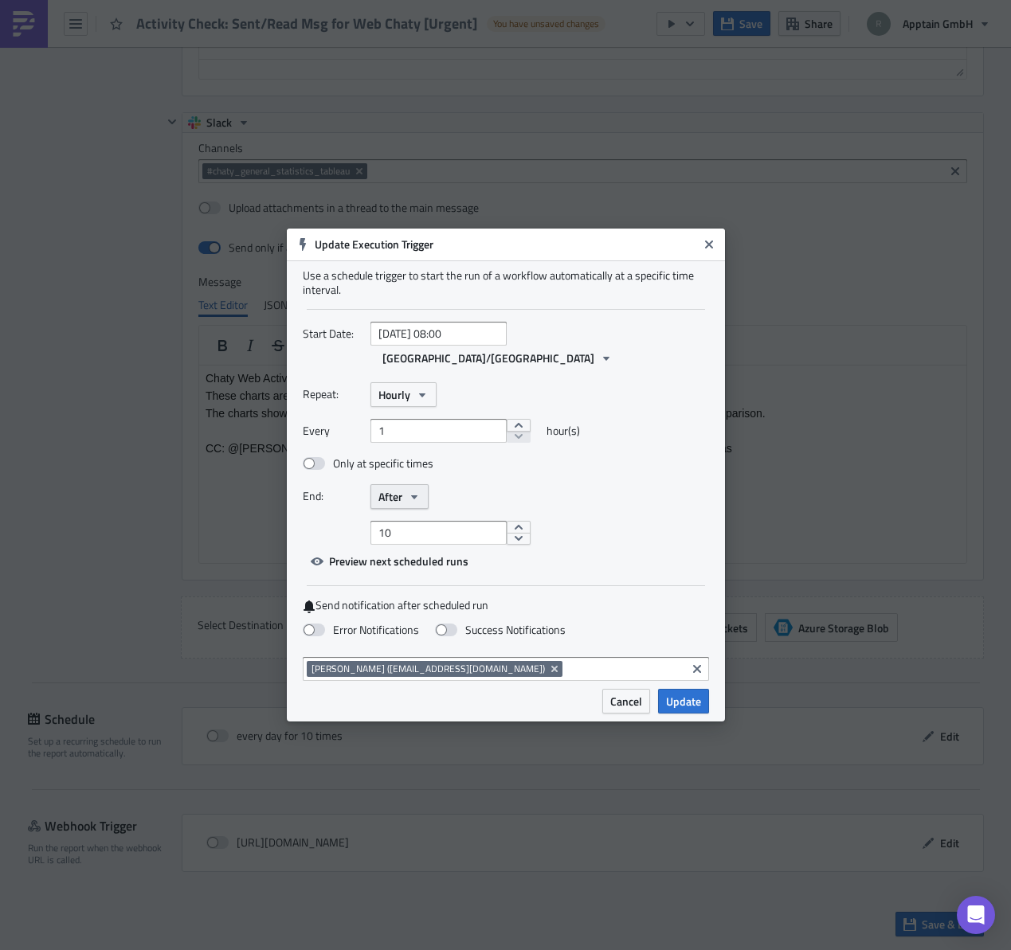
click at [394, 488] on span "After" at bounding box center [390, 496] width 24 height 17
click at [393, 517] on div "Never" at bounding box center [446, 525] width 132 height 16
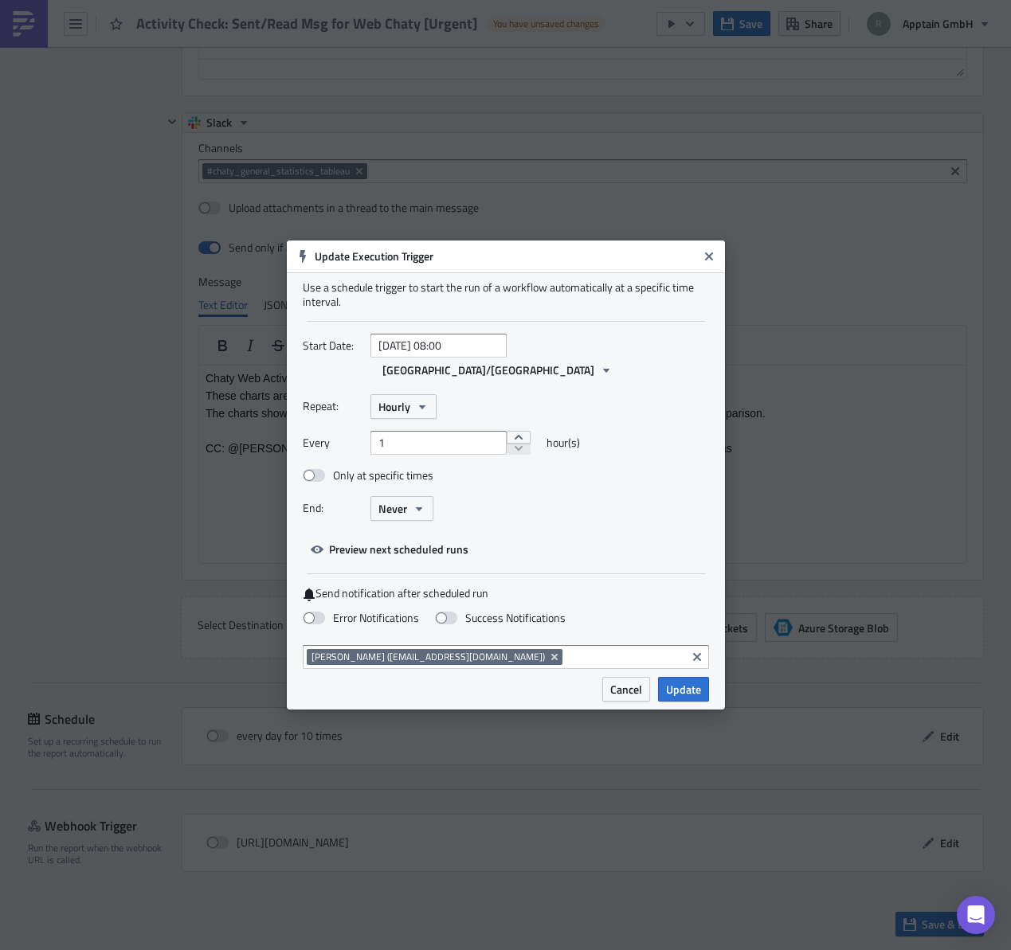
click at [600, 520] on div "Start Date: [DATE] 08:00 [GEOGRAPHIC_DATA]/[GEOGRAPHIC_DATA] Repeat: Hourly Eve…" at bounding box center [506, 448] width 406 height 228
drag, startPoint x: 567, startPoint y: 511, endPoint x: 351, endPoint y: 601, distance: 233.9
click at [558, 510] on div "Repeat: Hourly Every 1 hour(s) Only at specific times End: Never" at bounding box center [506, 463] width 406 height 139
click at [319, 612] on span at bounding box center [314, 618] width 22 height 13
click at [14, 13] on input "Error Notifications" at bounding box center [8, 7] width 10 height 10
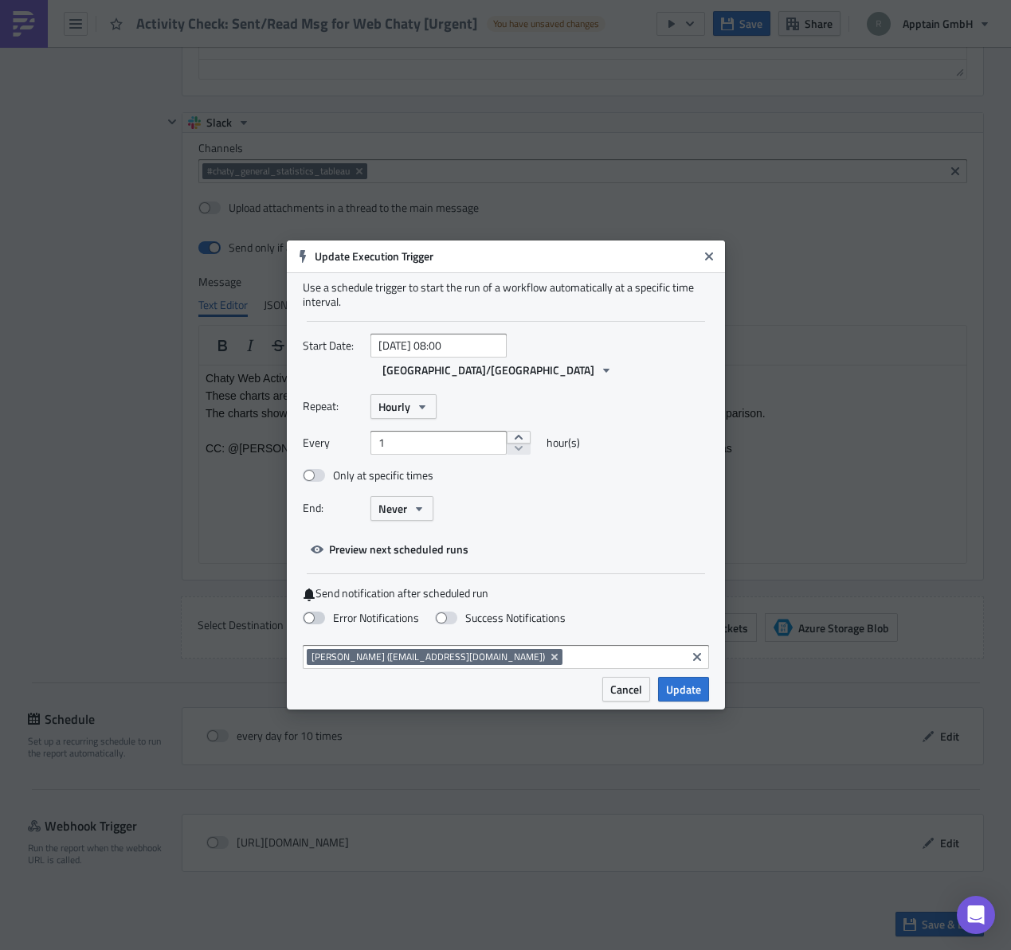
checkbox input "true"
click at [548, 651] on icon "Remove Tag" at bounding box center [554, 657] width 13 height 13
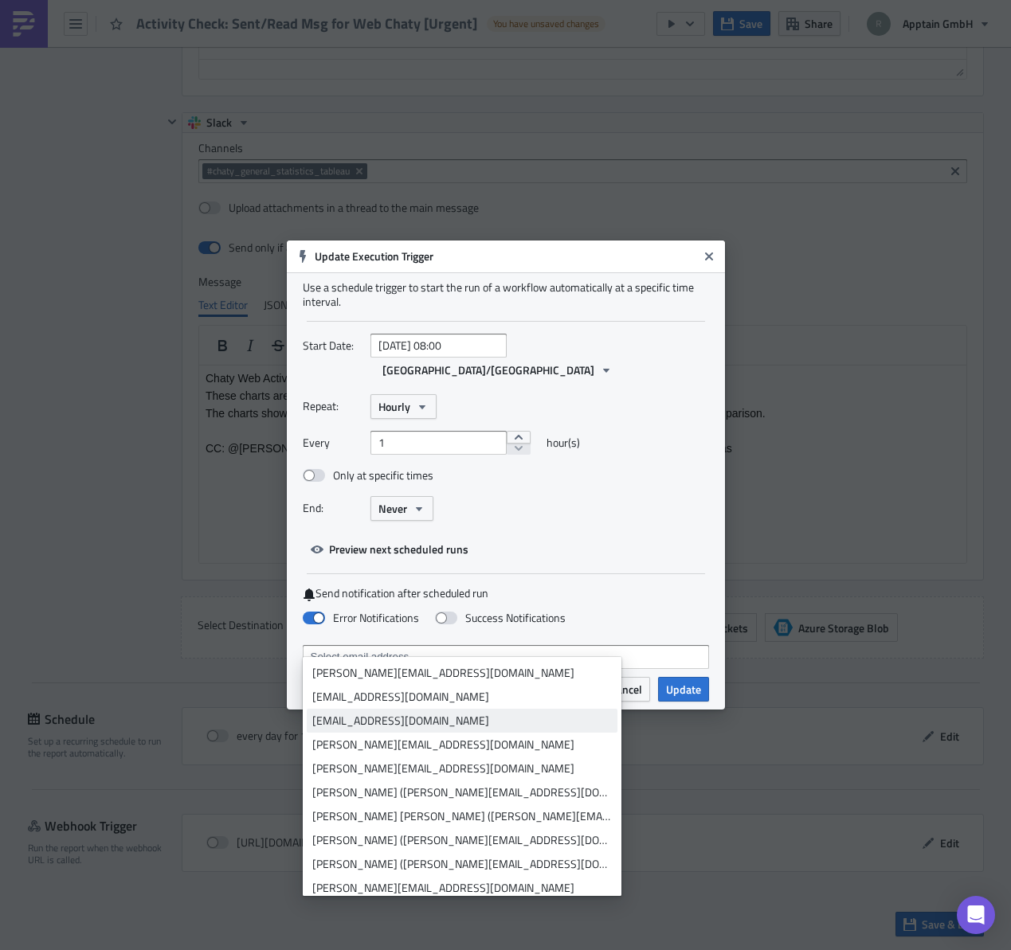
click at [472, 696] on div "[EMAIL_ADDRESS][DOMAIN_NAME]" at bounding box center [462, 697] width 300 height 16
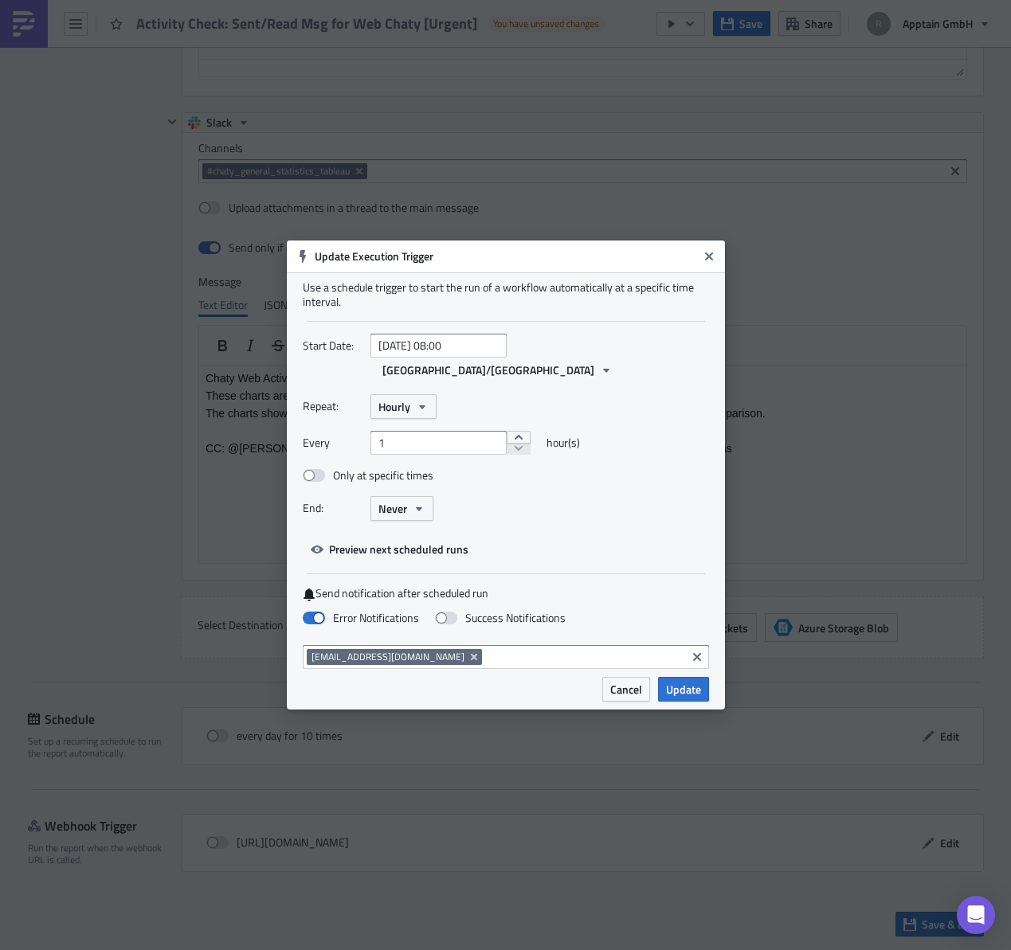
click at [617, 592] on div "Send notification after scheduled run Error Notifications Success Notifications" at bounding box center [506, 609] width 406 height 47
drag, startPoint x: 683, startPoint y: 681, endPoint x: 627, endPoint y: 674, distance: 56.2
click at [681, 681] on span "Update" at bounding box center [683, 689] width 35 height 17
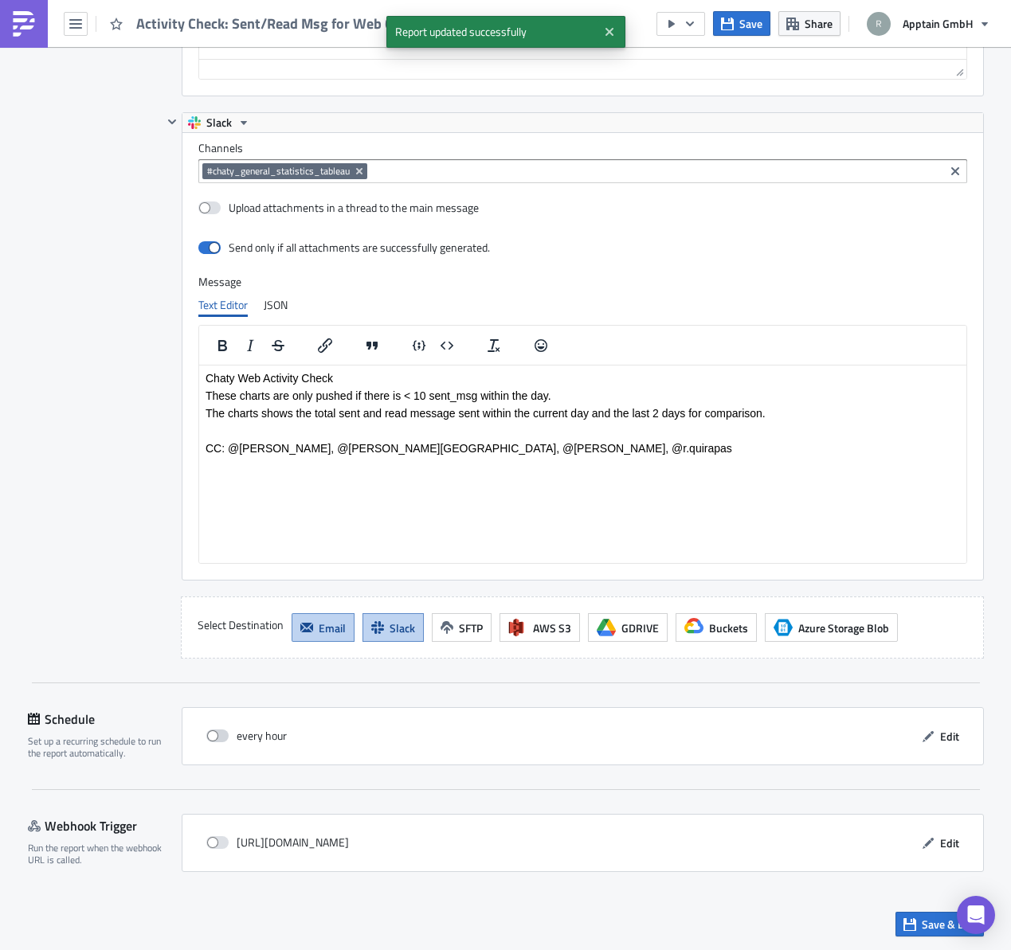
click at [213, 735] on span at bounding box center [217, 736] width 22 height 13
click at [213, 735] on input "checkbox" at bounding box center [214, 736] width 10 height 10
checkbox input "true"
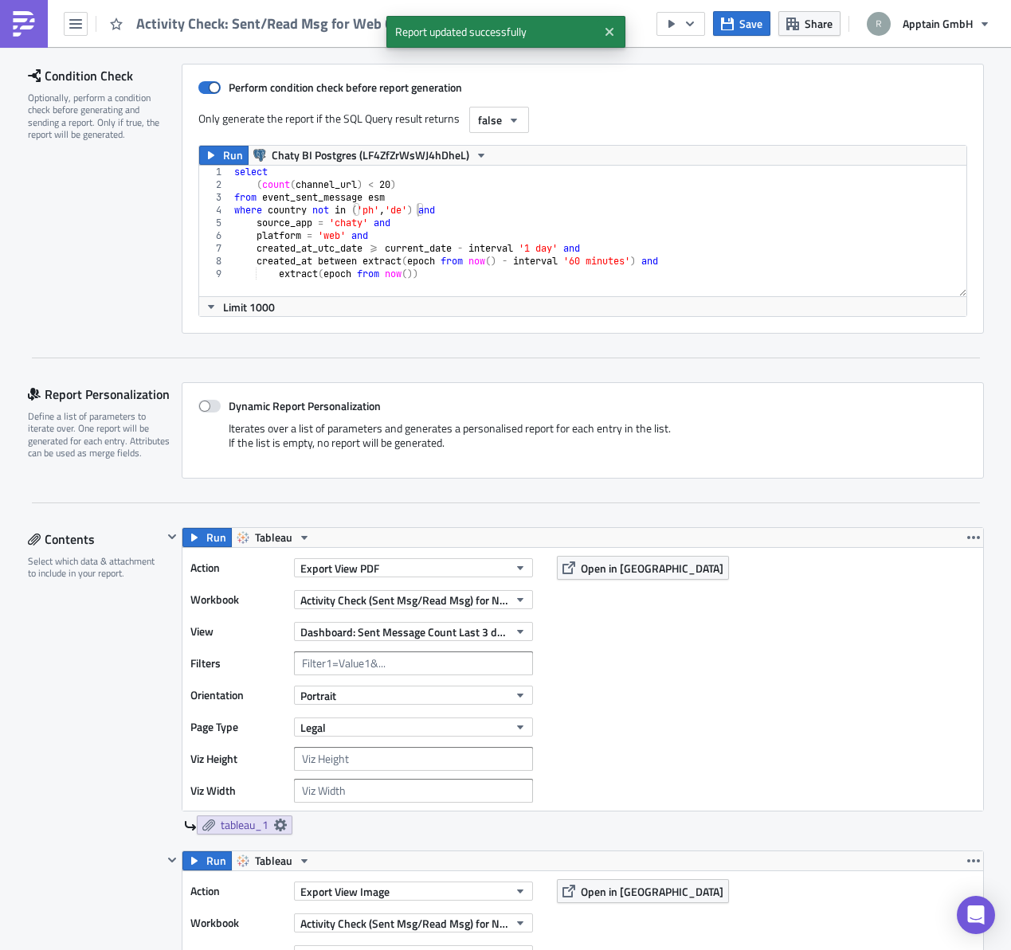
scroll to position [0, 0]
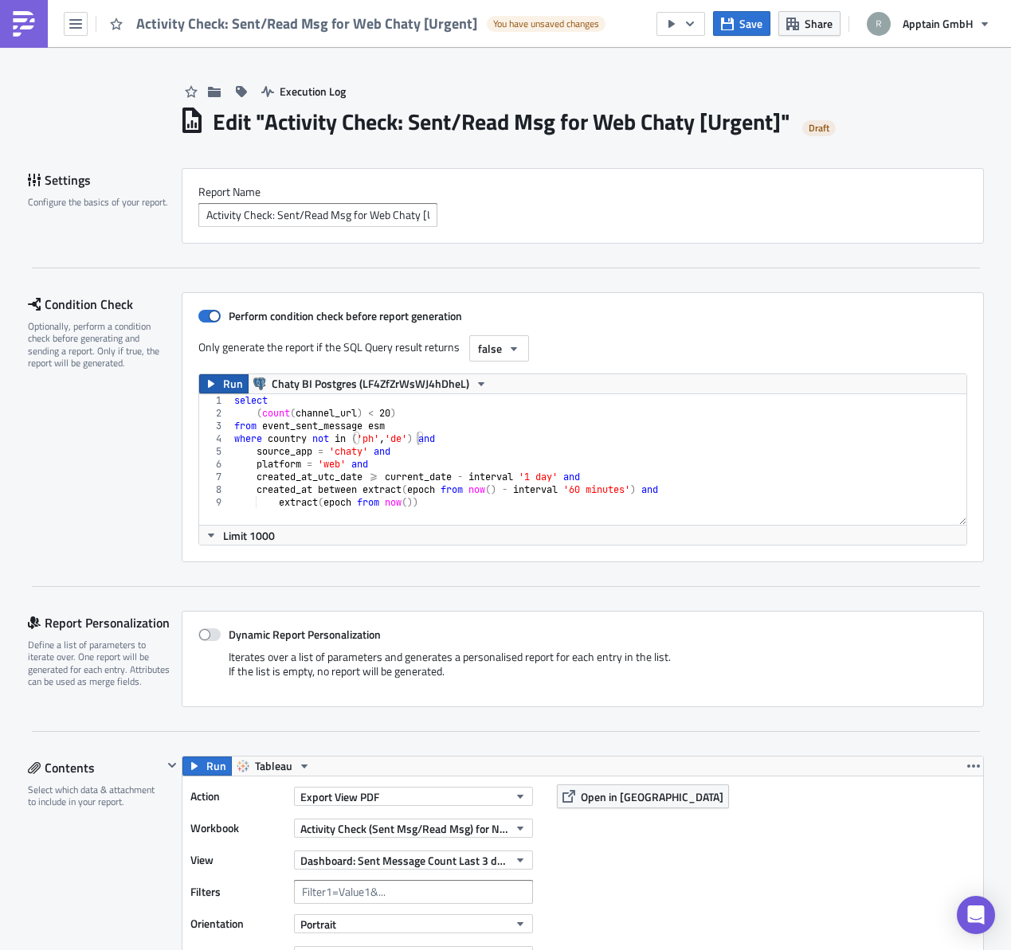
click at [205, 382] on icon "button" at bounding box center [211, 384] width 13 height 13
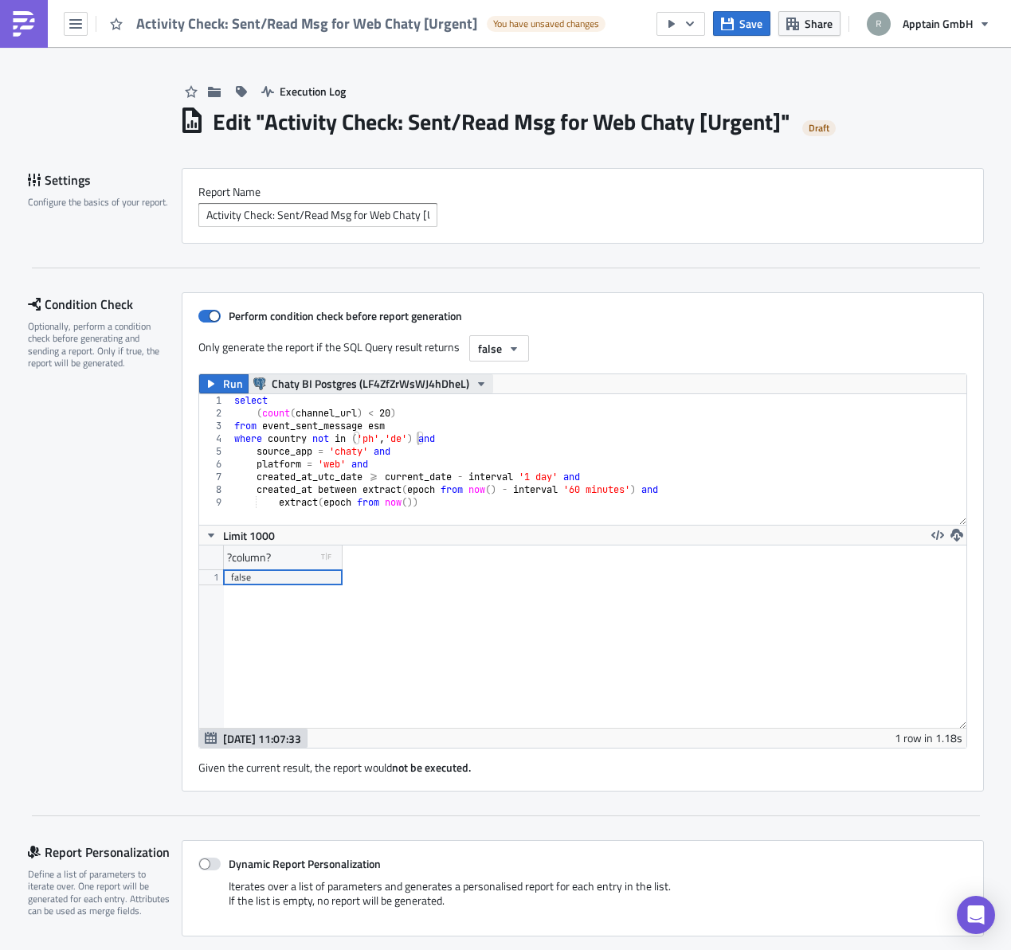
scroll to position [182, 767]
click at [495, 355] on button "false" at bounding box center [499, 348] width 60 height 26
click at [489, 380] on div "true" at bounding box center [538, 378] width 132 height 16
click at [223, 386] on span "Run" at bounding box center [233, 383] width 20 height 19
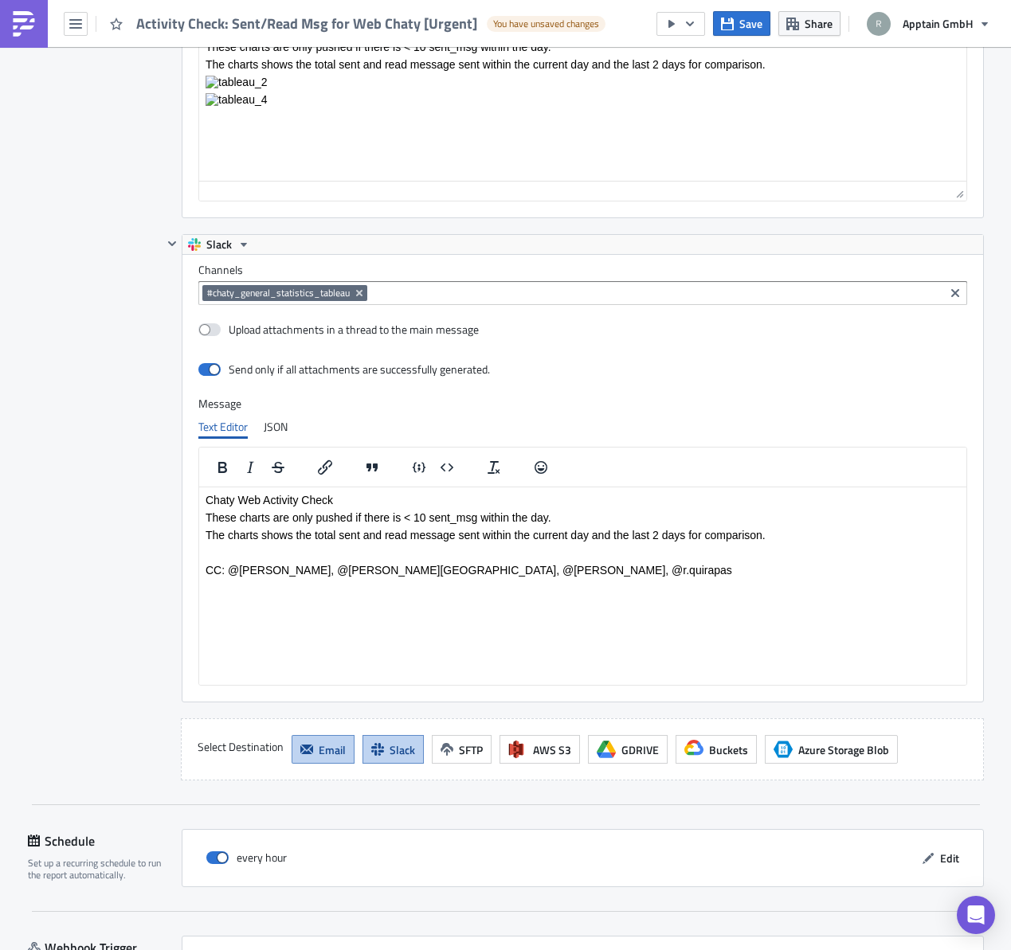
scroll to position [2860, 0]
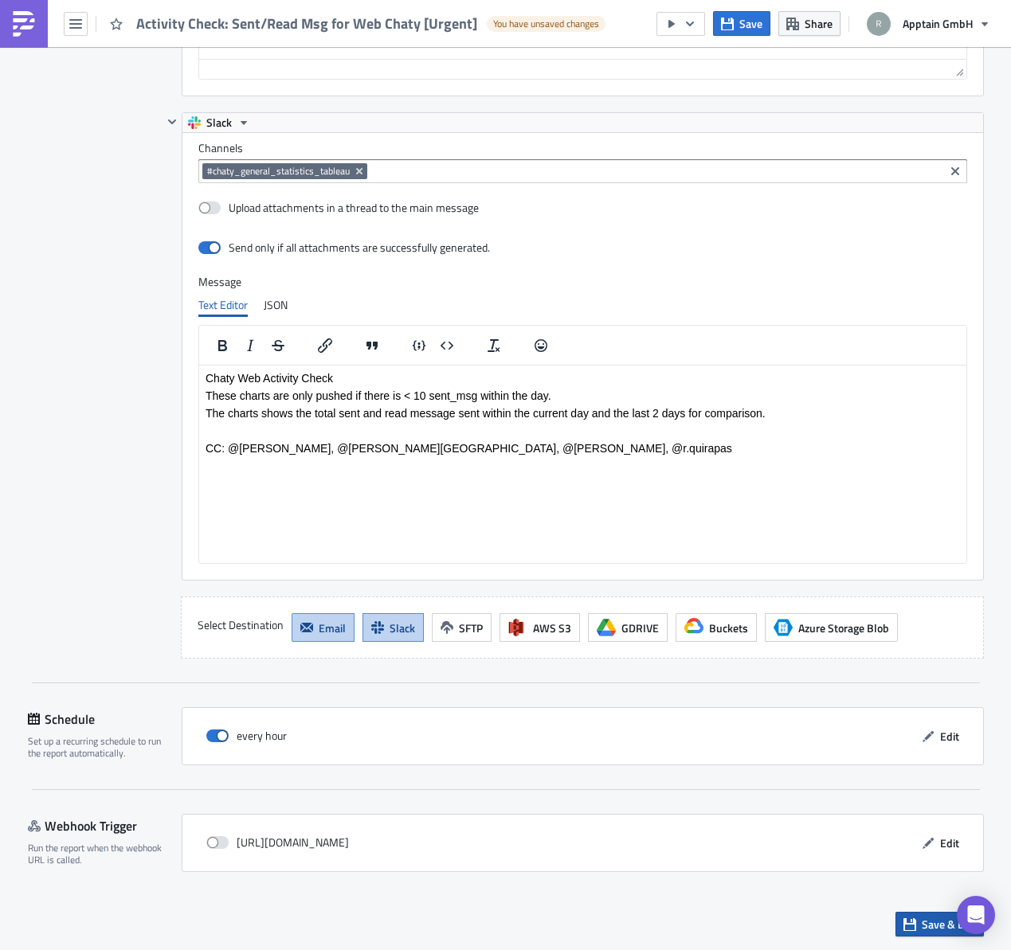
click at [935, 928] on span "Save & Exit" at bounding box center [949, 924] width 54 height 17
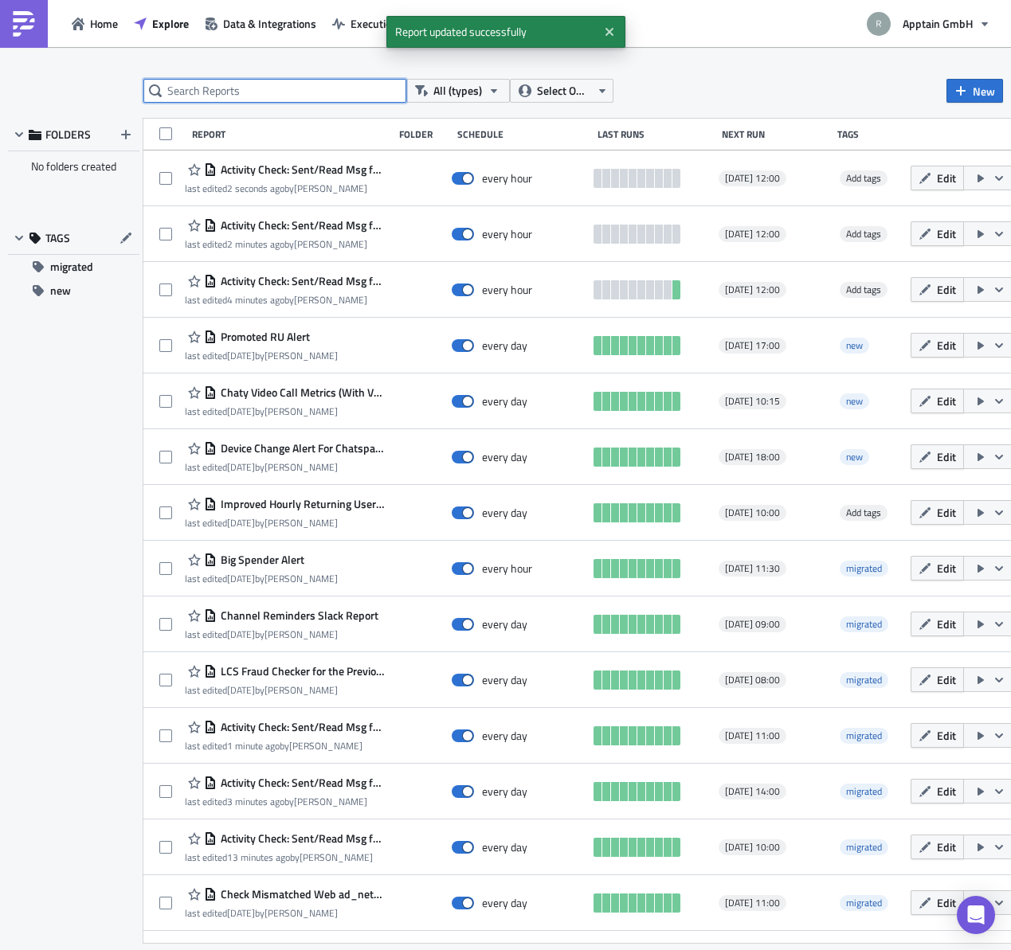
click at [248, 93] on input "text" at bounding box center [274, 91] width 263 height 24
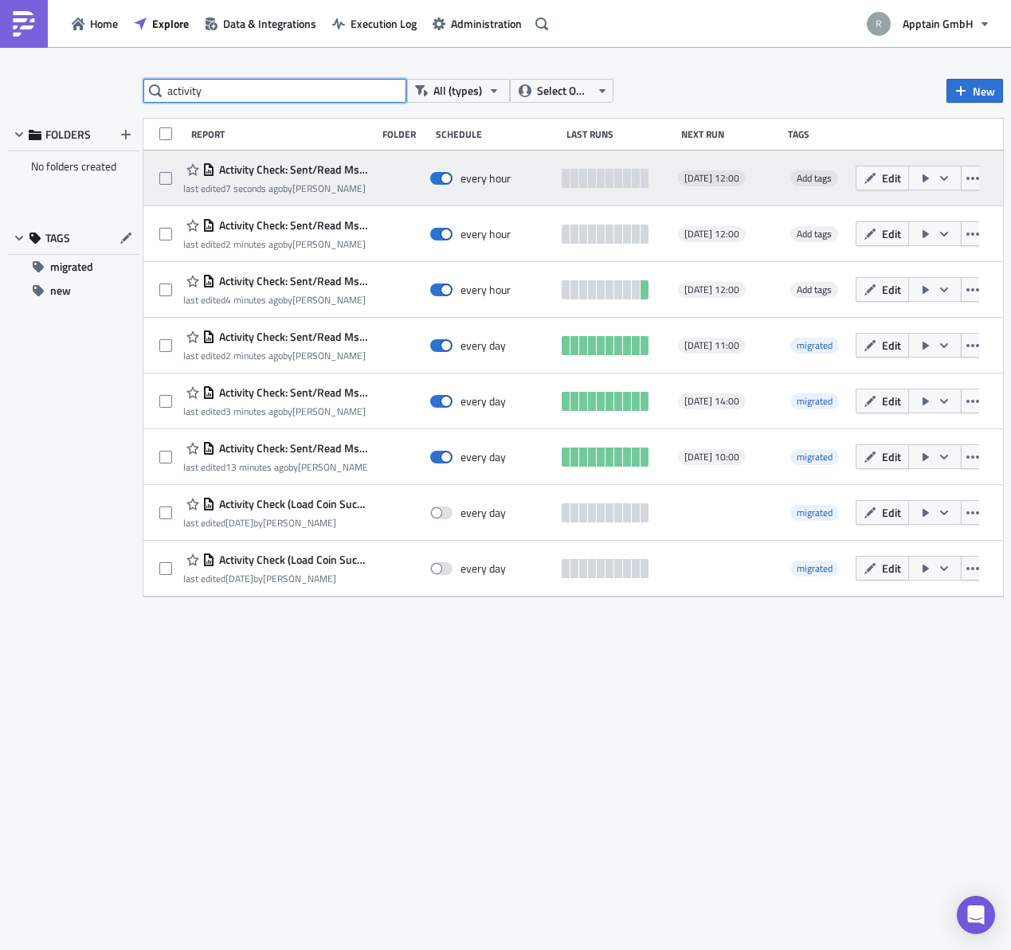
type input "activity"
click at [292, 176] on span "Activity Check: Sent/Read Msg for Web Chaty [Urgent]" at bounding box center [291, 169] width 153 height 14
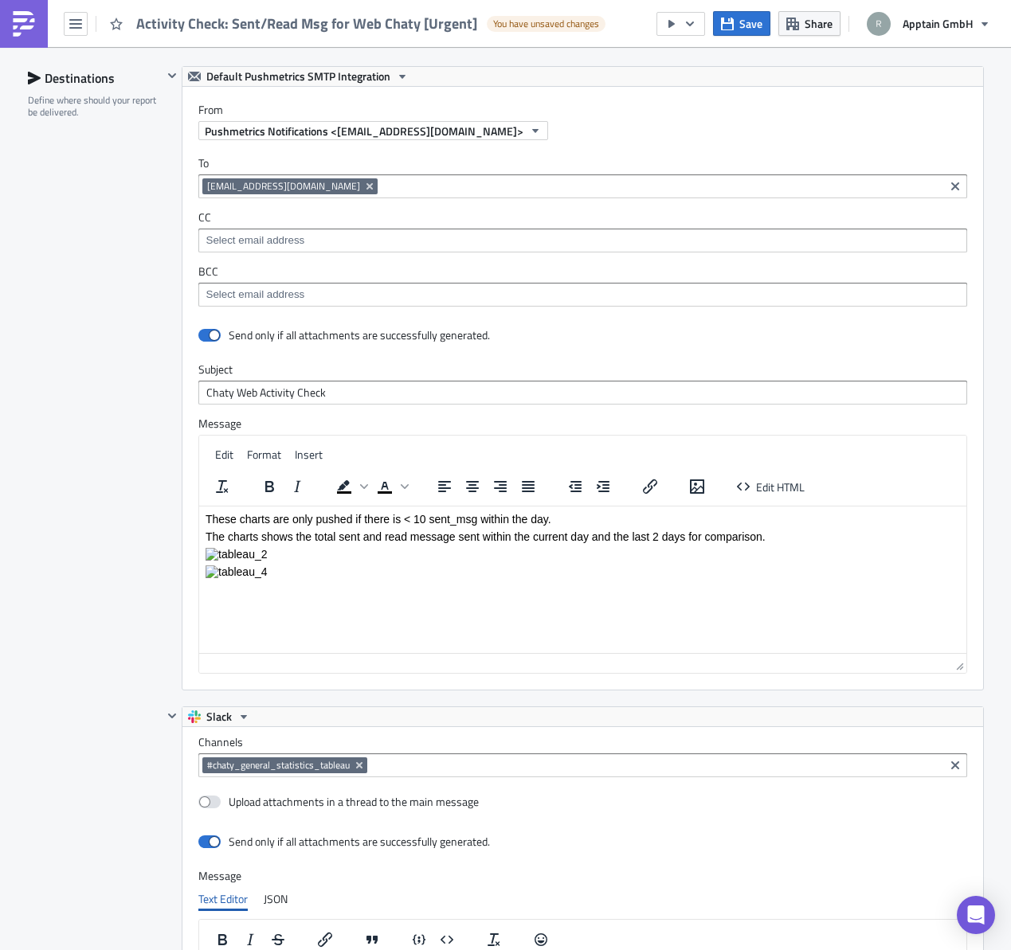
scroll to position [2860, 0]
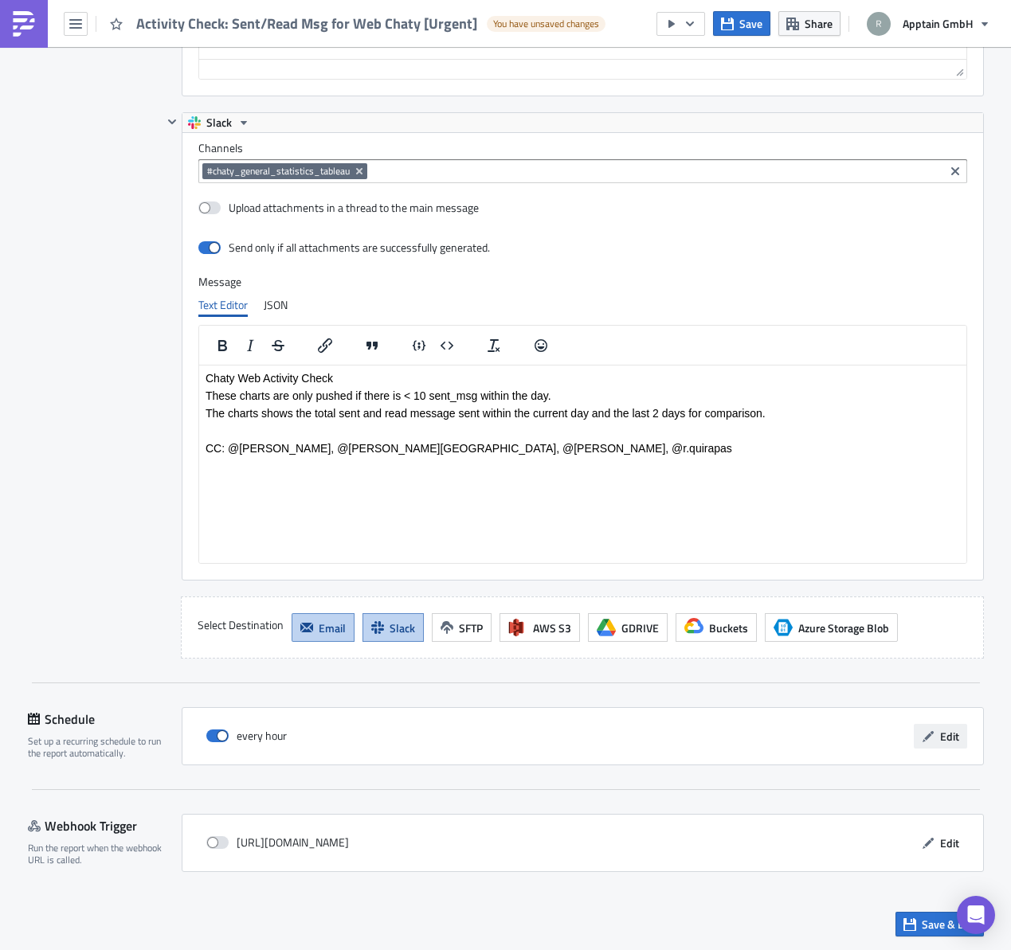
click at [931, 743] on button "Edit" at bounding box center [940, 736] width 53 height 25
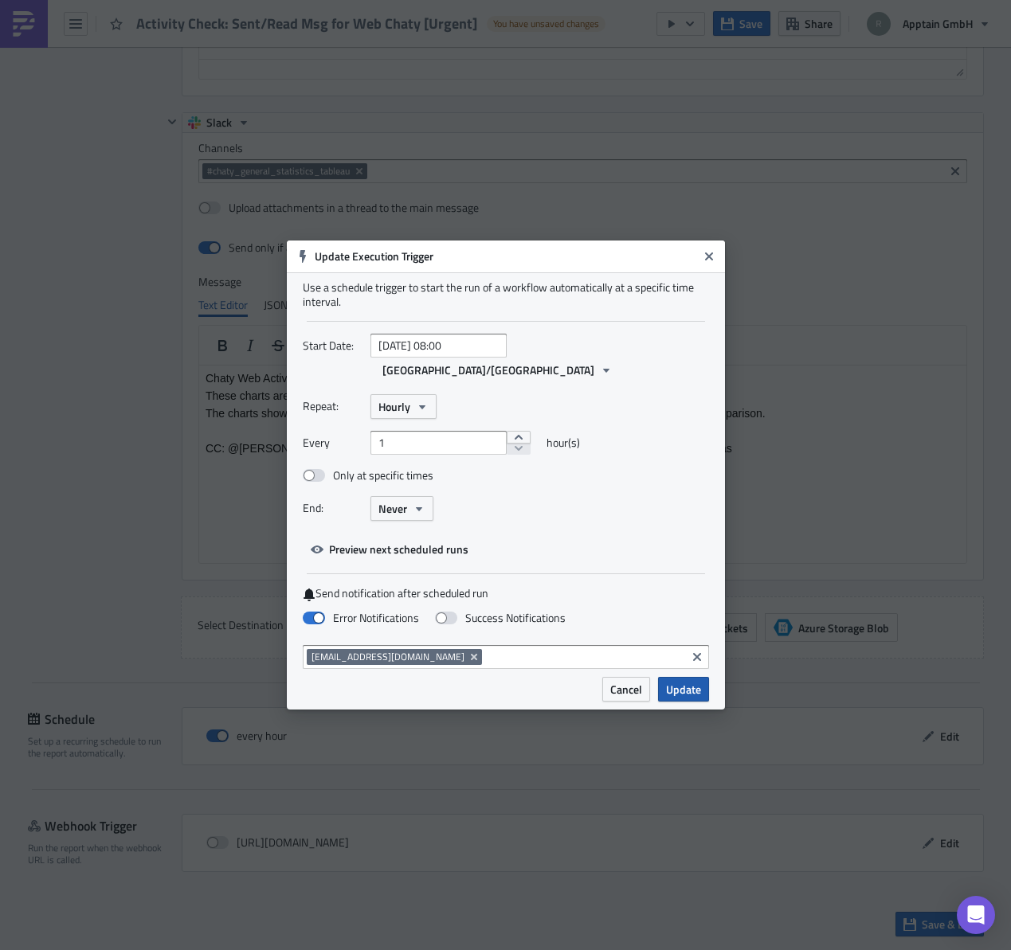
click at [683, 681] on span "Update" at bounding box center [683, 689] width 35 height 17
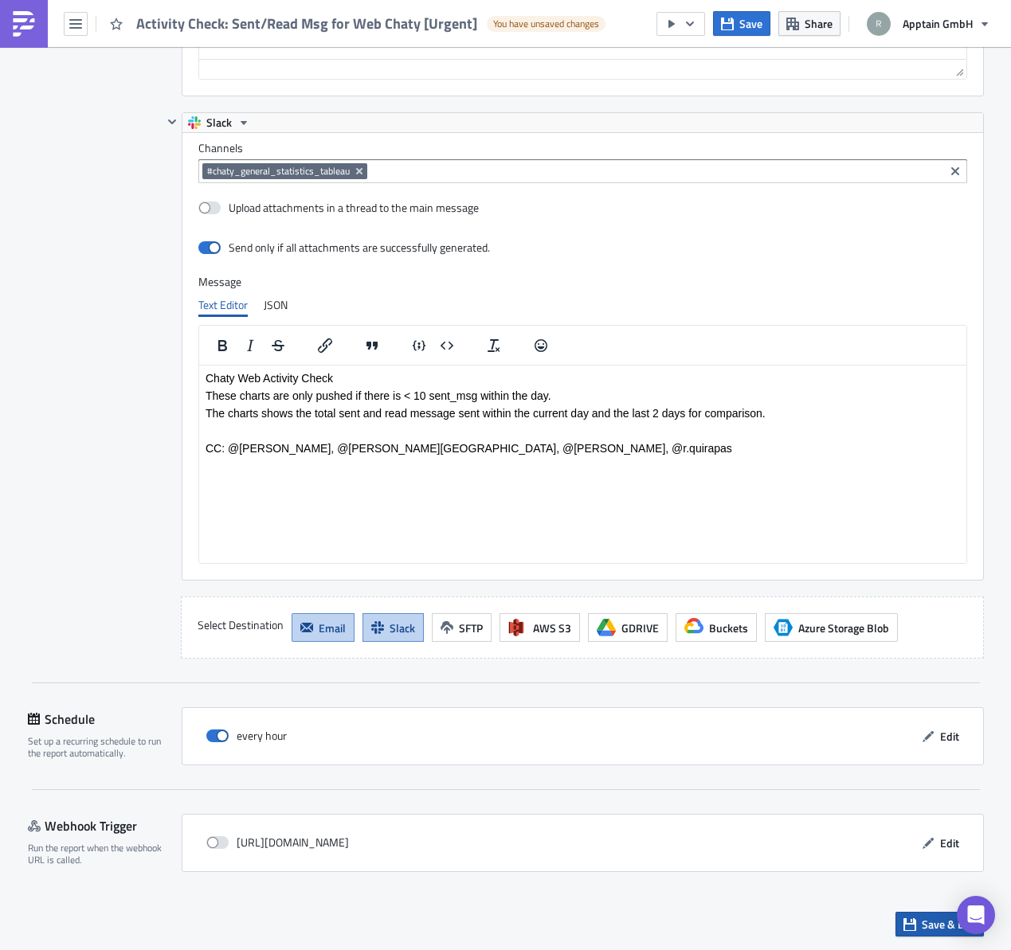
click at [922, 926] on span "Save & Exit" at bounding box center [949, 924] width 54 height 17
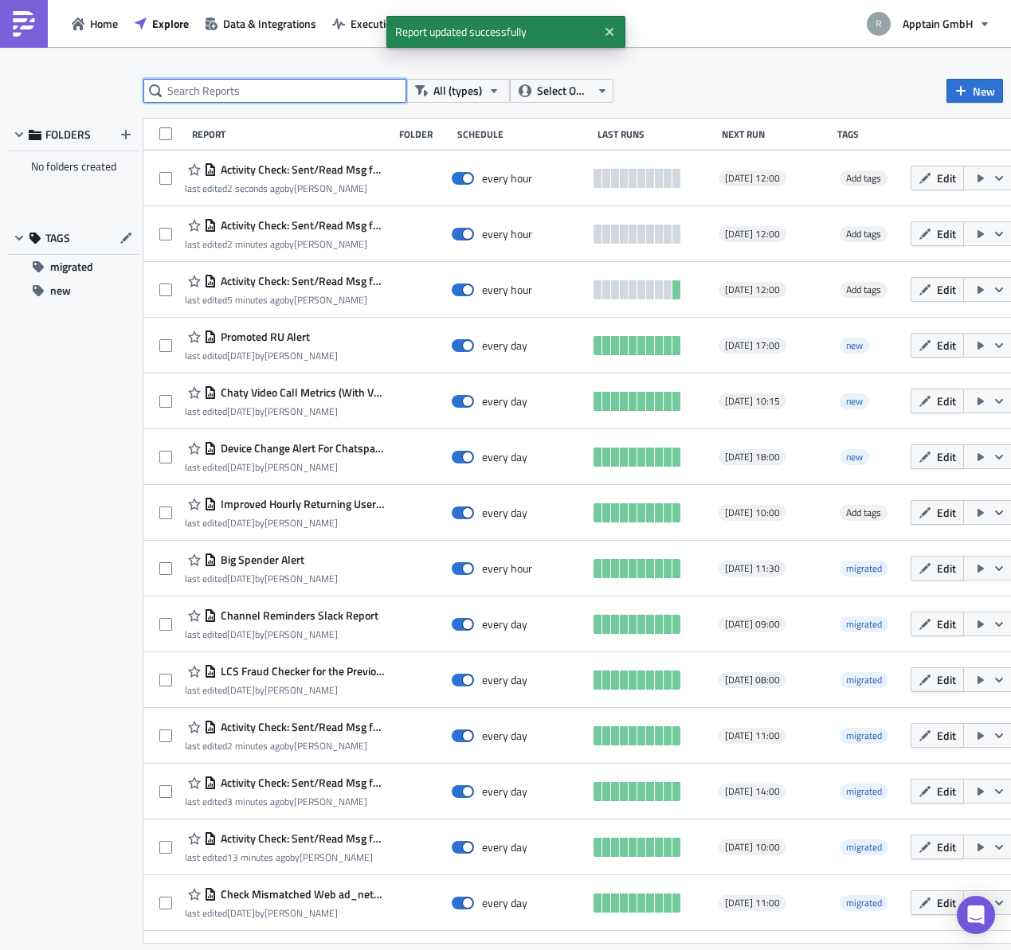
click at [242, 96] on input "text" at bounding box center [274, 91] width 263 height 24
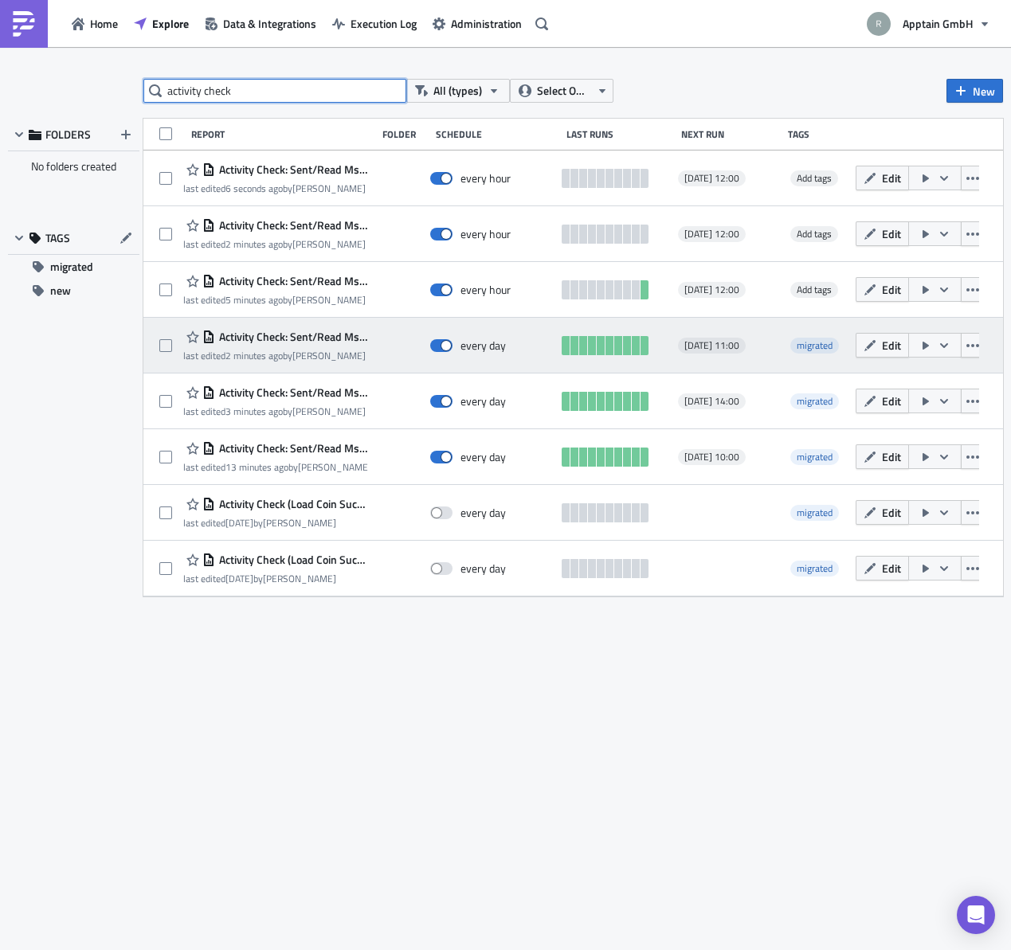
type input "activity check"
click at [276, 339] on span "Activity Check: Sent/Read Msg for Web Chaty" at bounding box center [291, 337] width 153 height 14
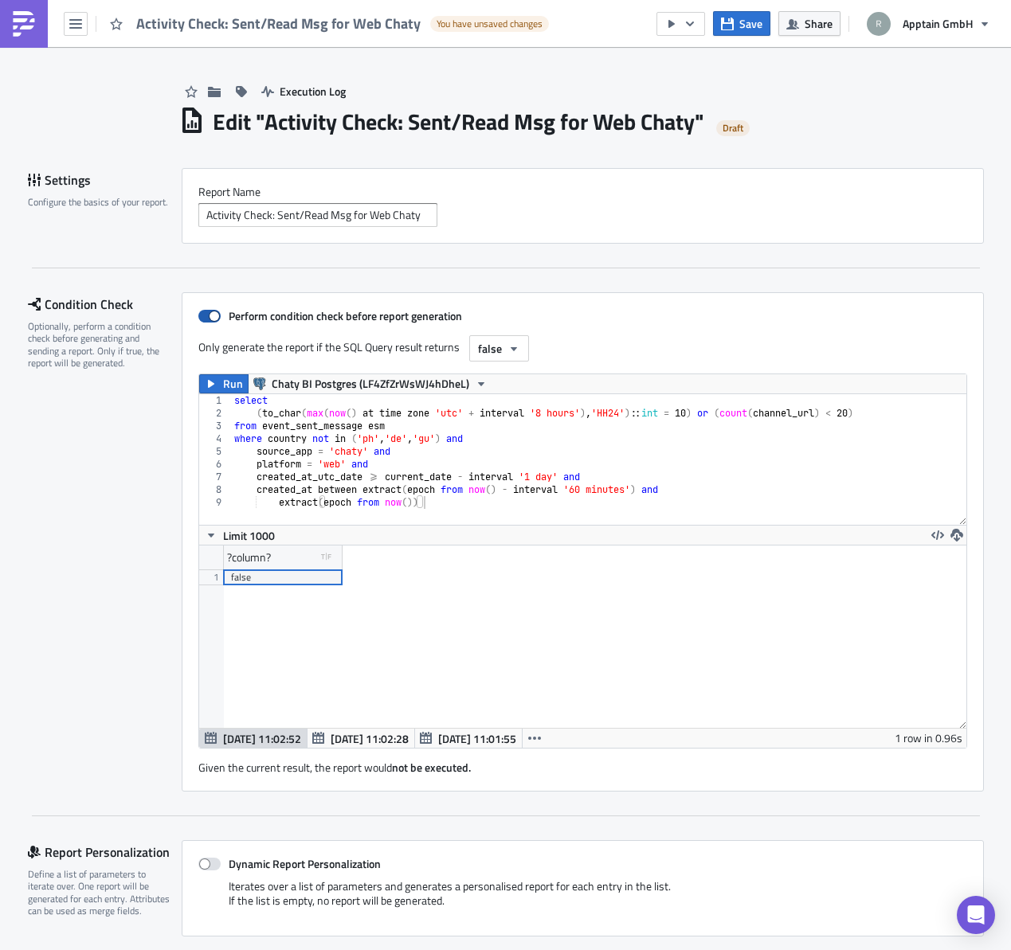
click at [190, 315] on div "Perform condition check before report generation Only generate the report if th…" at bounding box center [583, 541] width 802 height 499
click at [200, 316] on span at bounding box center [209, 316] width 22 height 13
click at [202, 316] on input "Perform condition check before report generation" at bounding box center [207, 316] width 10 height 10
checkbox input "false"
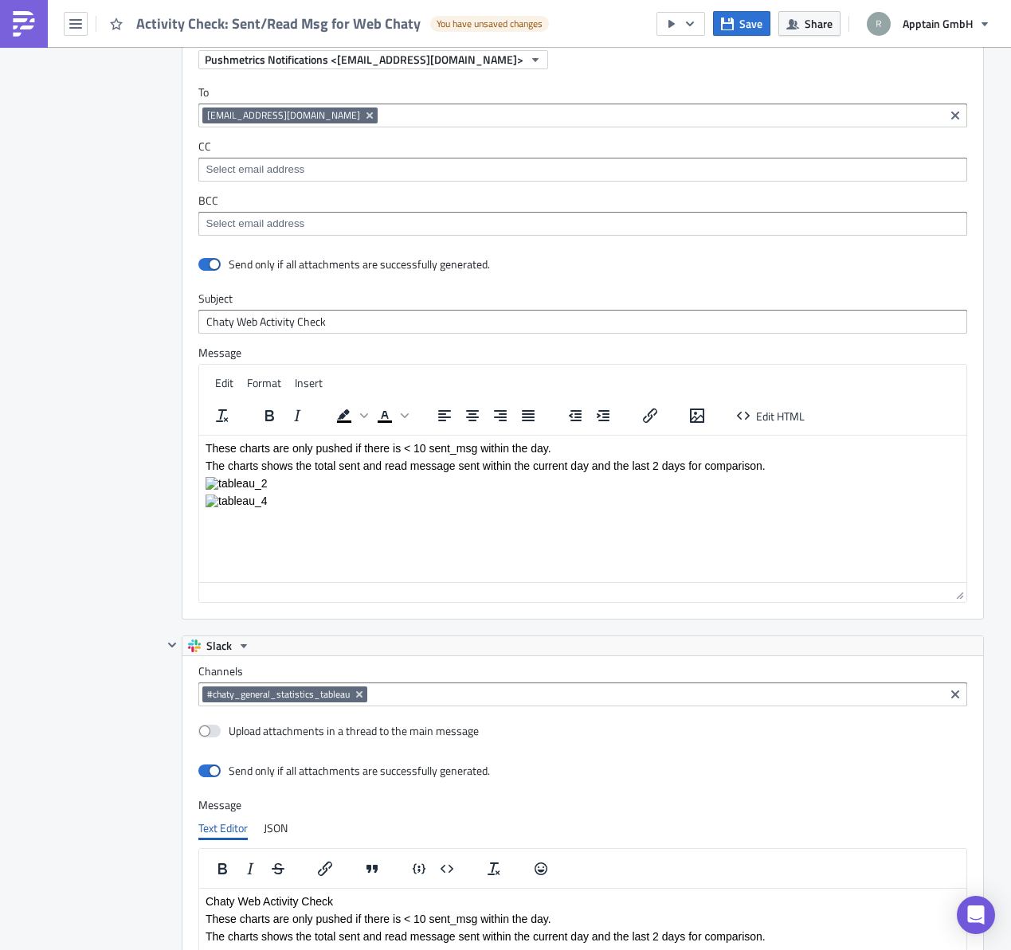
scroll to position [2766, 0]
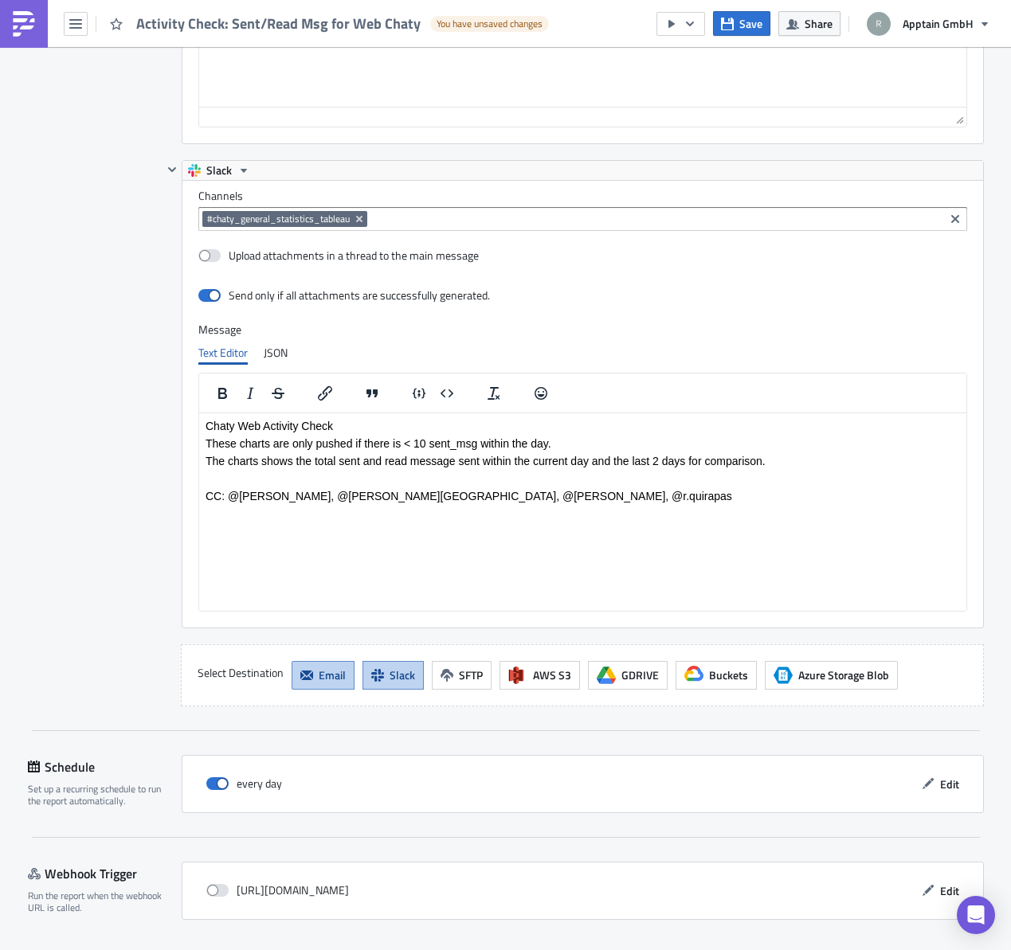
click at [319, 677] on span "Email" at bounding box center [332, 675] width 27 height 17
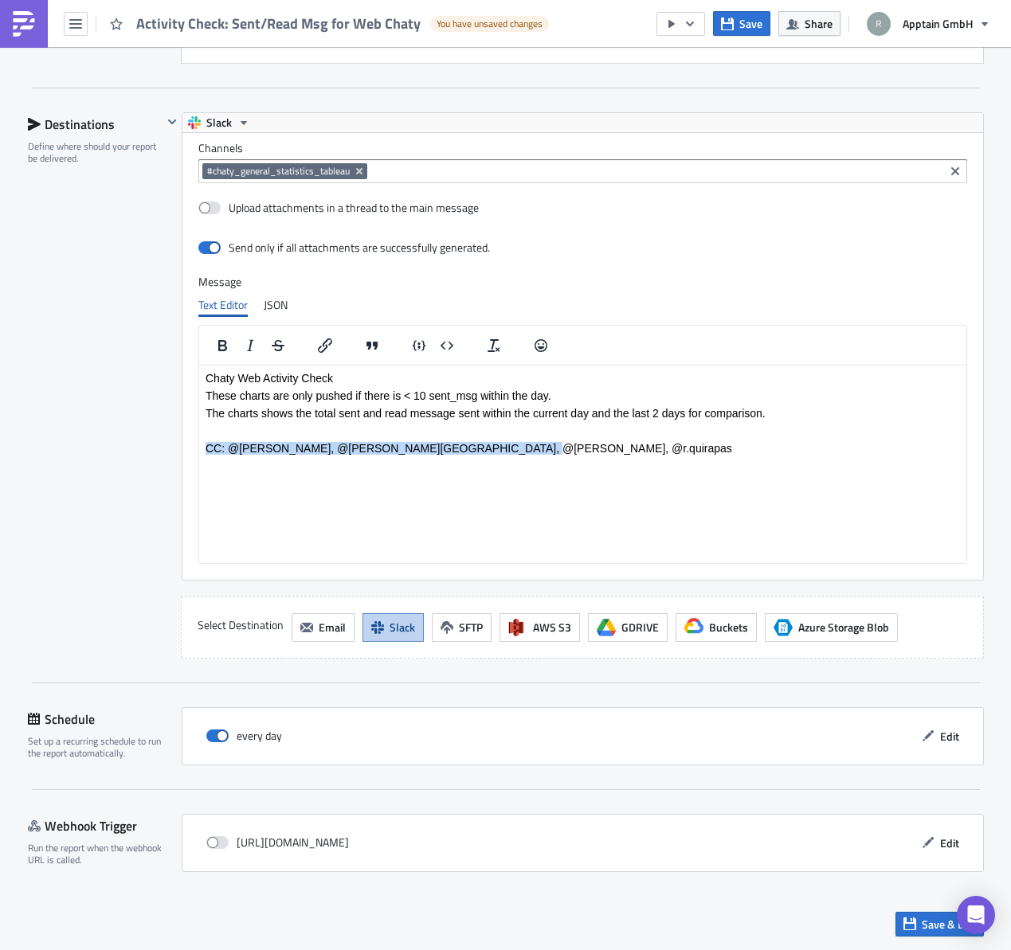
drag, startPoint x: 485, startPoint y: 450, endPoint x: 194, endPoint y: 437, distance: 291.0
click at [198, 437] on html "Chaty Web Activity Check These charts are only pushed if there is < 10 sent_msg…" at bounding box center [581, 413] width 767 height 96
click at [552, 396] on p "These charts are only pushed if there is < 10 sent_msg within the day." at bounding box center [582, 395] width 754 height 13
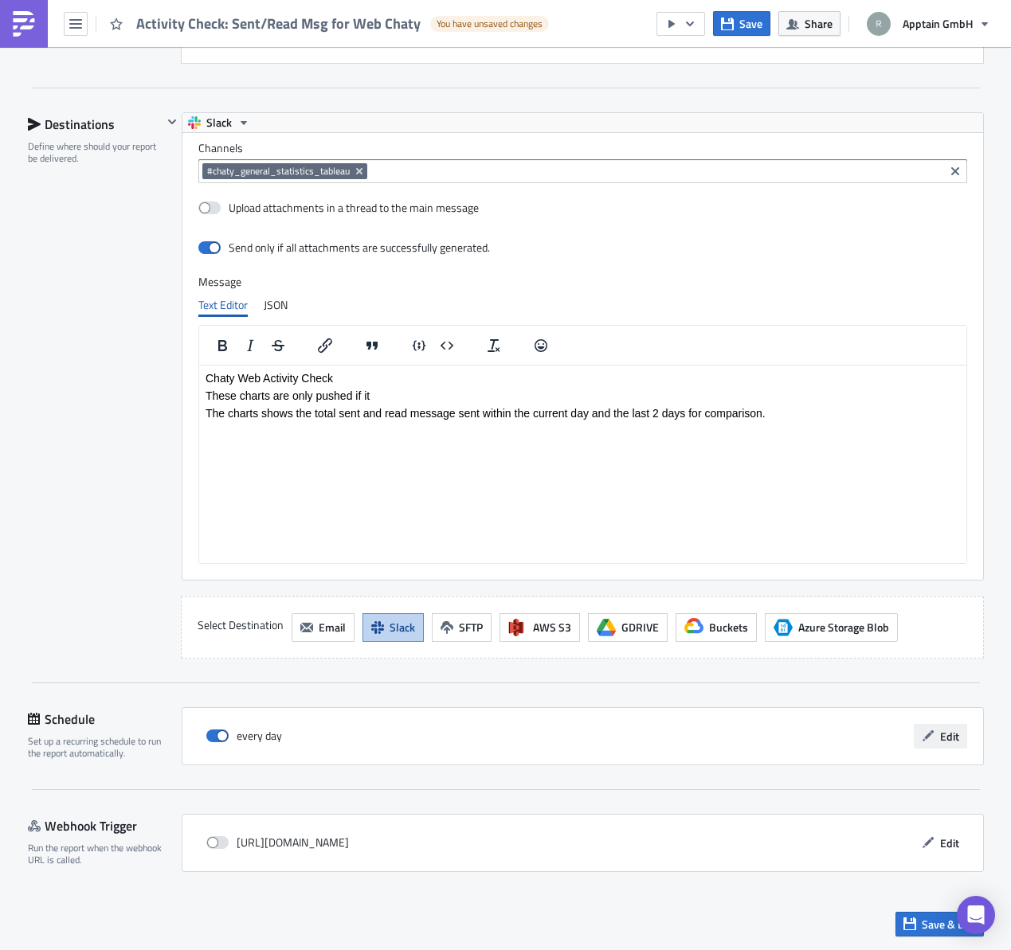
click at [931, 737] on button "Edit" at bounding box center [940, 736] width 53 height 25
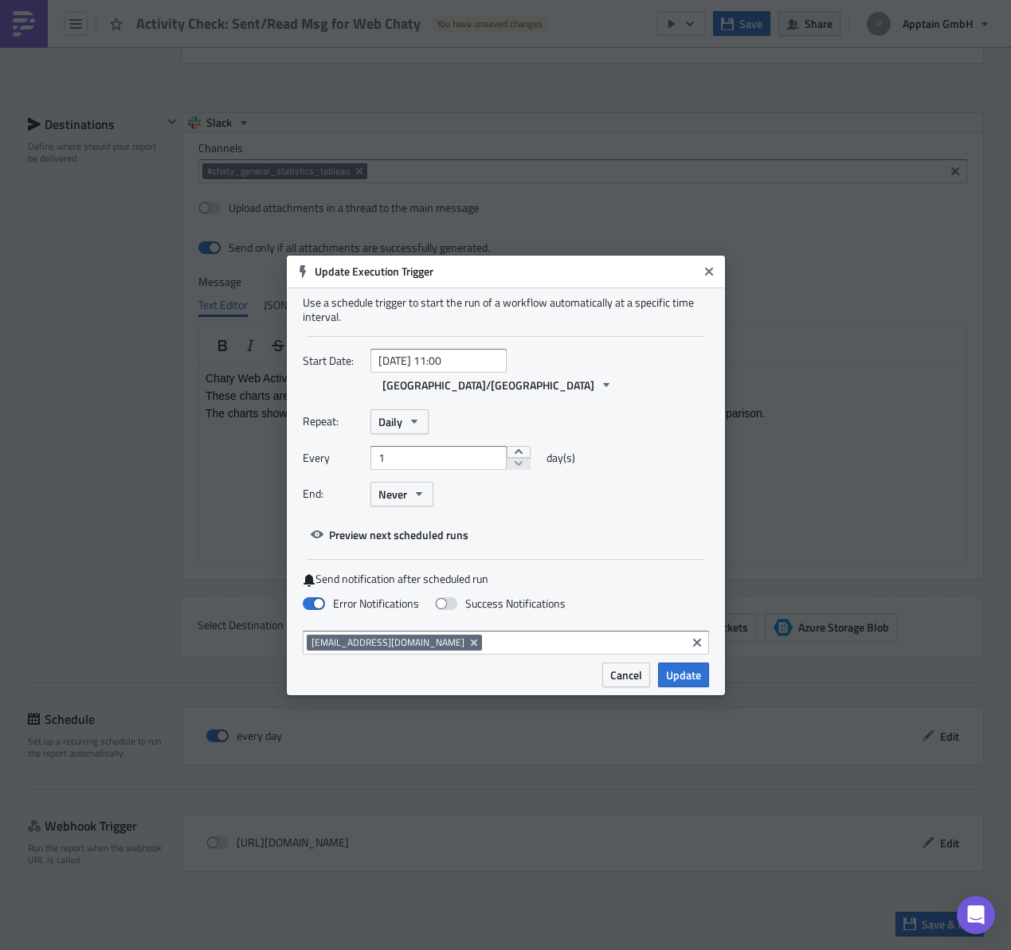
click at [626, 672] on button "Cancel" at bounding box center [626, 675] width 48 height 25
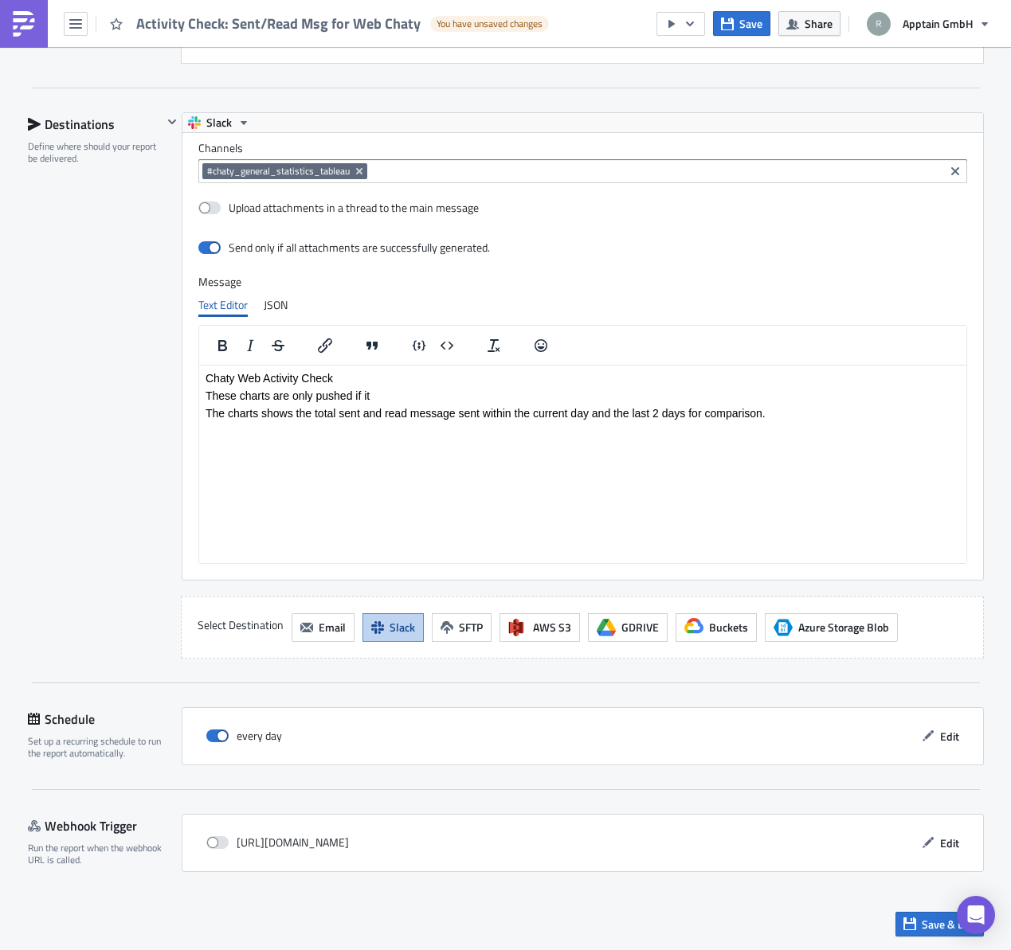
click at [394, 400] on p "These charts are only pushed if it" at bounding box center [582, 395] width 754 height 13
click at [922, 744] on button "Edit" at bounding box center [940, 736] width 53 height 25
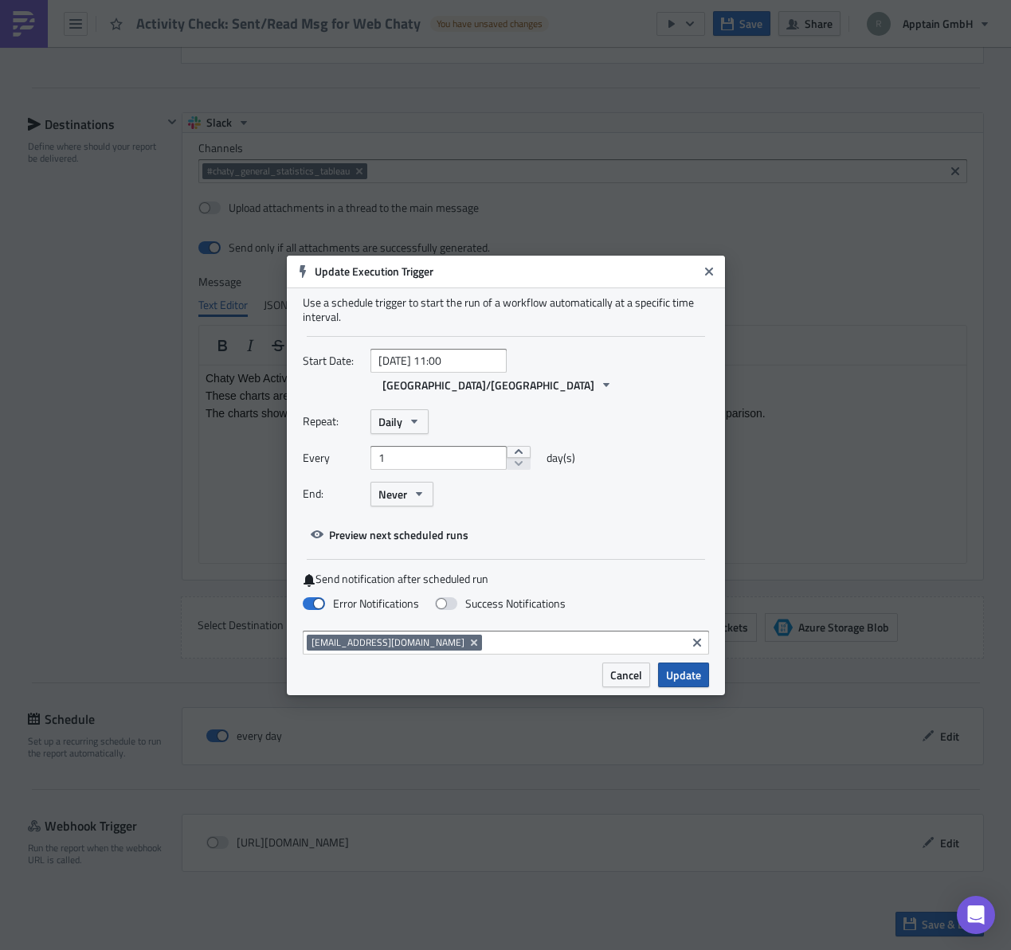
click at [679, 668] on span "Update" at bounding box center [683, 675] width 35 height 17
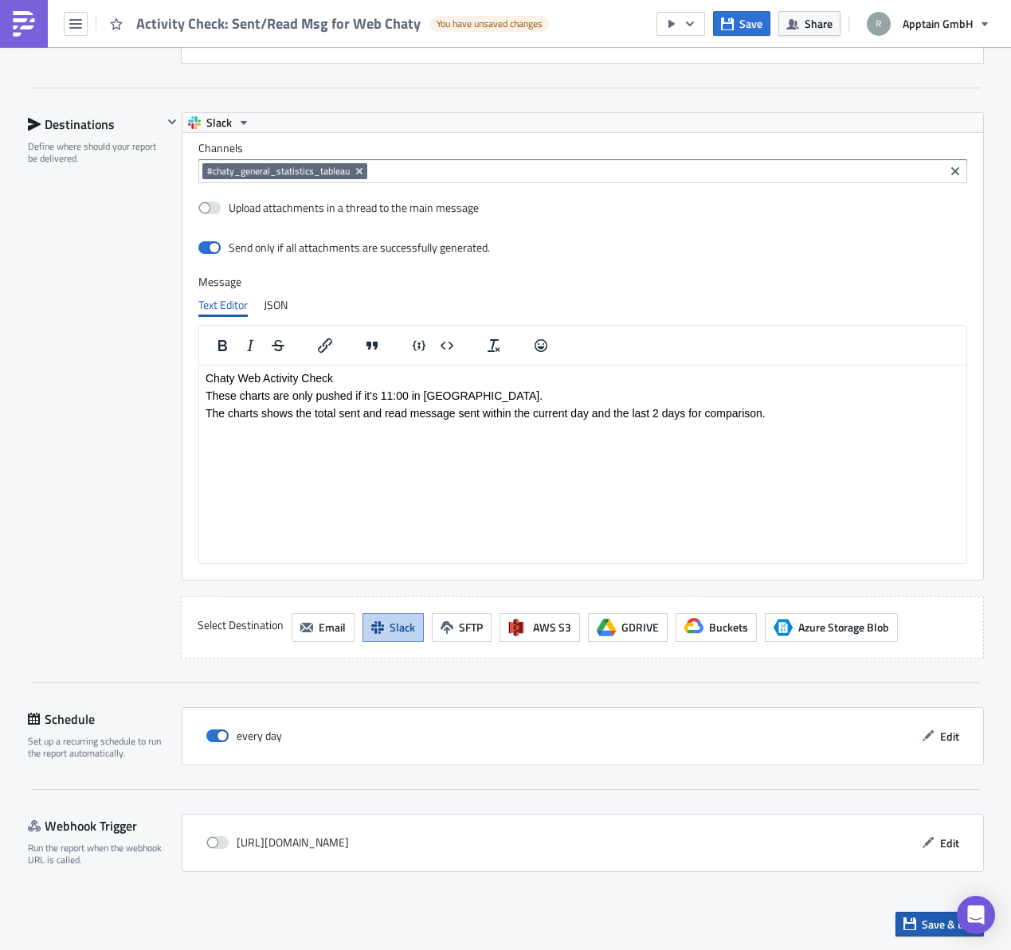
click at [912, 922] on button "Save & Exit" at bounding box center [939, 924] width 88 height 25
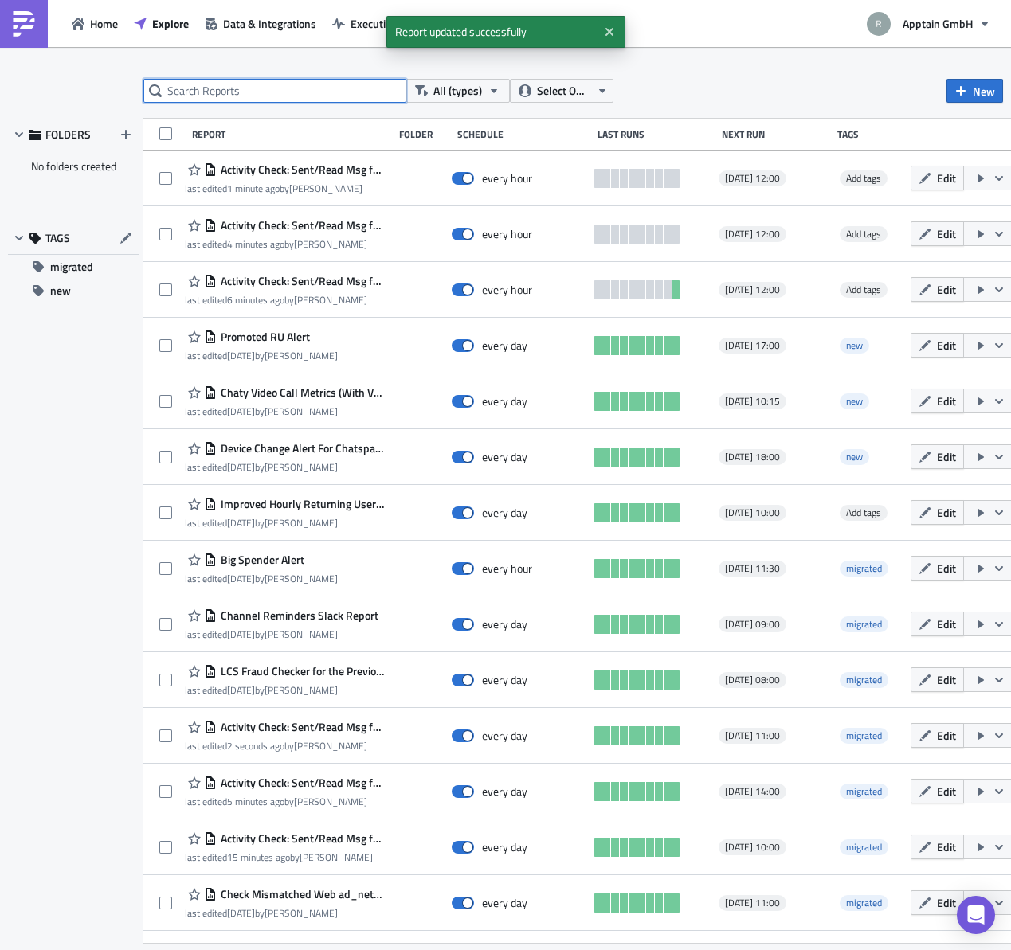
click at [260, 94] on input "text" at bounding box center [274, 91] width 263 height 24
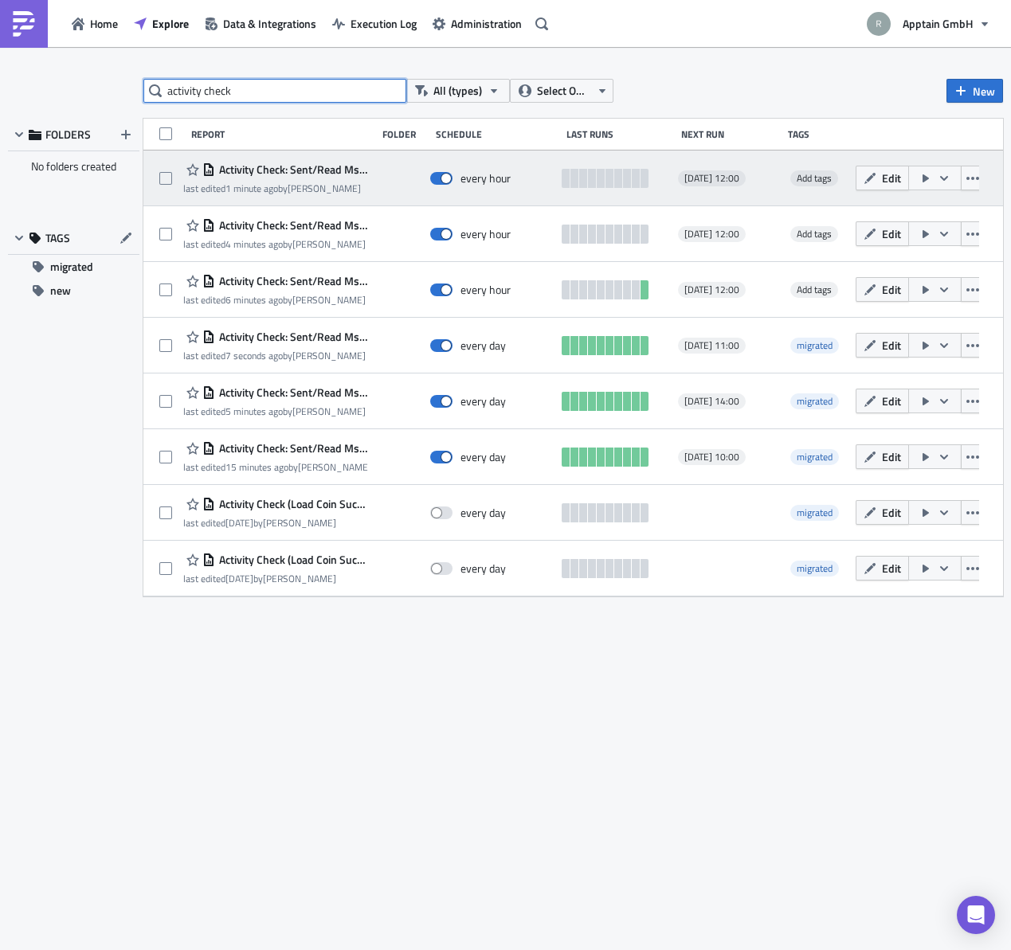
type input "activity check"
click at [306, 167] on span "Activity Check: Sent/Read Msg for Web Chaty [Urgent]" at bounding box center [291, 169] width 153 height 14
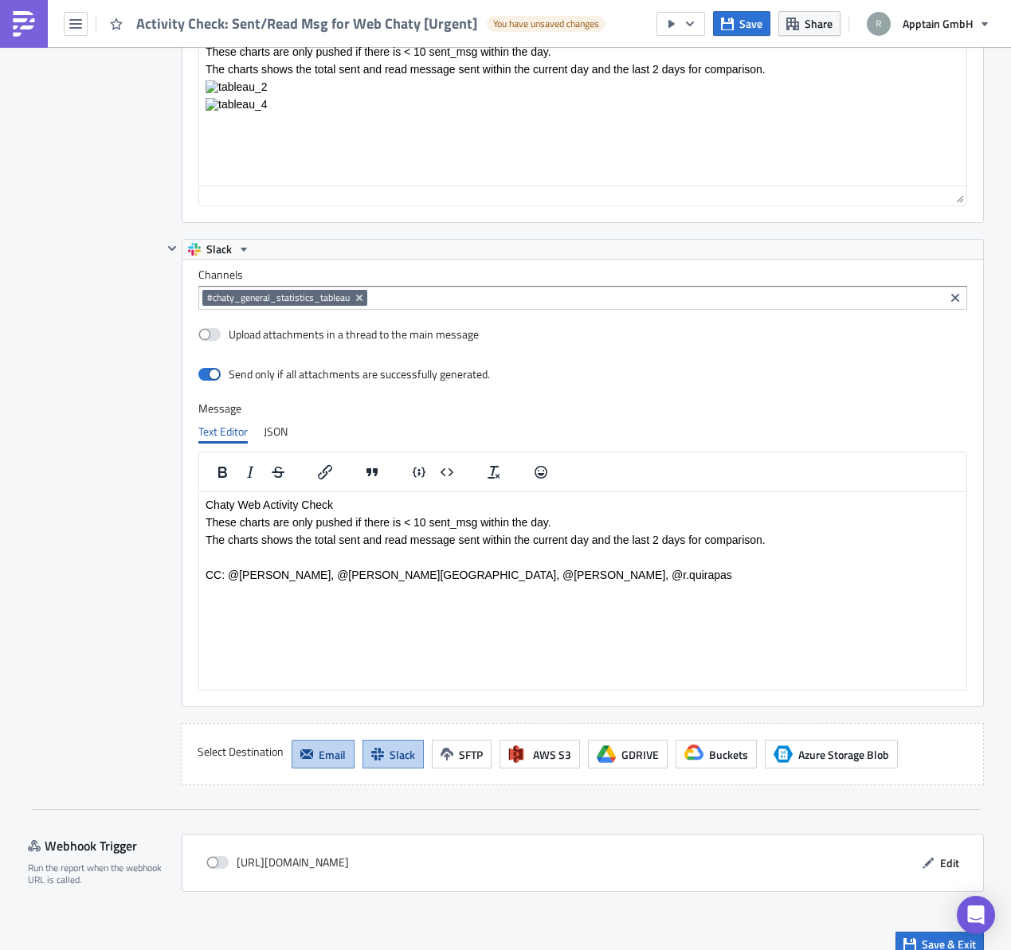
scroll to position [2753, 0]
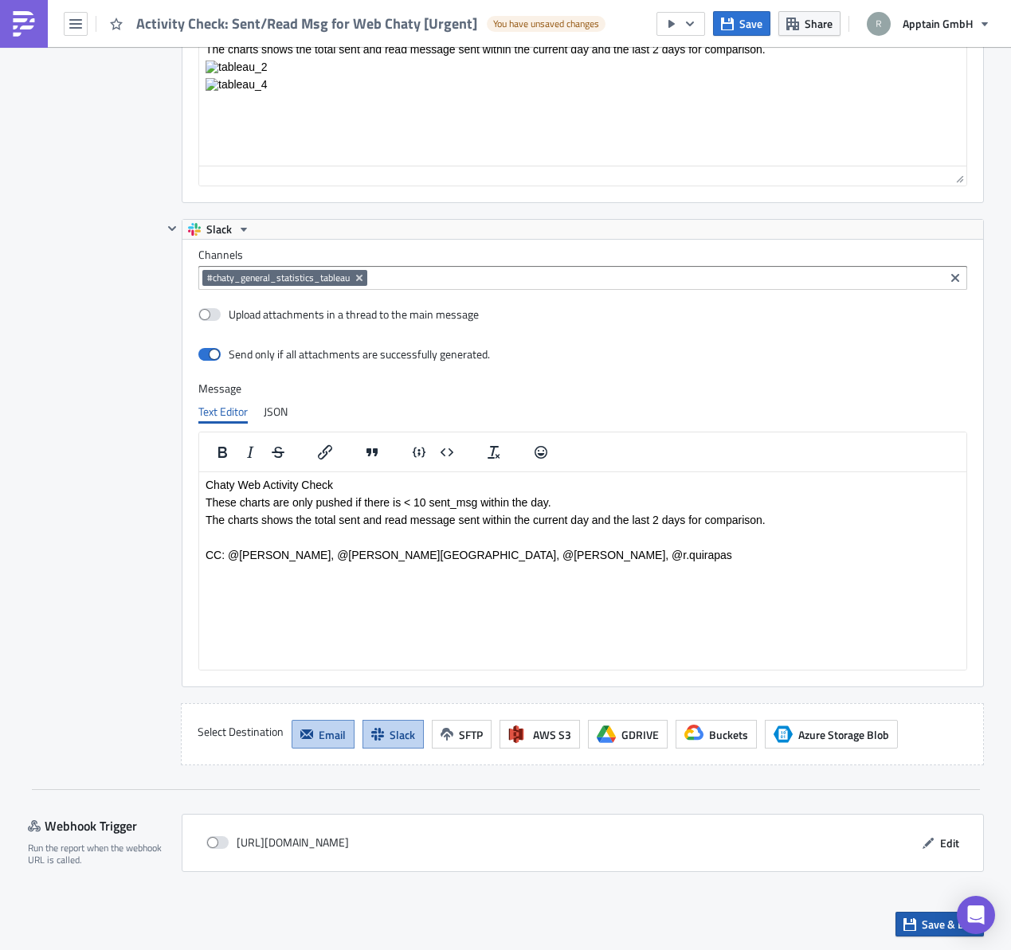
click at [922, 918] on span "Save & Exit" at bounding box center [949, 924] width 54 height 17
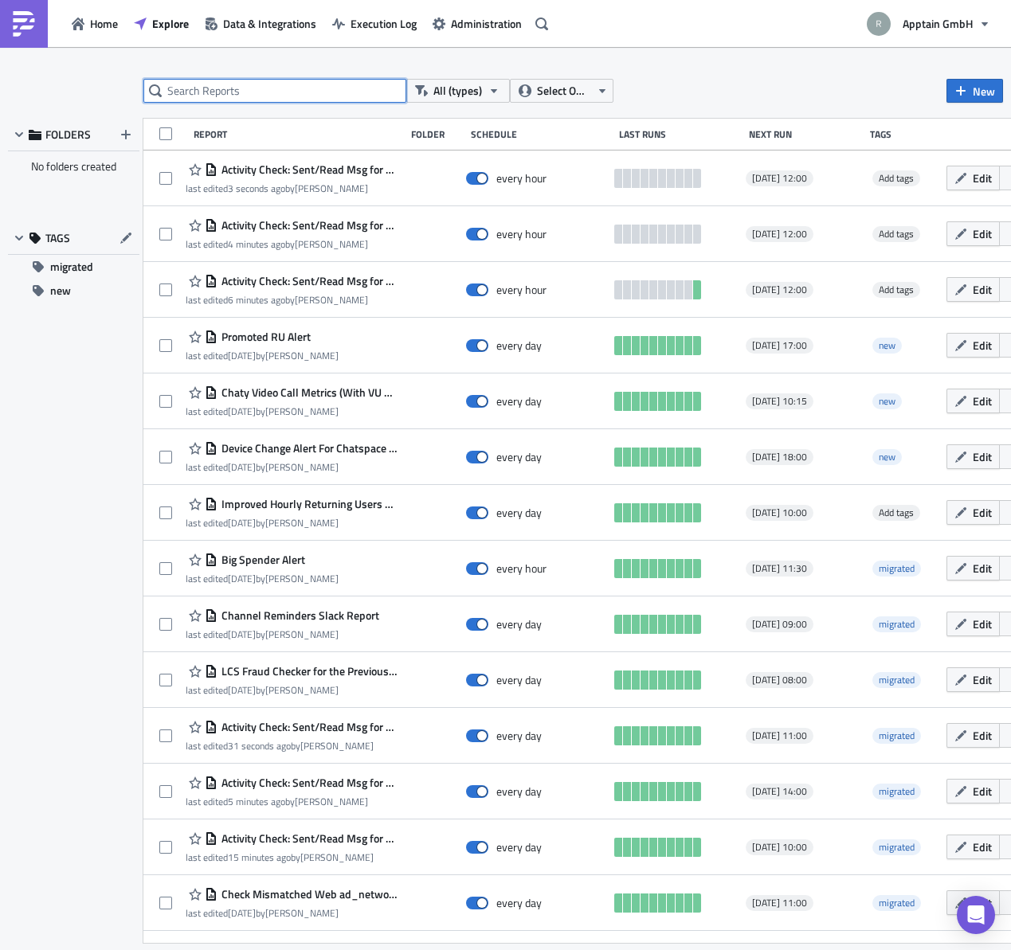
click at [233, 93] on input "text" at bounding box center [274, 91] width 263 height 24
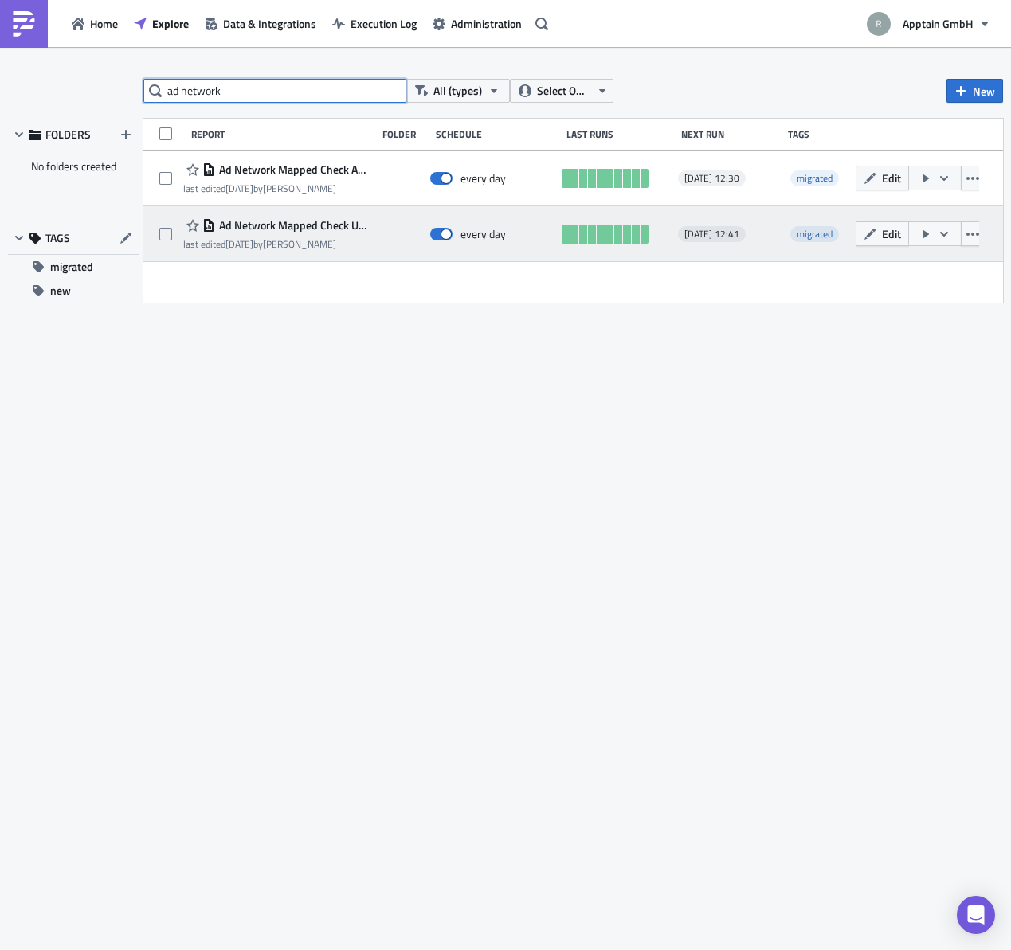
type input "ad network"
click at [276, 229] on span "Ad Network Mapped Check UAK" at bounding box center [291, 225] width 153 height 14
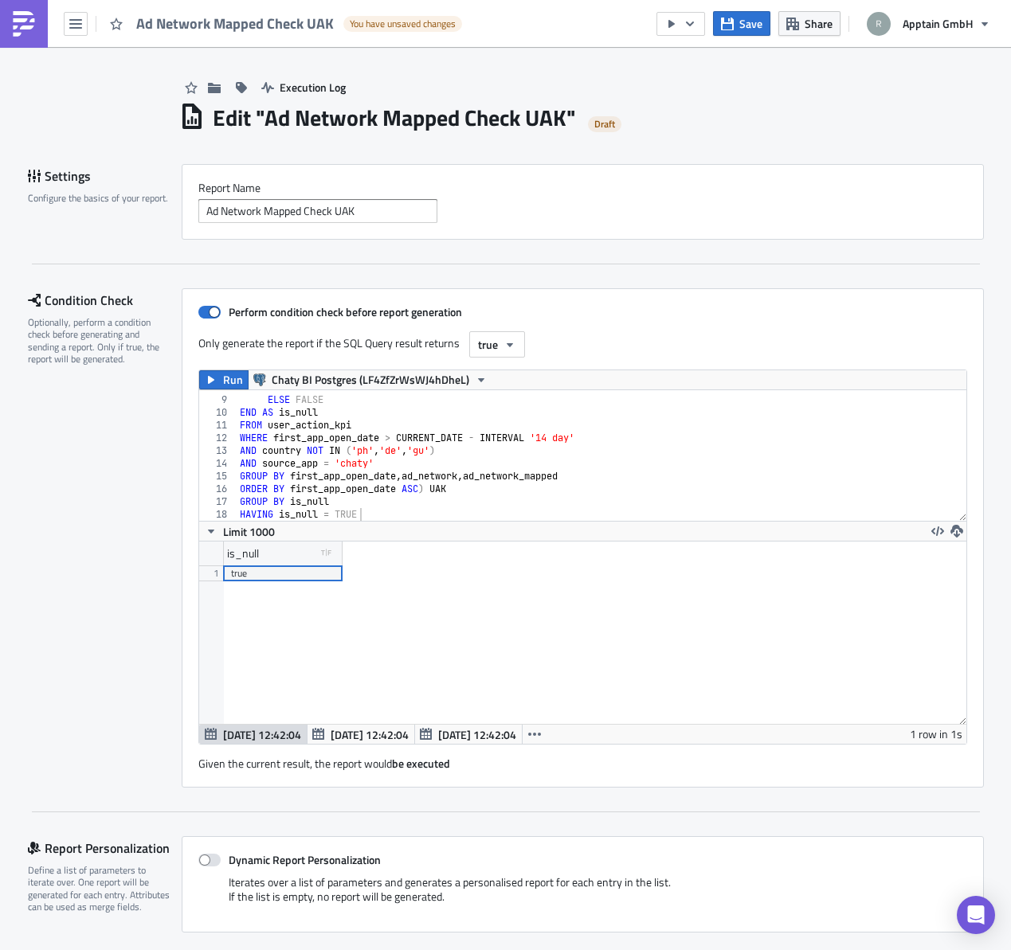
scroll to position [6, 0]
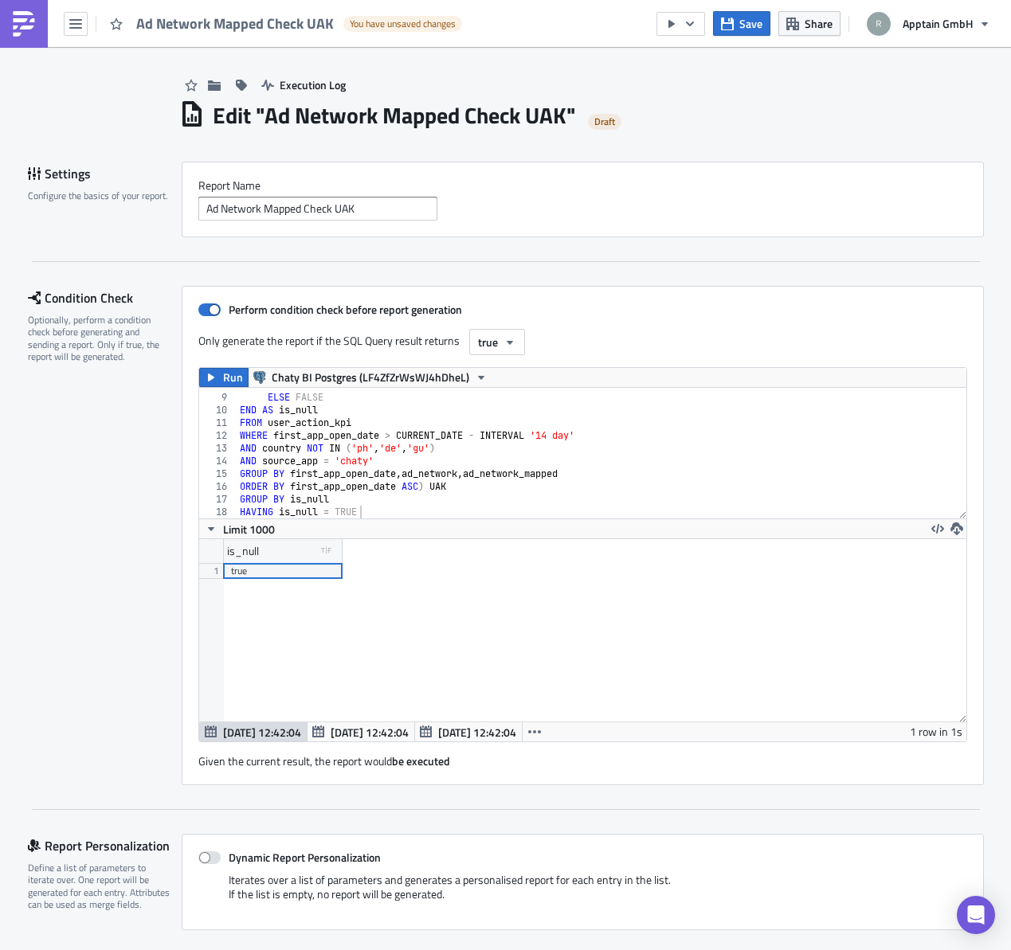
click at [441, 447] on div "THEN TRUE ELSE FALSE END AS is_null FROM user_action_kpi WHERE first_app_open_d…" at bounding box center [596, 456] width 718 height 156
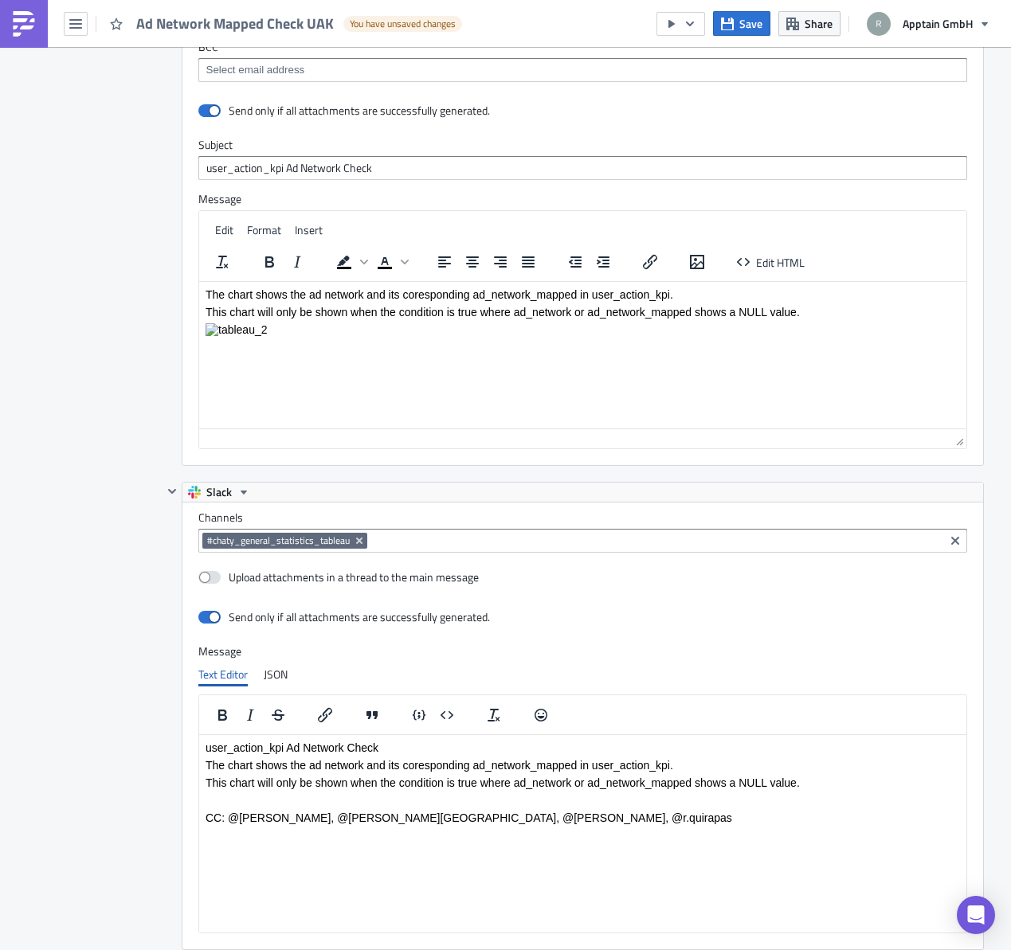
scroll to position [2496, 0]
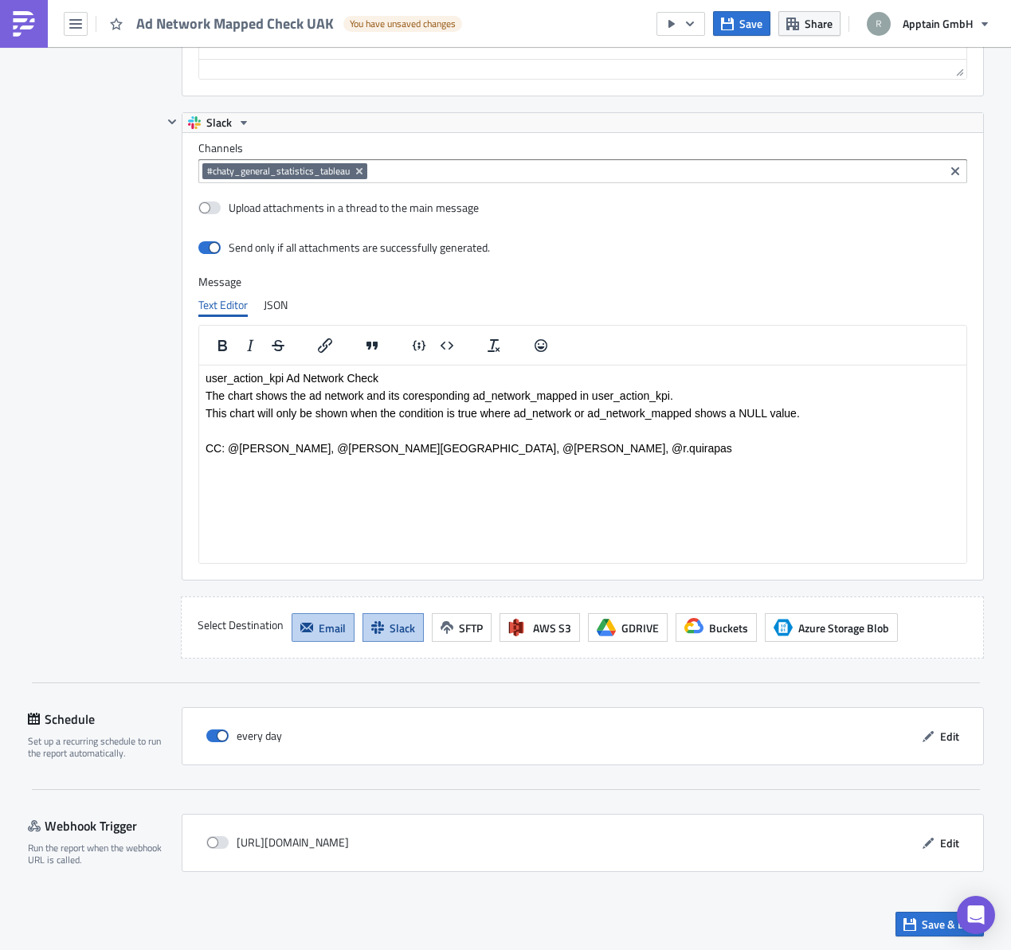
type textarea "AND country NOT IN ('ph', 'de')"
drag, startPoint x: 507, startPoint y: 448, endPoint x: 498, endPoint y: 448, distance: 9.6
click at [504, 448] on p "CC: @[PERSON_NAME], @[PERSON_NAME][GEOGRAPHIC_DATA], @[PERSON_NAME], @r.quirapas" at bounding box center [582, 448] width 754 height 13
drag, startPoint x: 495, startPoint y: 450, endPoint x: 170, endPoint y: 445, distance: 325.0
click at [198, 445] on html "user_action_kpi Ad Network Check The chart shows the ad network and its corespo…" at bounding box center [581, 414] width 767 height 96
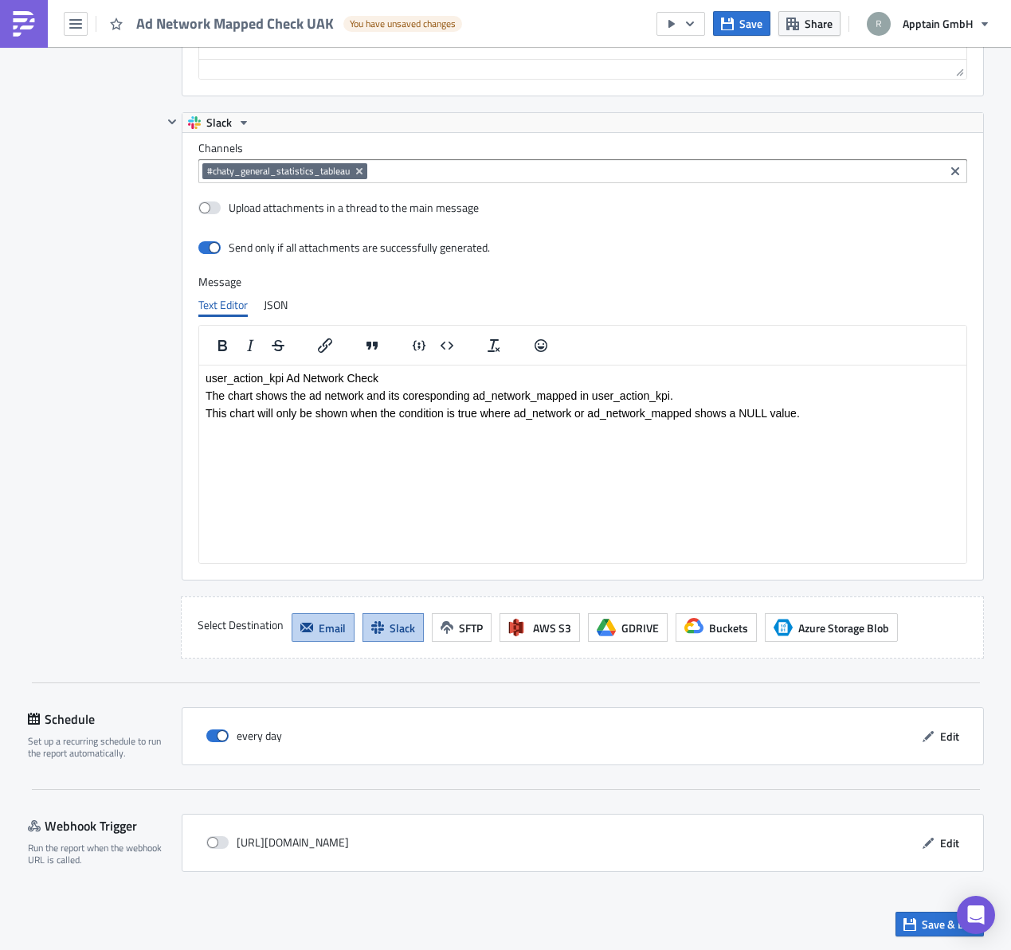
drag, startPoint x: 311, startPoint y: 630, endPoint x: 285, endPoint y: 572, distance: 63.8
click at [310, 630] on button "Email" at bounding box center [323, 627] width 63 height 29
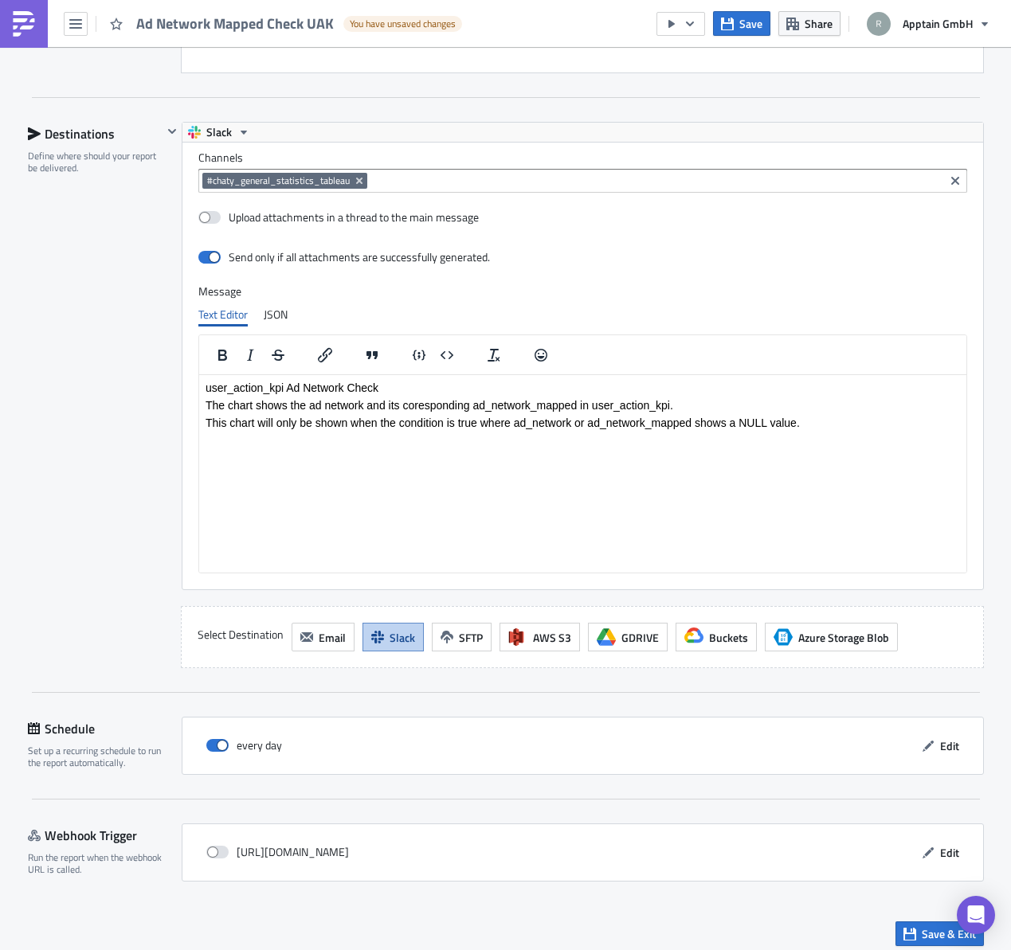
scroll to position [1856, 0]
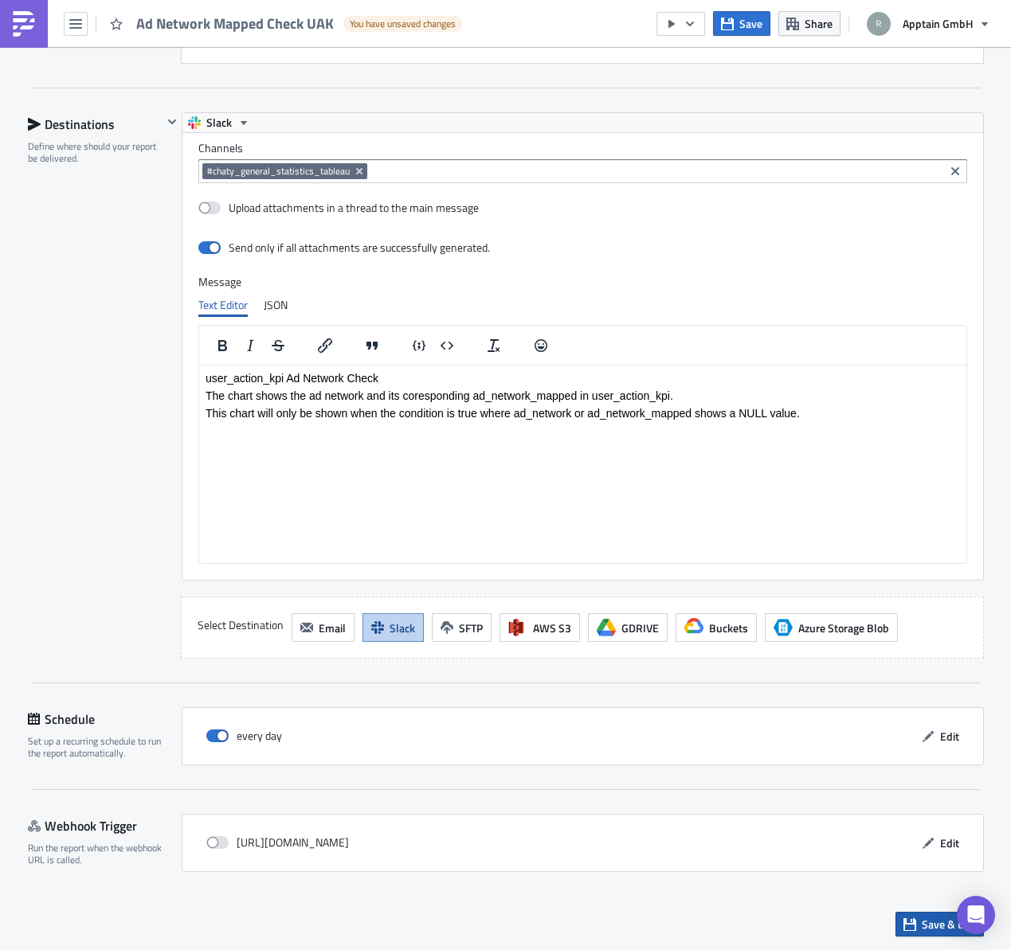
click at [904, 926] on icon "button" at bounding box center [909, 924] width 13 height 13
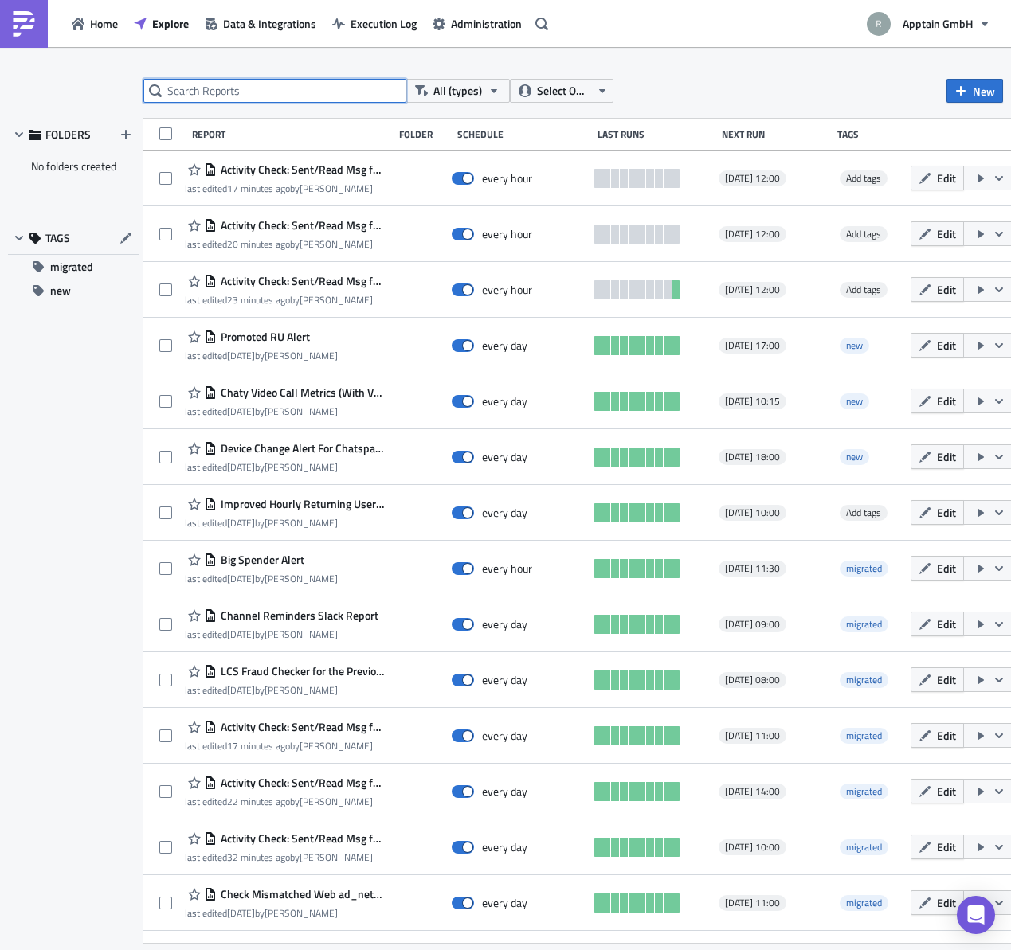
click at [279, 100] on input "text" at bounding box center [274, 91] width 263 height 24
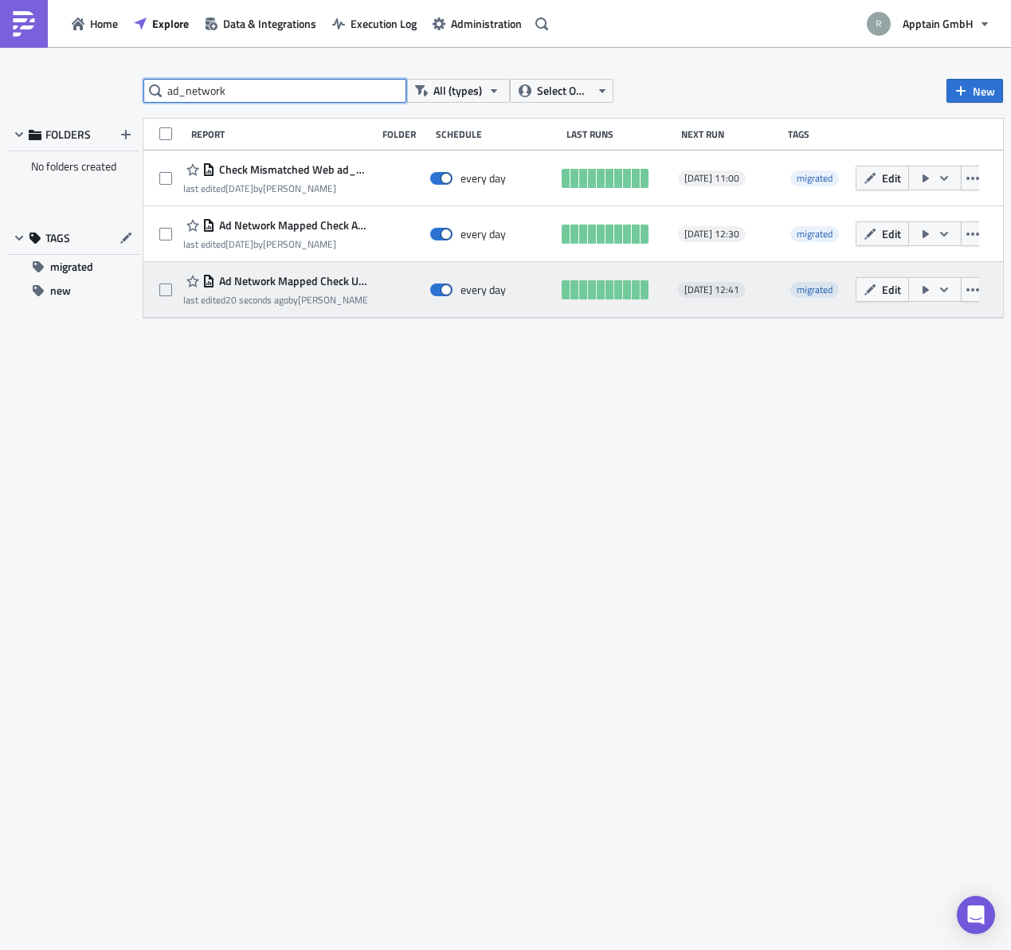
type input "ad_network"
click at [286, 281] on span "Ad Network Mapped Check UAK" at bounding box center [291, 281] width 153 height 14
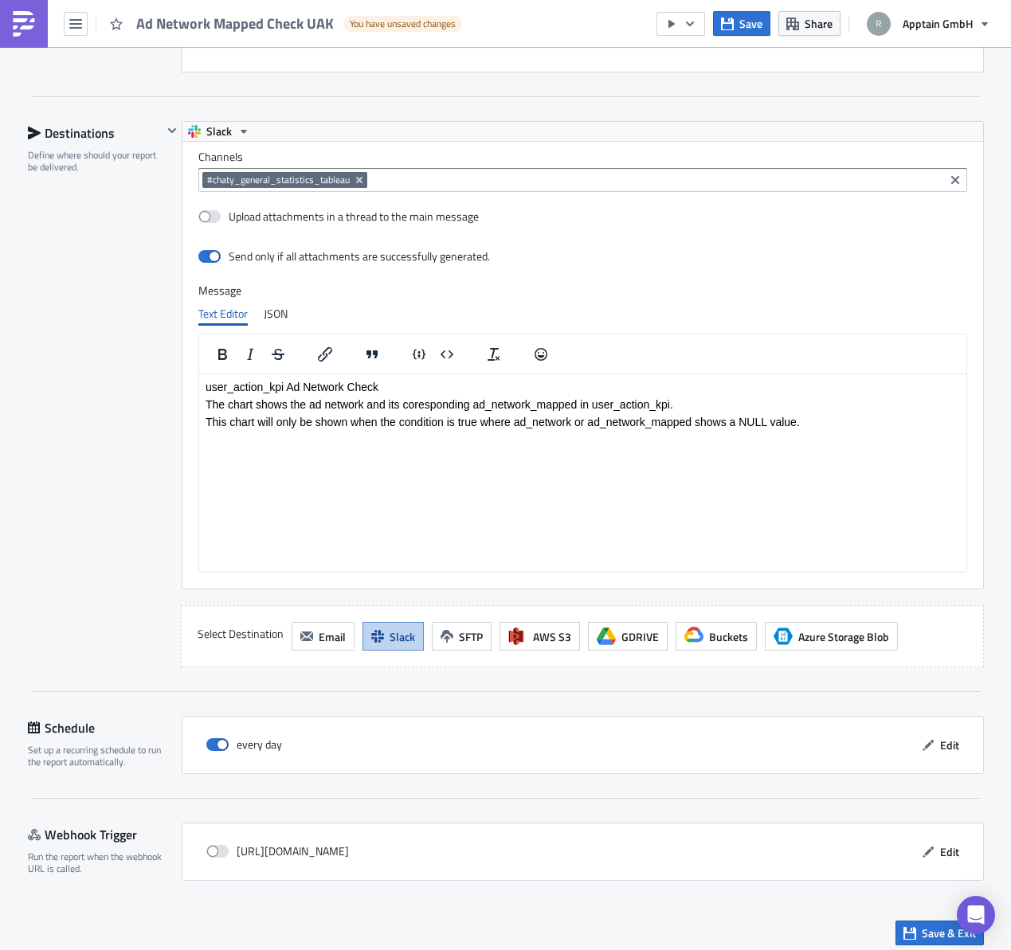
scroll to position [1856, 0]
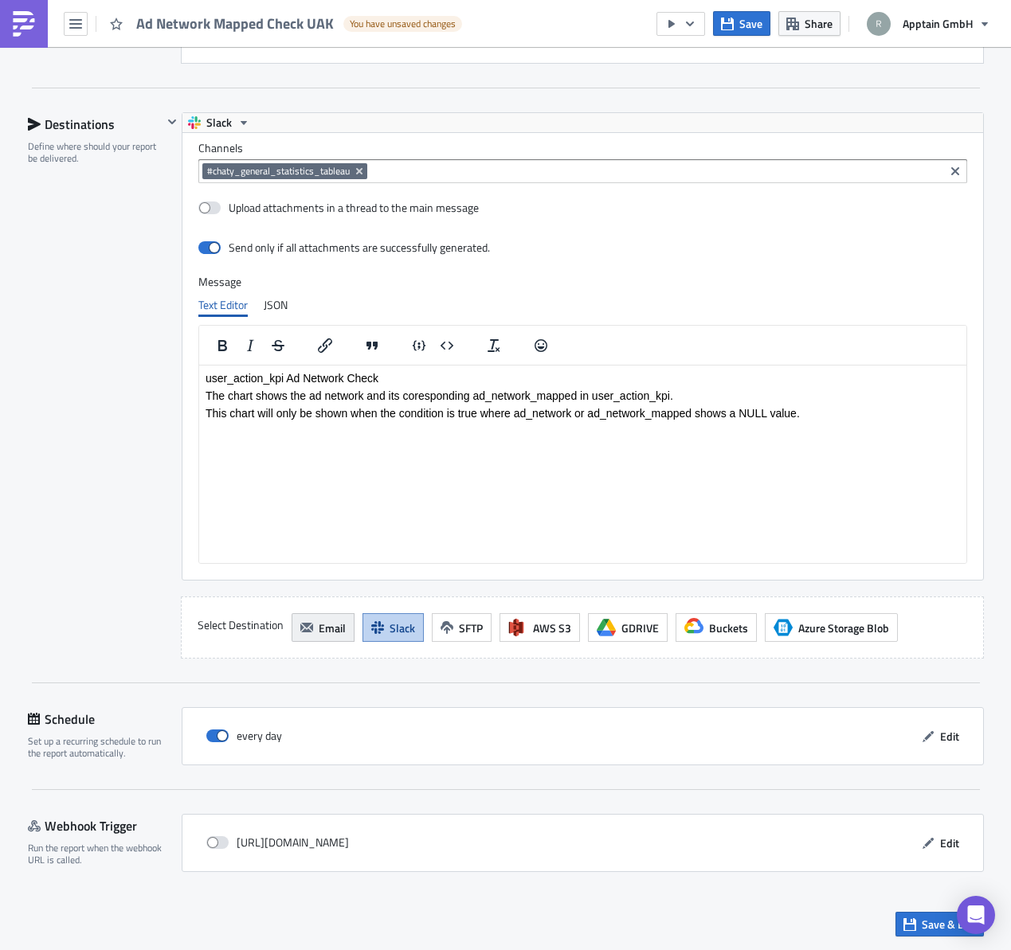
click at [319, 635] on span "Email" at bounding box center [332, 628] width 27 height 17
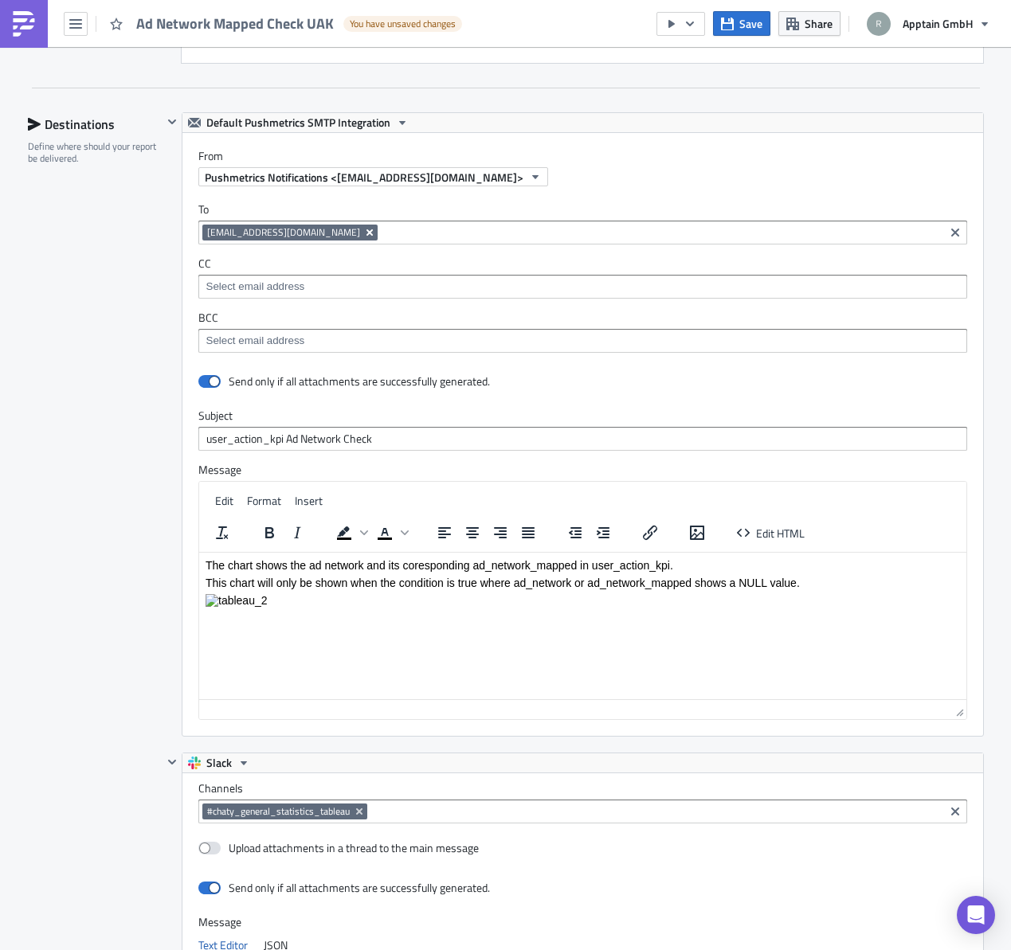
click at [378, 233] on button "Remove Tag" at bounding box center [370, 233] width 14 height 16
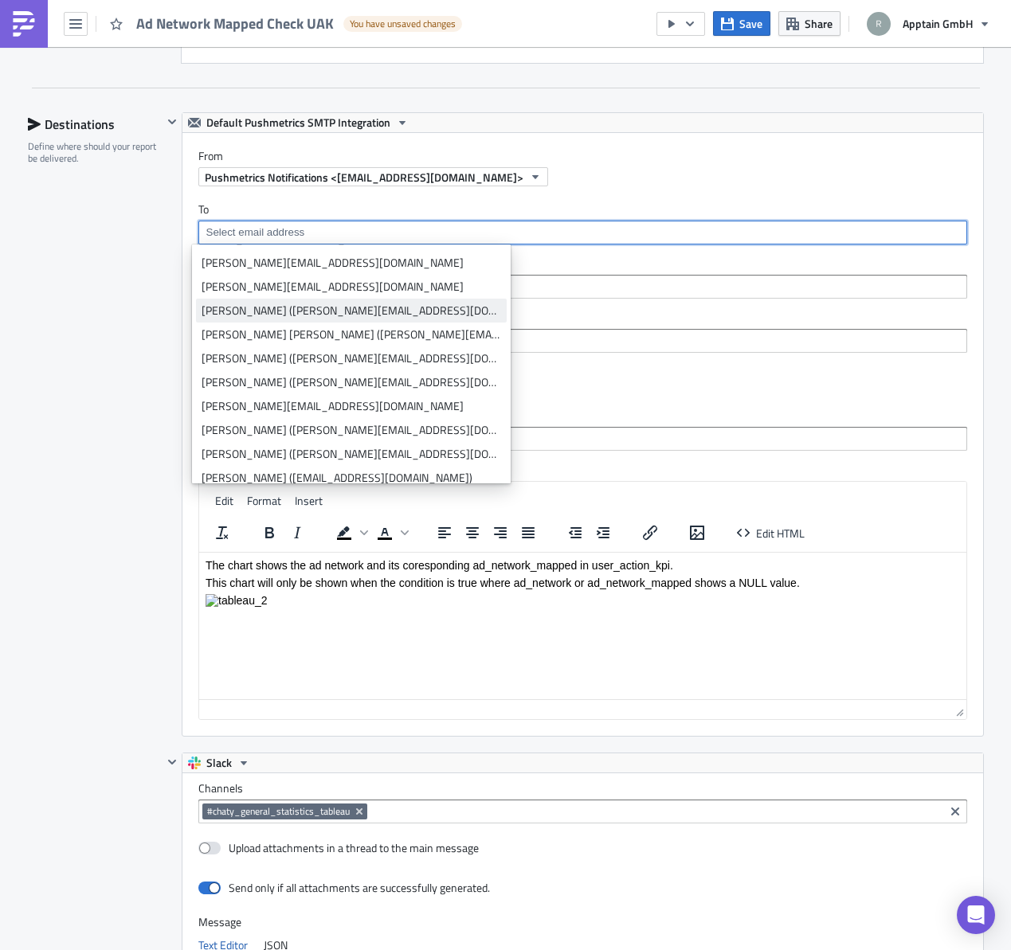
scroll to position [80, 0]
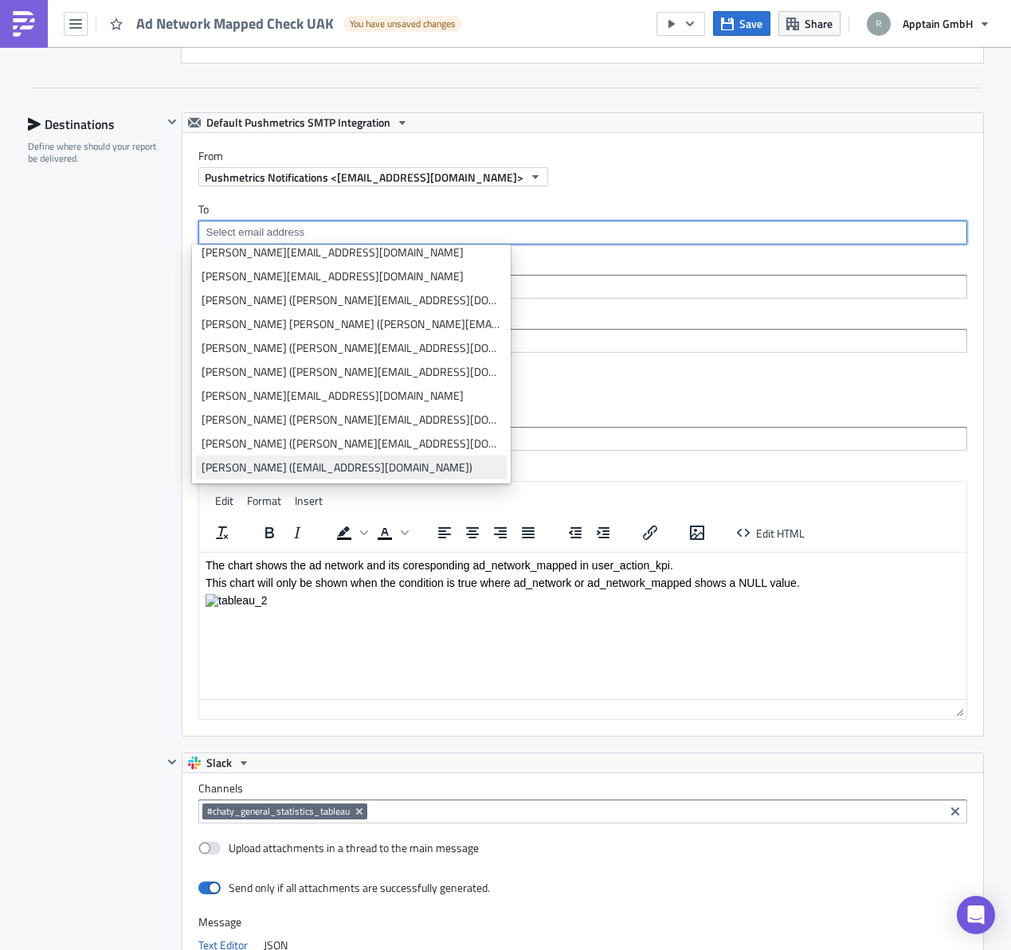
click at [359, 476] on link "[PERSON_NAME] ([EMAIL_ADDRESS][DOMAIN_NAME])" at bounding box center [351, 468] width 311 height 24
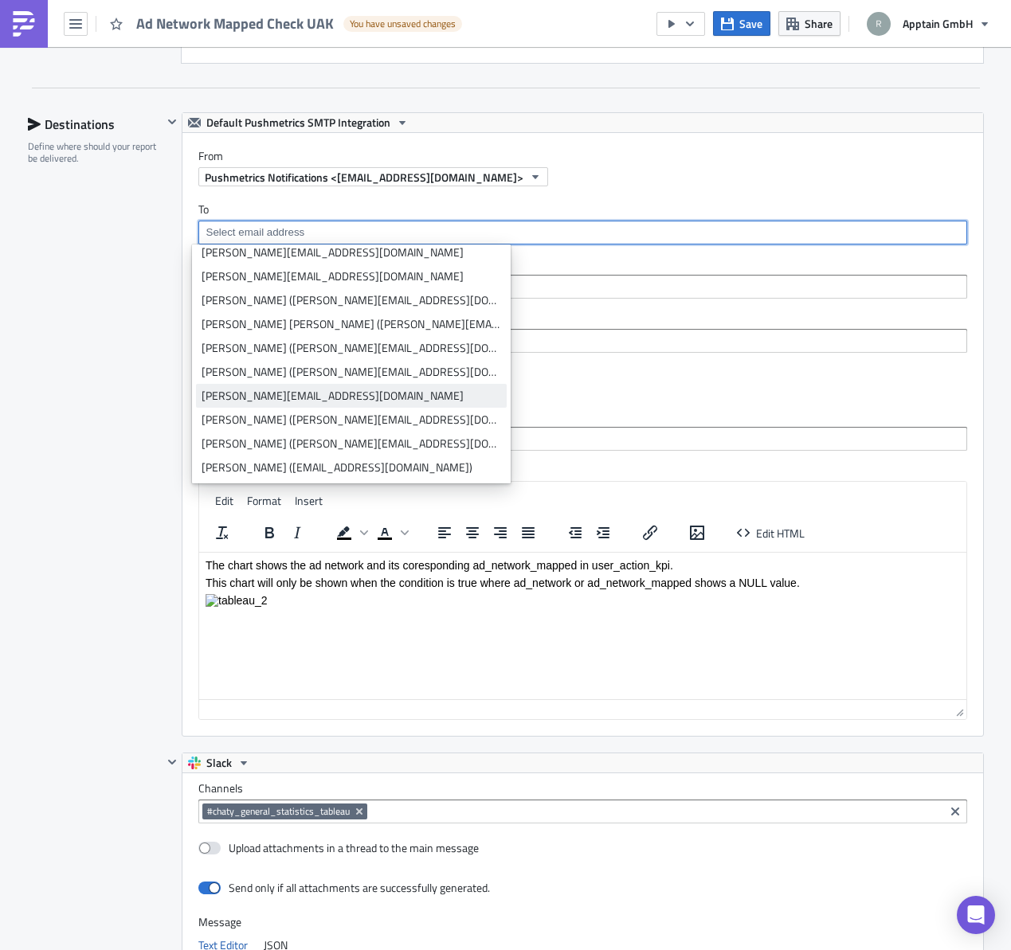
scroll to position [0, 0]
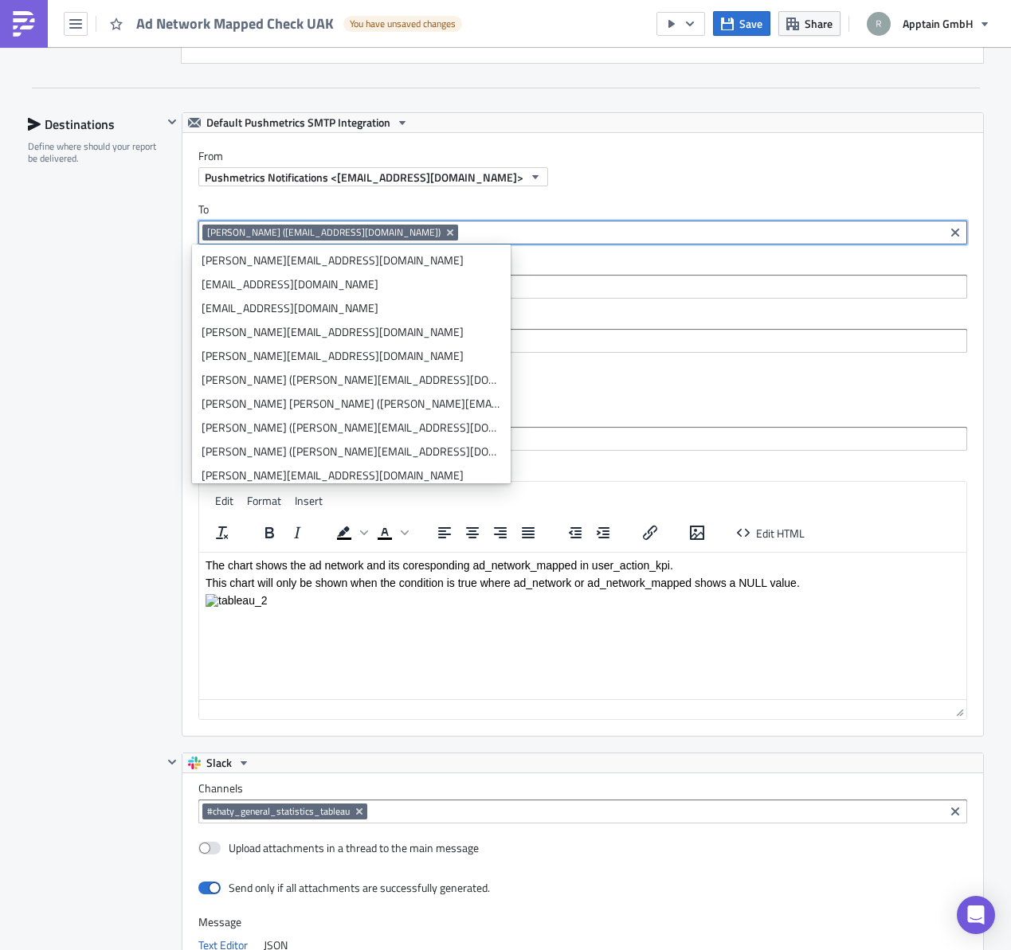
click at [30, 347] on div "Destinations Define where should your report be delivered." at bounding box center [95, 705] width 135 height 1187
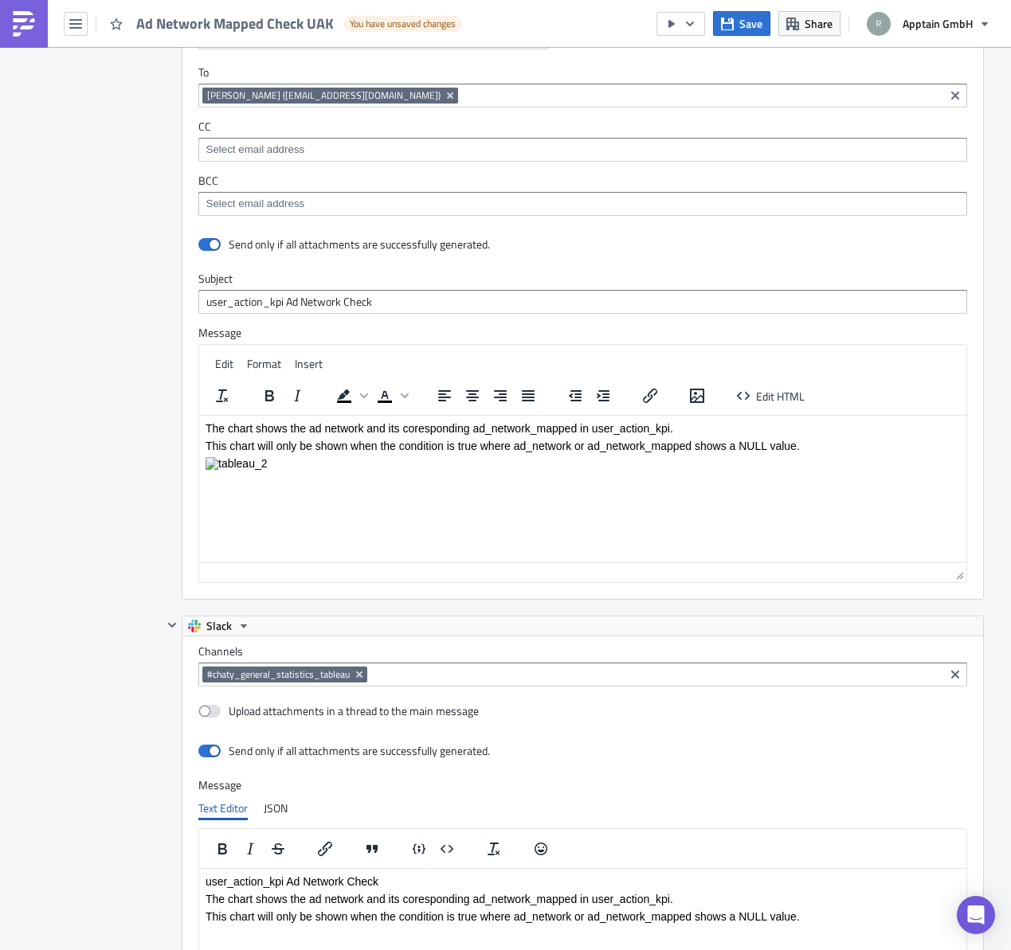
scroll to position [1990, 0]
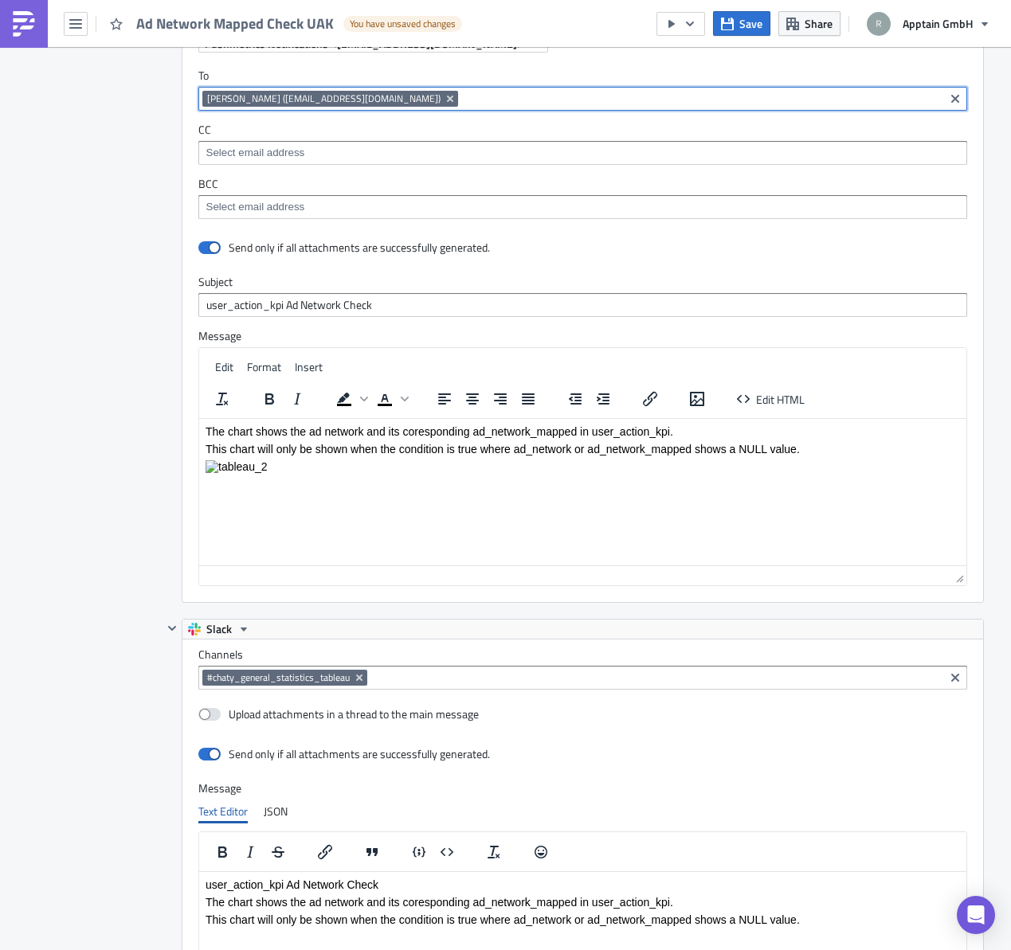
click at [462, 101] on input at bounding box center [701, 99] width 478 height 16
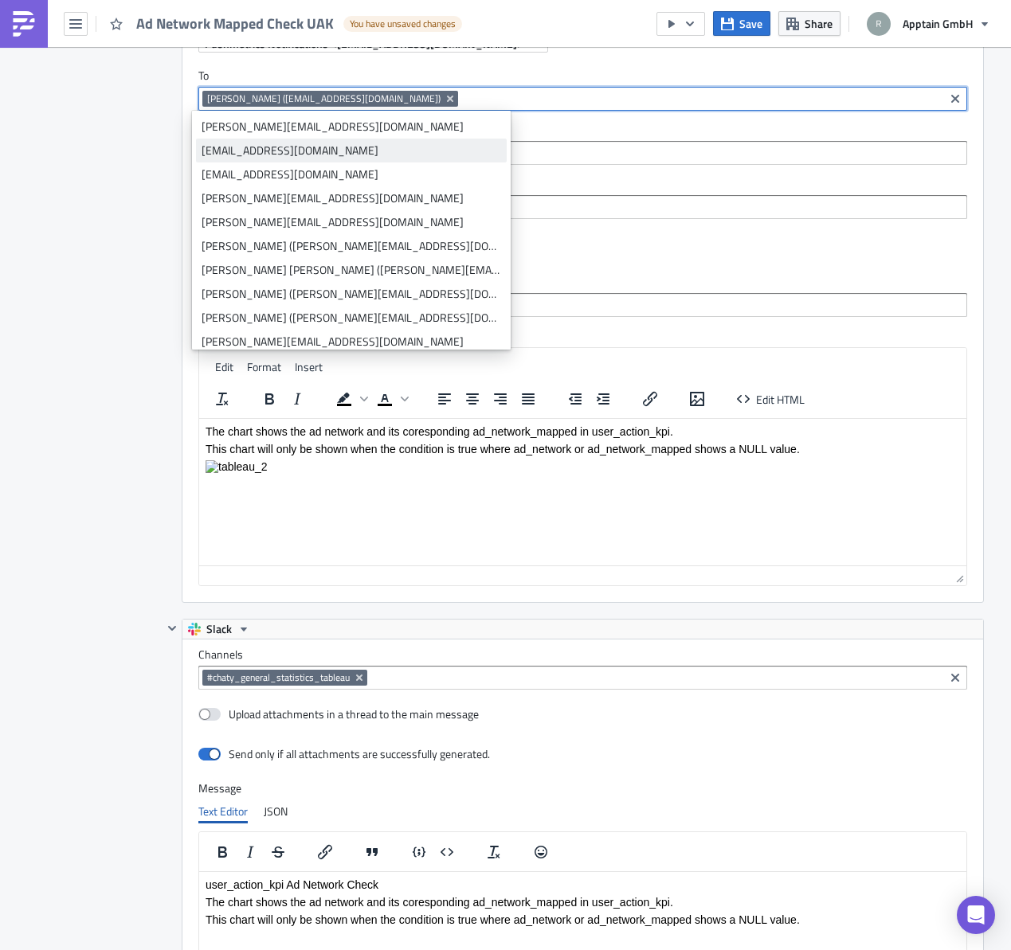
click at [372, 151] on div "[EMAIL_ADDRESS][DOMAIN_NAME]" at bounding box center [352, 151] width 300 height 16
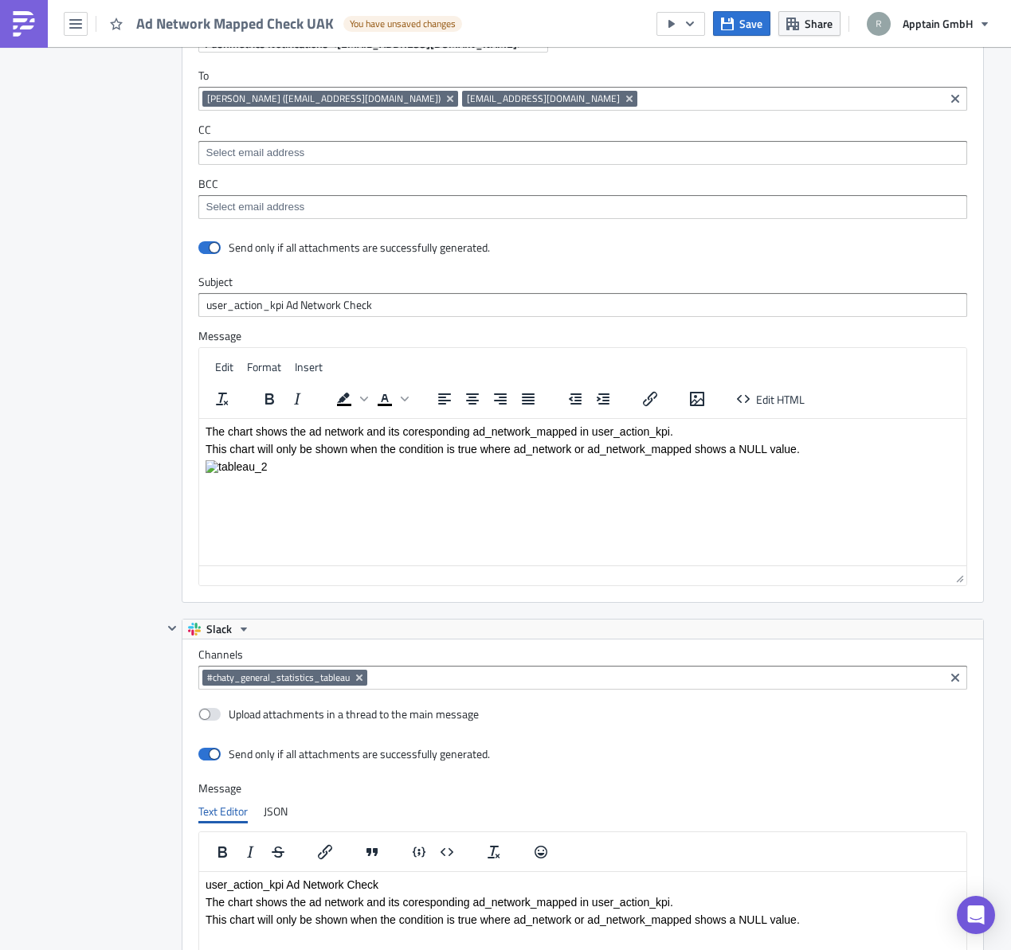
drag, startPoint x: 81, startPoint y: 429, endPoint x: 80, endPoint y: 444, distance: 14.4
click at [81, 433] on div "Destinations Define where should your report be delivered." at bounding box center [95, 571] width 135 height 1187
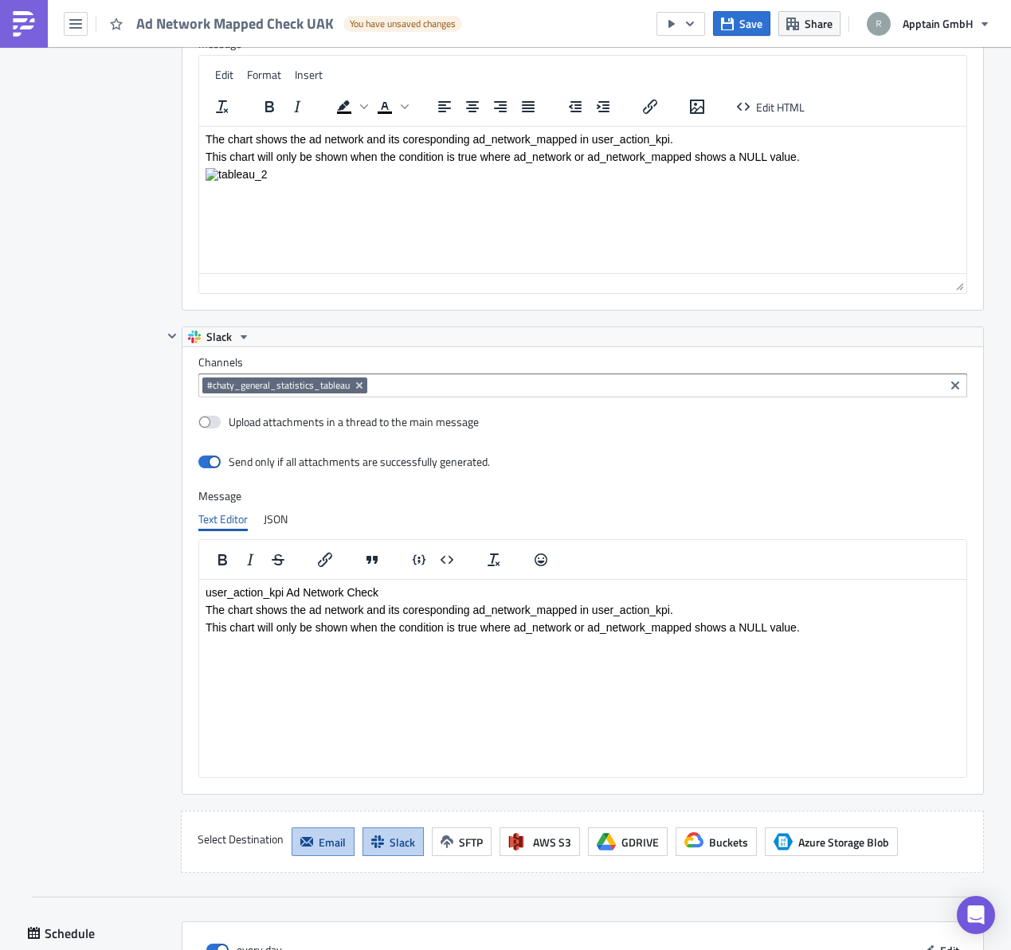
scroll to position [2496, 0]
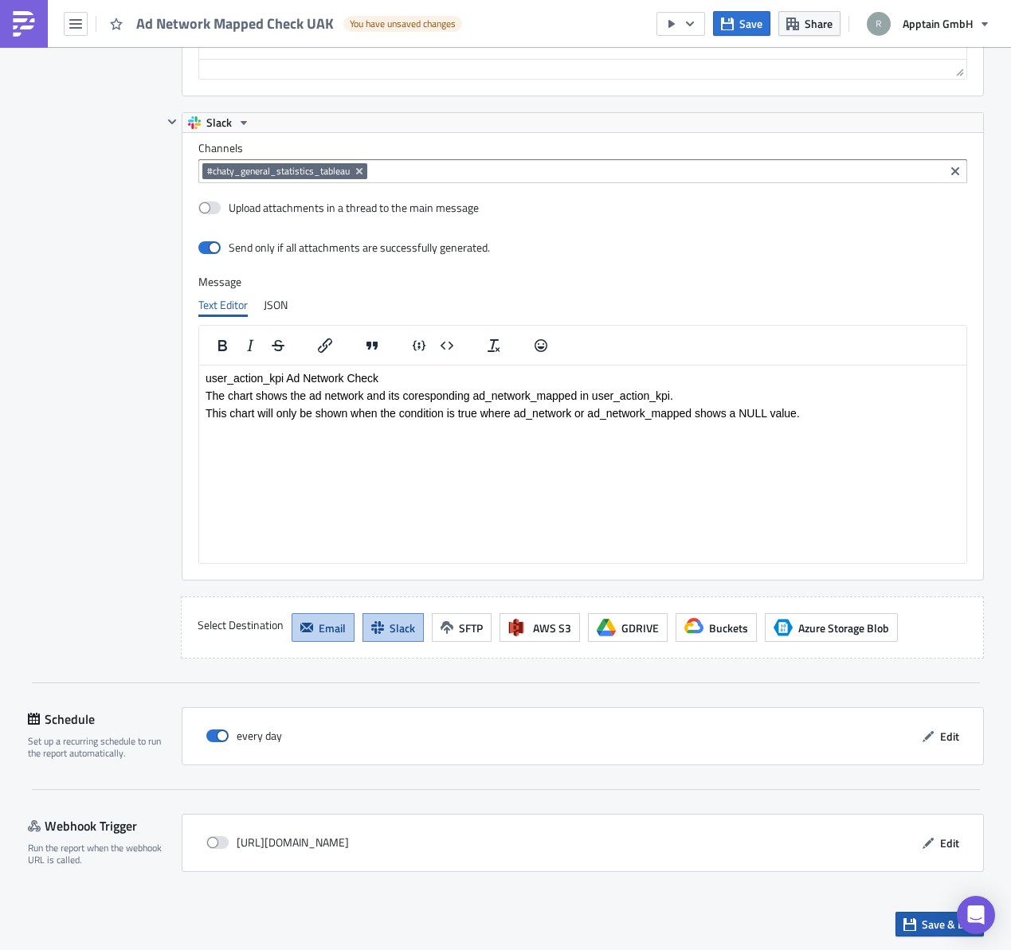
click at [907, 922] on icon "button" at bounding box center [909, 924] width 13 height 13
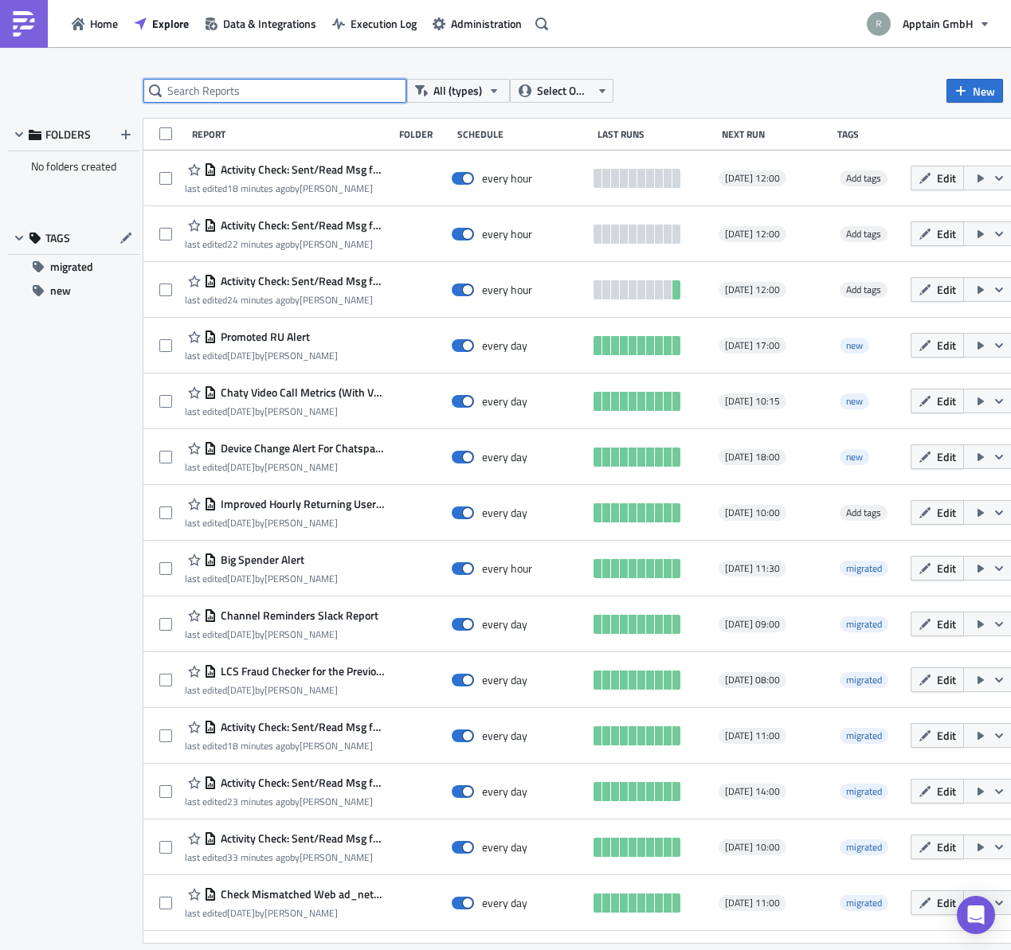
click at [214, 92] on input "text" at bounding box center [274, 91] width 263 height 24
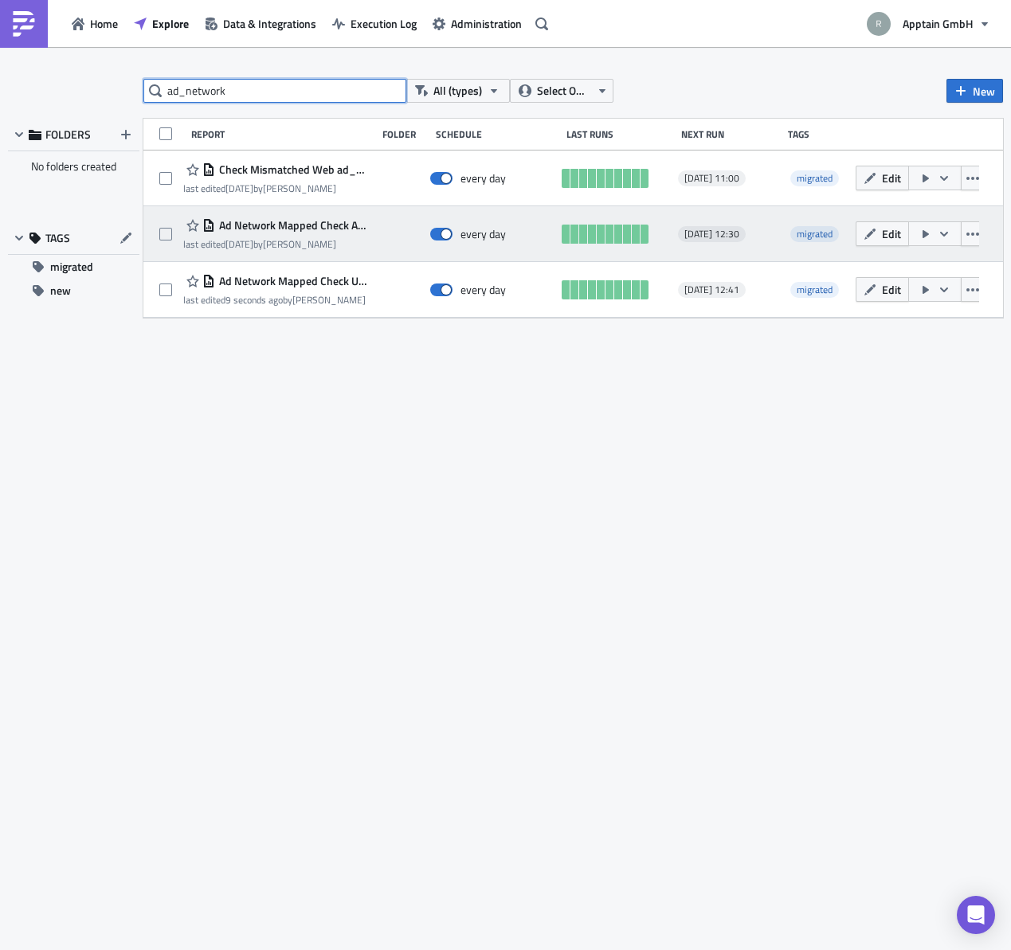
type input "ad_network"
click at [289, 221] on span "Ad Network Mapped Check ANS" at bounding box center [291, 225] width 153 height 14
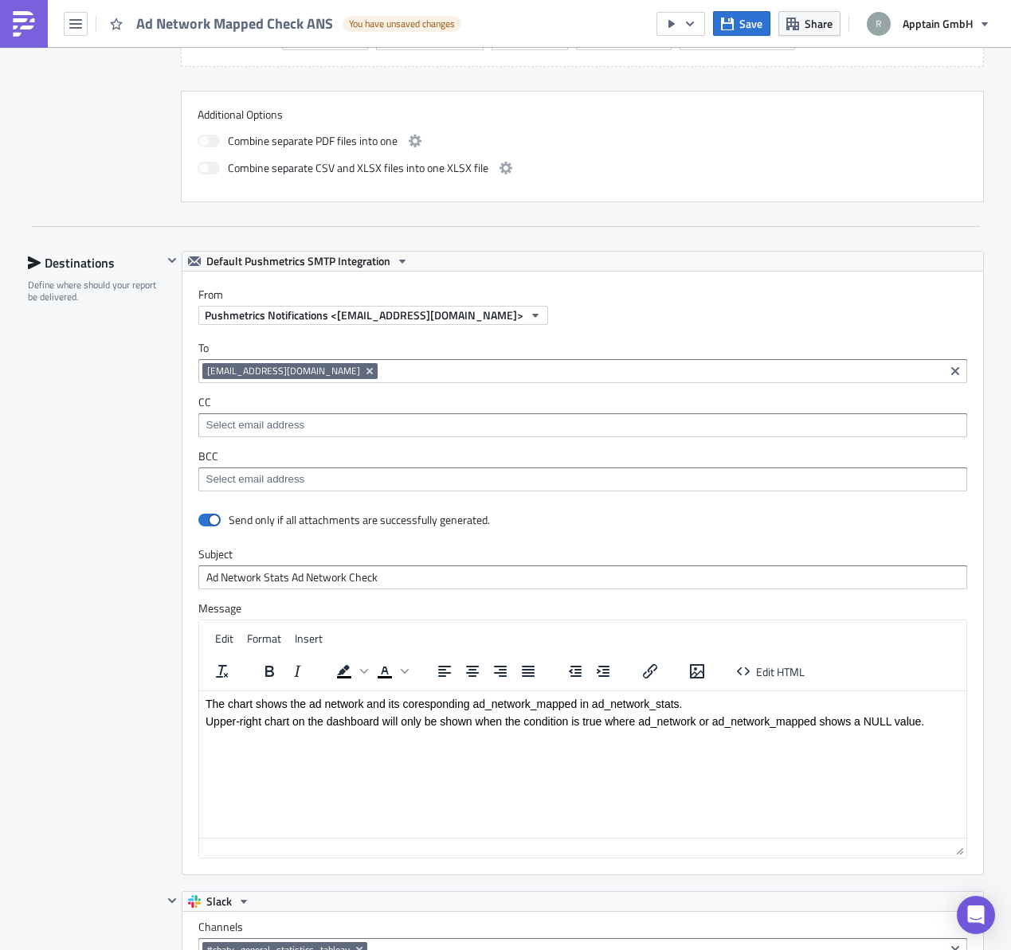
scroll to position [879, 0]
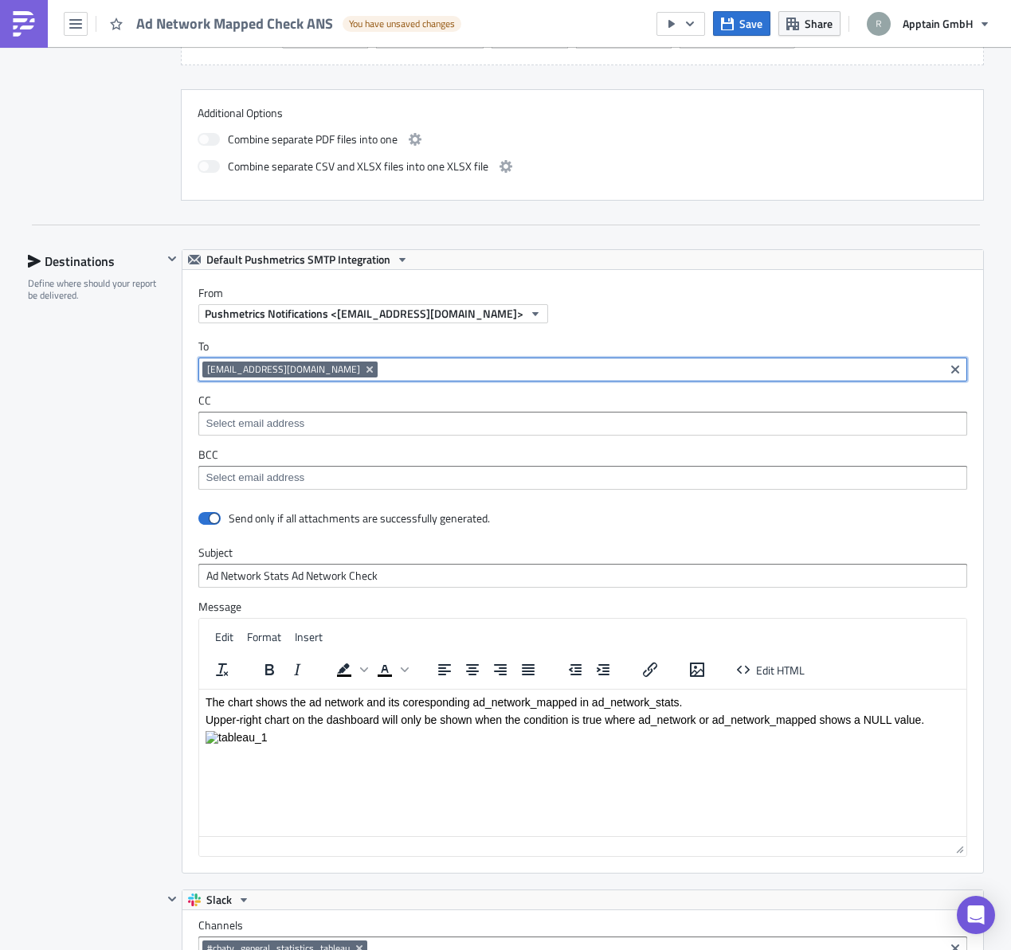
click at [539, 379] on div "[EMAIL_ADDRESS][DOMAIN_NAME]" at bounding box center [571, 372] width 738 height 20
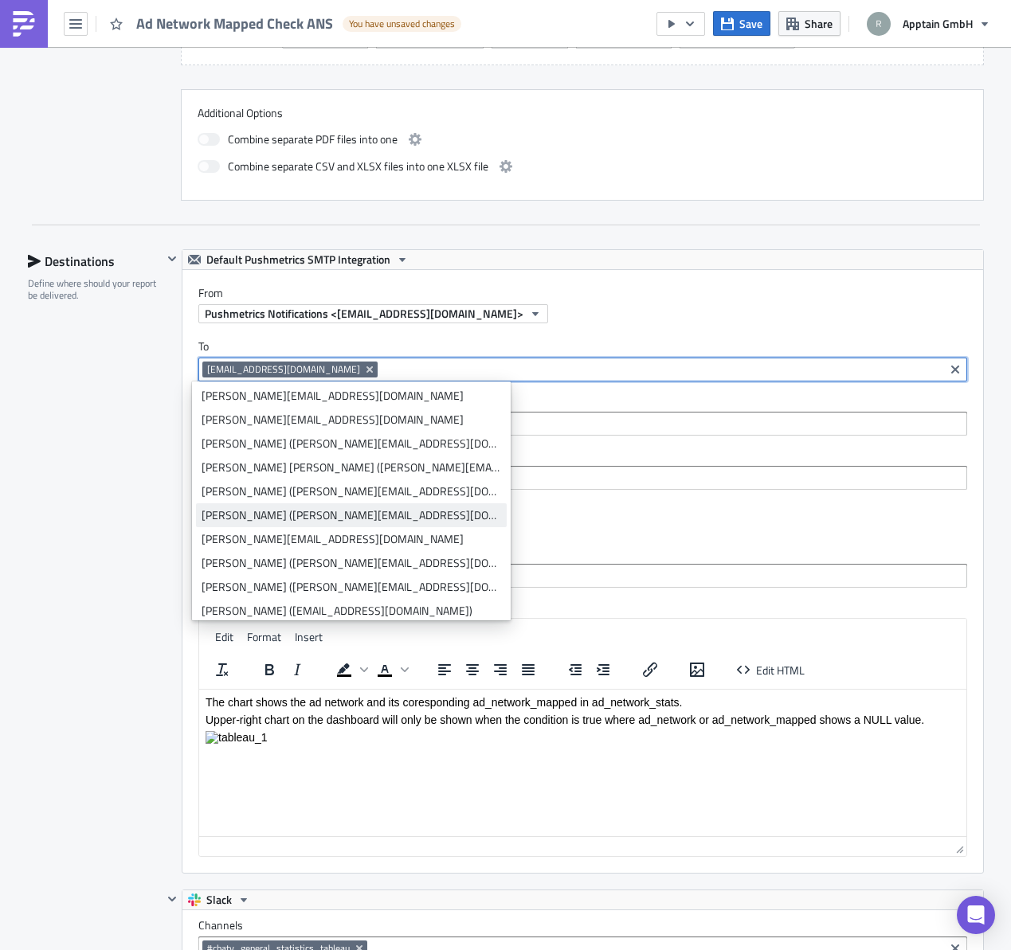
scroll to position [80, 0]
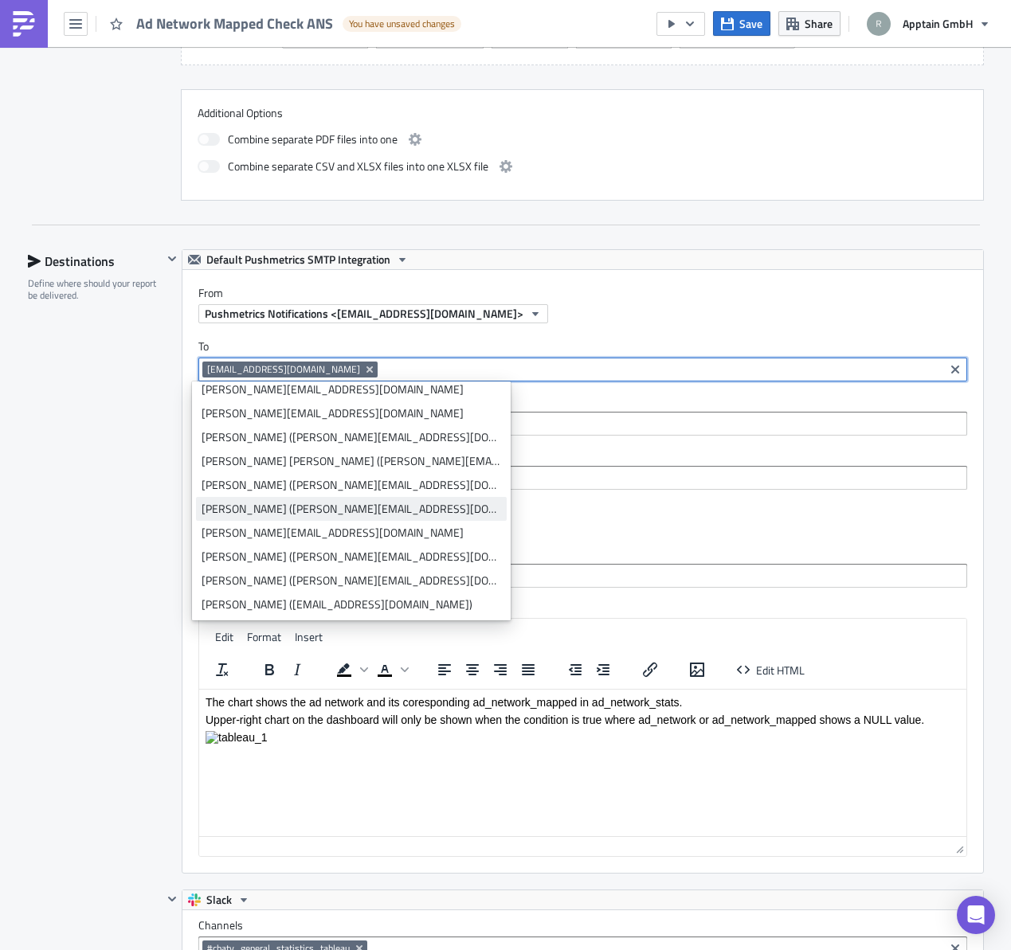
click at [329, 595] on link "[PERSON_NAME] ([EMAIL_ADDRESS][DOMAIN_NAME])" at bounding box center [351, 605] width 311 height 24
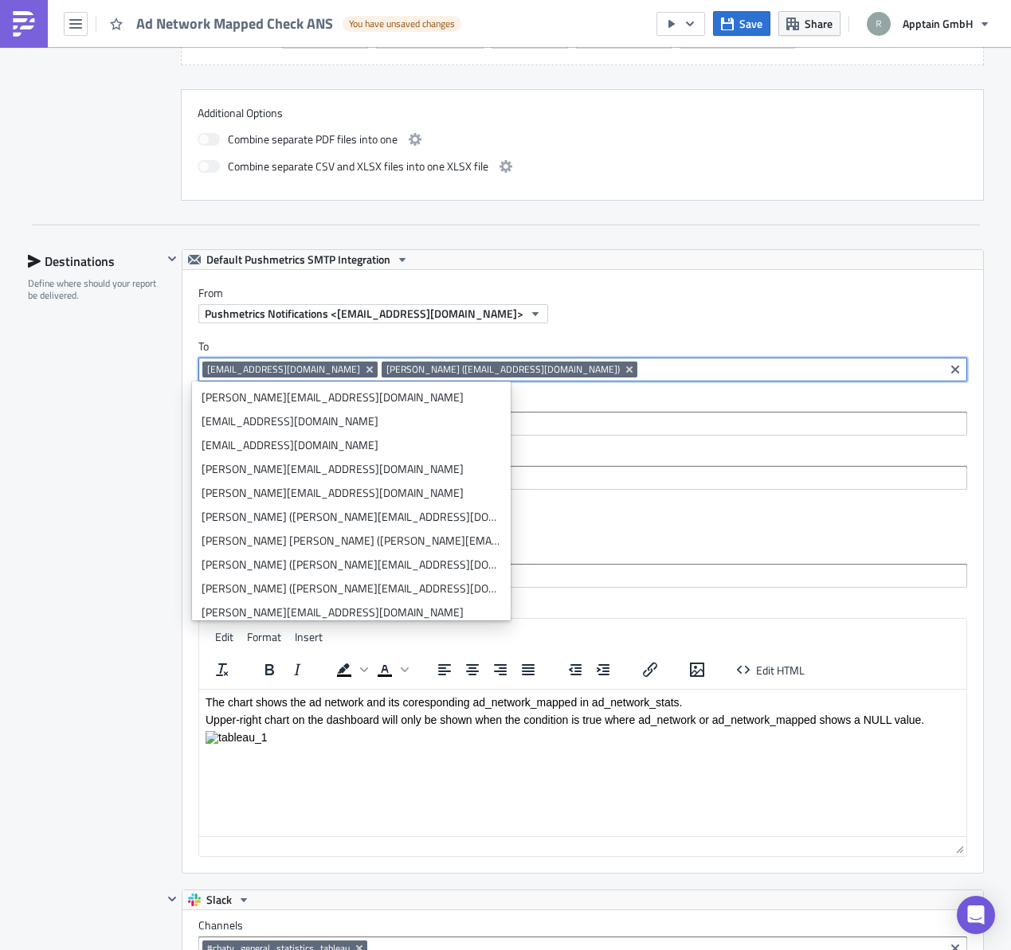
click at [62, 491] on div "Destinations Define where should your report be delivered." at bounding box center [95, 842] width 135 height 1187
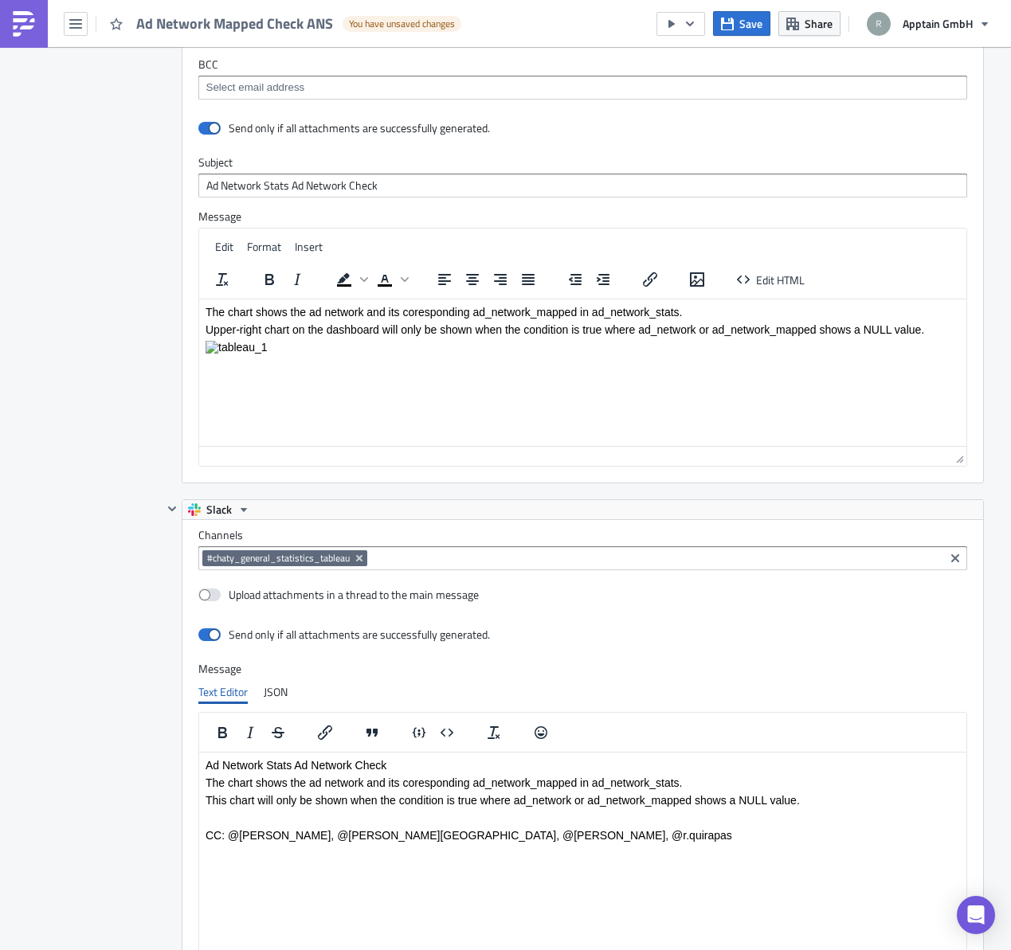
scroll to position [1596, 0]
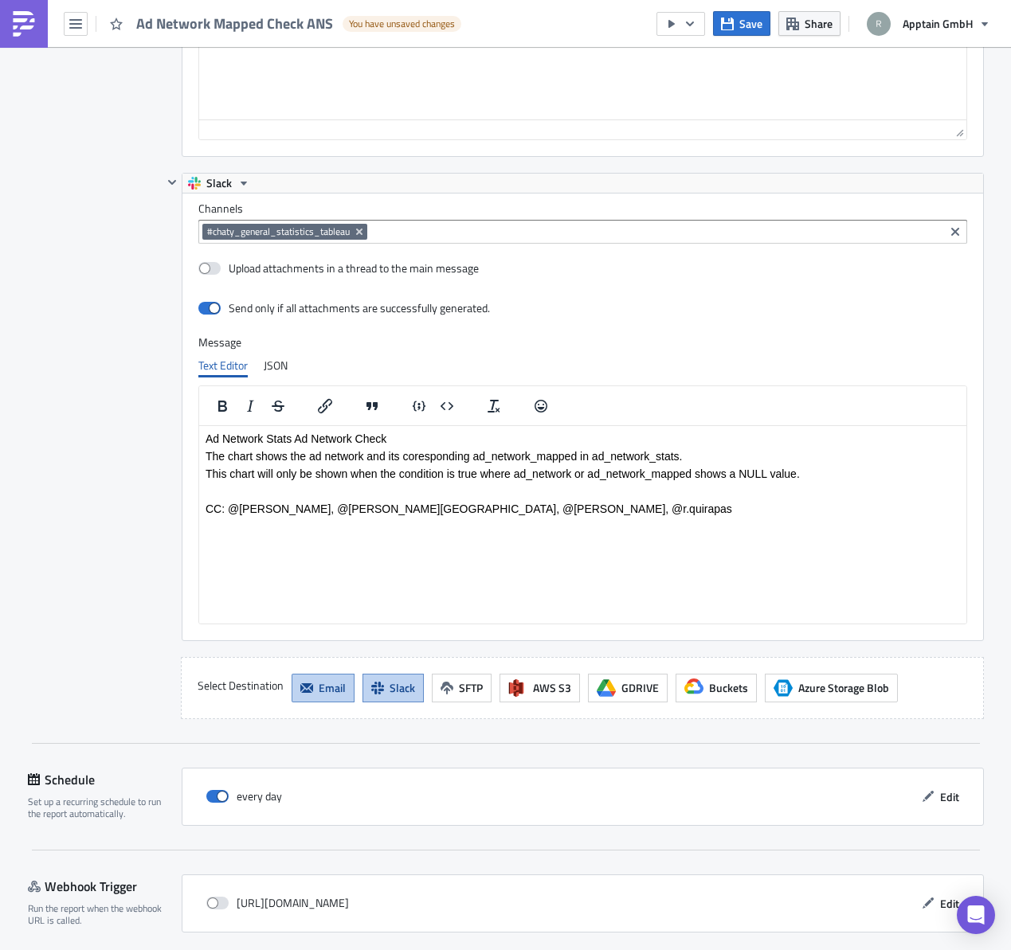
drag, startPoint x: 524, startPoint y: 515, endPoint x: 387, endPoint y: 500, distance: 137.8
click at [384, 500] on html "Ad Network Stats Ad Network Check The chart shows the ad network and its coresp…" at bounding box center [581, 473] width 767 height 96
drag, startPoint x: 502, startPoint y: 507, endPoint x: 98, endPoint y: 490, distance: 404.2
click at [198, 490] on html "Ad Network Stats Ad Network Check The chart shows the ad network and its coresp…" at bounding box center [581, 473] width 767 height 96
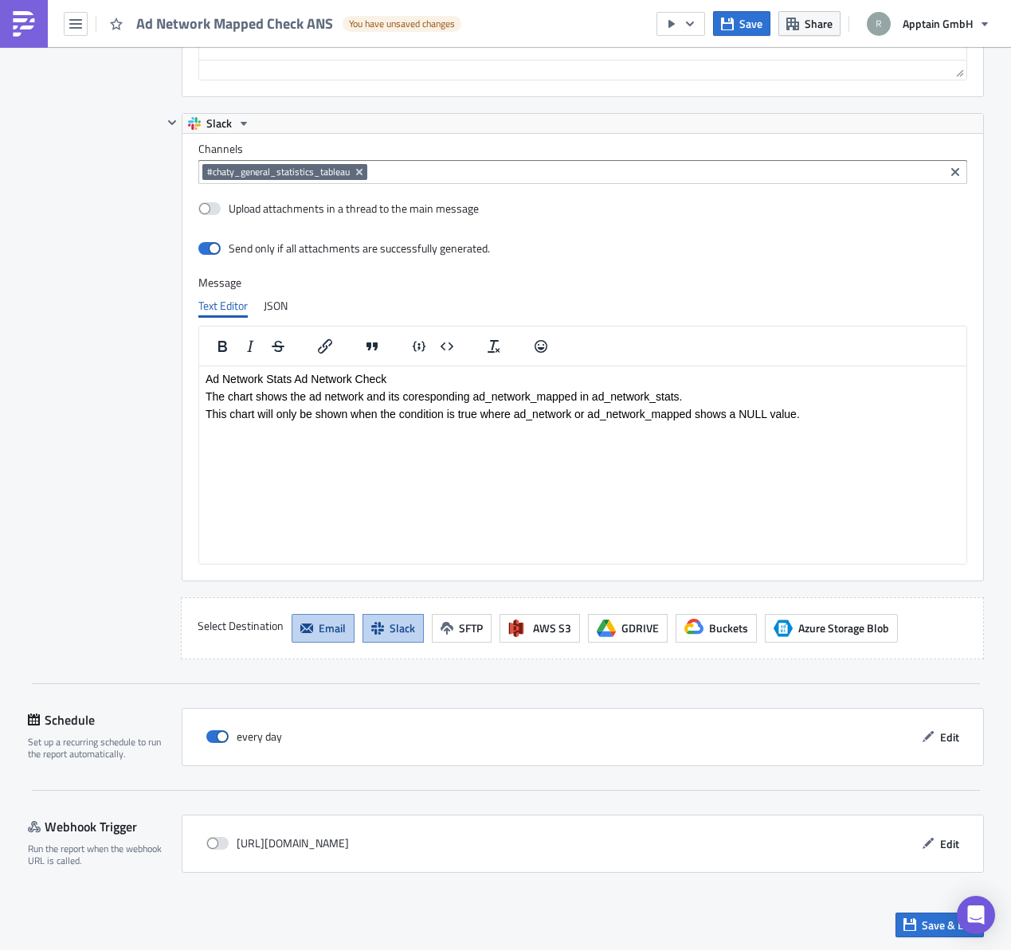
scroll to position [1657, 0]
click at [934, 926] on span "Save & Exit" at bounding box center [949, 924] width 54 height 17
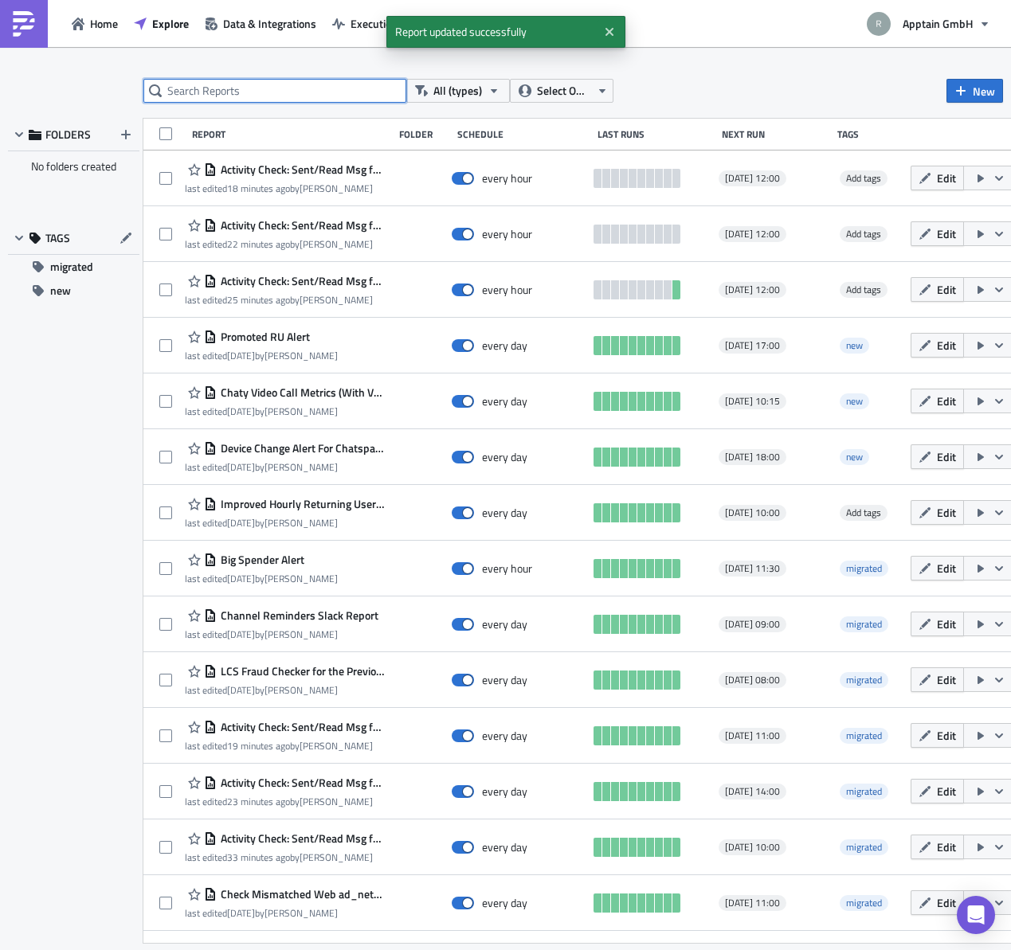
click at [224, 96] on input "text" at bounding box center [274, 91] width 263 height 24
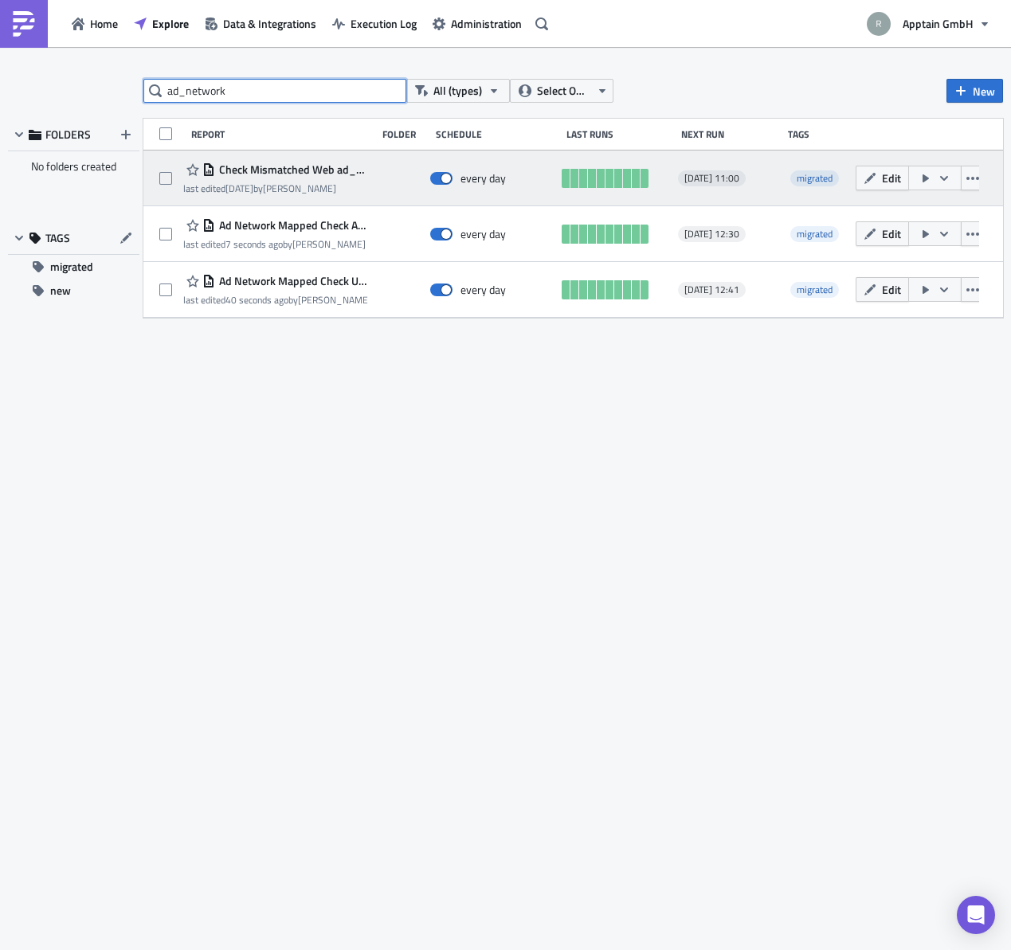
type input "ad_network"
click at [274, 173] on span "Check Mismatched Web ad_network_mapped" at bounding box center [291, 169] width 153 height 14
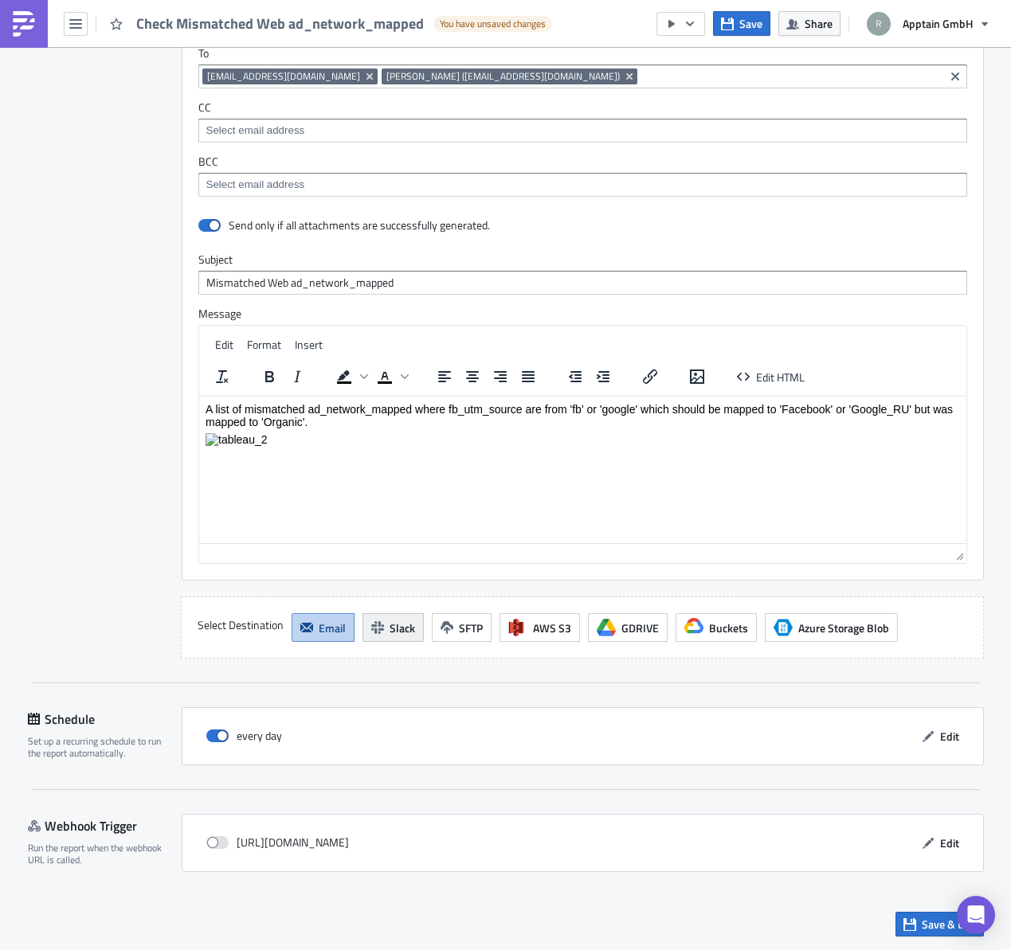
click at [380, 625] on button "Slack" at bounding box center [392, 627] width 61 height 29
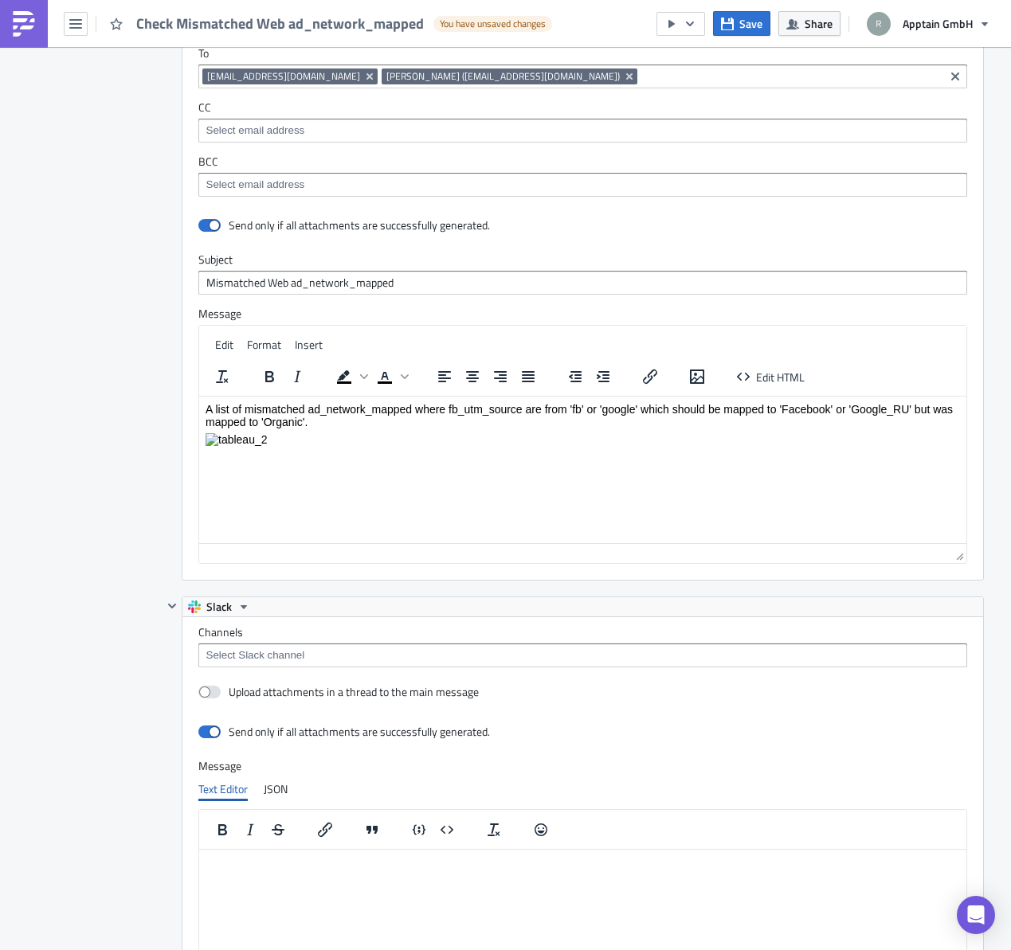
click at [229, 648] on div at bounding box center [582, 656] width 769 height 24
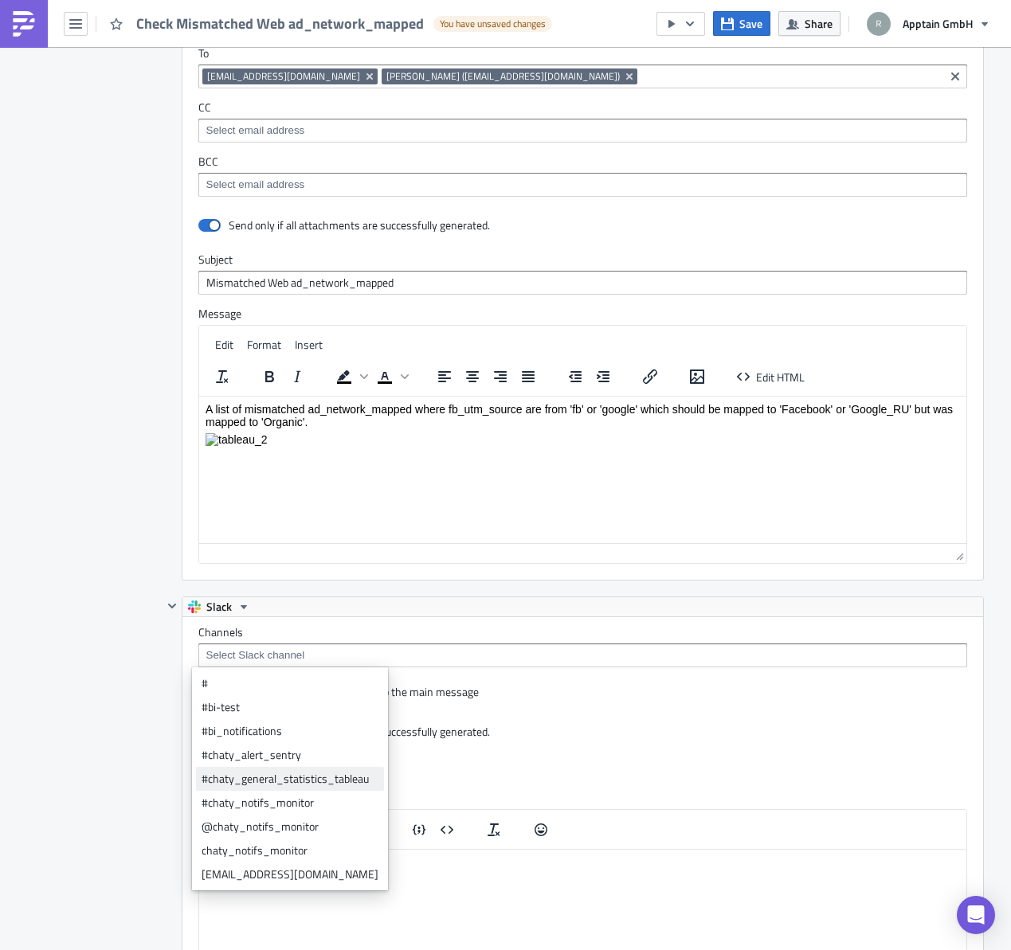
click at [275, 782] on div "#chaty_general_statistics_tableau" at bounding box center [290, 779] width 177 height 16
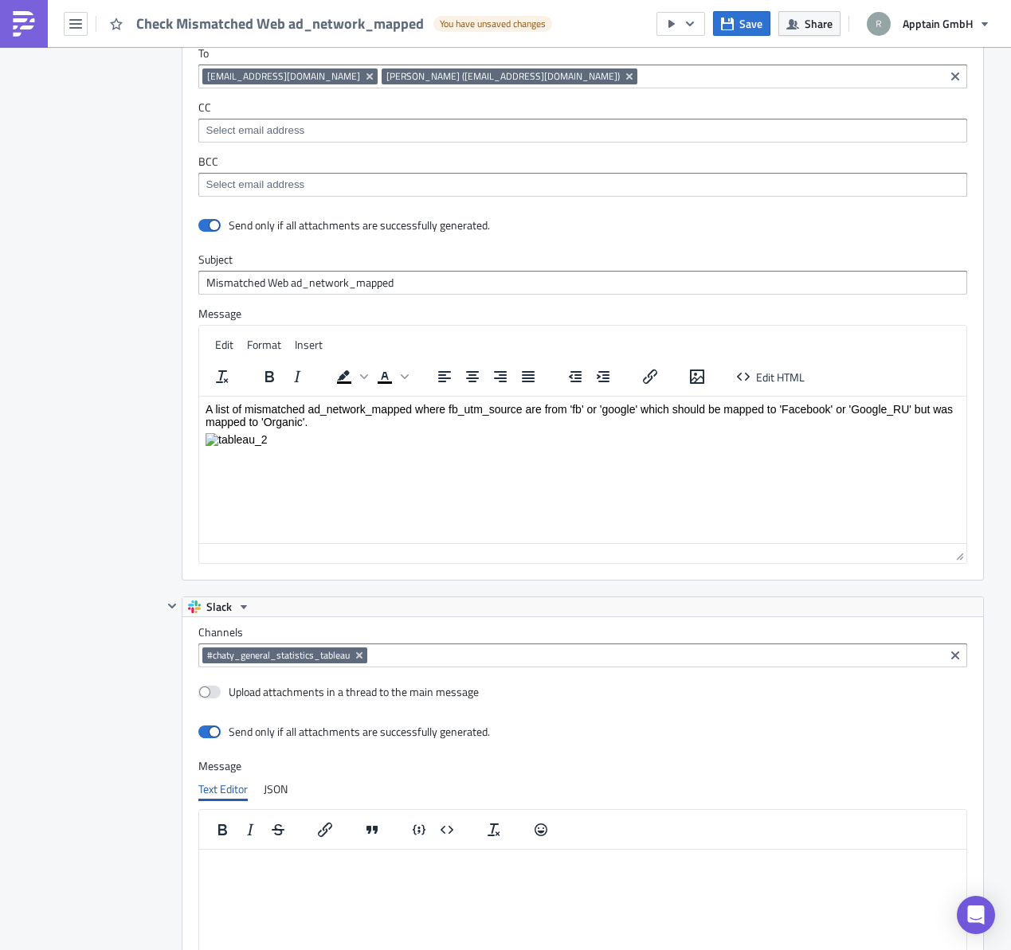
click at [79, 645] on div "Destinations Define where should your report be delivered." at bounding box center [95, 549] width 135 height 1187
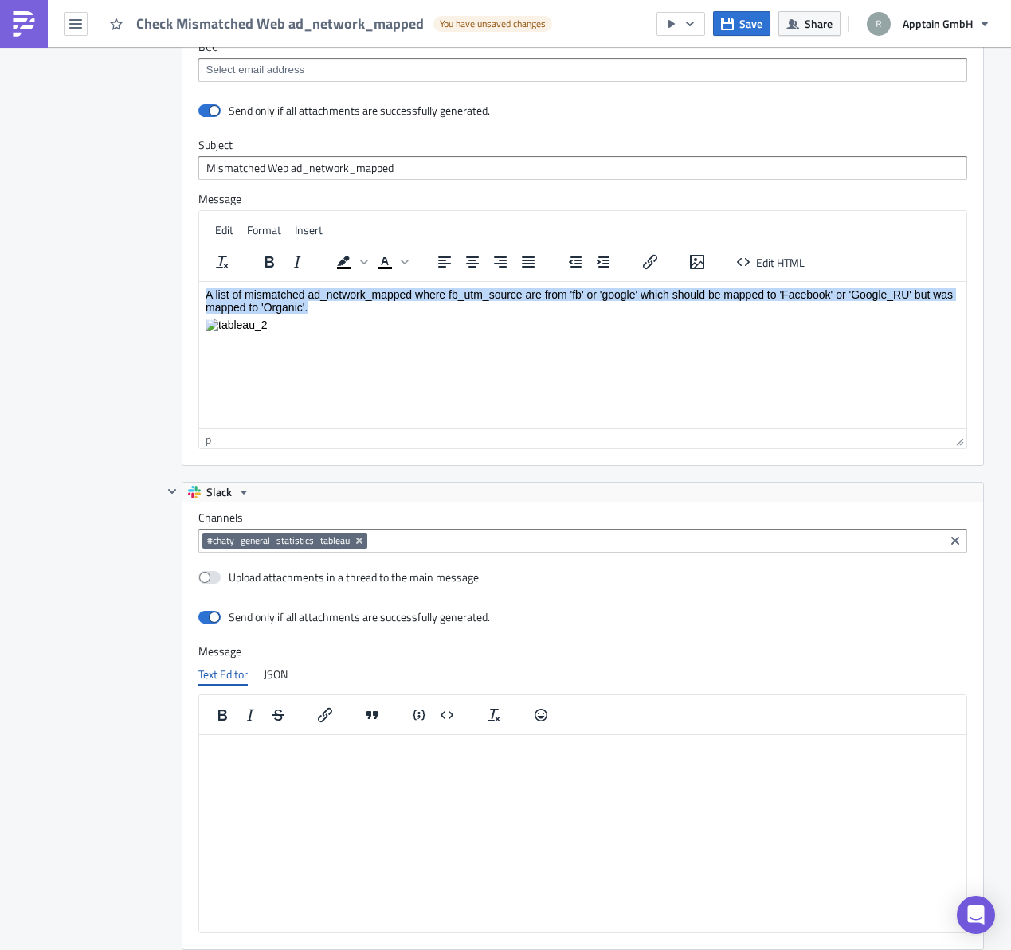
drag, startPoint x: 289, startPoint y: 330, endPoint x: 138, endPoint y: 284, distance: 158.0
click at [198, 284] on html "A list of mismatched ad_network_mapped where fb_utm_source are from 'fb' or 'go…" at bounding box center [581, 310] width 767 height 56
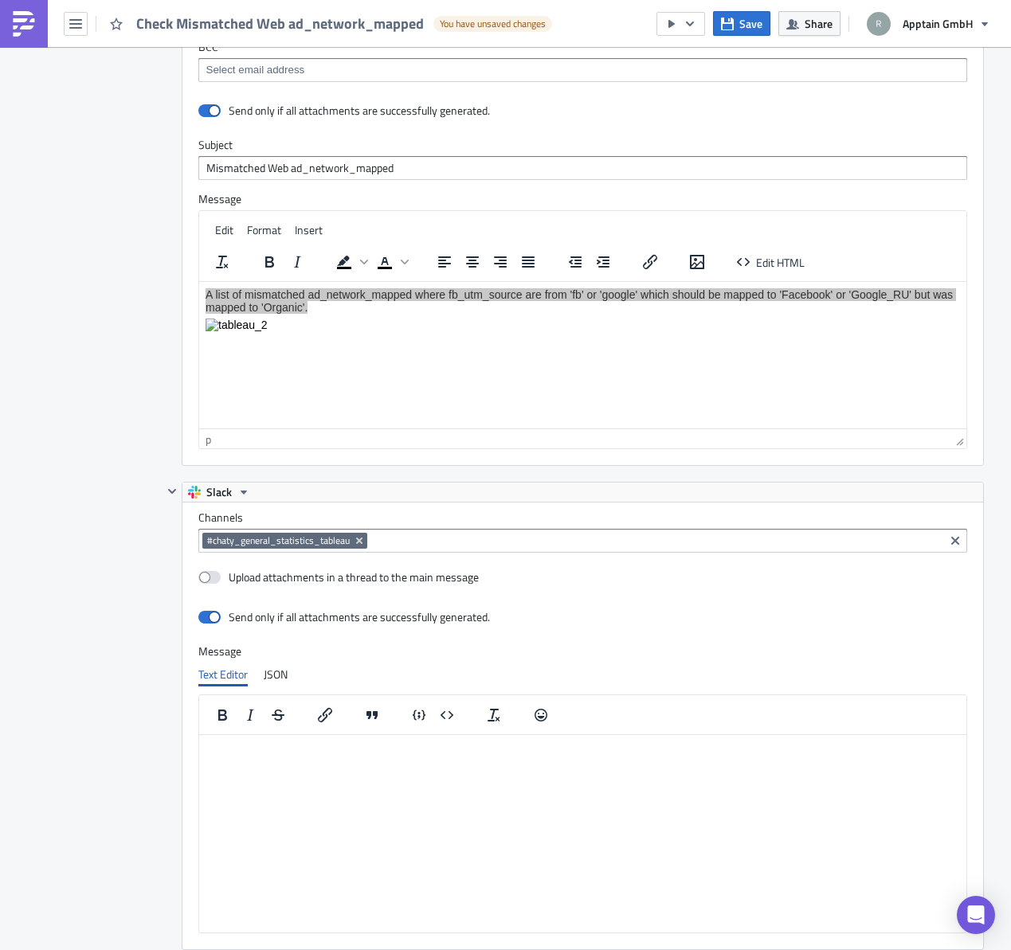
click at [282, 761] on html at bounding box center [581, 747] width 767 height 25
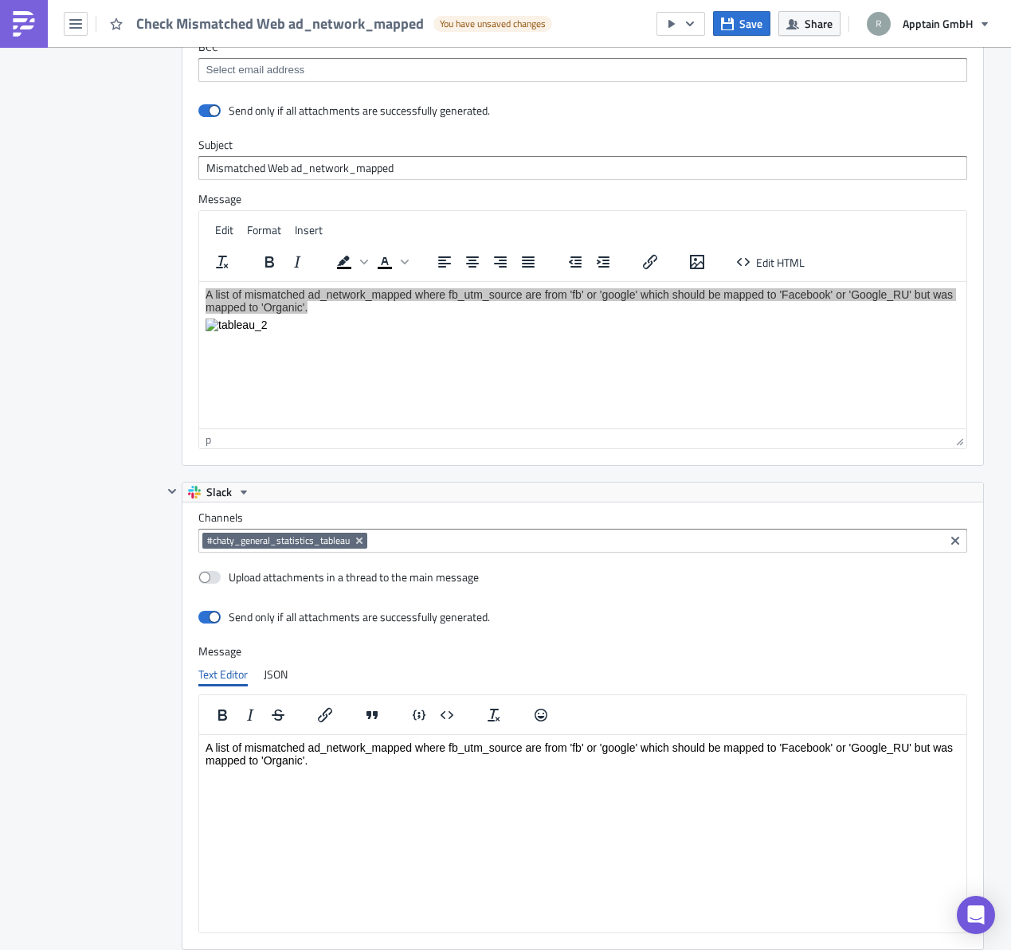
drag, startPoint x: 112, startPoint y: 628, endPoint x: 116, endPoint y: 584, distance: 44.9
click at [112, 627] on div "Destinations Define where should your report be delivered." at bounding box center [95, 434] width 135 height 1187
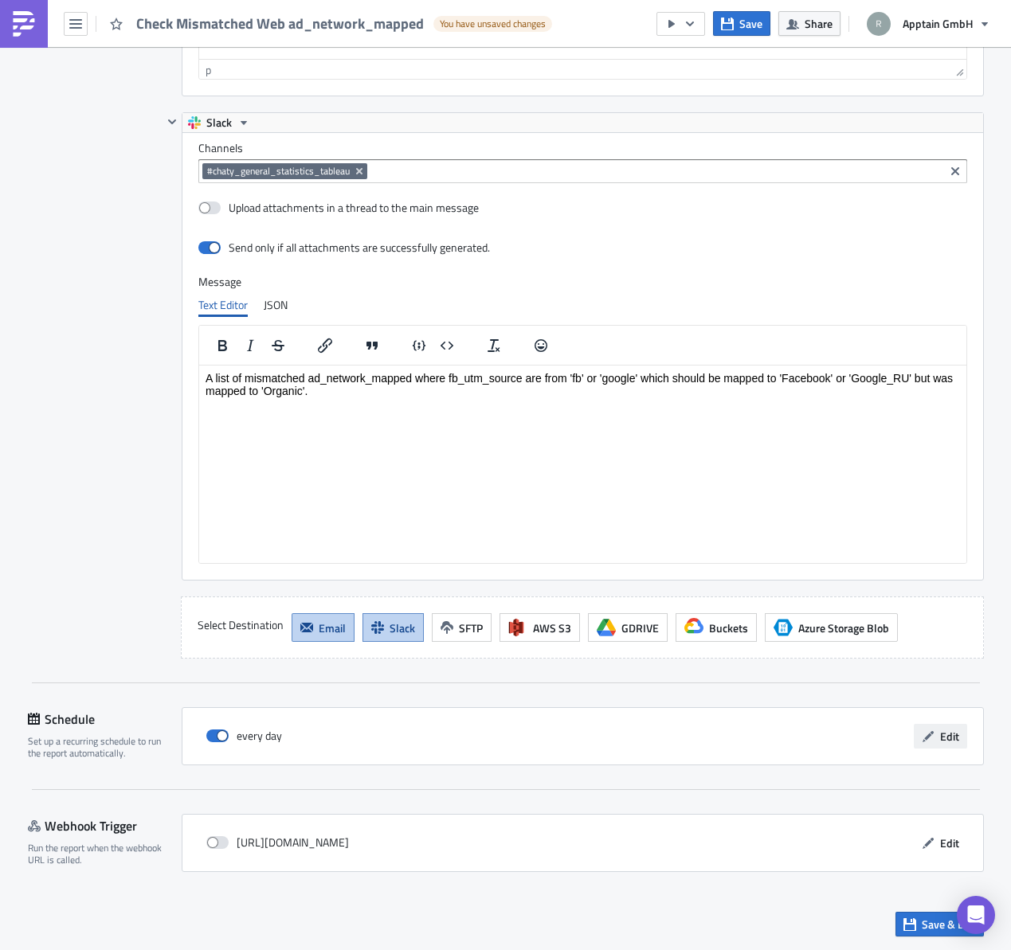
click at [940, 734] on span "Edit" at bounding box center [949, 736] width 19 height 17
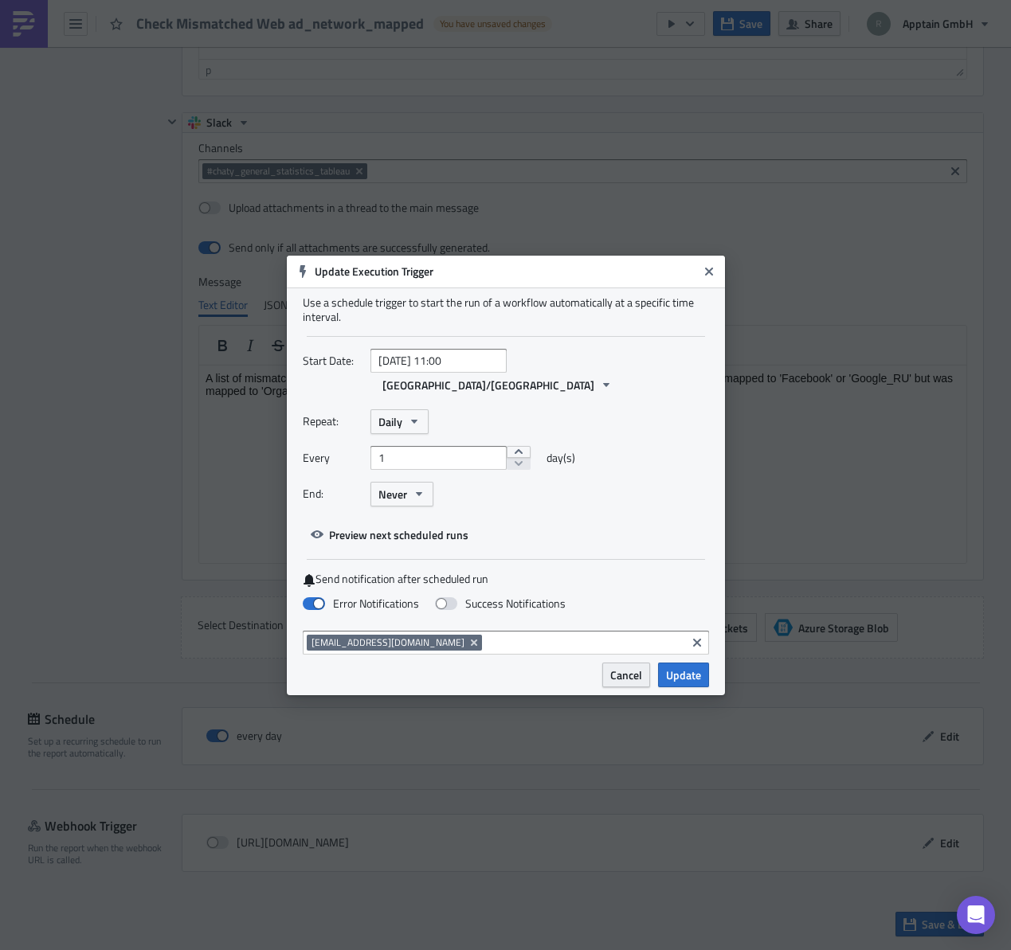
click at [632, 667] on span "Cancel" at bounding box center [626, 675] width 32 height 17
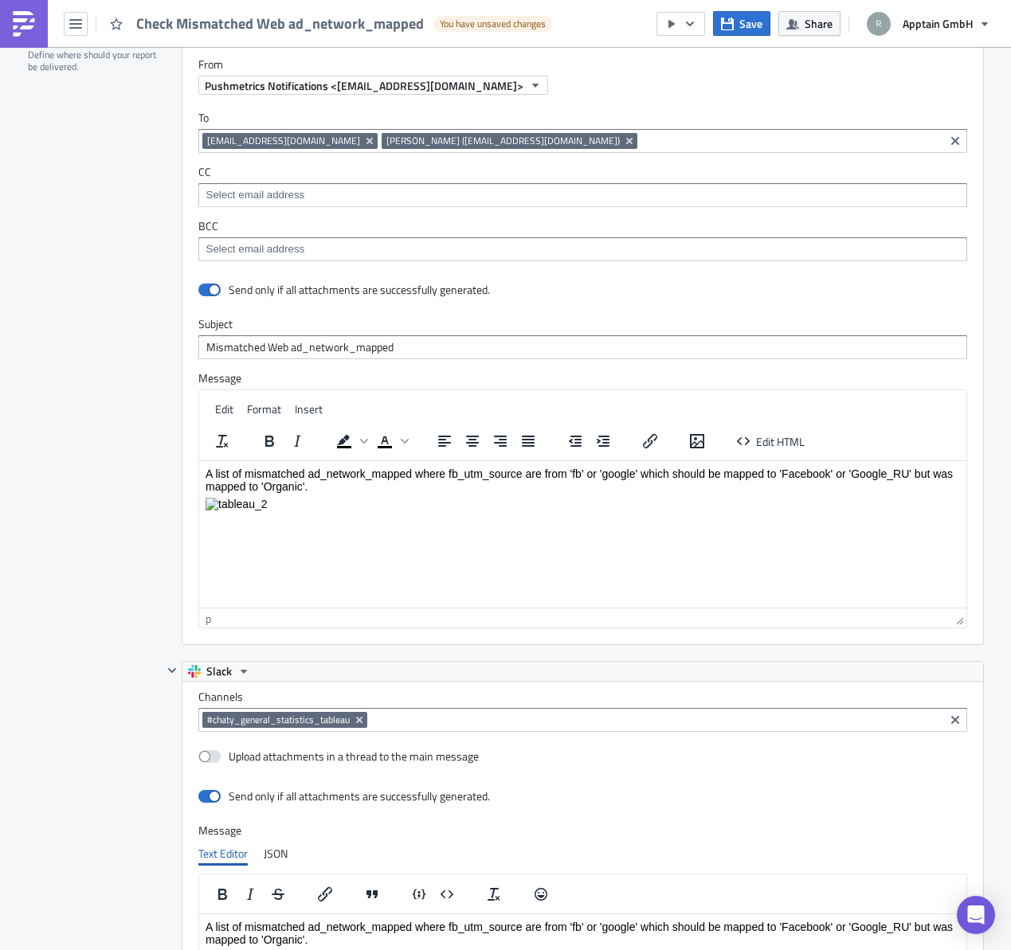
click at [501, 517] on html "A list of mismatched ad_network_mapped where fb_utm_source are from 'fb' or 'go…" at bounding box center [581, 489] width 767 height 56
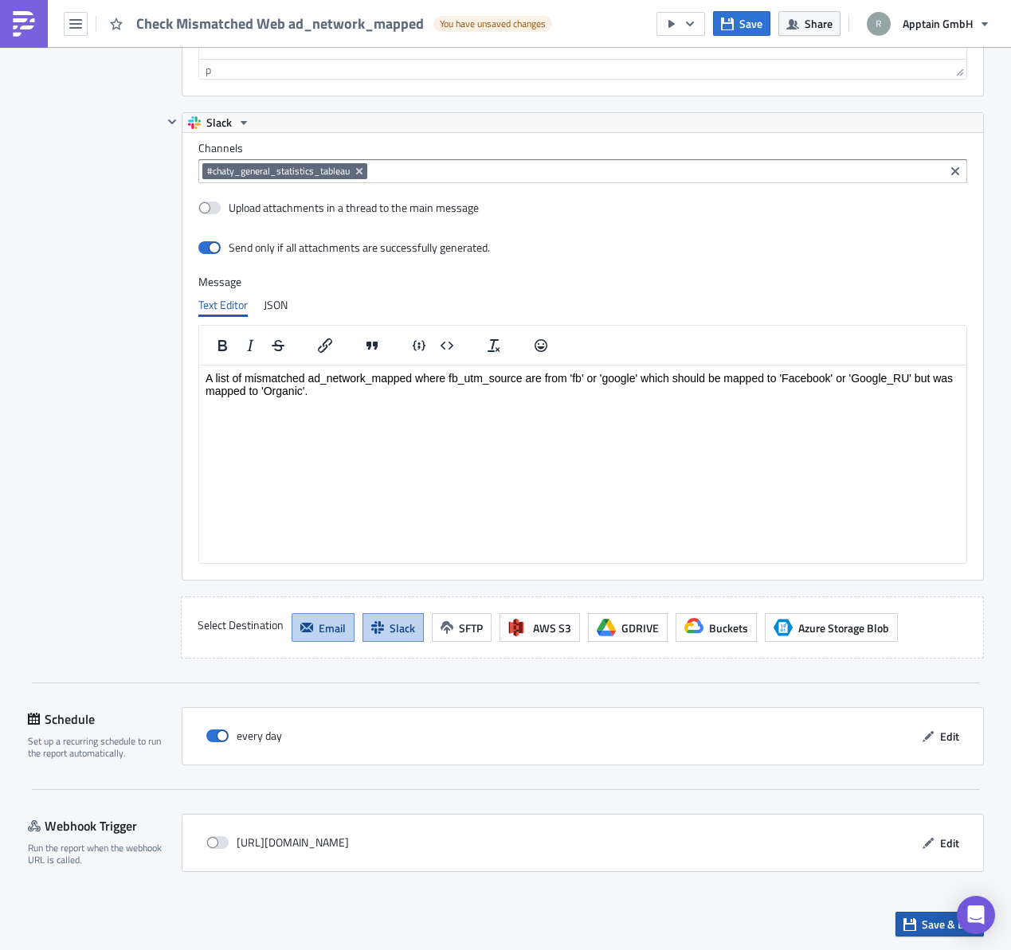
click at [925, 923] on span "Save & Exit" at bounding box center [949, 924] width 54 height 17
